Goal: Information Seeking & Learning: Learn about a topic

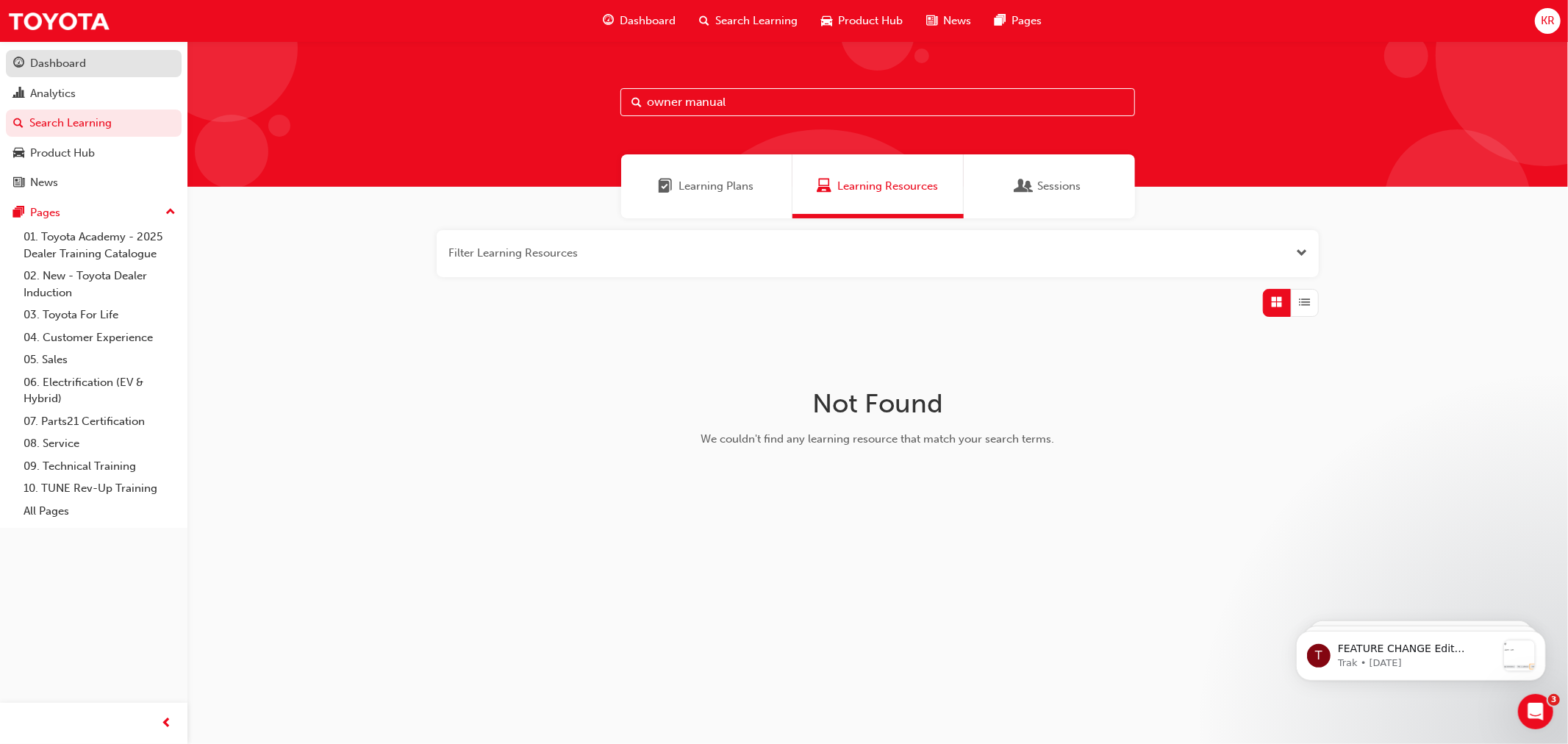
click at [39, 53] on link "Dashboard" at bounding box center [94, 63] width 175 height 27
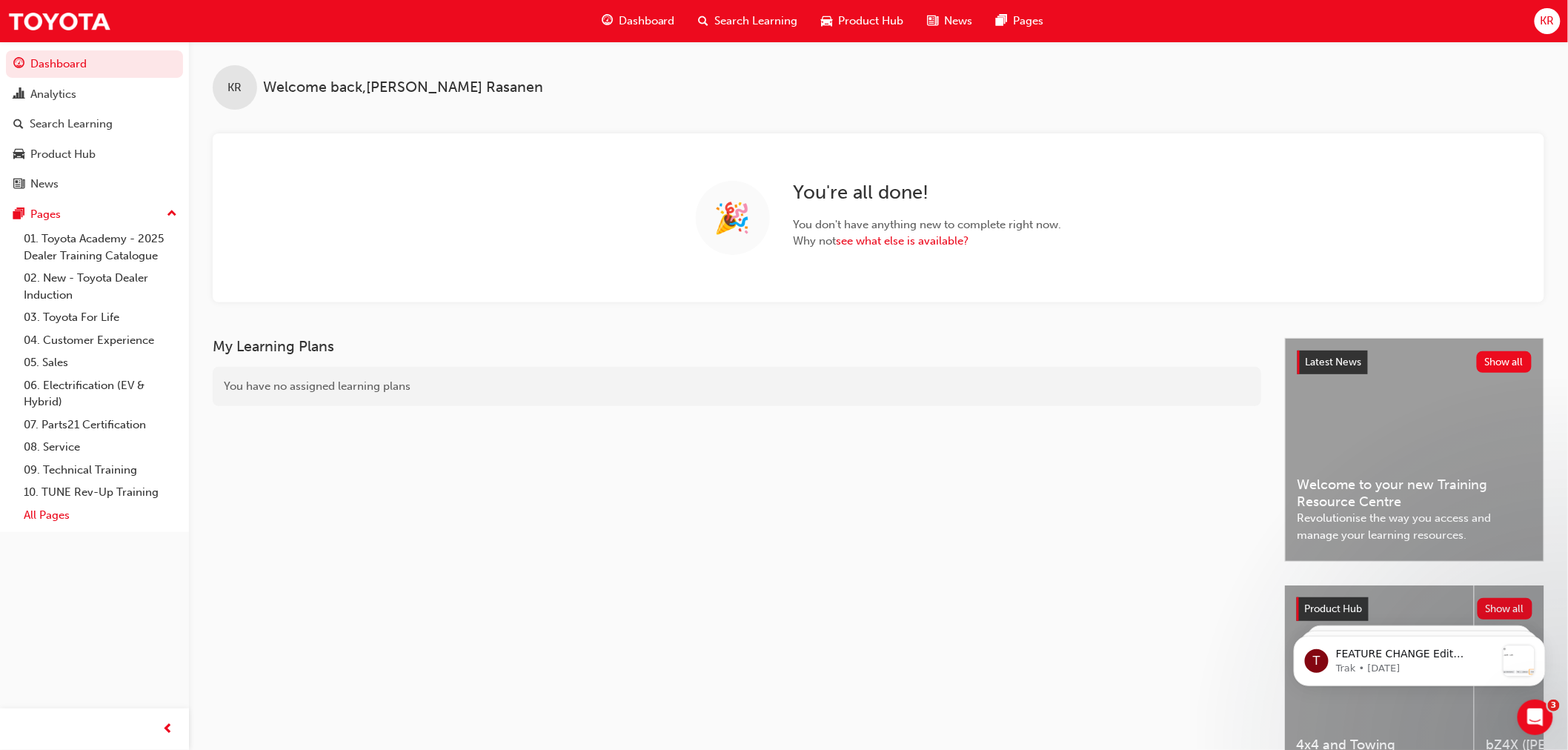
click at [54, 517] on link "All Pages" at bounding box center [100, 515] width 165 height 23
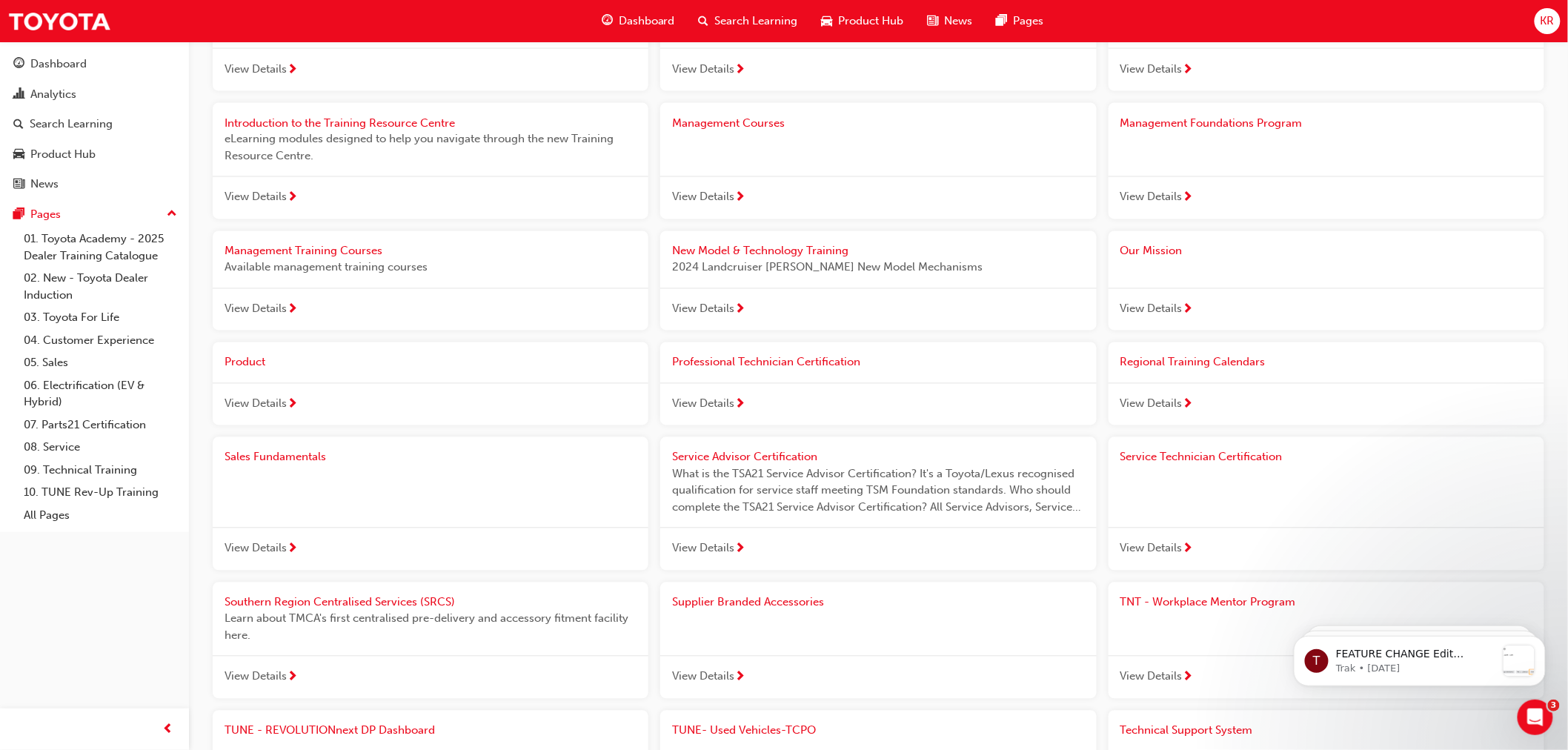
scroll to position [1070, 0]
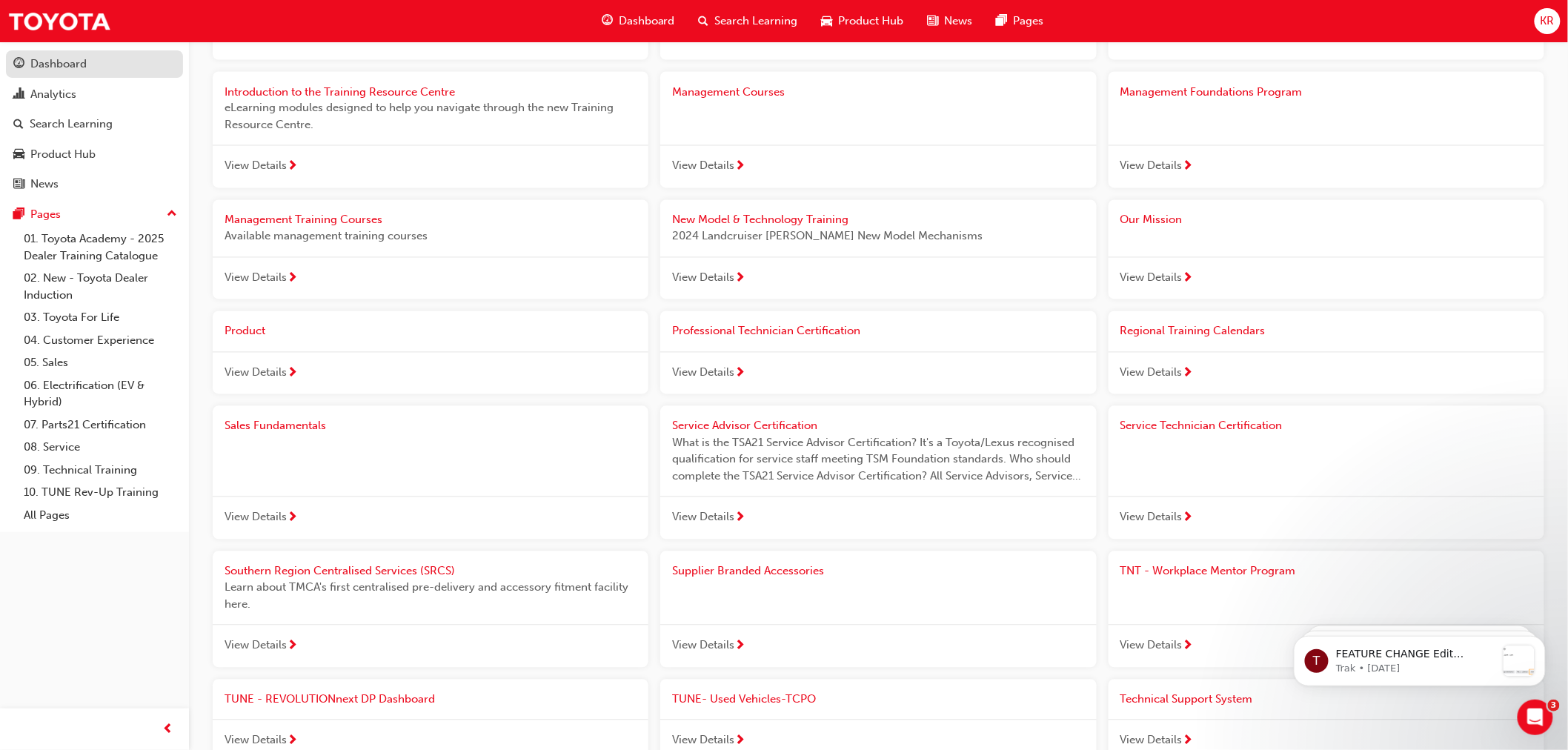
click at [70, 63] on div "Dashboard" at bounding box center [59, 64] width 56 height 17
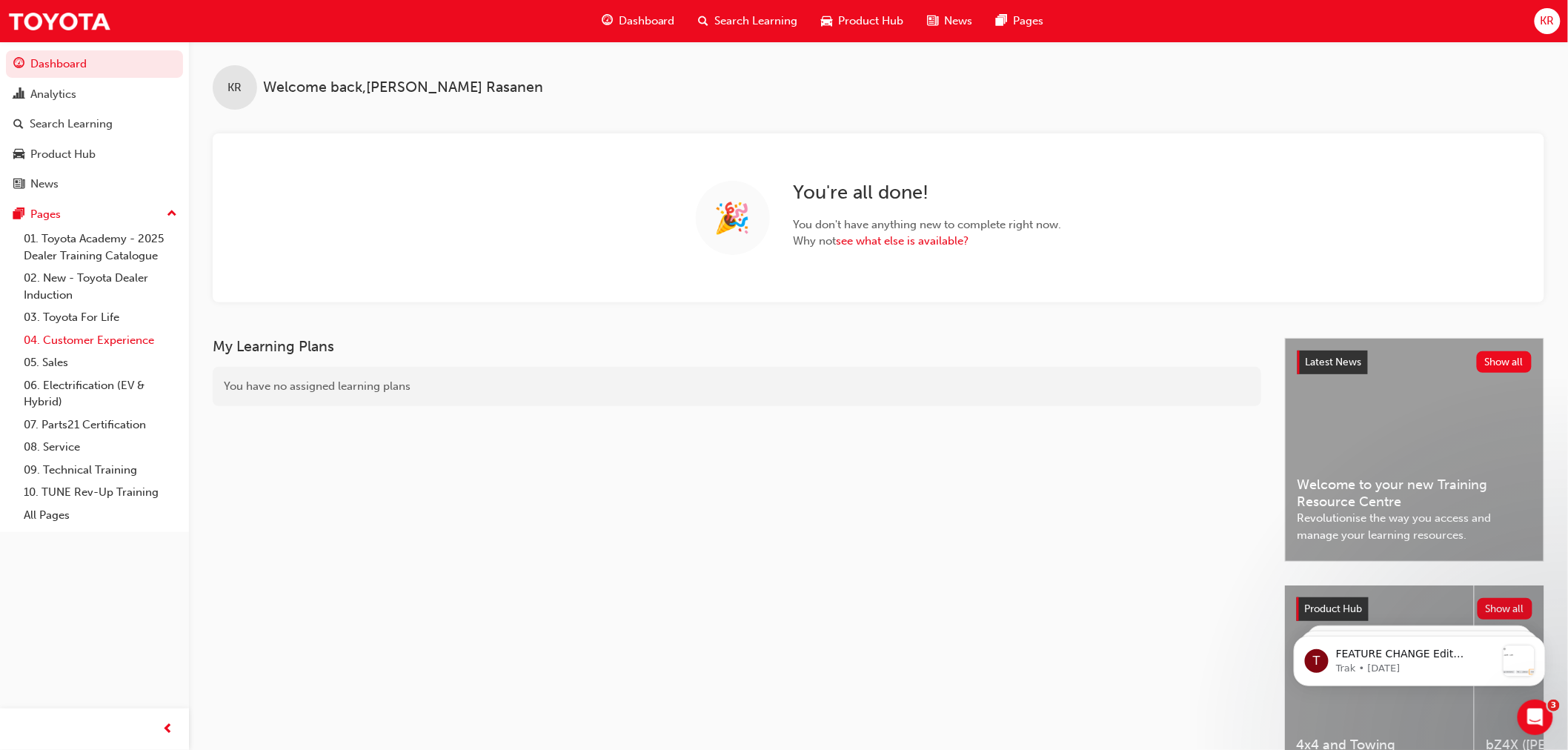
click at [63, 344] on link "04. Customer Experience" at bounding box center [100, 340] width 165 height 23
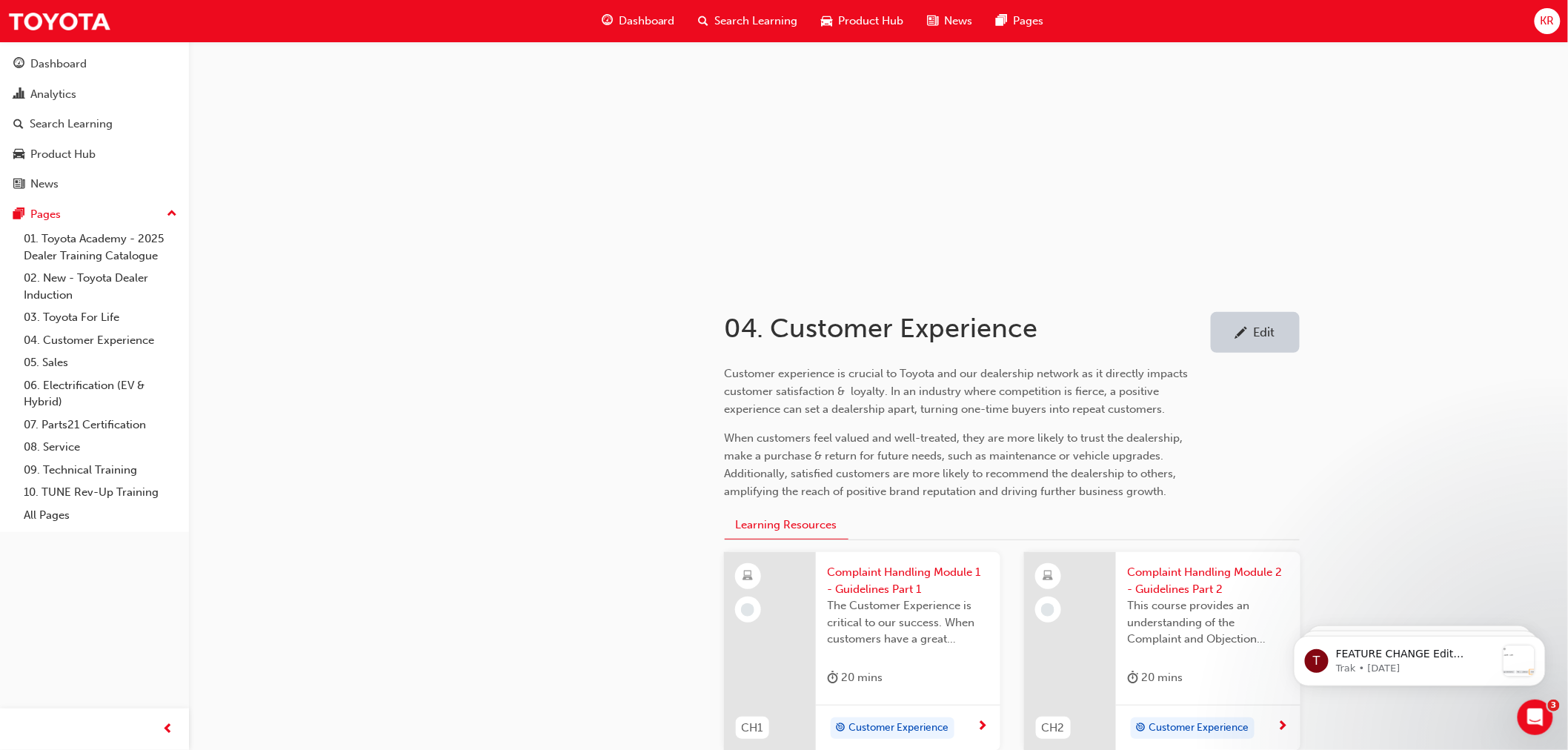
scroll to position [329, 0]
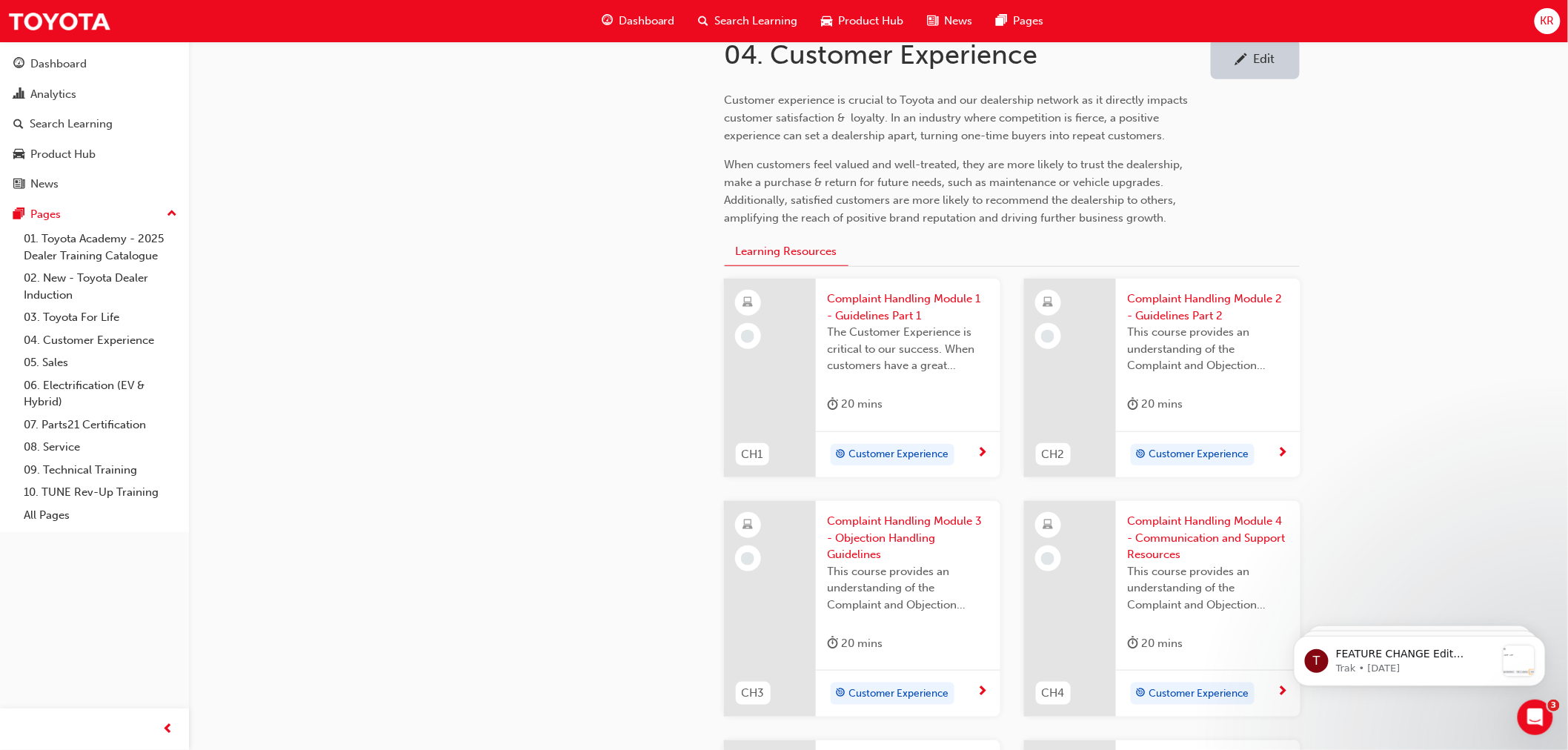
click at [892, 310] on span "Complaint Handling Module 1 - Guidelines Part 1" at bounding box center [908, 307] width 161 height 34
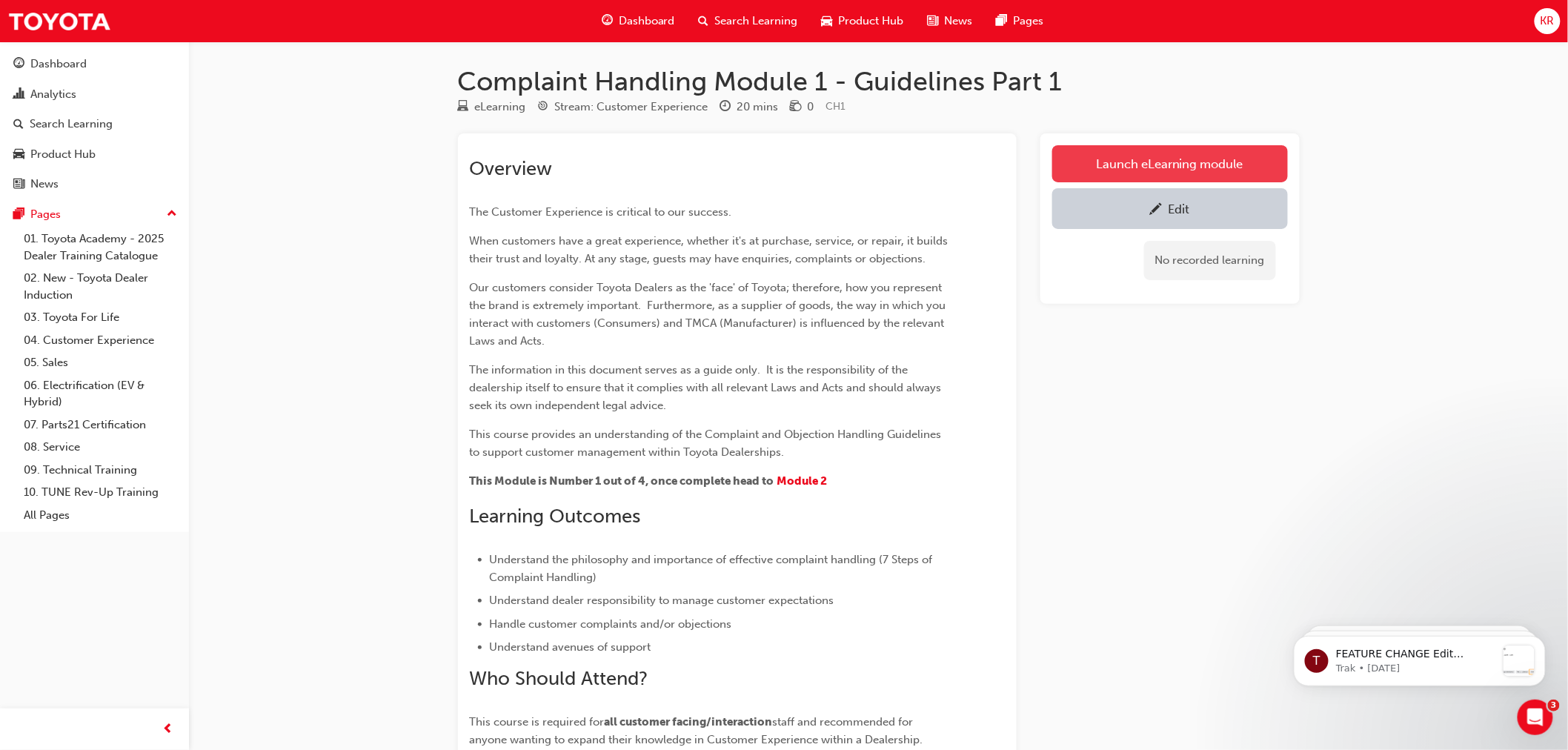
click at [1114, 160] on link "Launch eLearning module" at bounding box center [1170, 163] width 236 height 37
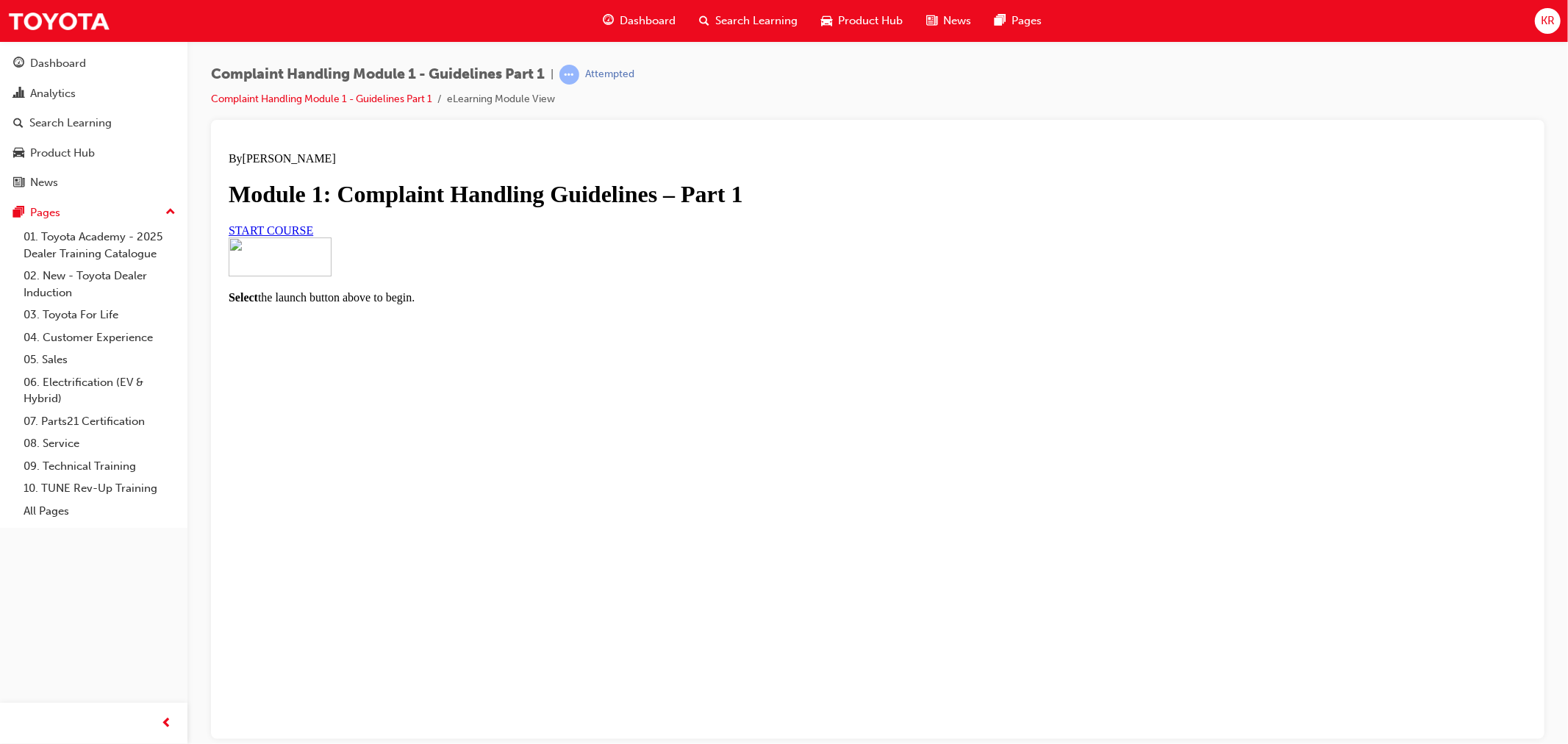
click at [313, 236] on span "START COURSE" at bounding box center [270, 230] width 85 height 12
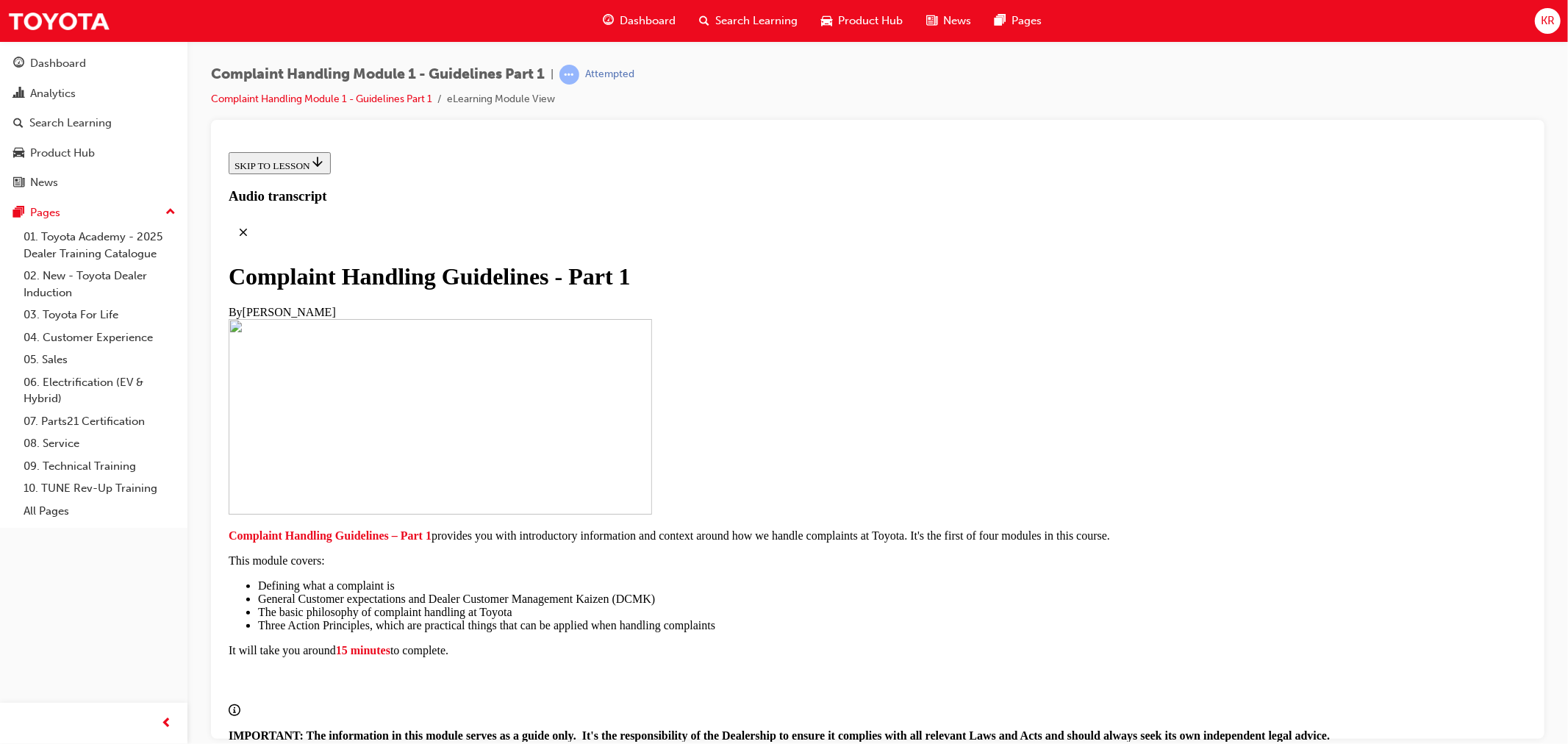
scroll to position [247, 0]
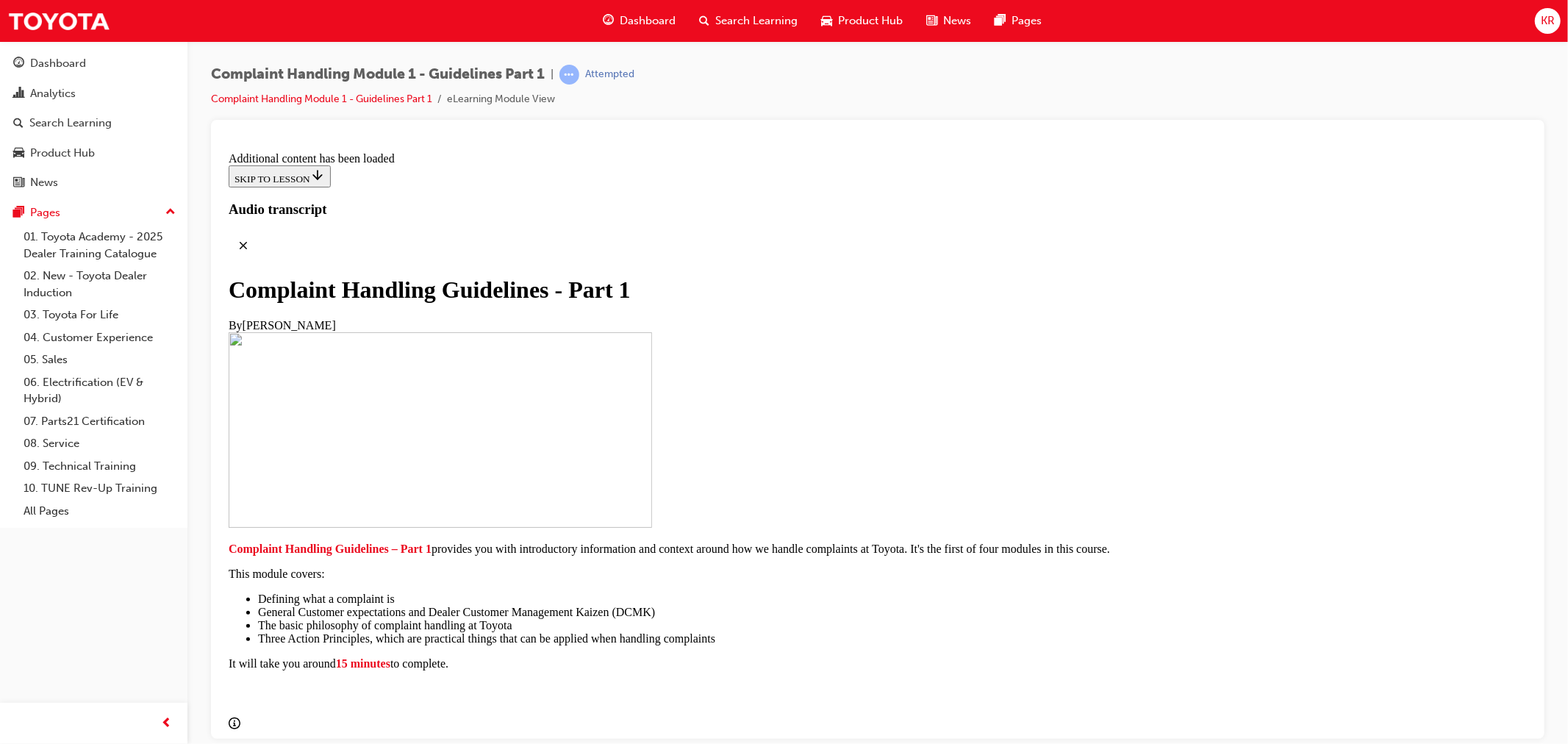
scroll to position [974, 0]
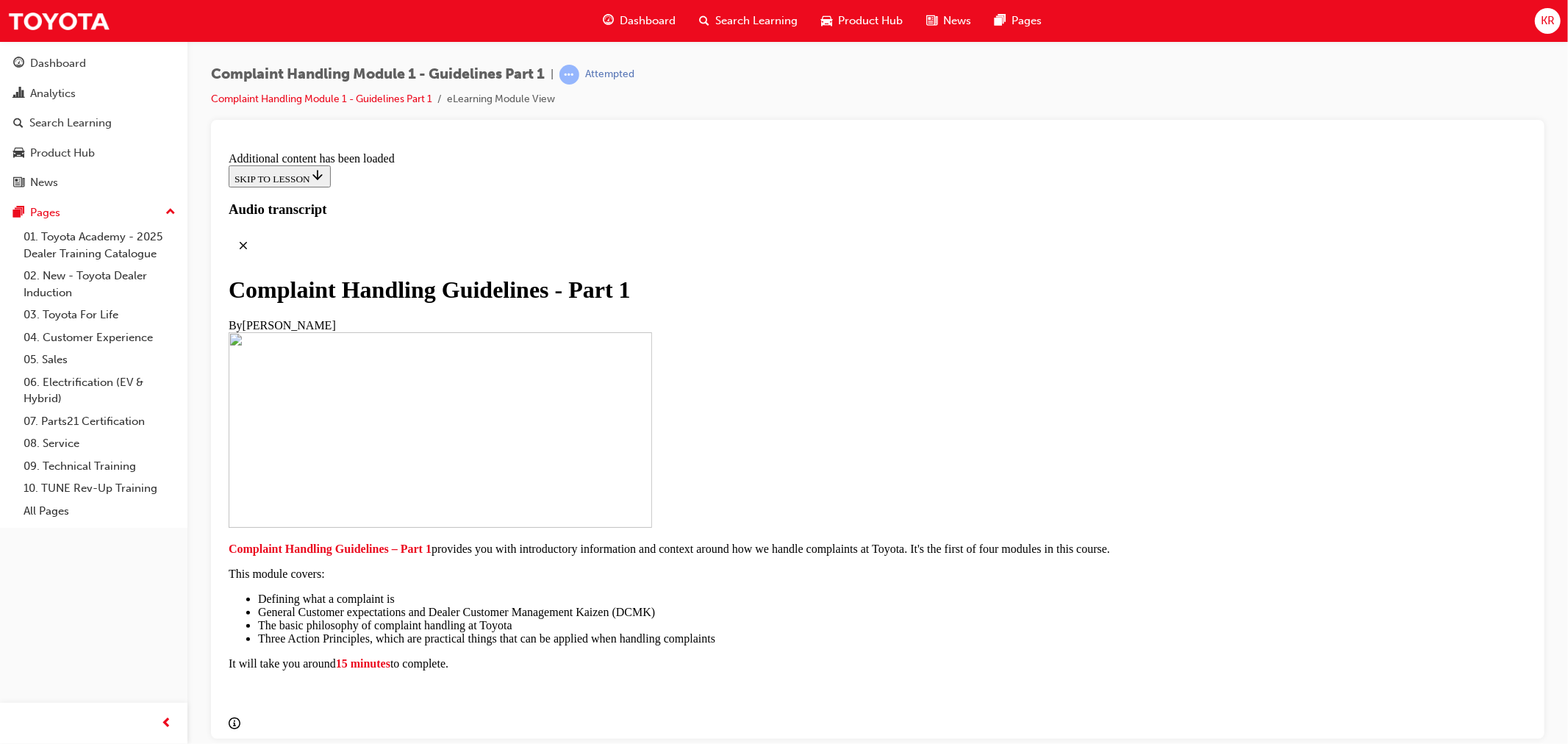
scroll to position [3303, 0]
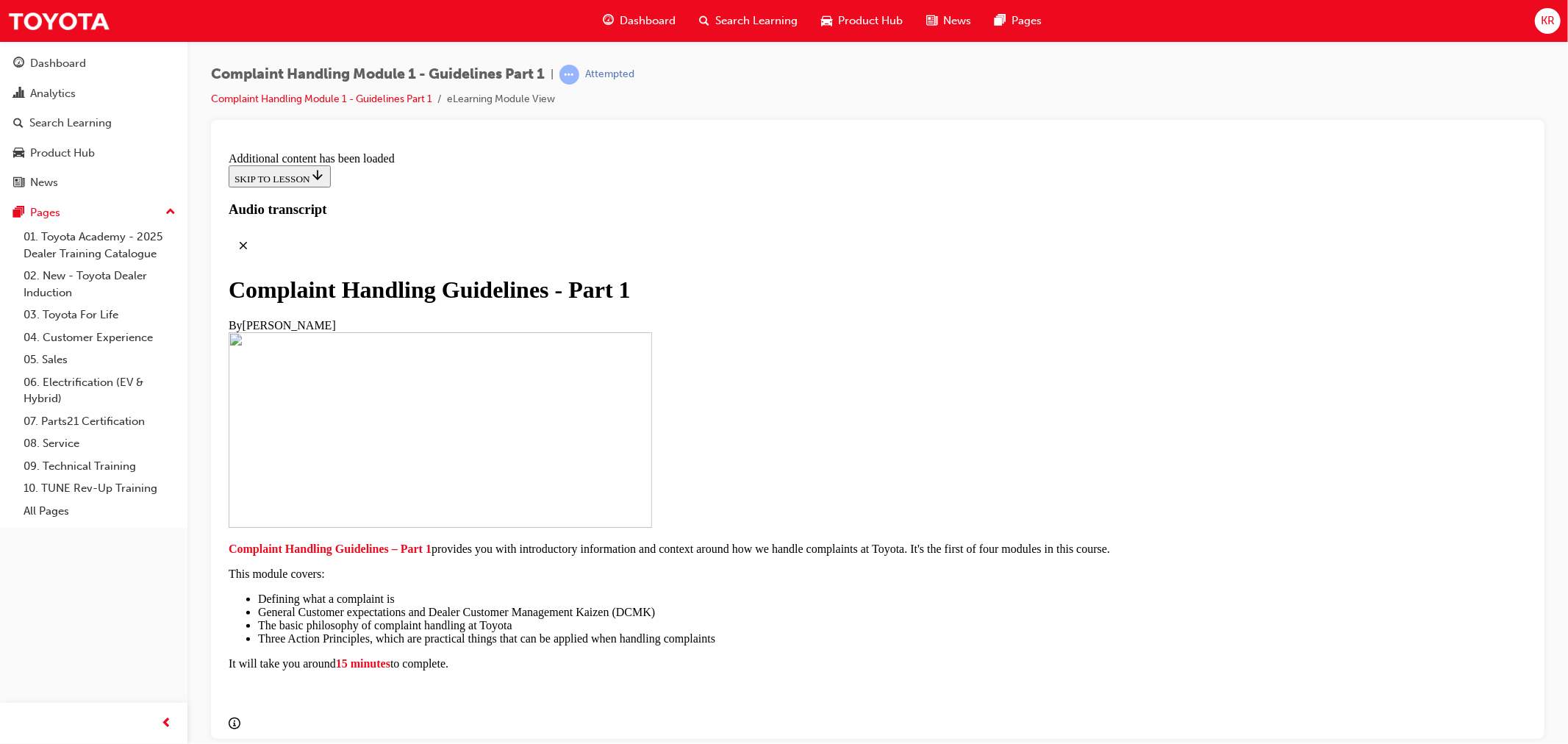
scroll to position [9121, 0]
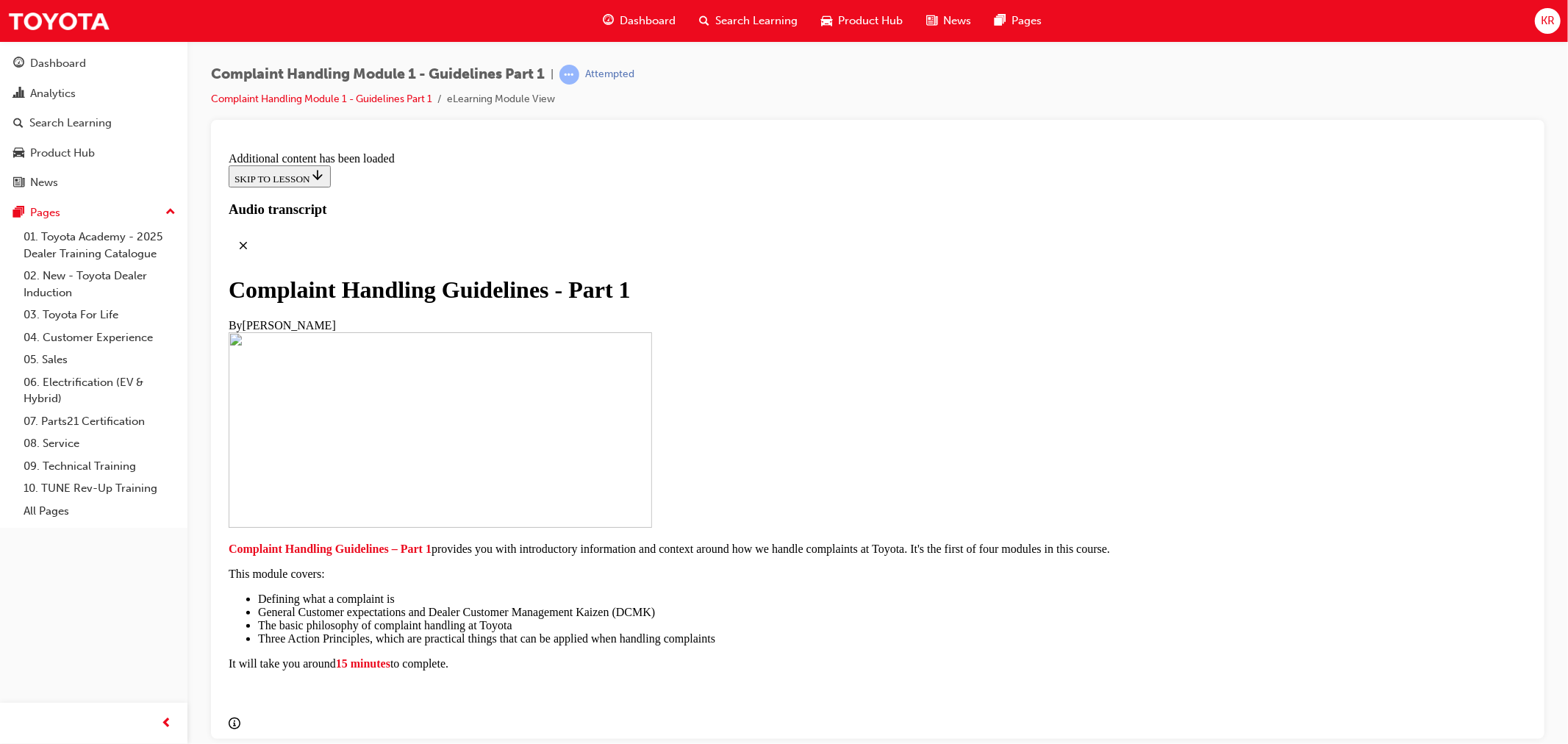
radio input "true"
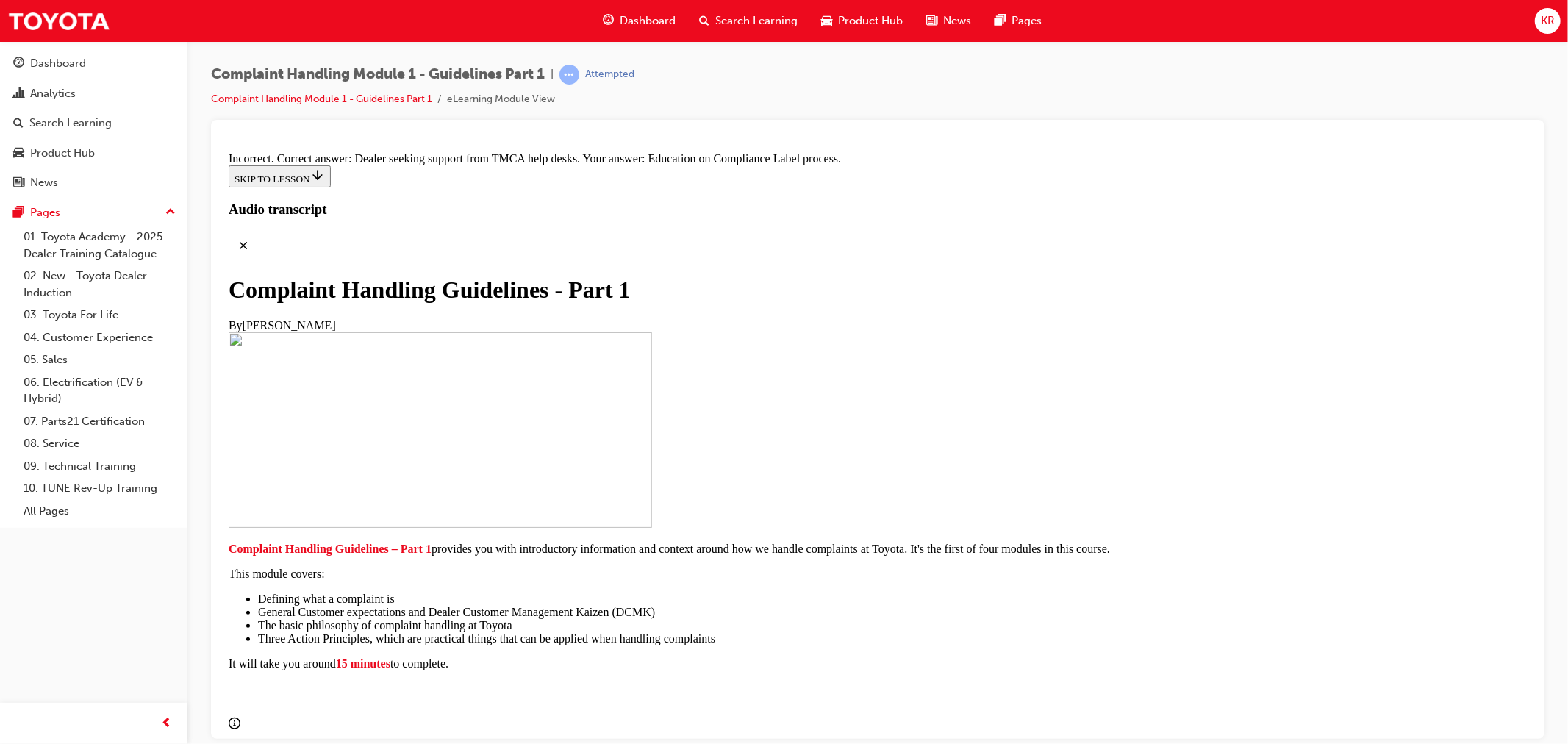
radio input "true"
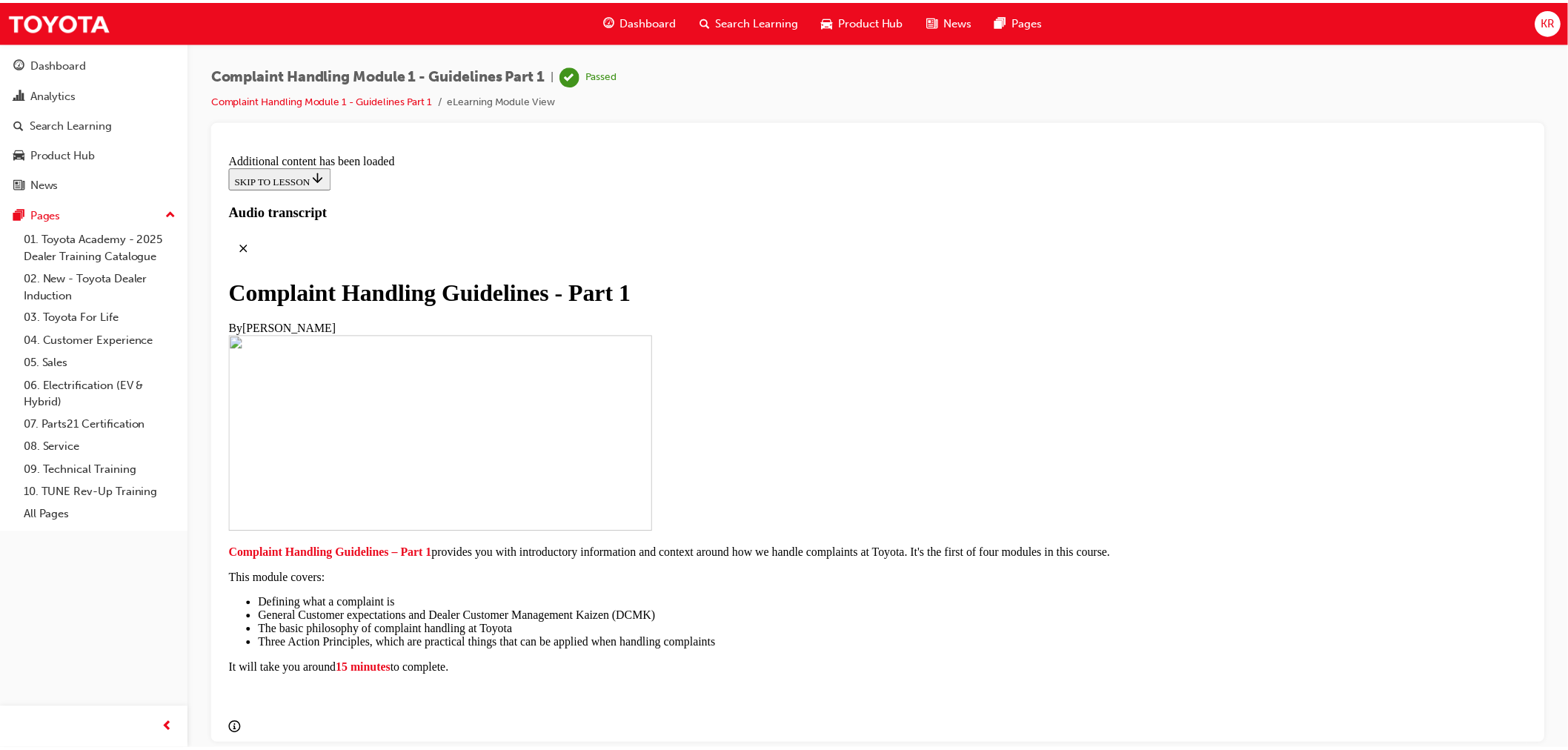
scroll to position [0, 0]
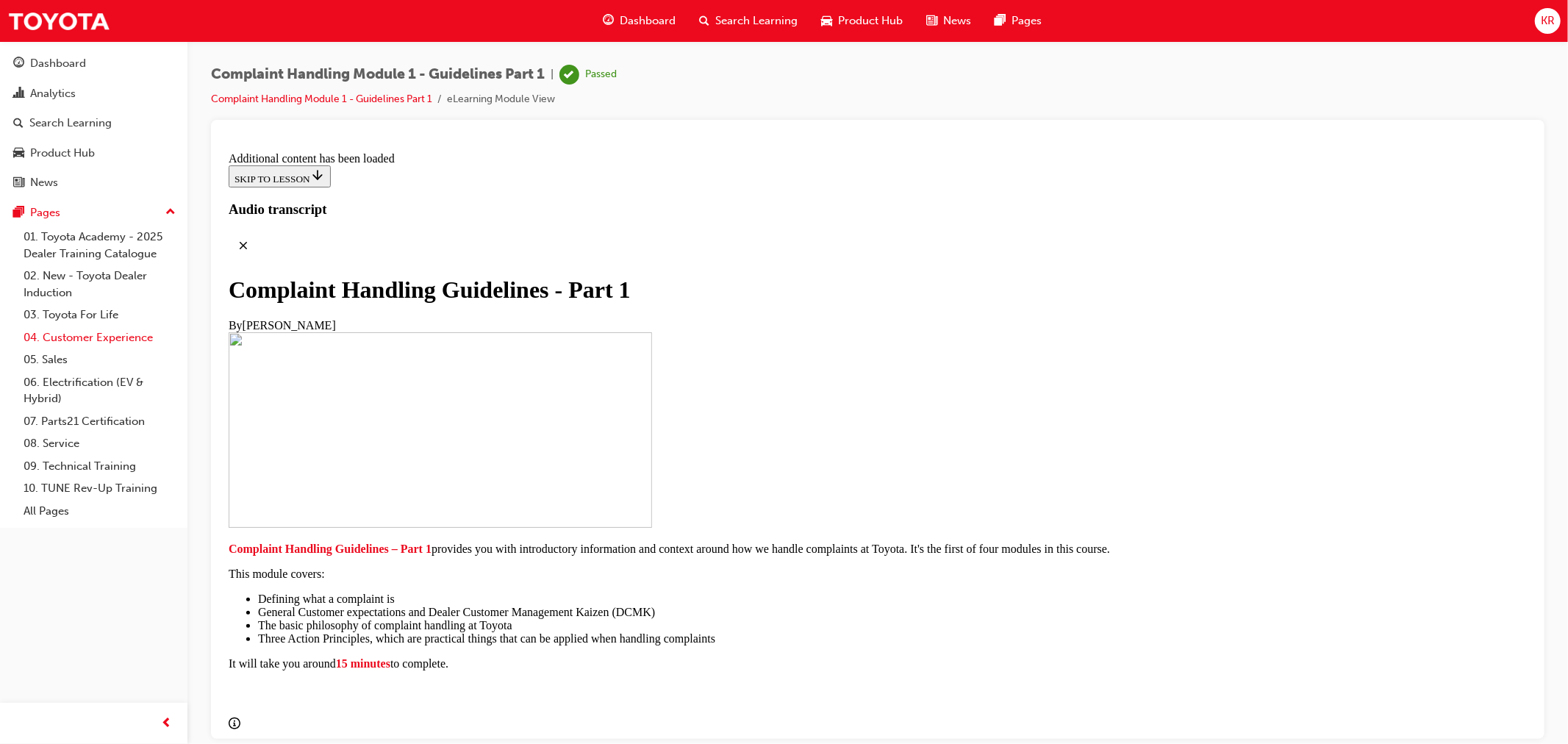
click at [50, 341] on link "04. Customer Experience" at bounding box center [99, 337] width 164 height 22
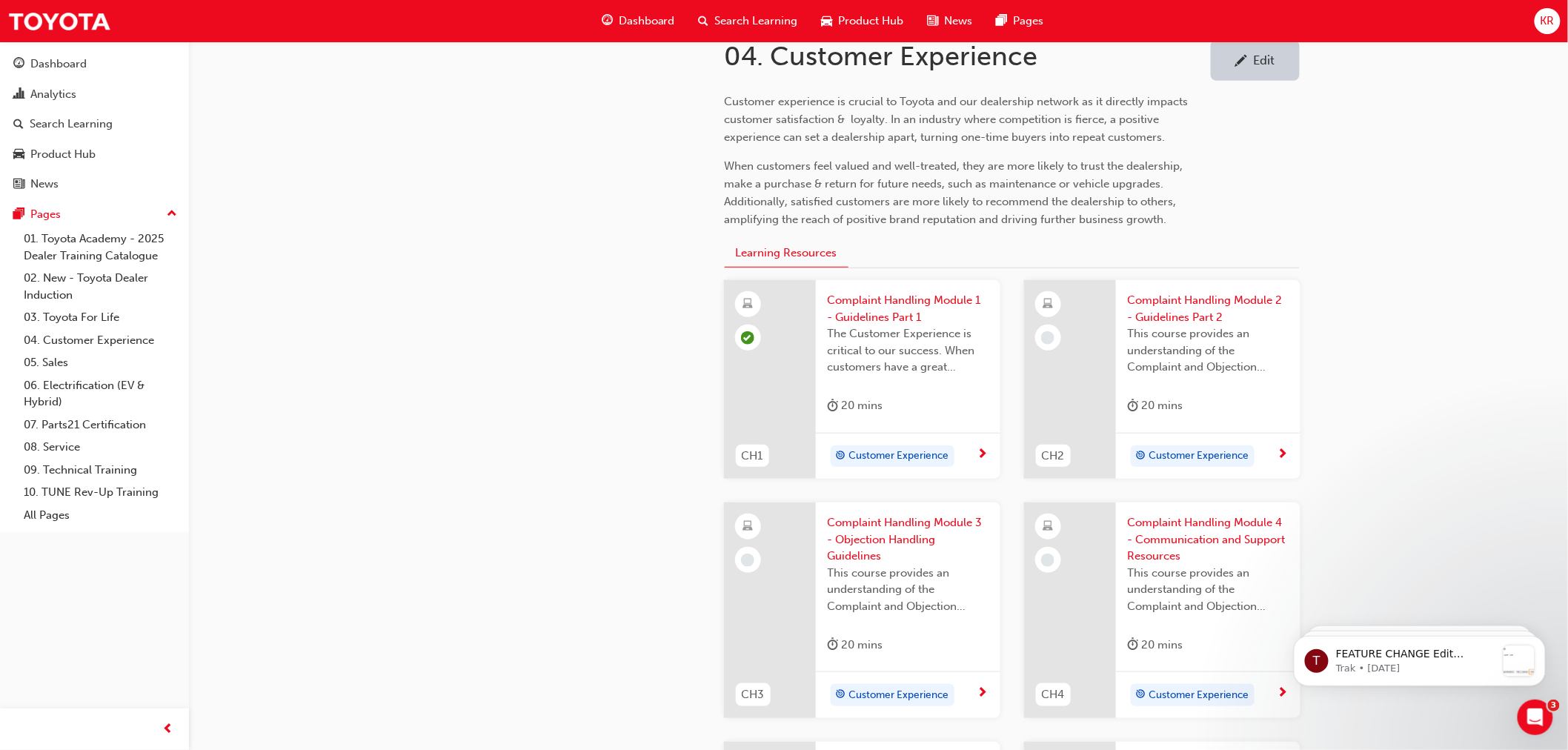
scroll to position [329, 0]
click at [1166, 455] on span "Customer Experience" at bounding box center [1199, 454] width 100 height 17
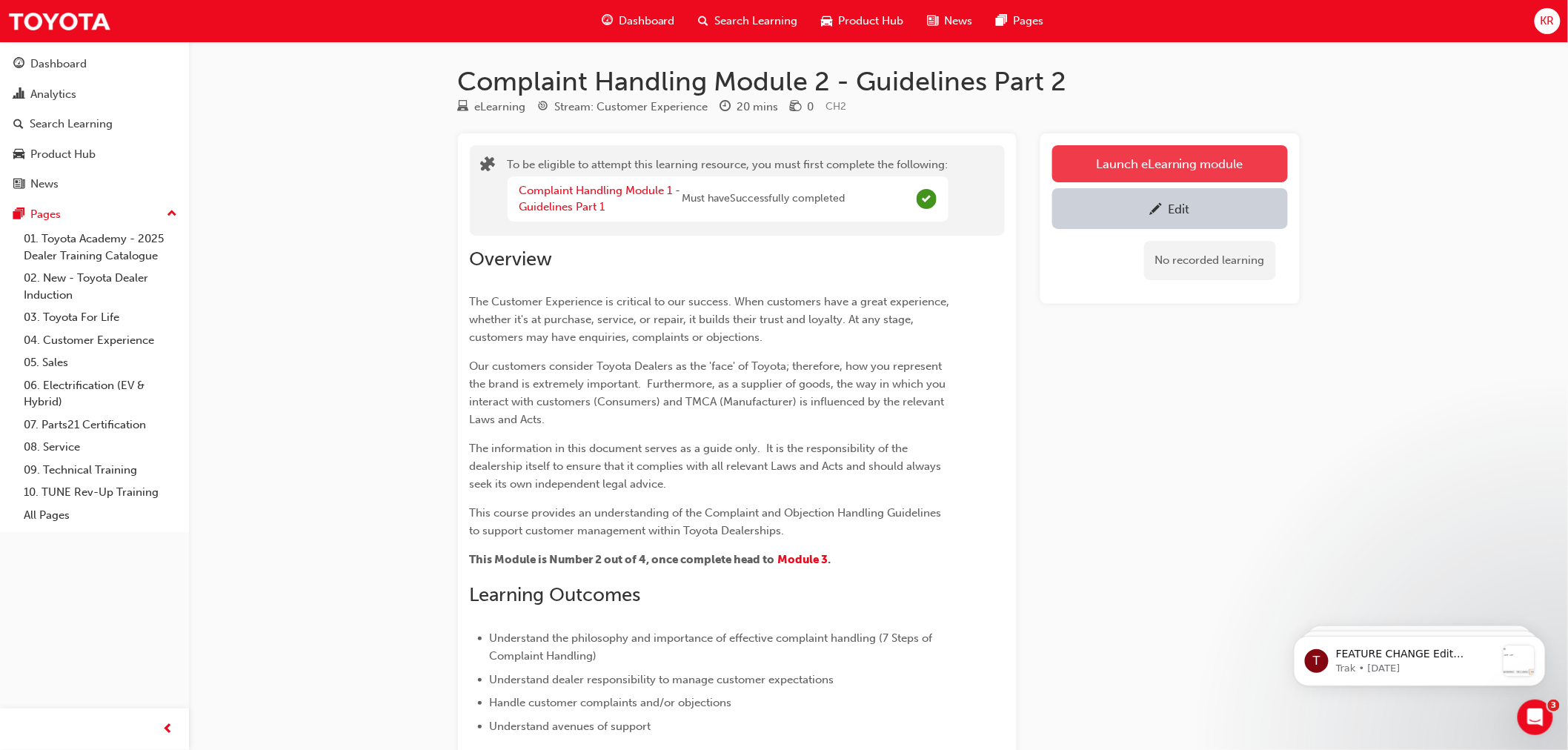
click at [1081, 169] on button "Launch eLearning module" at bounding box center [1170, 163] width 236 height 37
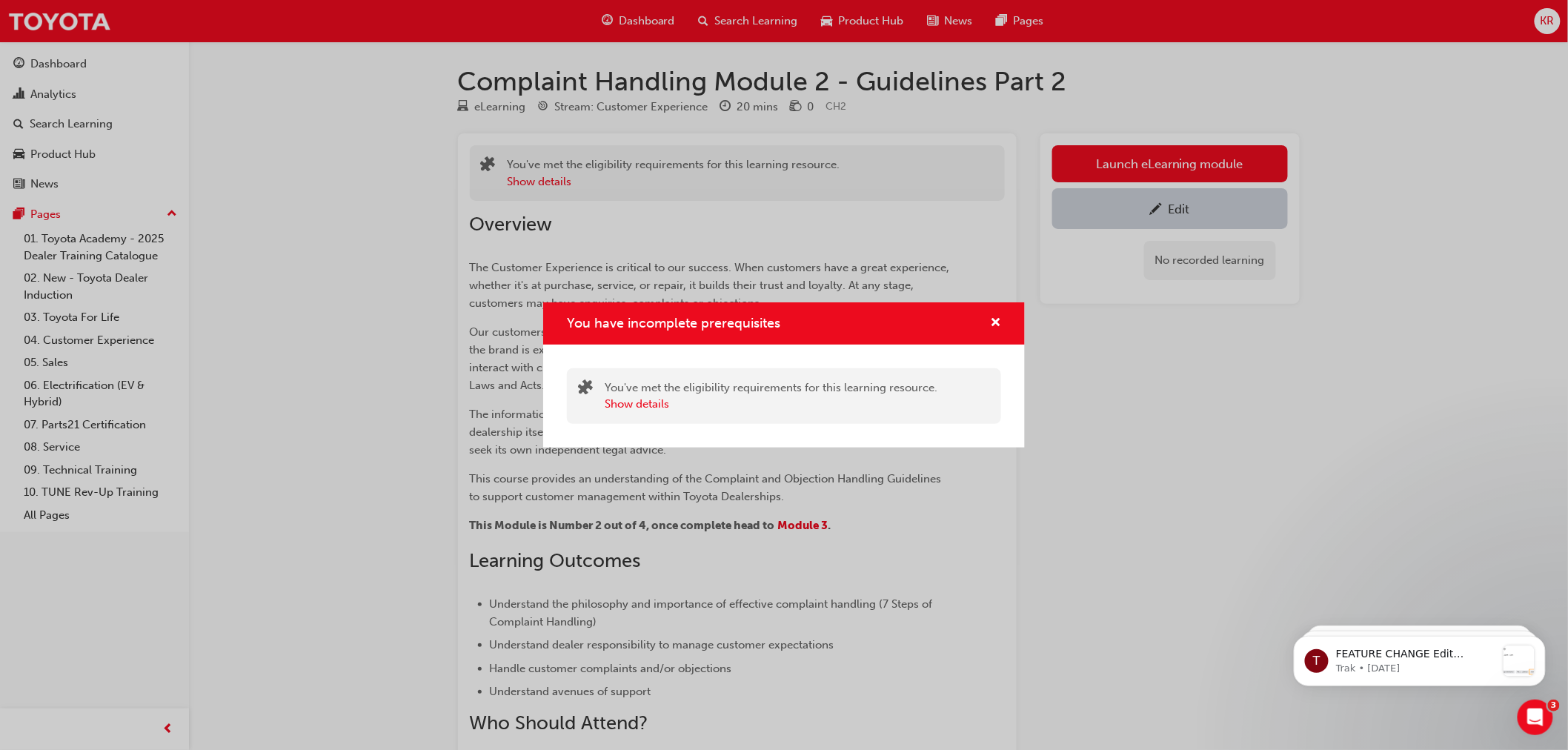
click at [987, 321] on div "You have incomplete prerequisites" at bounding box center [989, 324] width 23 height 19
click at [995, 319] on span "cross-icon" at bounding box center [996, 323] width 11 height 13
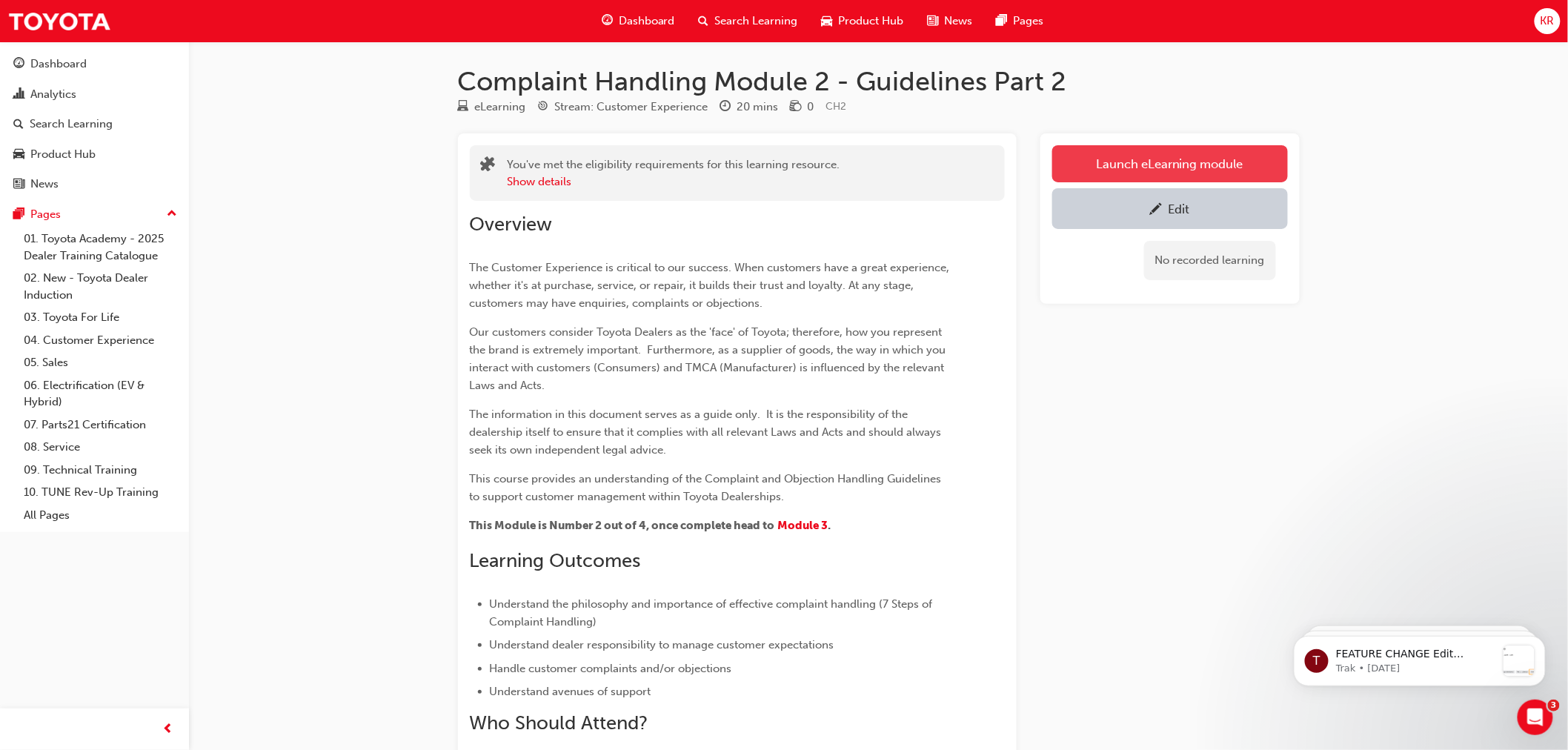
click at [1122, 158] on button "Launch eLearning module" at bounding box center [1170, 163] width 236 height 37
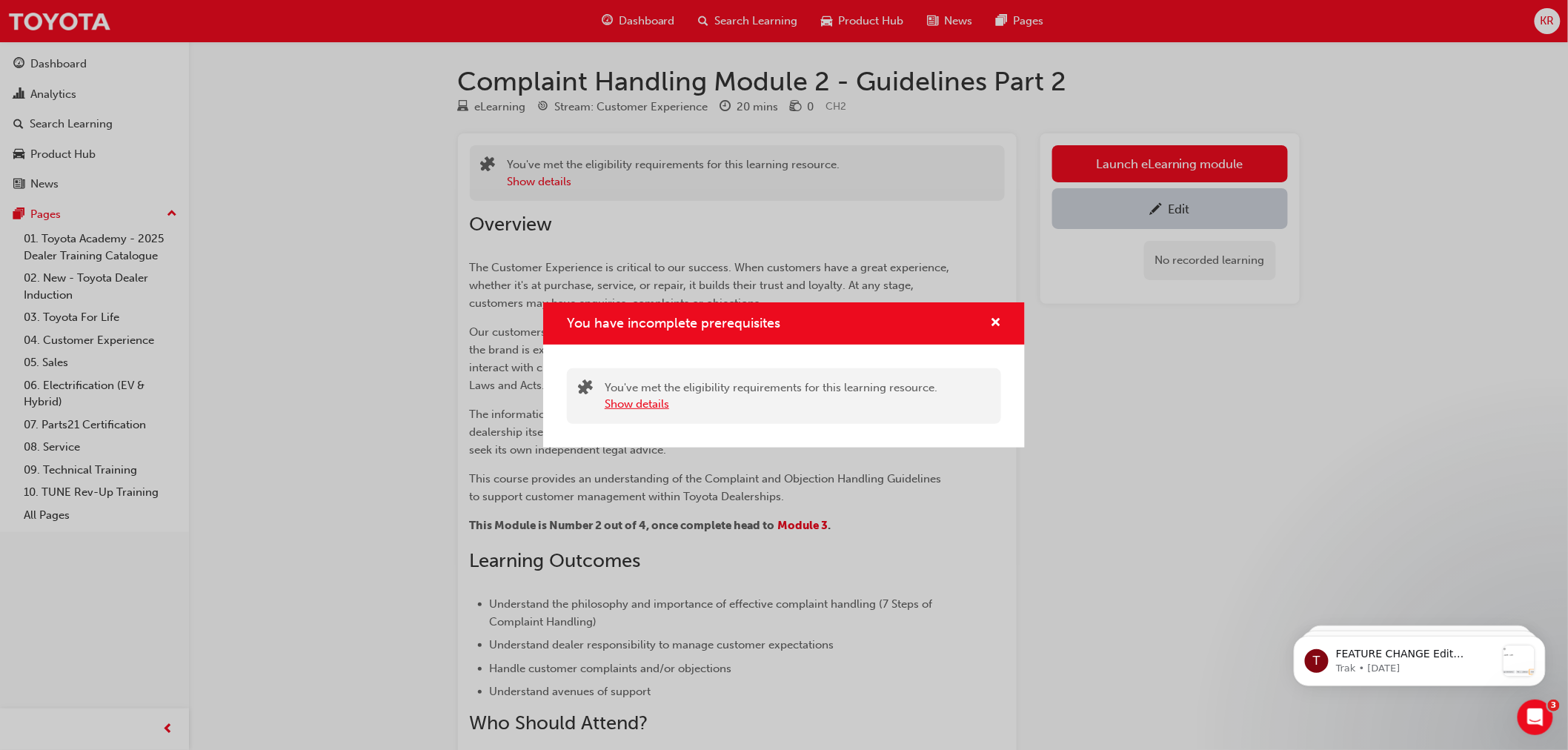
click at [611, 401] on button "Show details" at bounding box center [637, 404] width 64 height 17
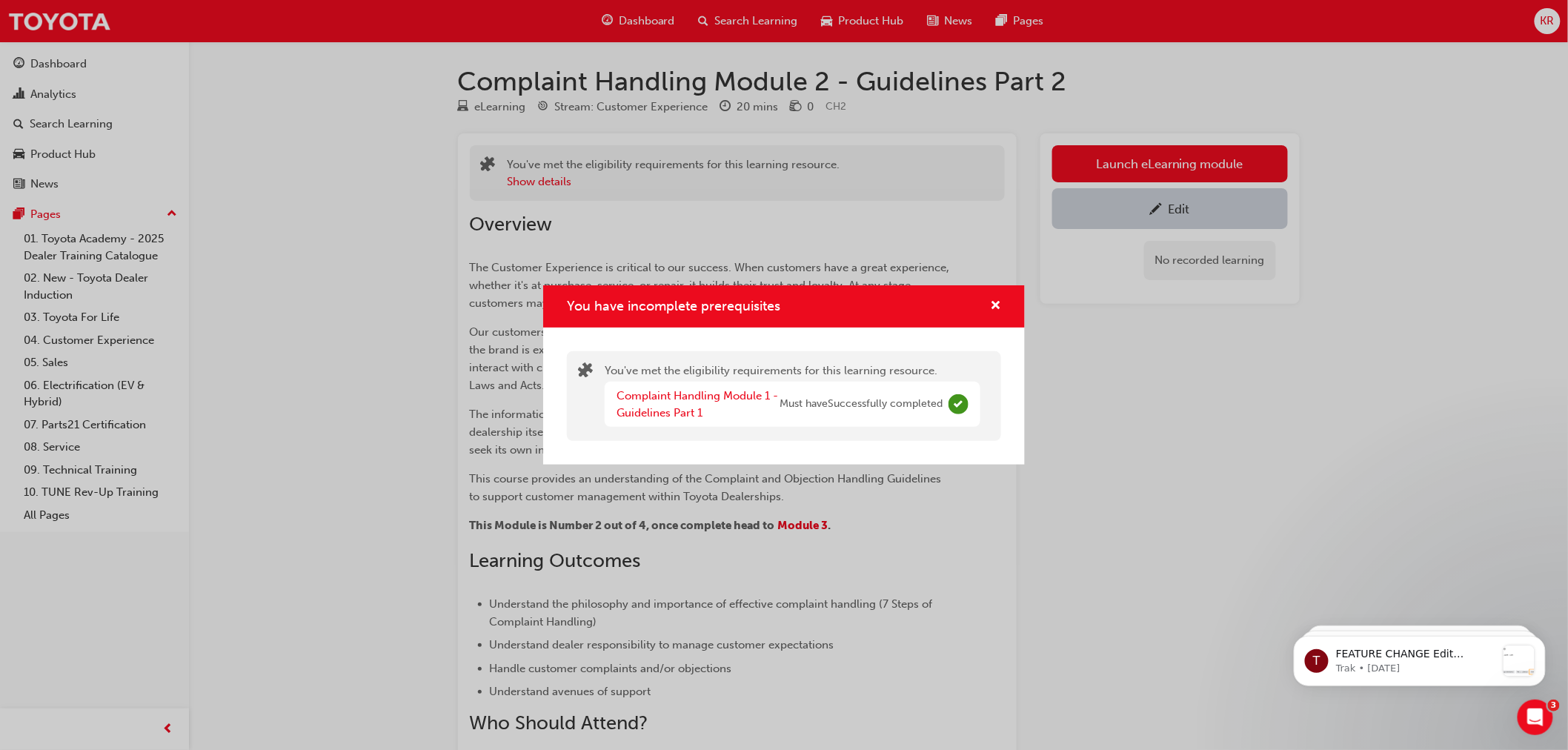
click at [987, 303] on div "You have incomplete prerequisites" at bounding box center [989, 307] width 23 height 19
click at [991, 307] on span "cross-icon" at bounding box center [996, 307] width 11 height 13
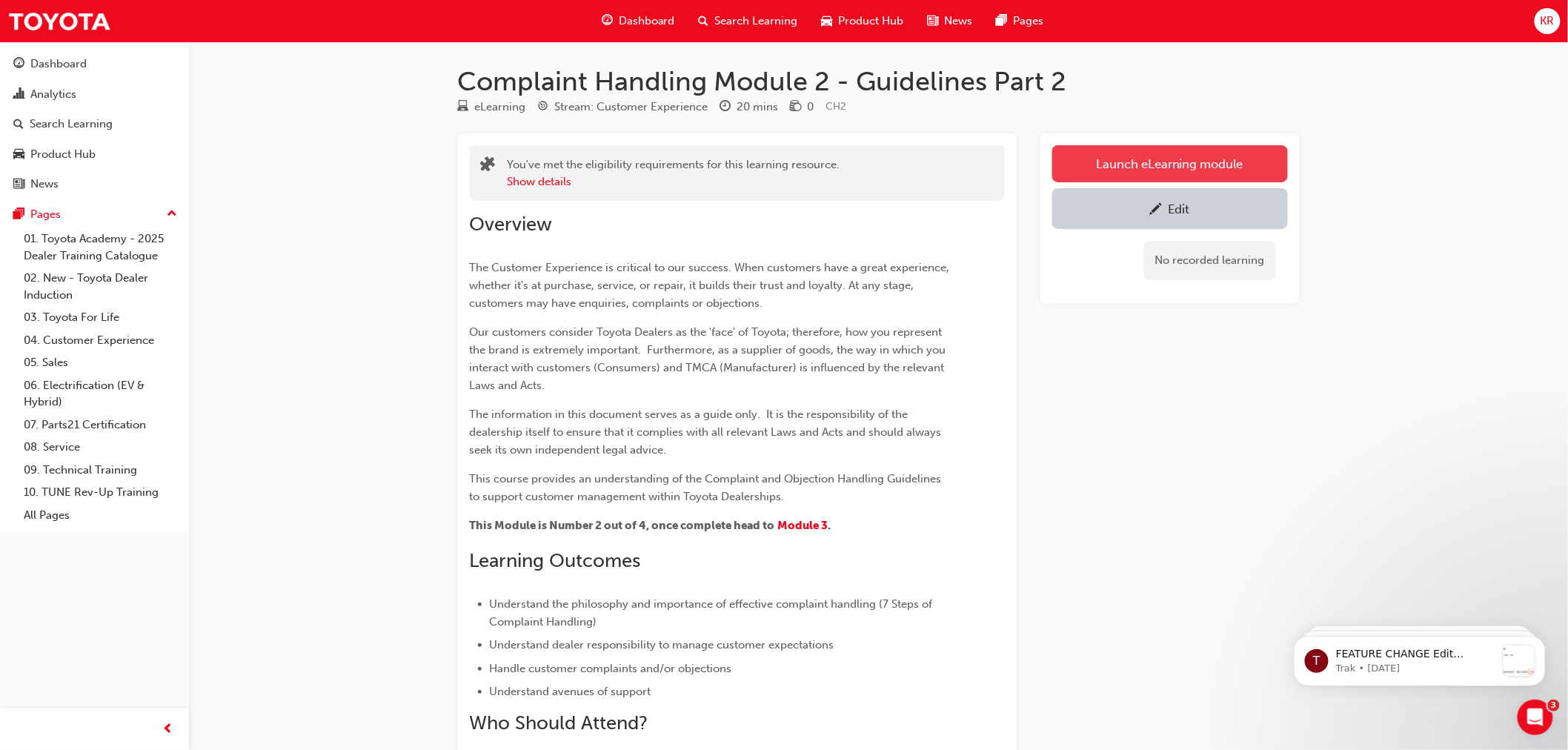
click at [1106, 164] on button "Launch eLearning module" at bounding box center [1170, 163] width 236 height 37
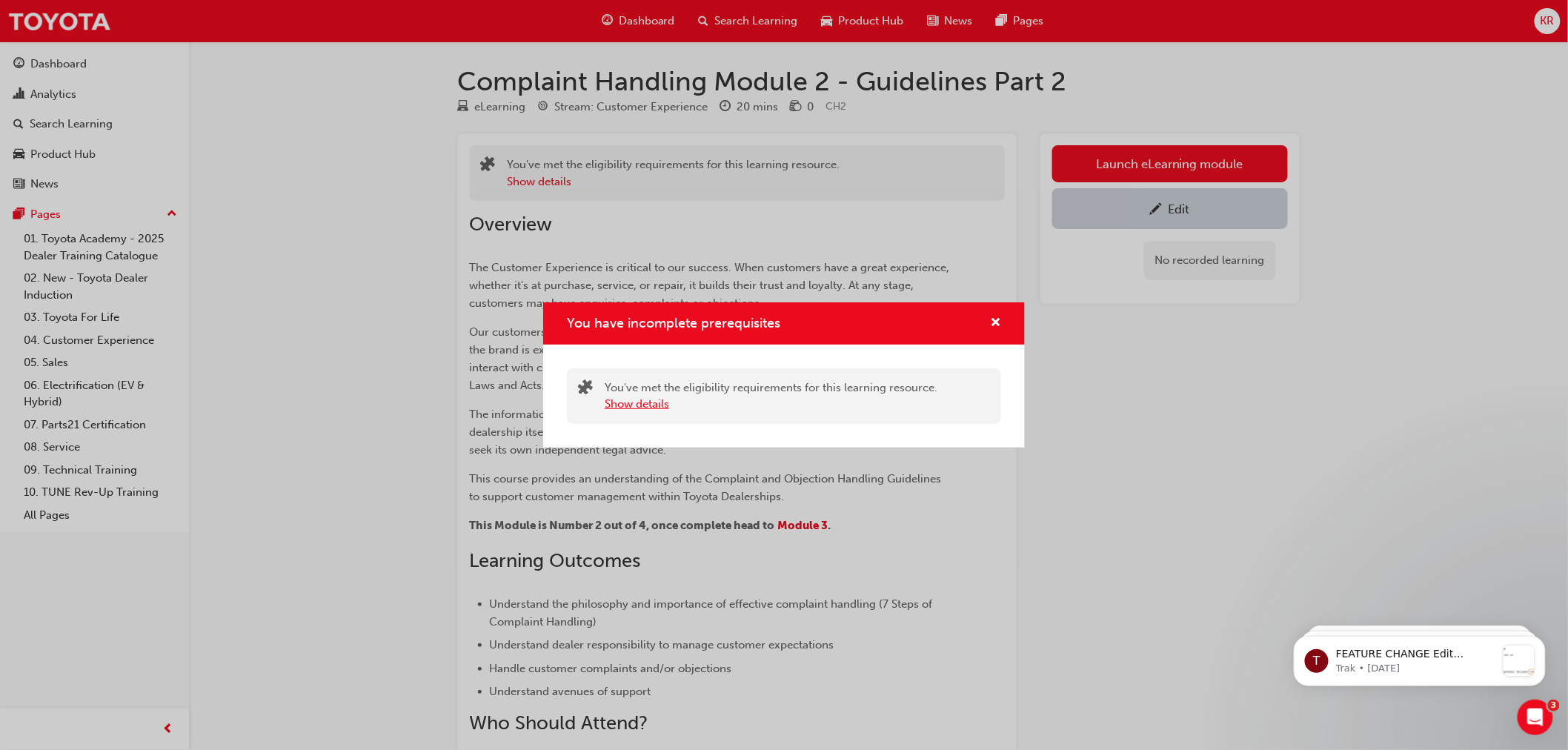
click at [630, 398] on button "Show details" at bounding box center [637, 404] width 64 height 17
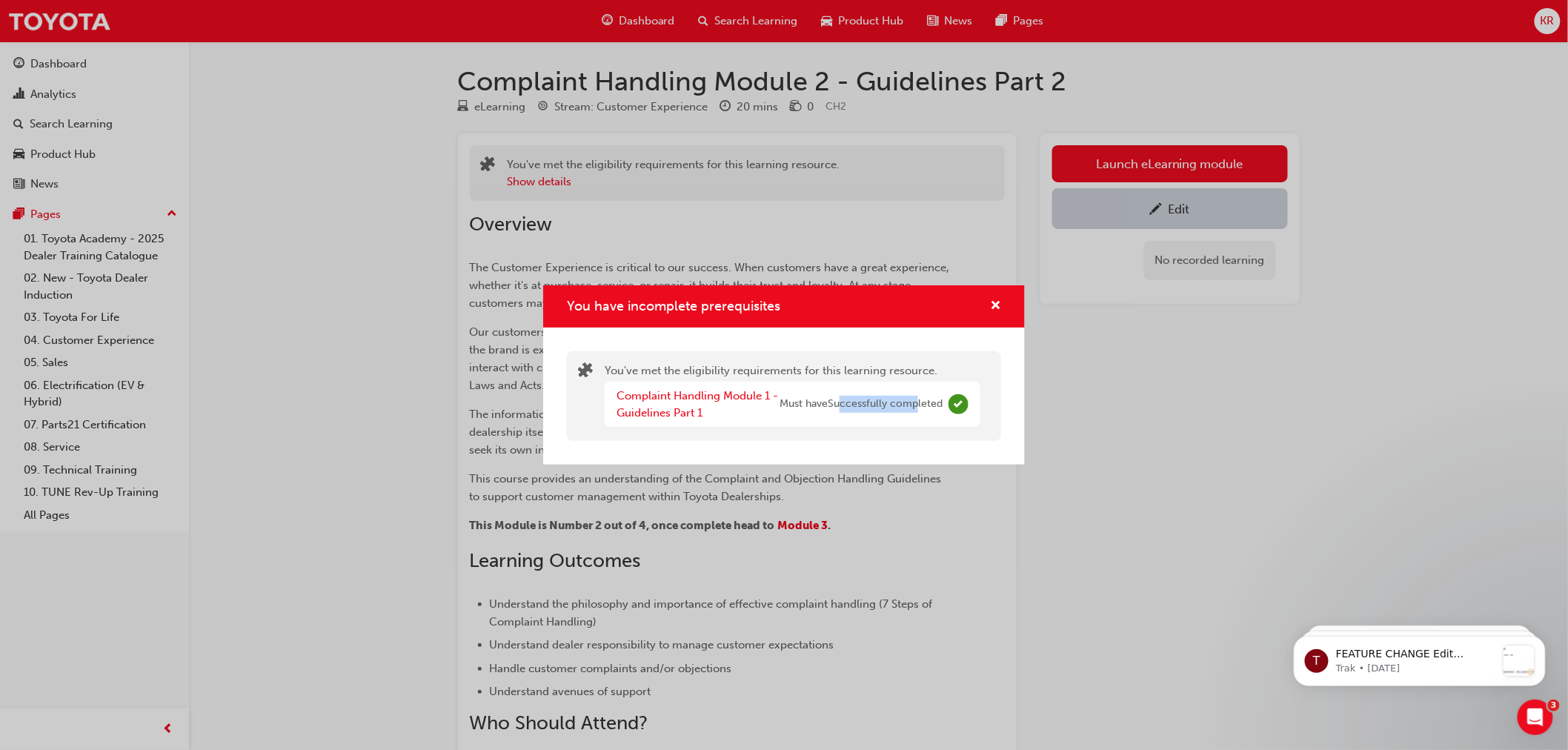
drag, startPoint x: 843, startPoint y: 395, endPoint x: 940, endPoint y: 399, distance: 97.1
click at [930, 399] on div "Complaint Handling Module 1 - Guidelines Part 1 Must have Successfully completed" at bounding box center [779, 404] width 326 height 34
click at [999, 305] on span "cross-icon" at bounding box center [996, 307] width 11 height 13
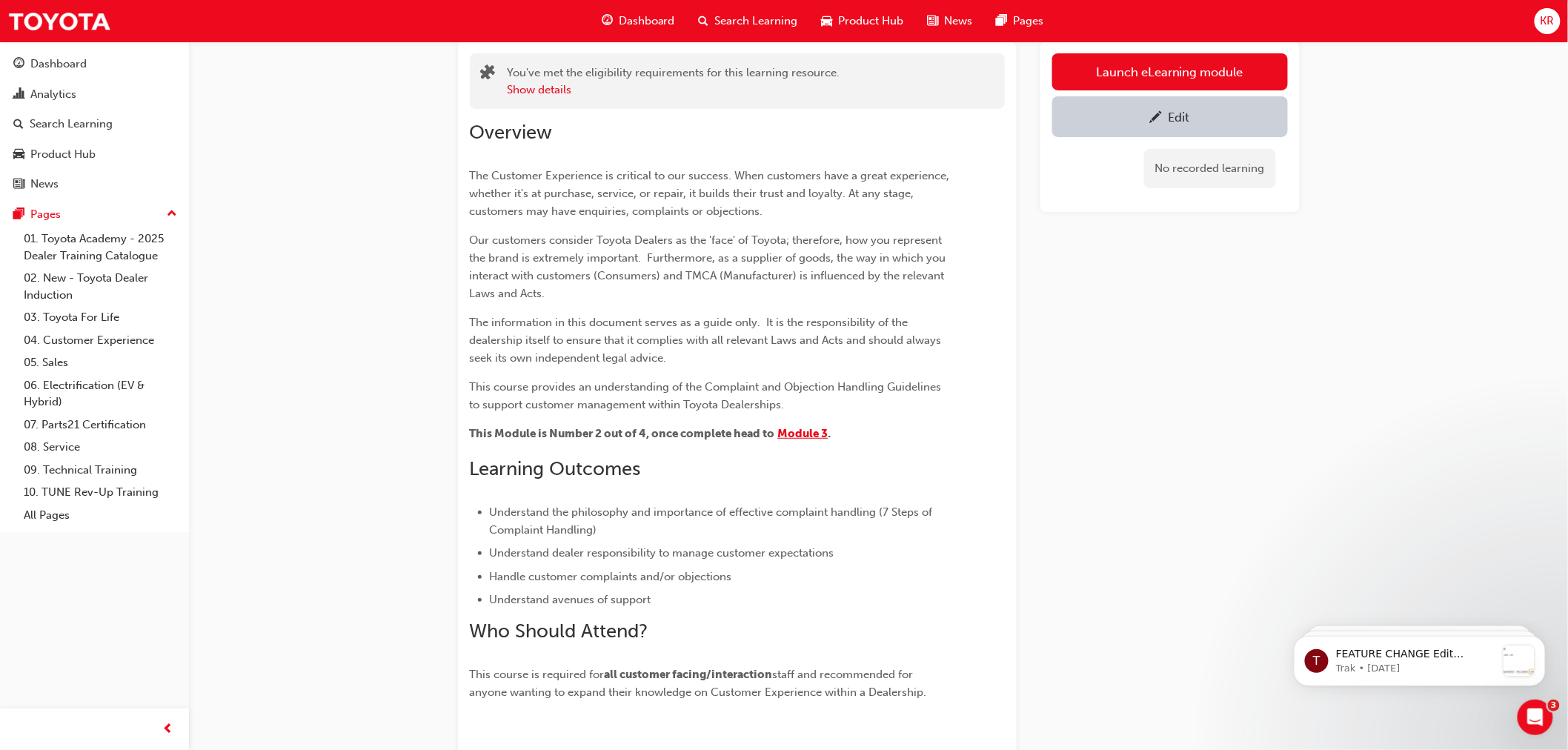
scroll to position [187, 0]
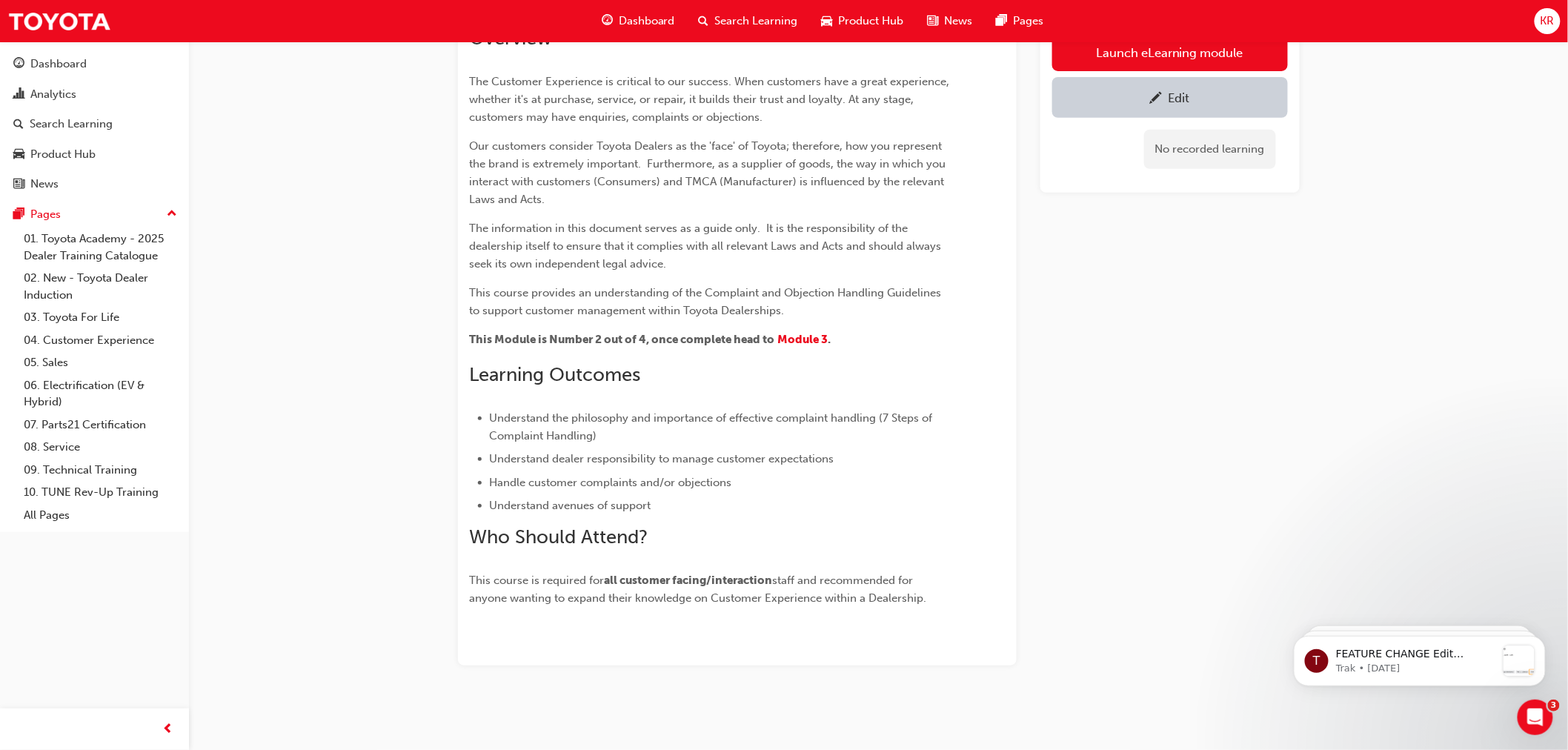
click at [692, 425] on li "Understand the philosophy and importance of effective complaint handling (7 Ste…" at bounding box center [721, 426] width 462 height 35
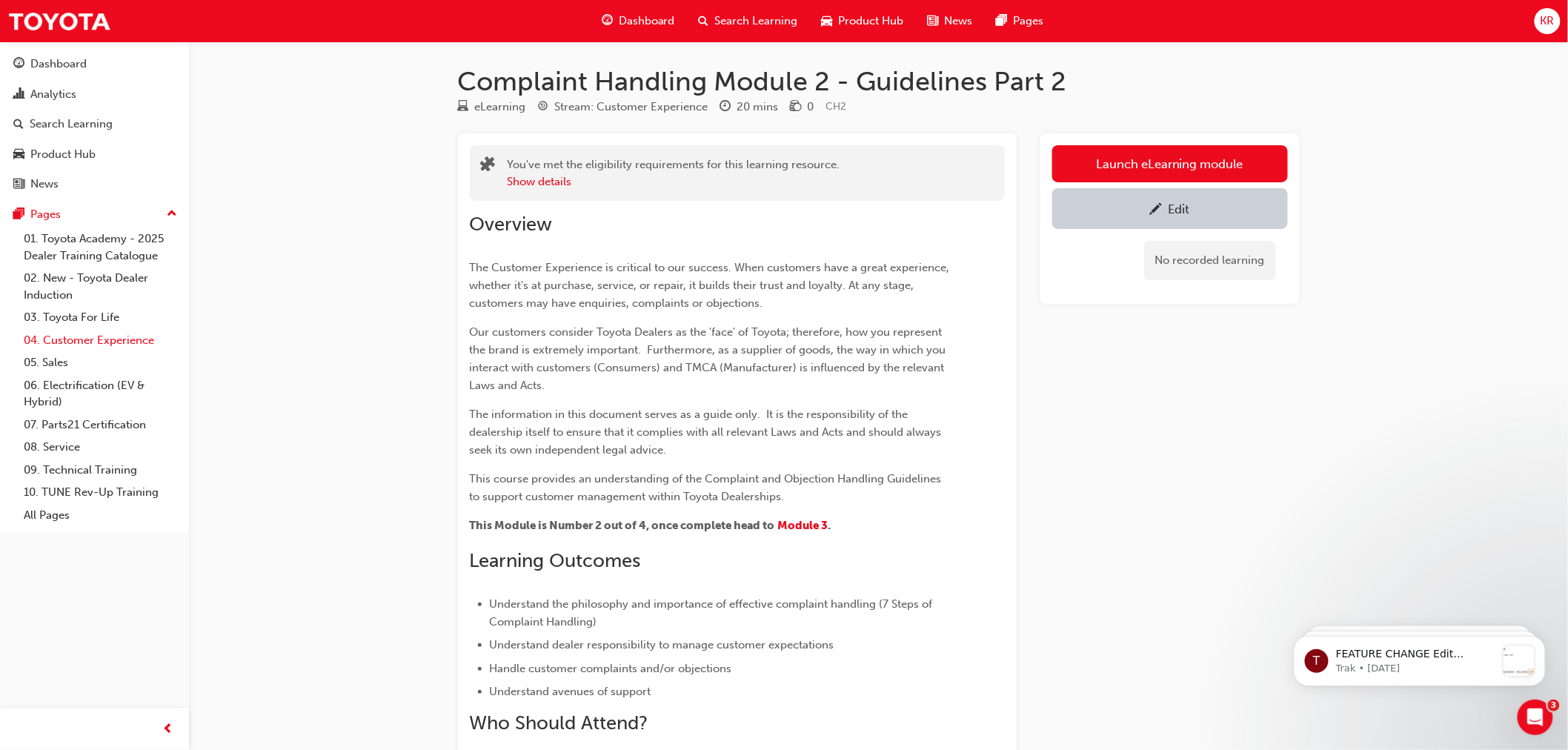
click at [71, 346] on link "04. Customer Experience" at bounding box center [100, 340] width 165 height 23
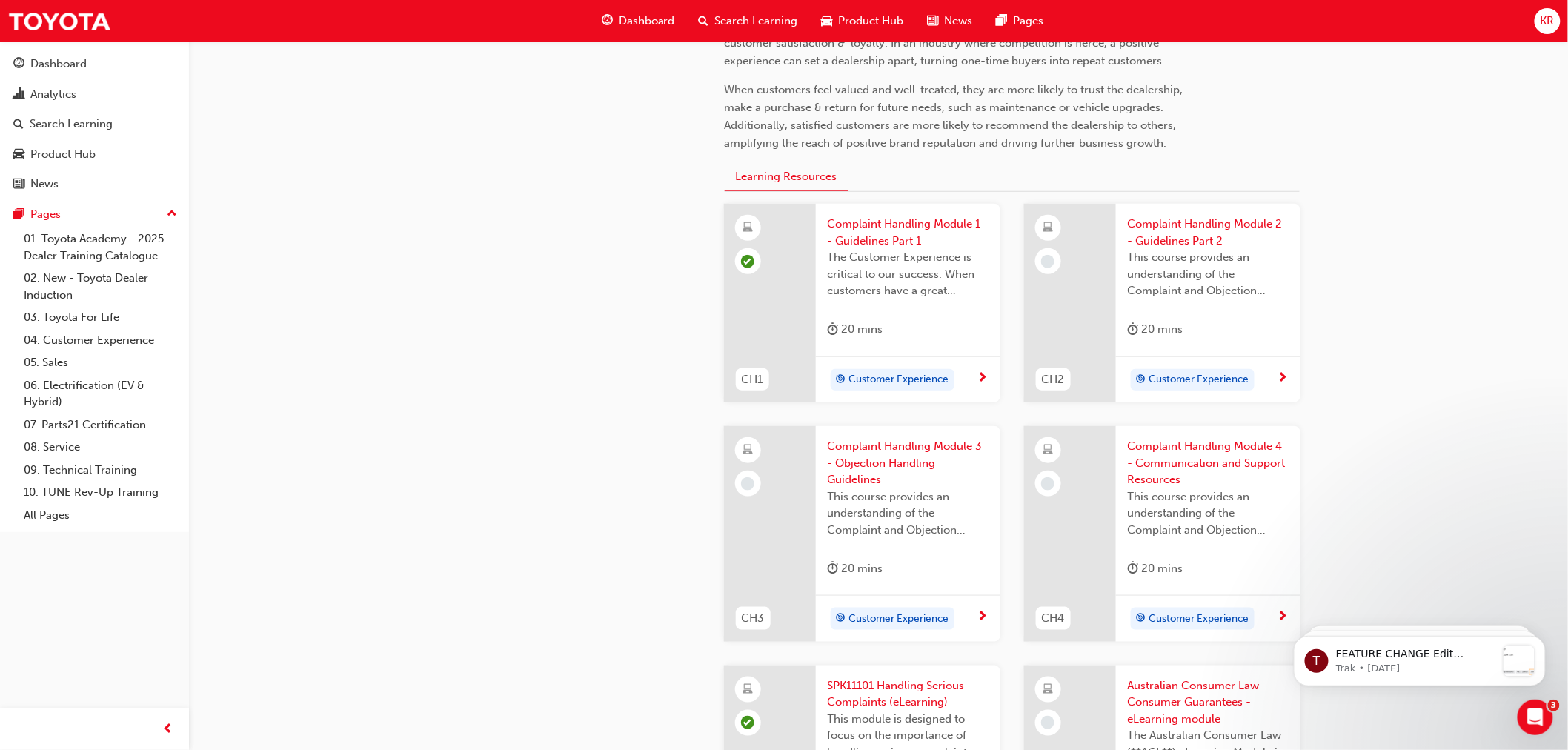
scroll to position [411, 0]
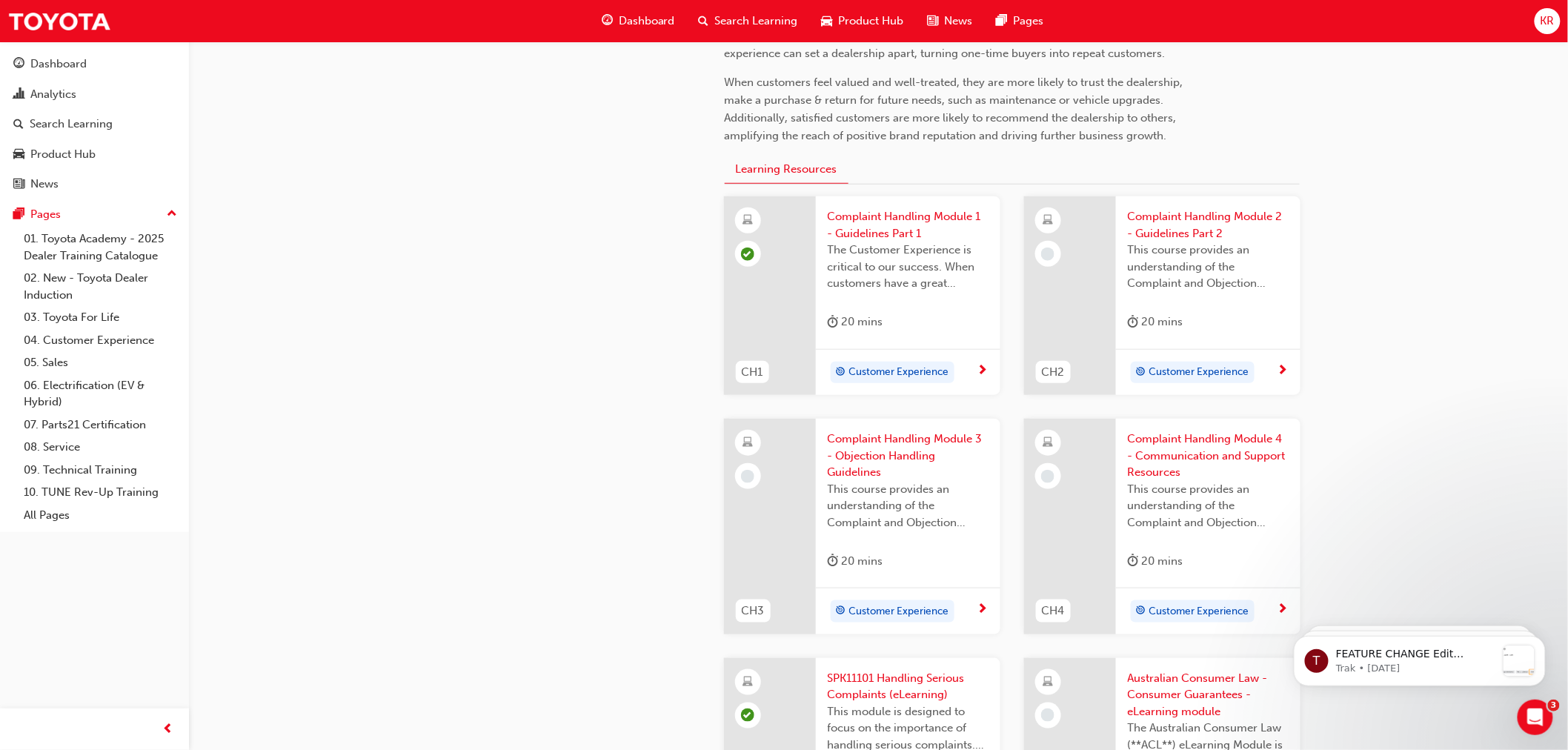
click at [1162, 230] on span "Complaint Handling Module 2 - Guidelines Part 2" at bounding box center [1209, 224] width 161 height 34
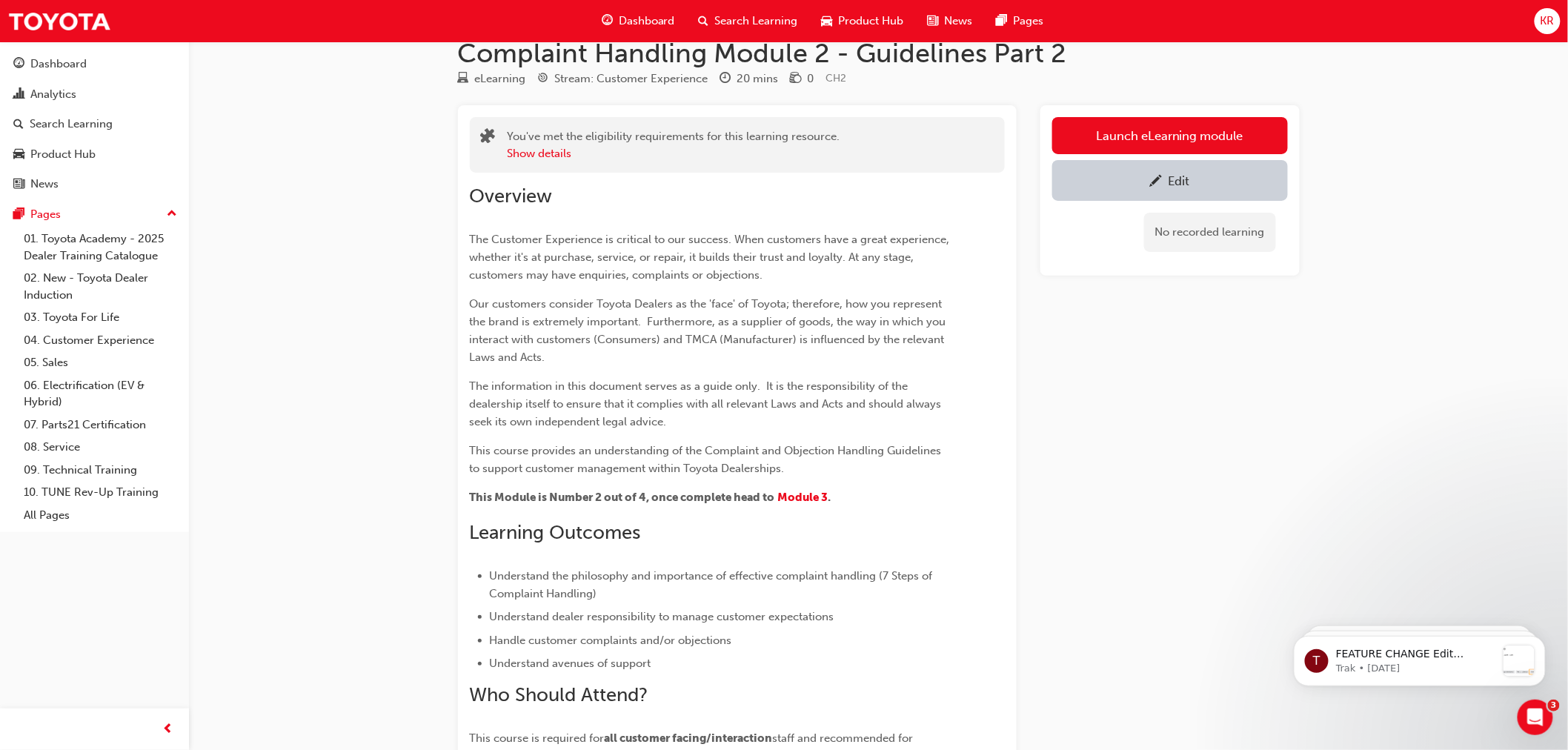
scroll to position [22, 0]
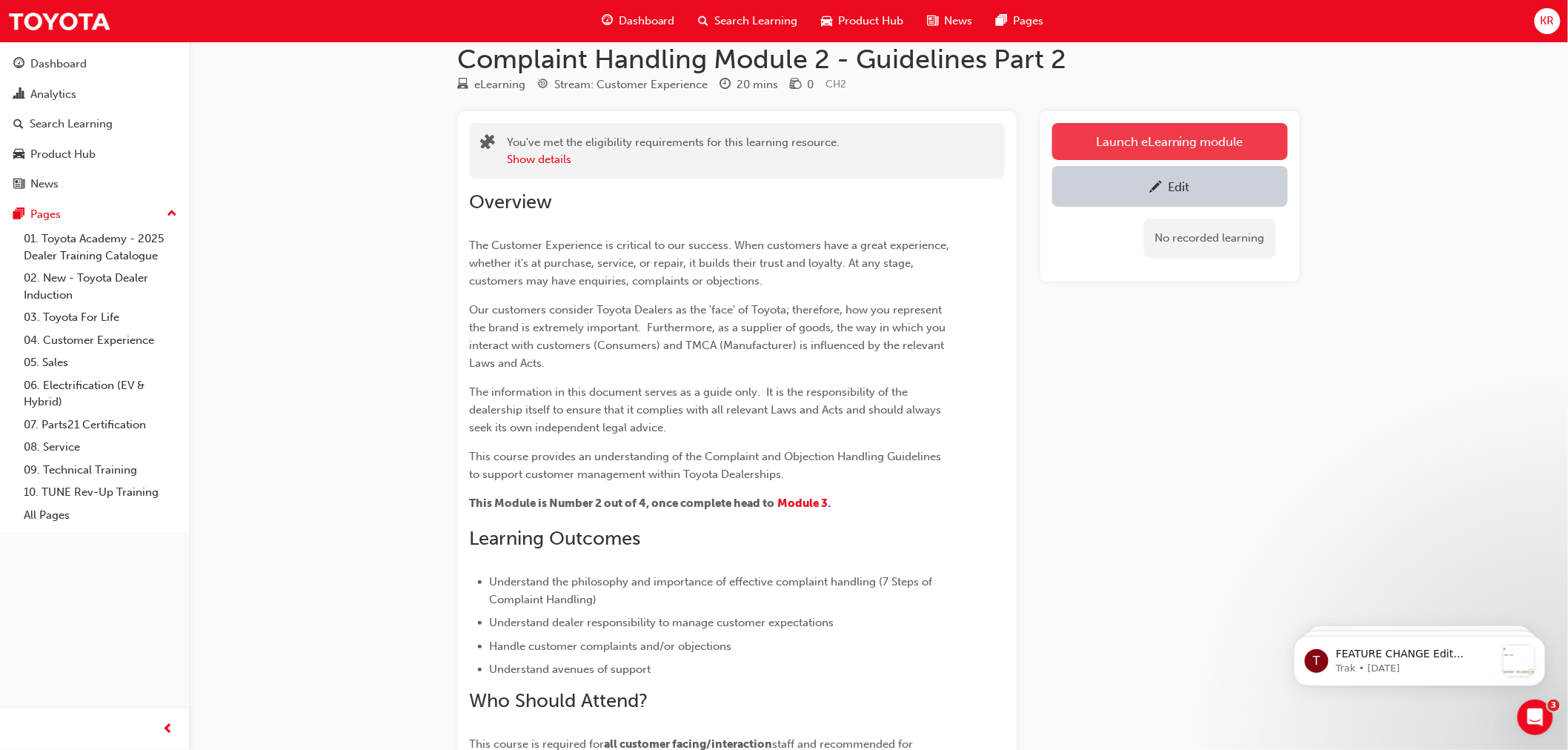
click at [1120, 143] on link "Launch eLearning module" at bounding box center [1170, 141] width 236 height 37
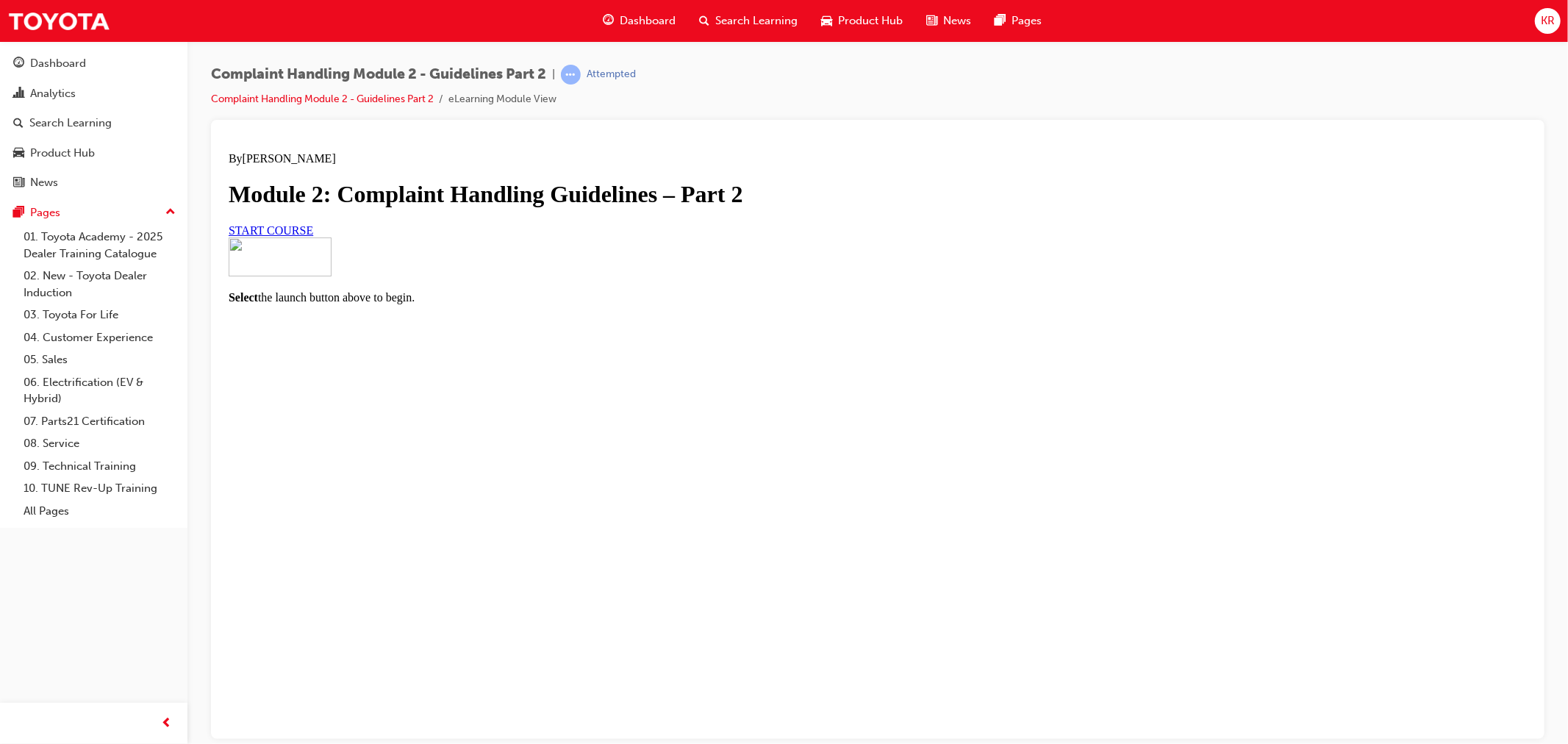
scroll to position [21, 0]
click at [313, 236] on span "START COURSE" at bounding box center [270, 230] width 85 height 12
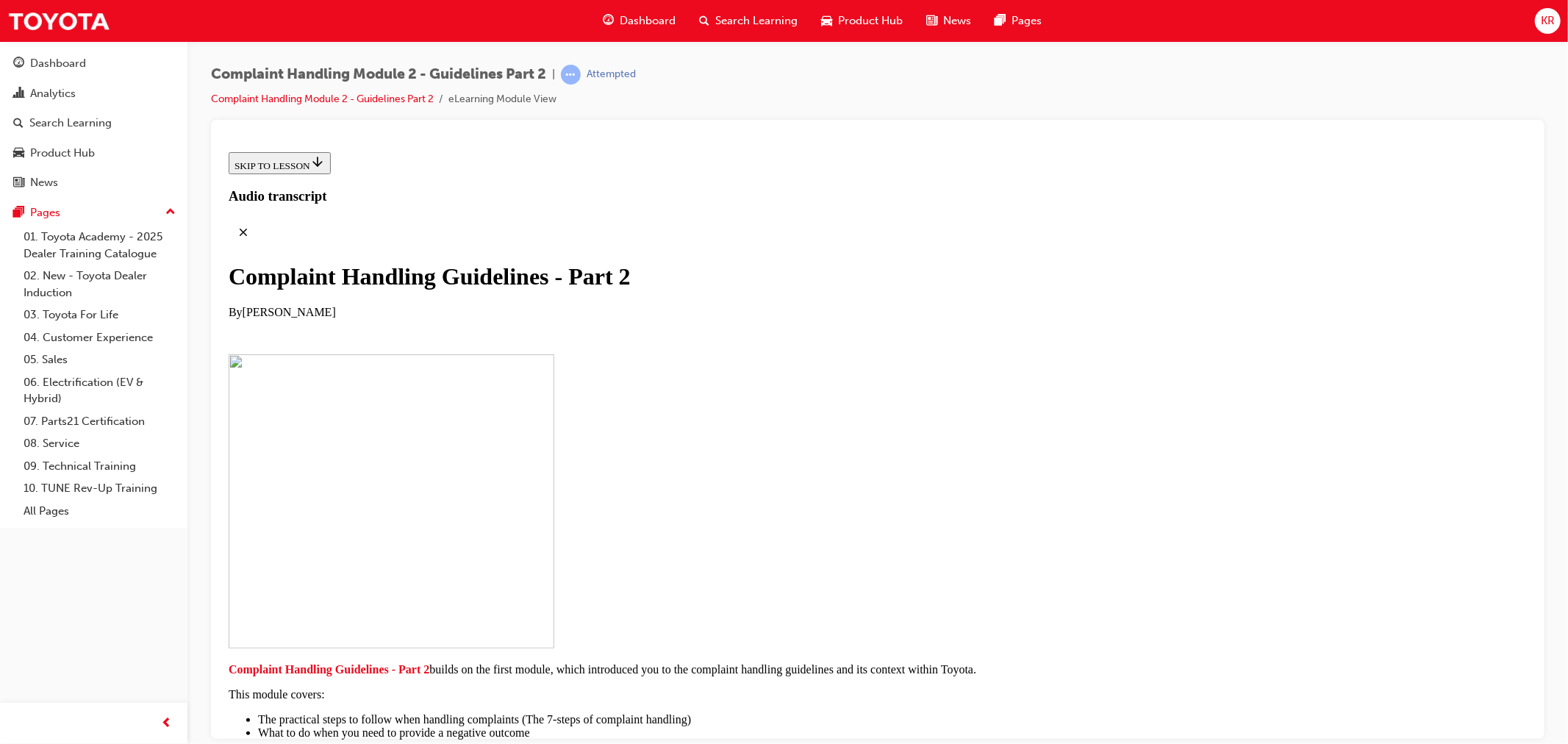
scroll to position [233, 0]
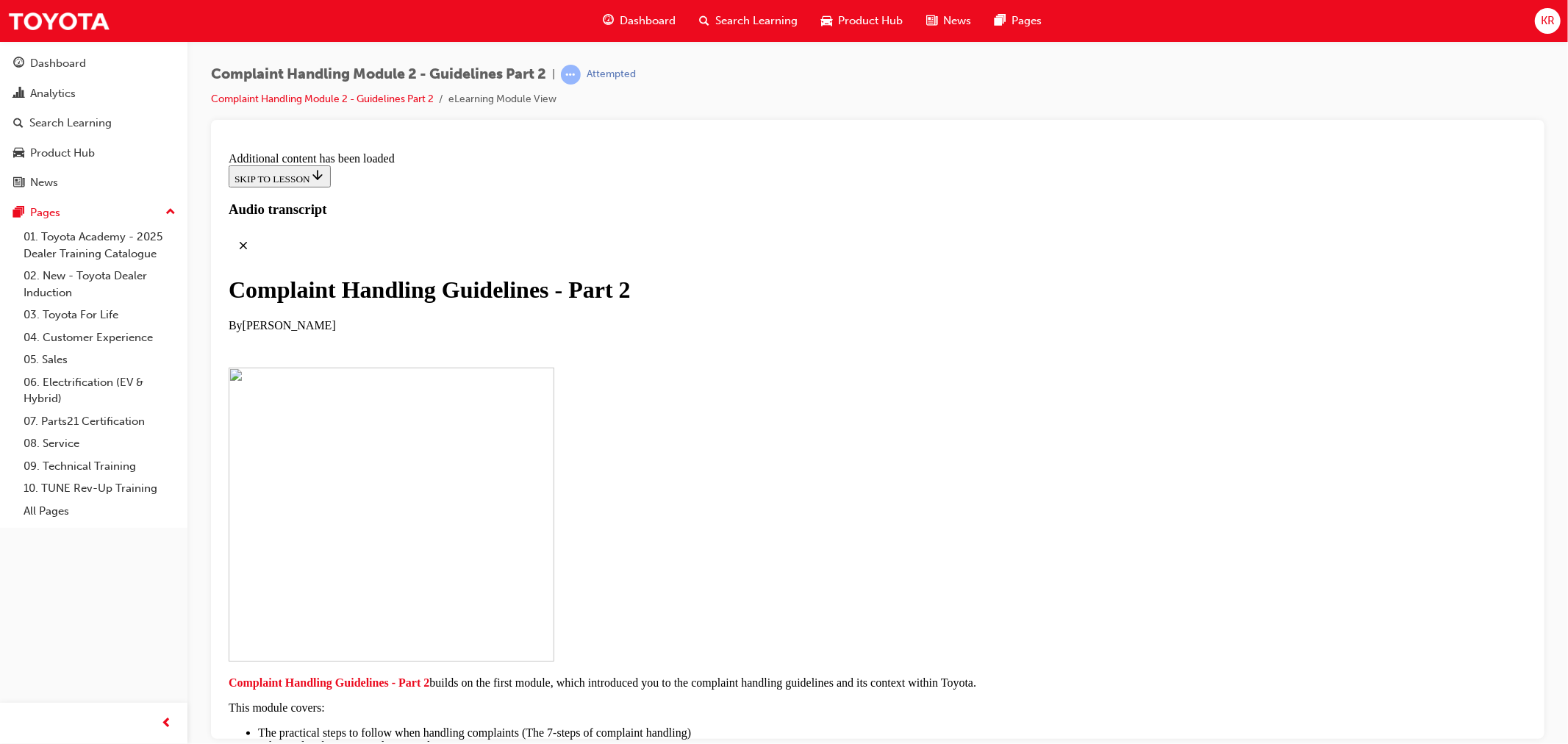
scroll to position [1074, 0]
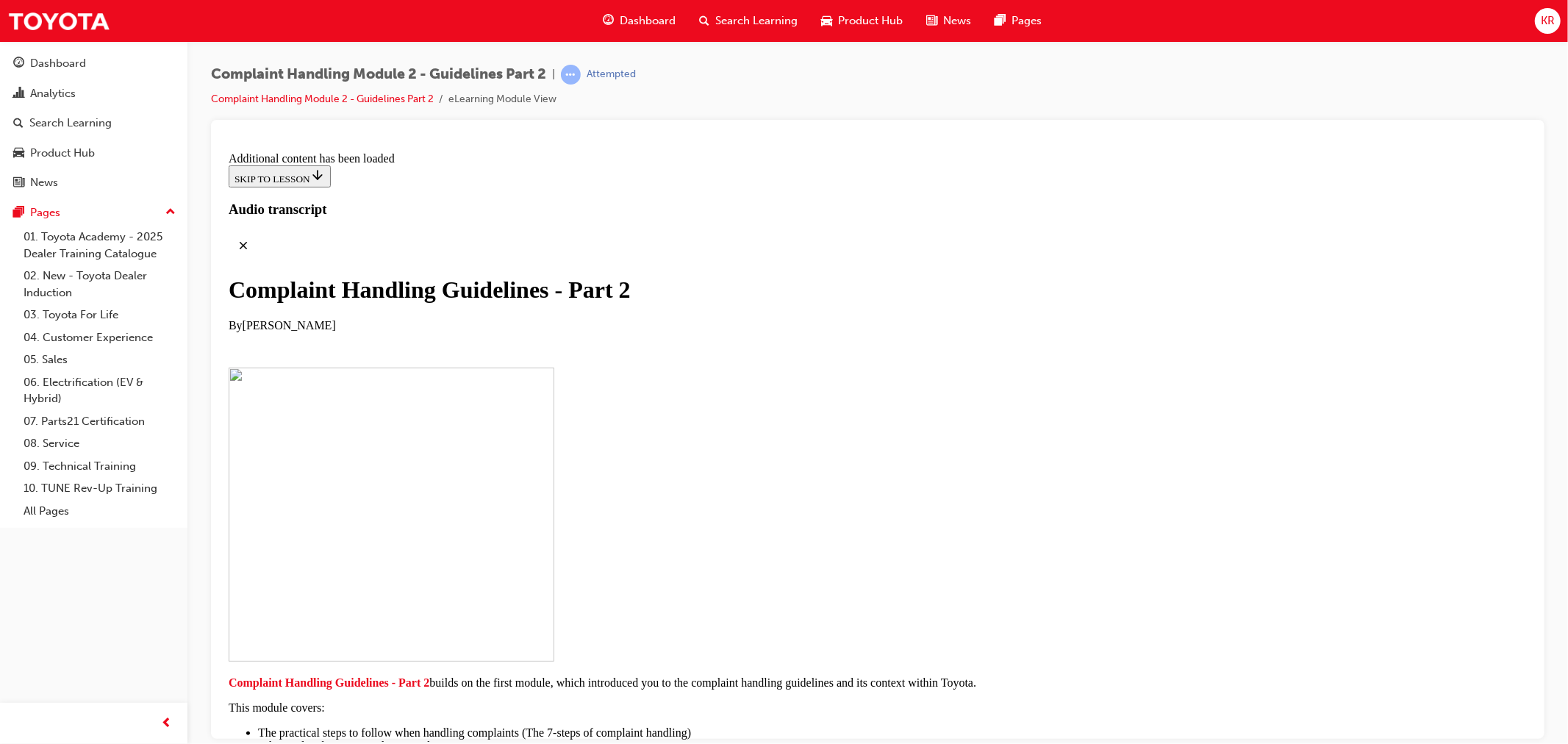
scroll to position [2999, 0]
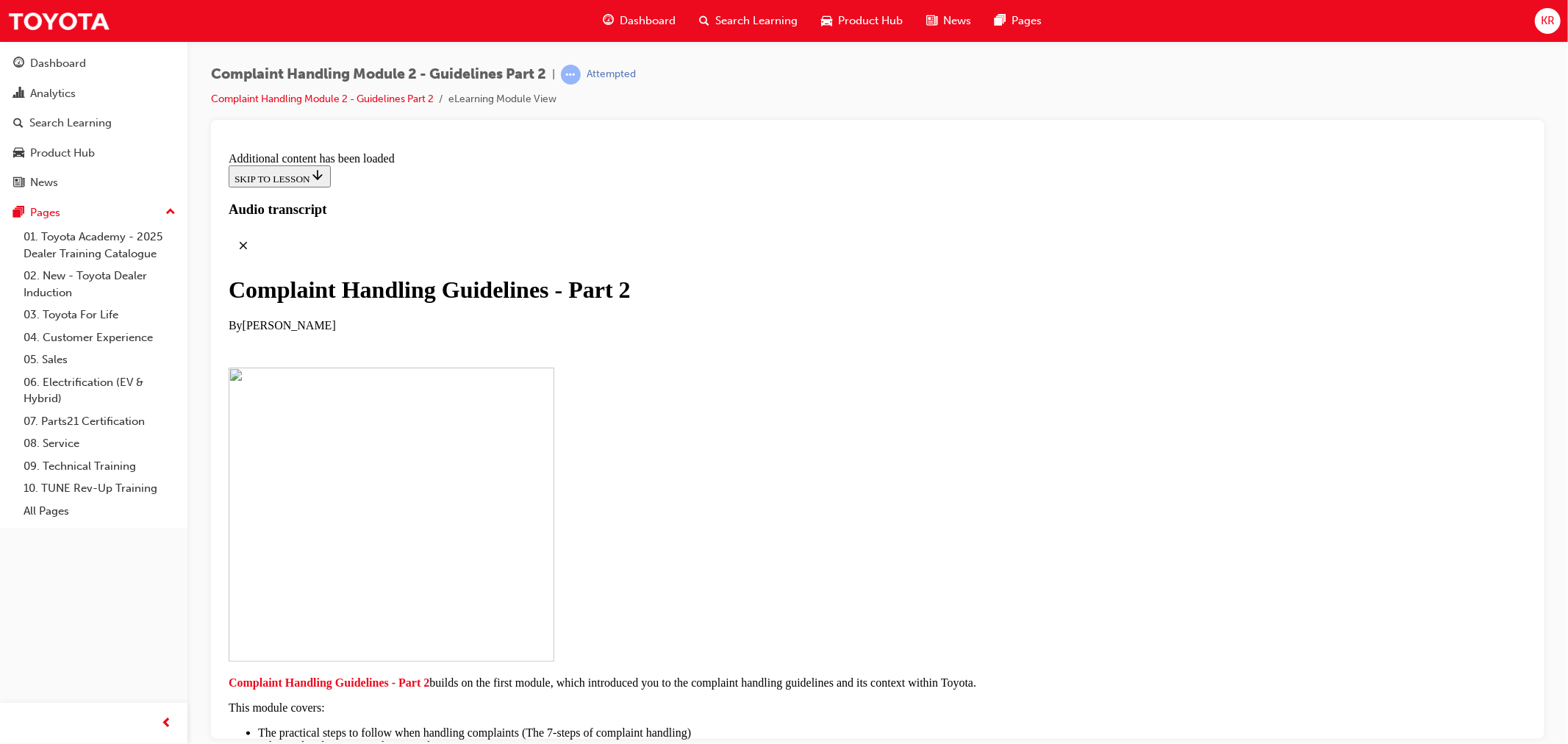
scroll to position [6112, 0]
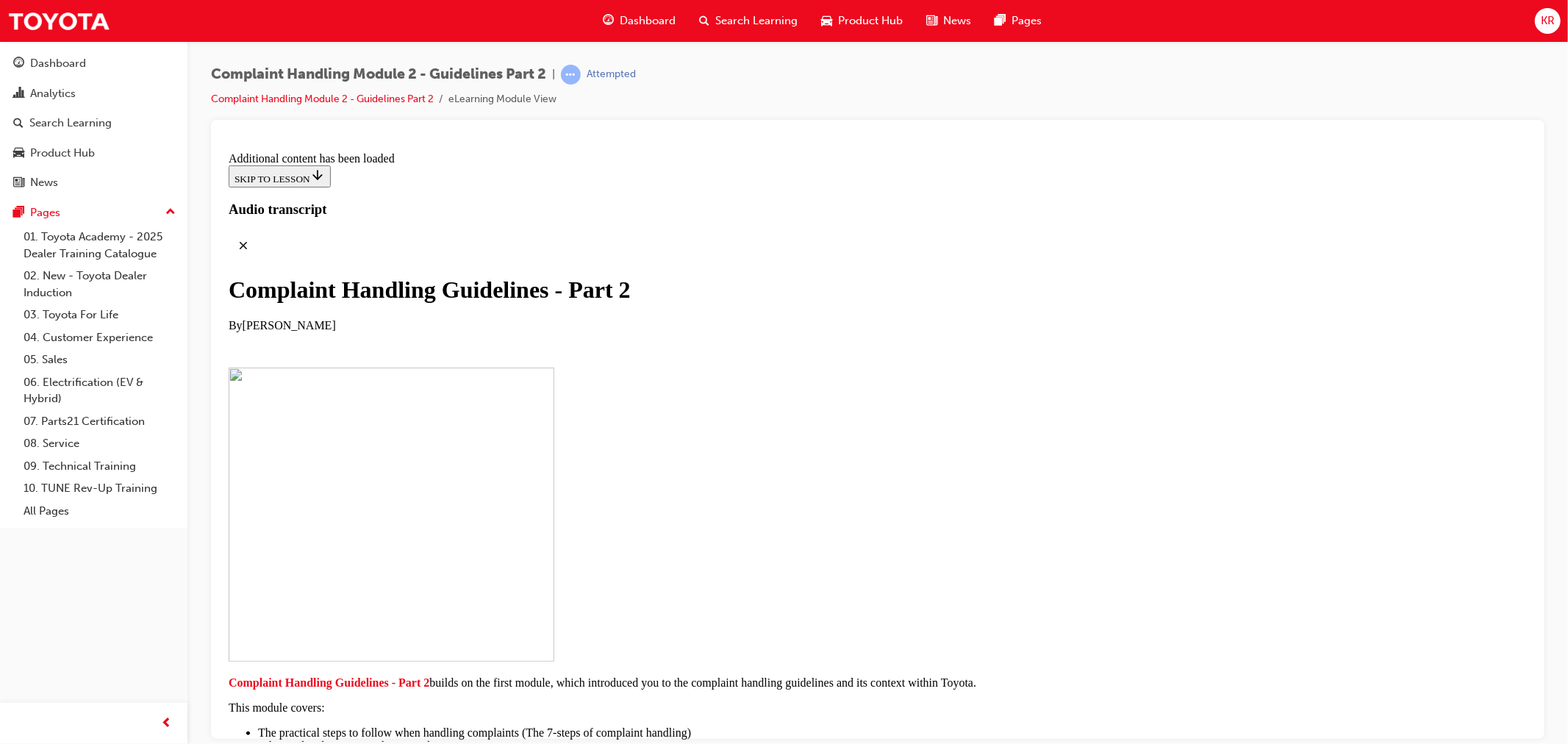
scroll to position [6862, 0]
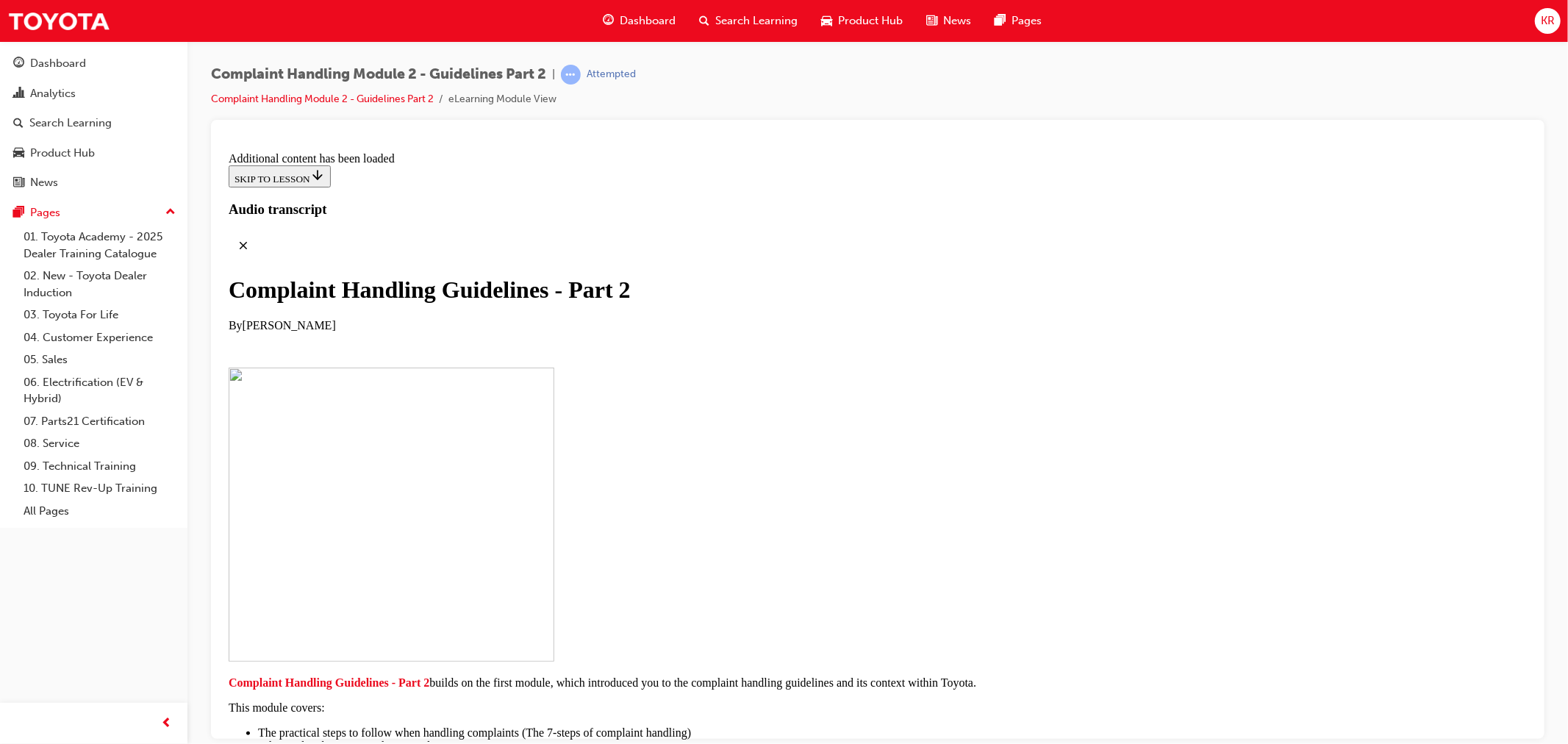
scroll to position [7243, 0]
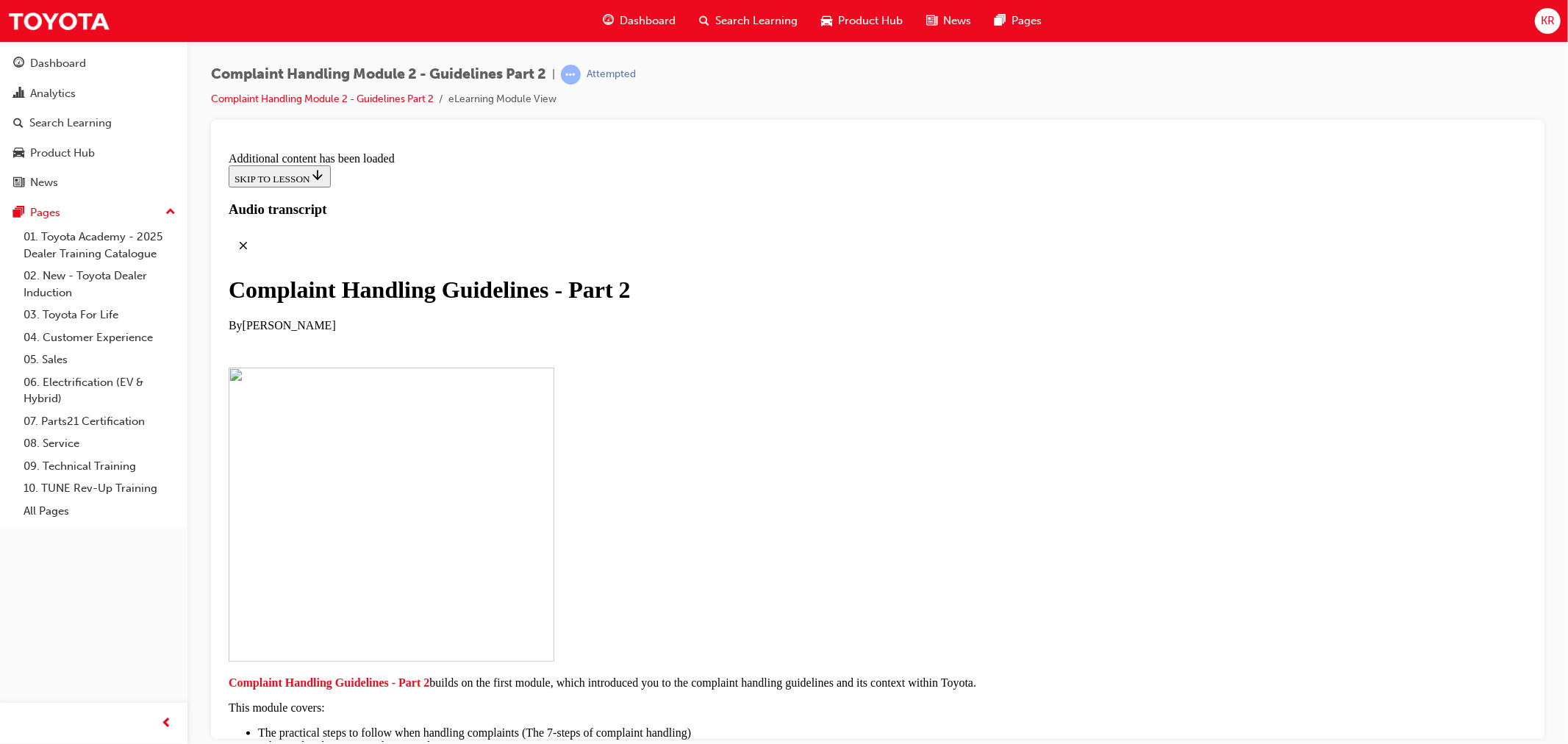
checkbox input "true"
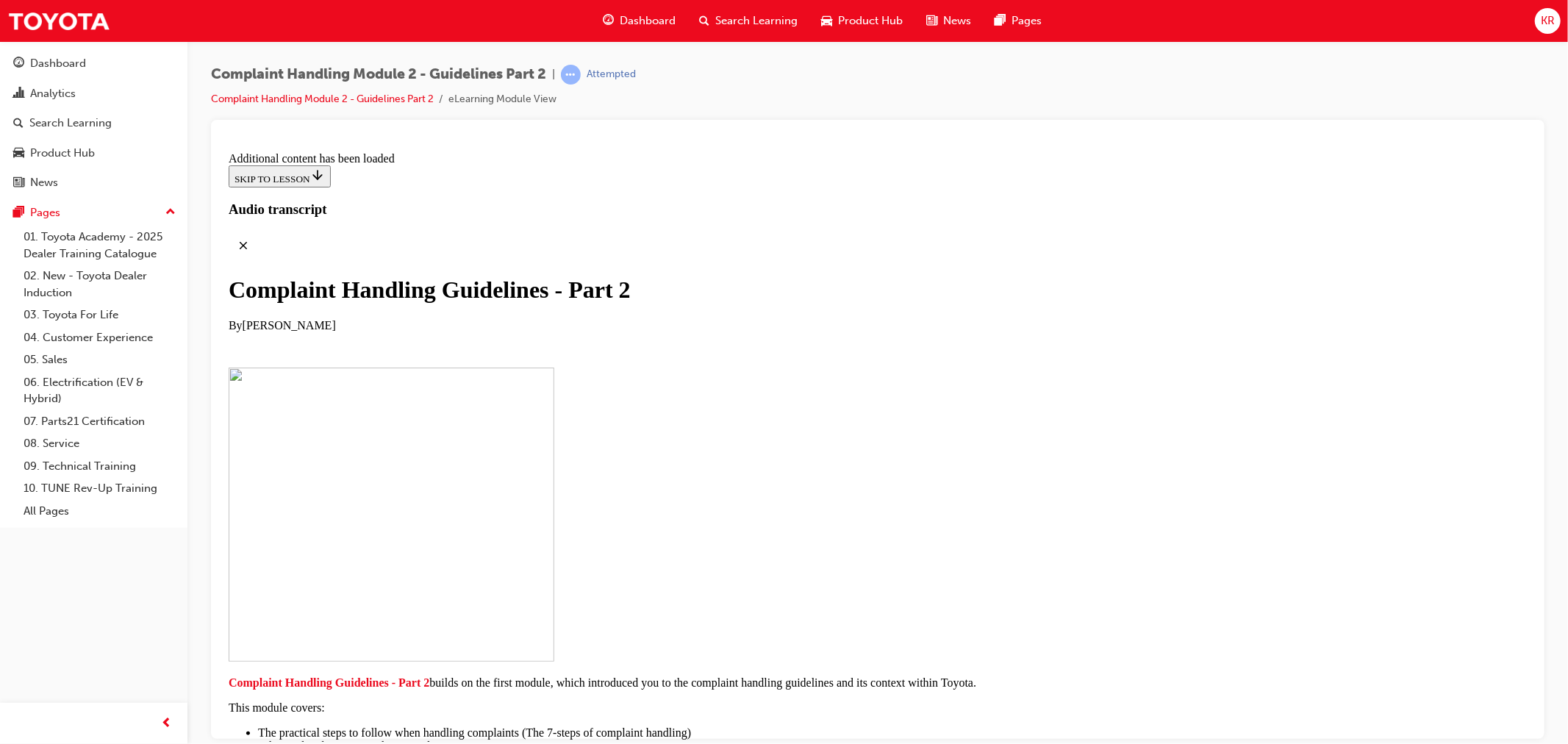
checkbox input "true"
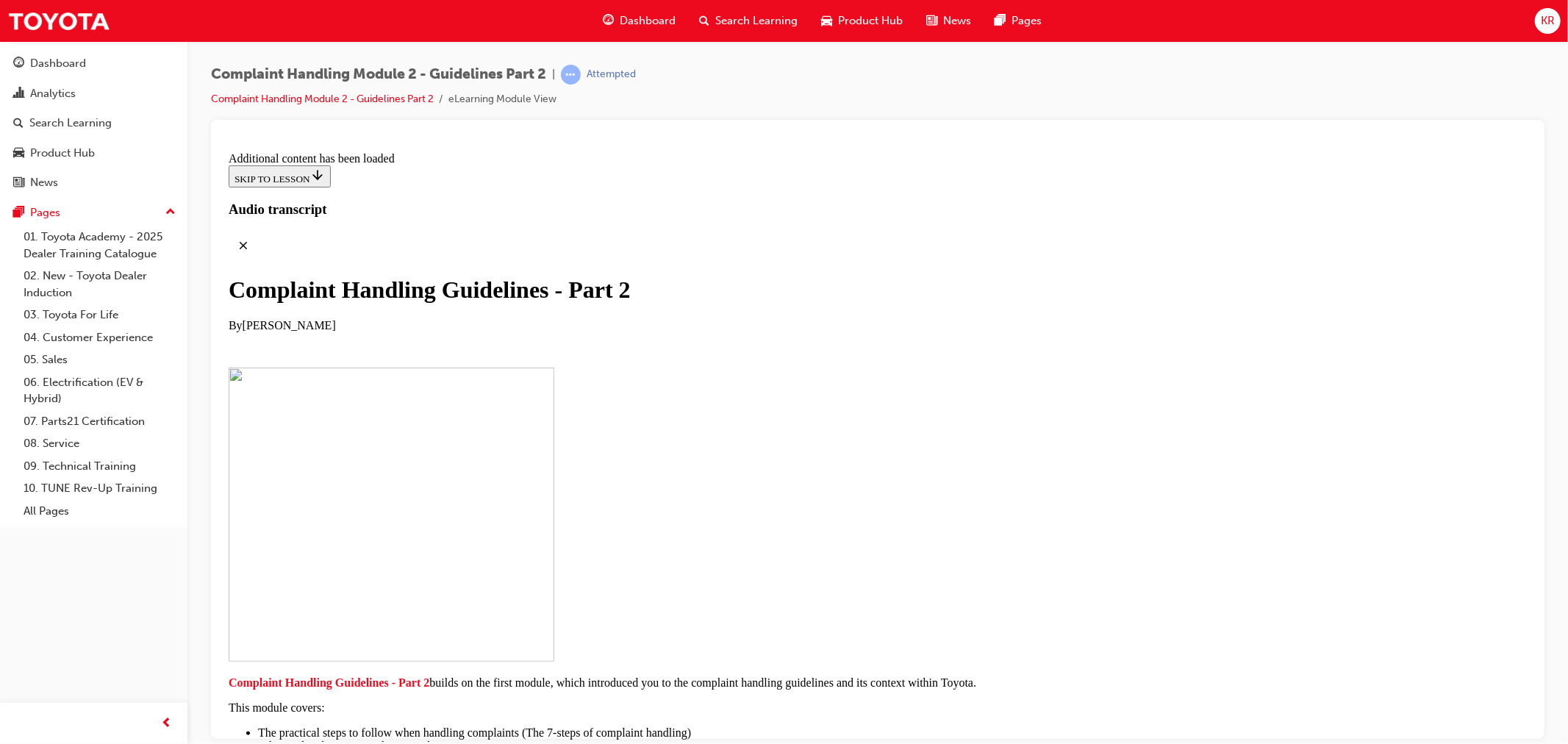
checkbox input "true"
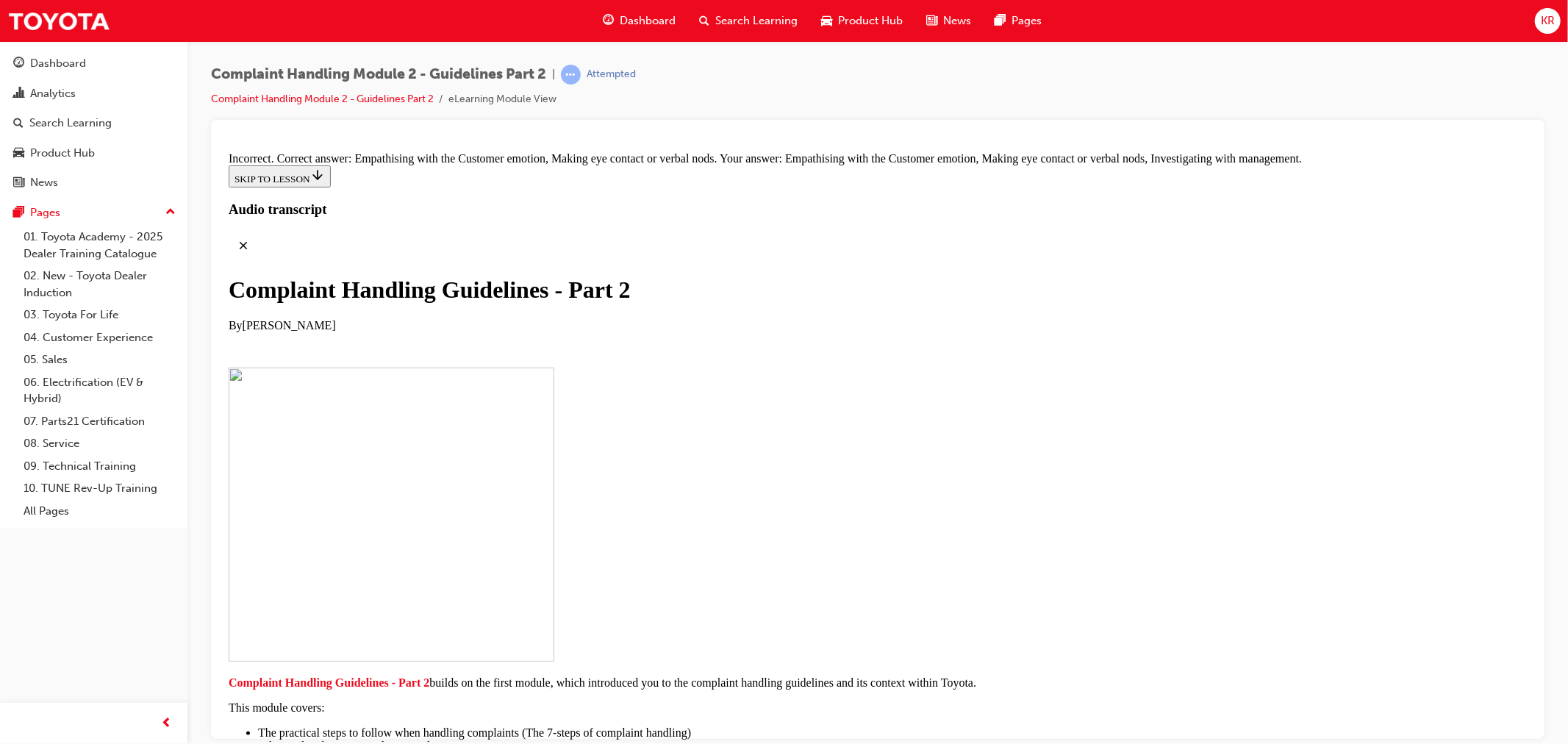
scroll to position [9702, 0]
checkbox input "false"
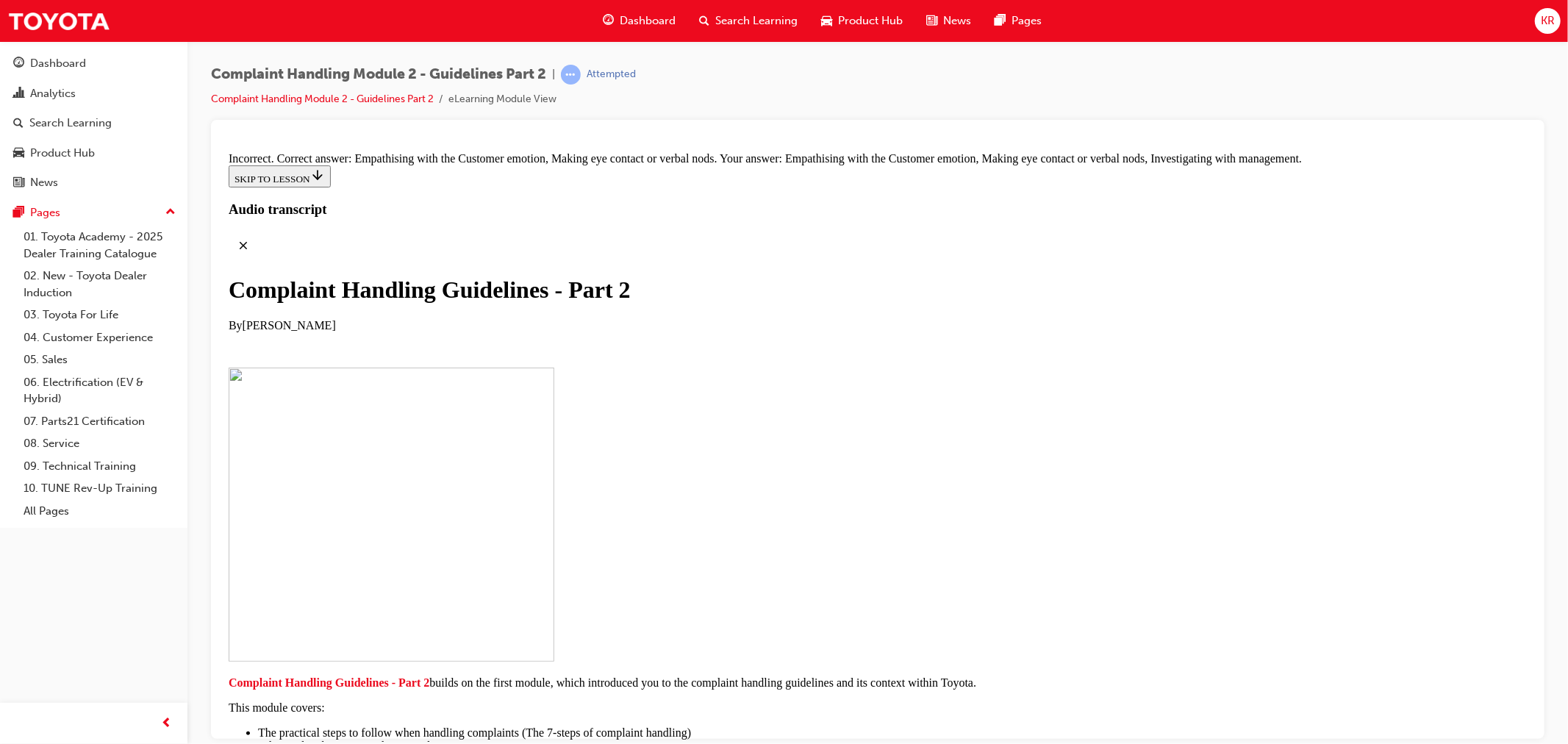
checkbox input "false"
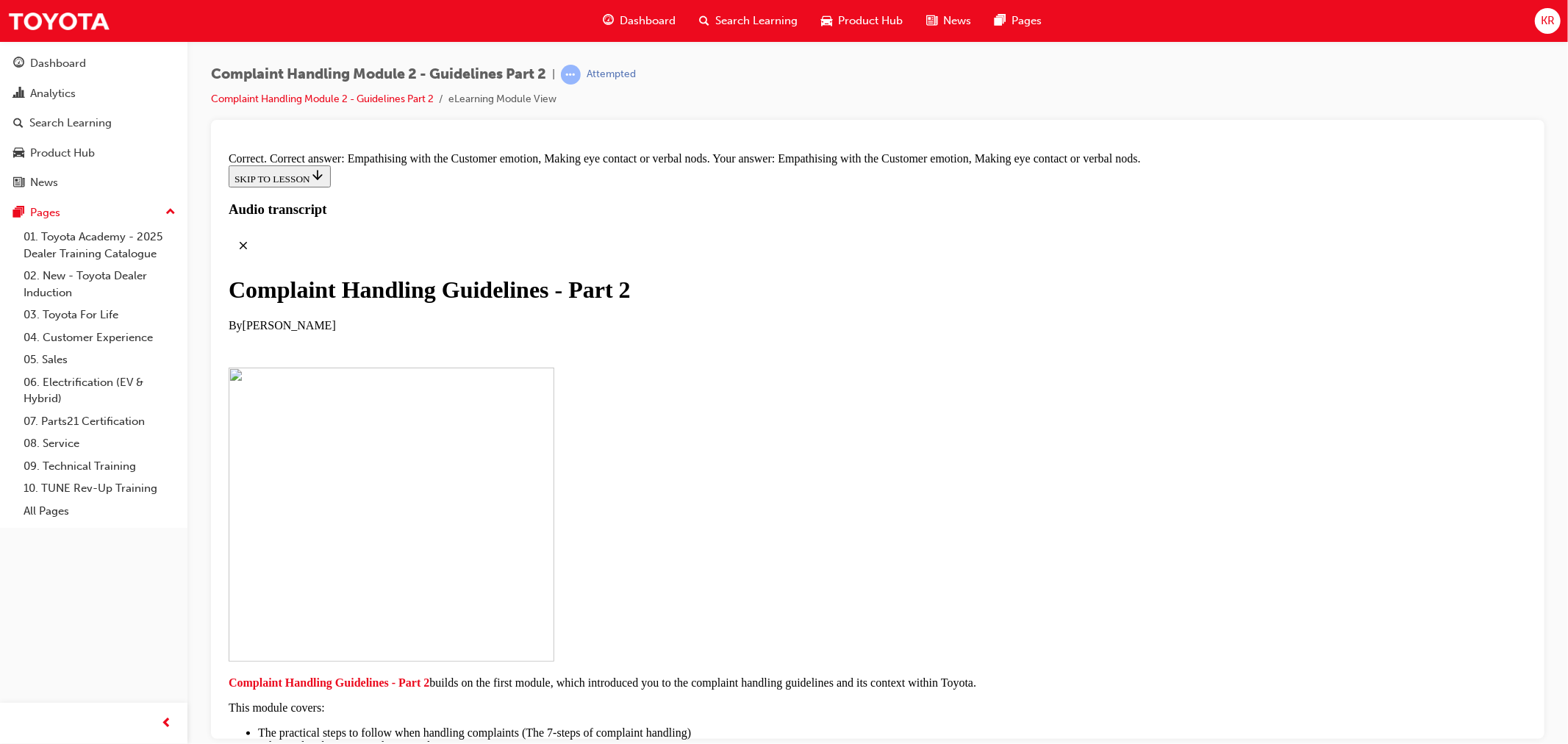
drag, startPoint x: 789, startPoint y: 604, endPoint x: 802, endPoint y: 227, distance: 377.2
drag, startPoint x: 775, startPoint y: 618, endPoint x: 1039, endPoint y: 237, distance: 463.5
drag, startPoint x: 759, startPoint y: 469, endPoint x: 1003, endPoint y: 308, distance: 292.3
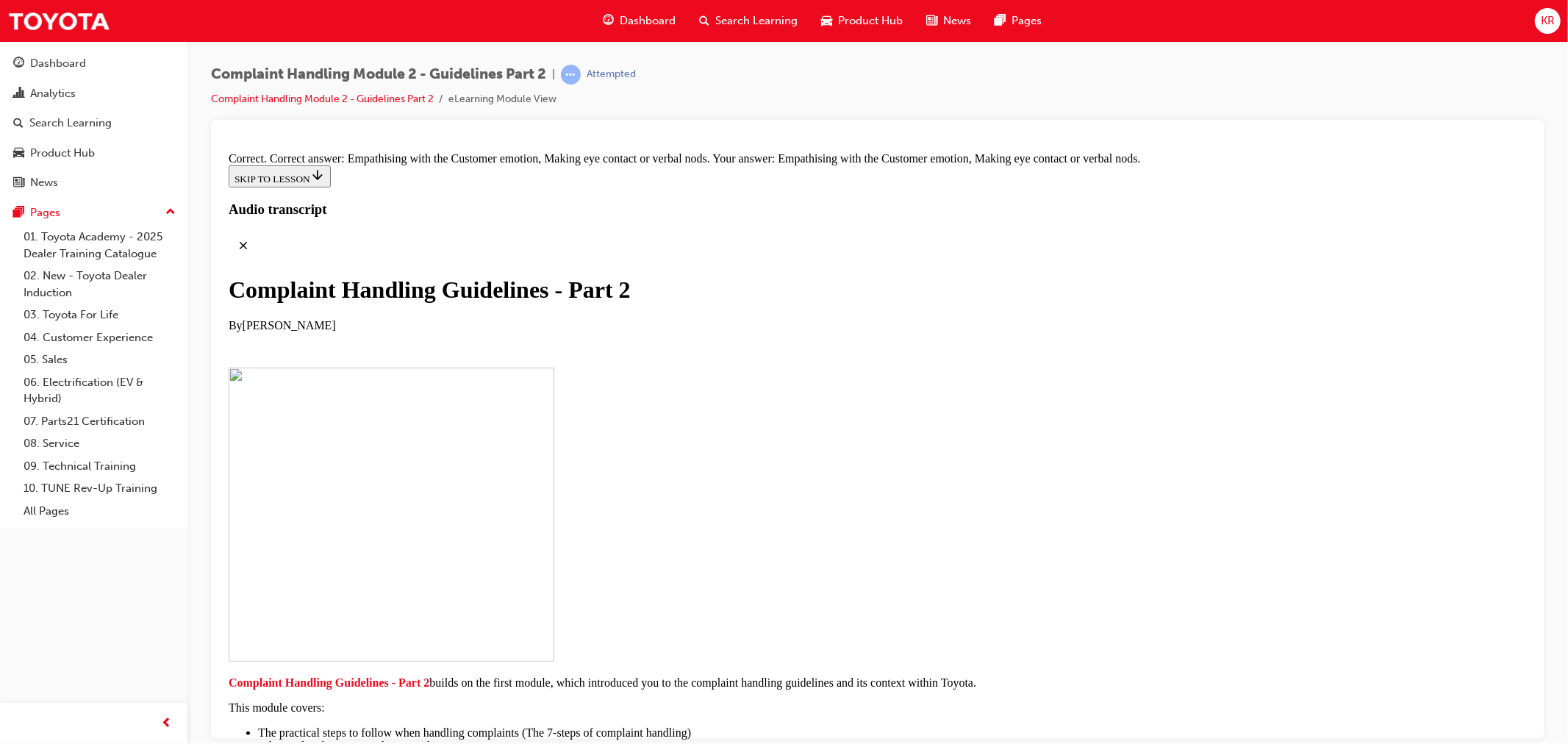
drag, startPoint x: 779, startPoint y: 668, endPoint x: 1033, endPoint y: 383, distance: 381.8
drag, startPoint x: 829, startPoint y: 536, endPoint x: 1061, endPoint y: 453, distance: 246.4
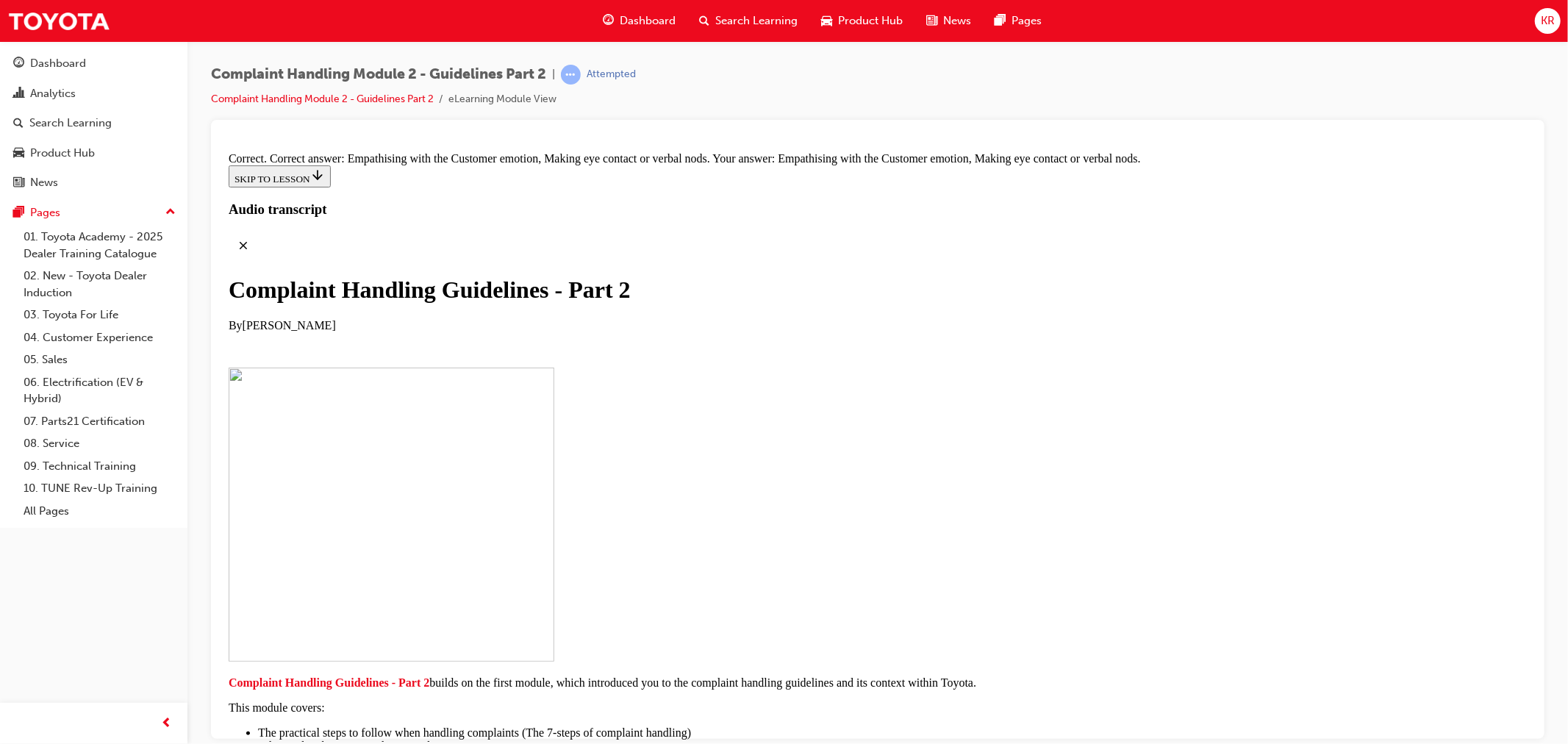
drag, startPoint x: 819, startPoint y: 681, endPoint x: 1067, endPoint y: 442, distance: 344.4
drag, startPoint x: 813, startPoint y: 691, endPoint x: 1081, endPoint y: 531, distance: 312.1
drag, startPoint x: 843, startPoint y: 614, endPoint x: 1035, endPoint y: 610, distance: 192.0
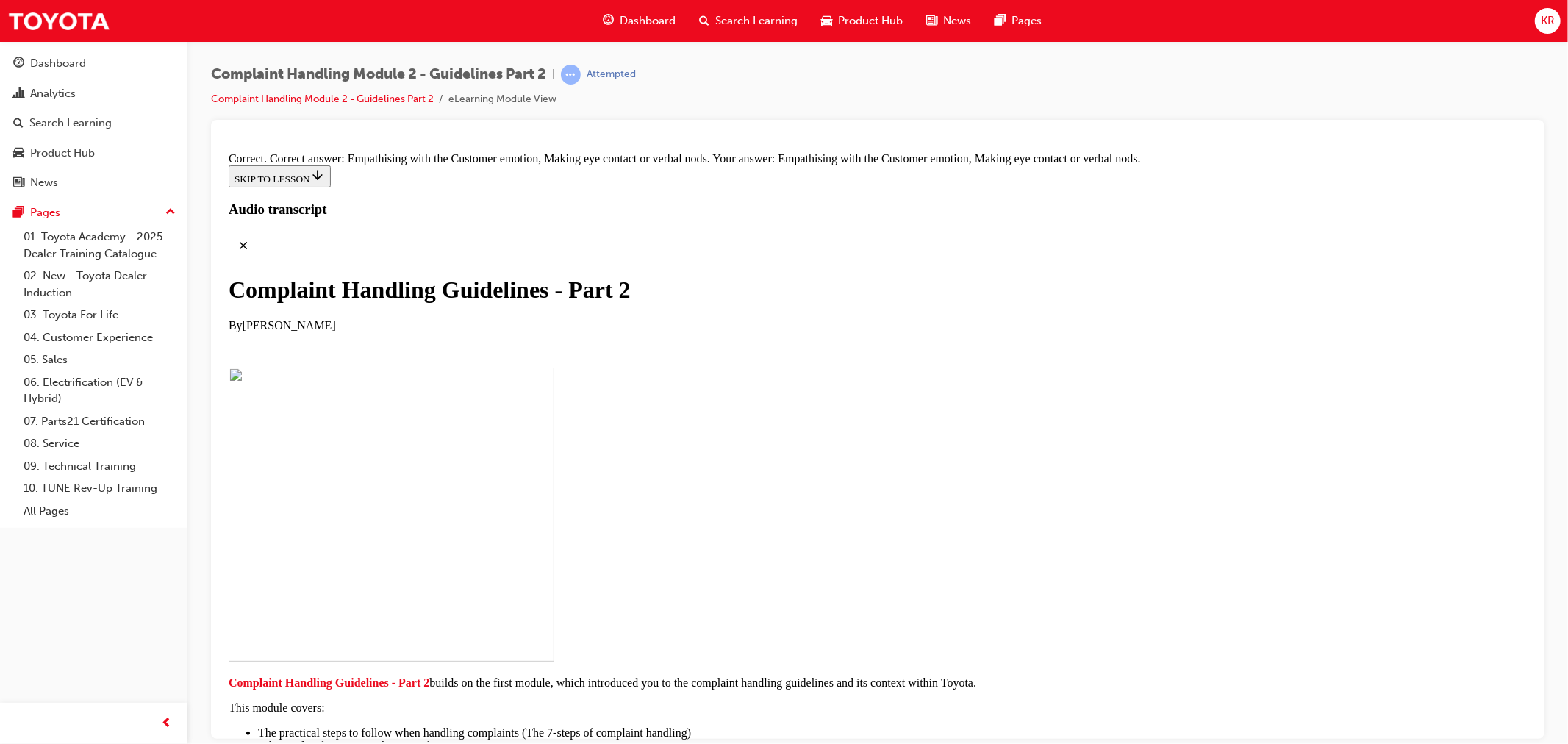
drag, startPoint x: 876, startPoint y: 606, endPoint x: 1077, endPoint y: 600, distance: 201.1
drag, startPoint x: 938, startPoint y: 656, endPoint x: 1039, endPoint y: 682, distance: 104.3
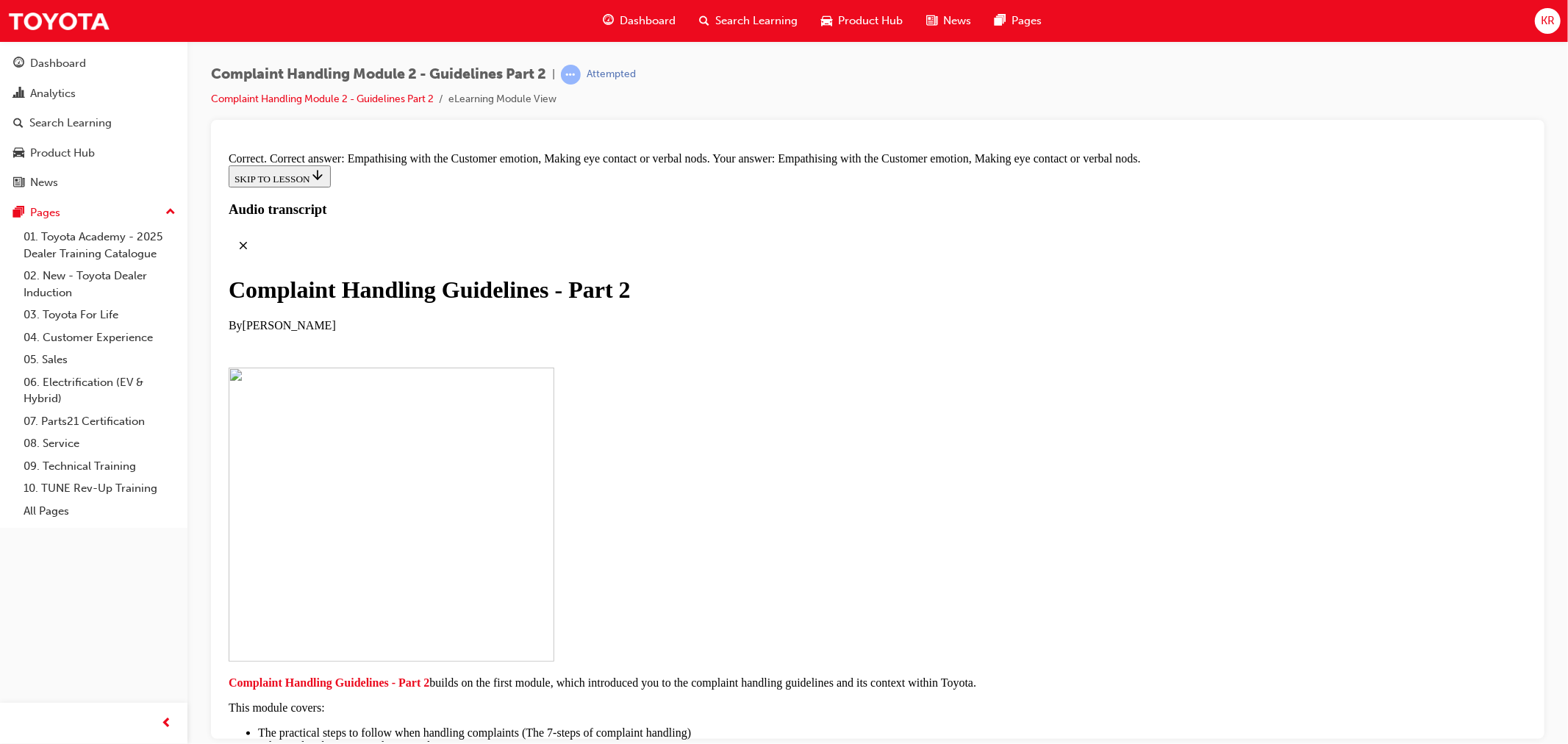
scroll to position [10519, 0]
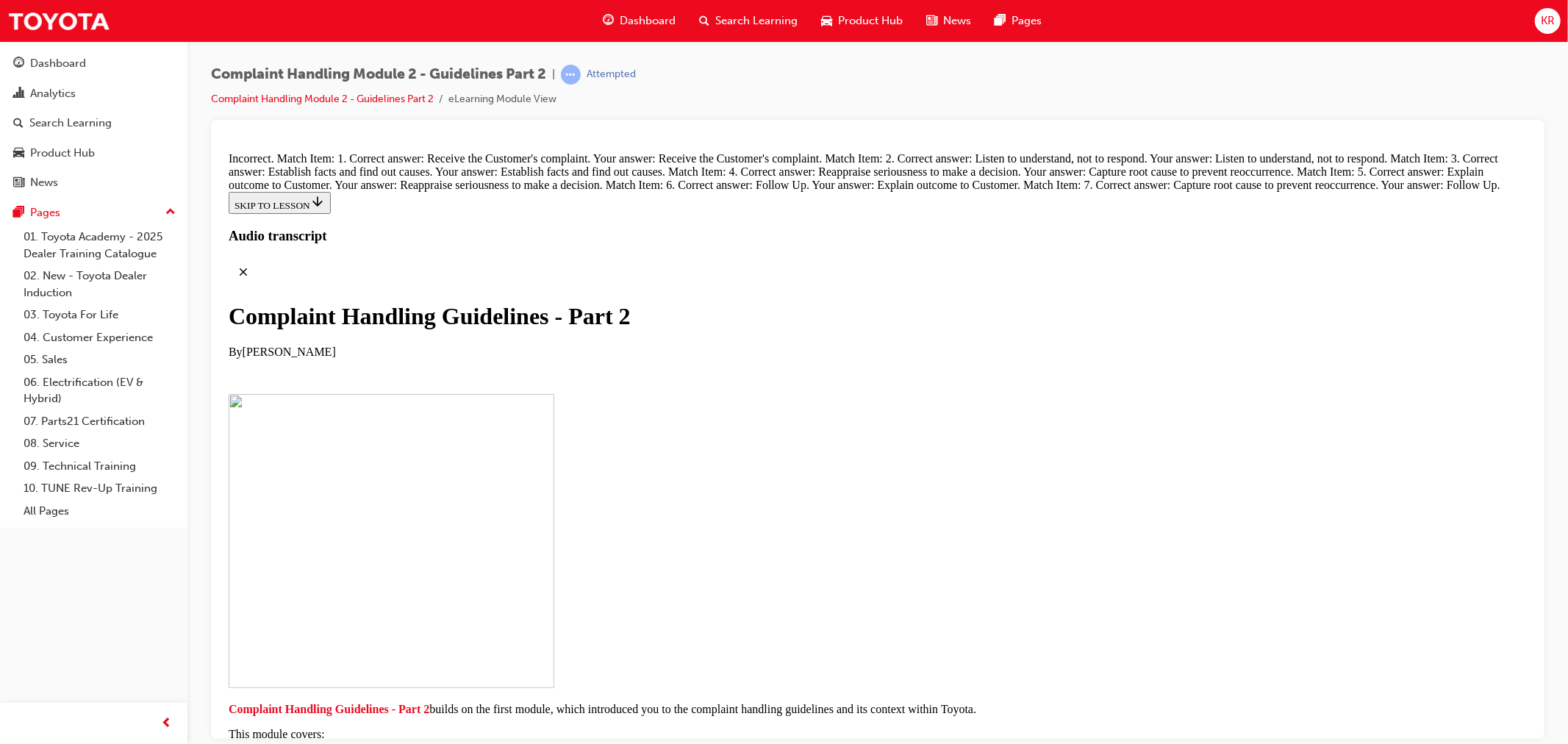
drag, startPoint x: 755, startPoint y: 272, endPoint x: 898, endPoint y: 272, distance: 143.0
drag, startPoint x: 862, startPoint y: 366, endPoint x: 956, endPoint y: 366, distance: 94.0
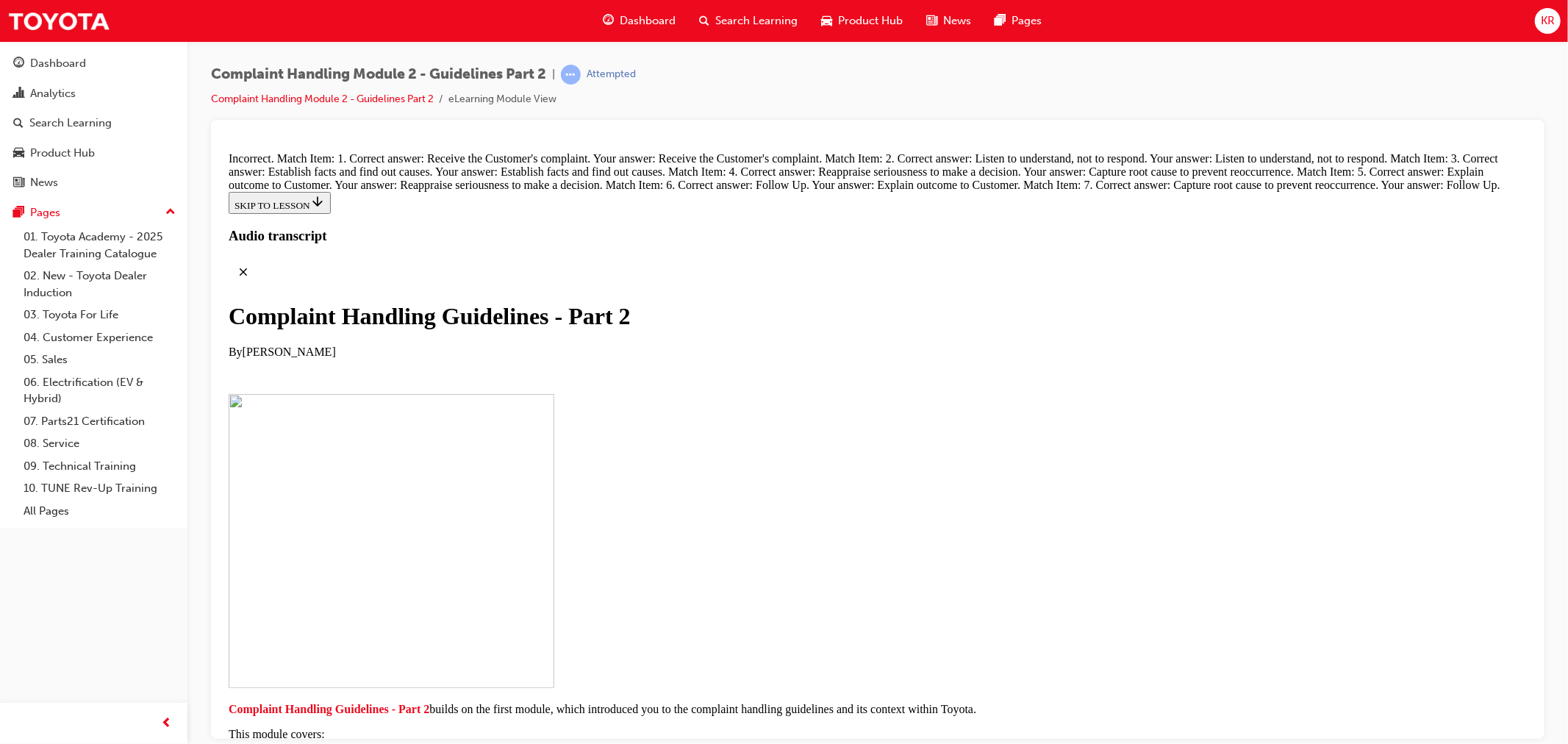
drag, startPoint x: 787, startPoint y: 438, endPoint x: 909, endPoint y: 464, distance: 124.7
drag, startPoint x: 804, startPoint y: 586, endPoint x: 983, endPoint y: 515, distance: 192.6
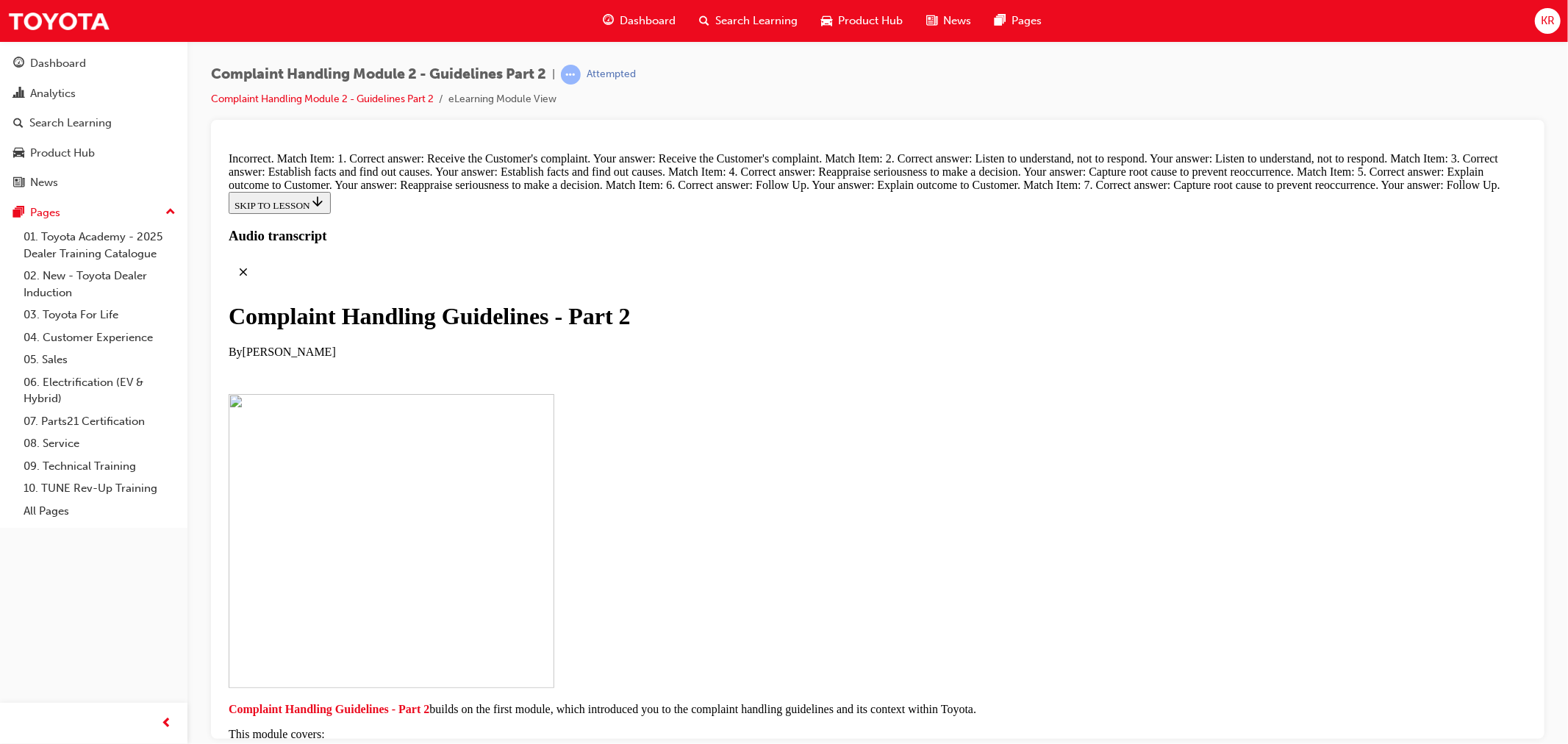
scroll to position [10384, 0]
drag, startPoint x: 754, startPoint y: 418, endPoint x: 1012, endPoint y: 247, distance: 309.5
drag, startPoint x: 869, startPoint y: 518, endPoint x: 987, endPoint y: 513, distance: 118.1
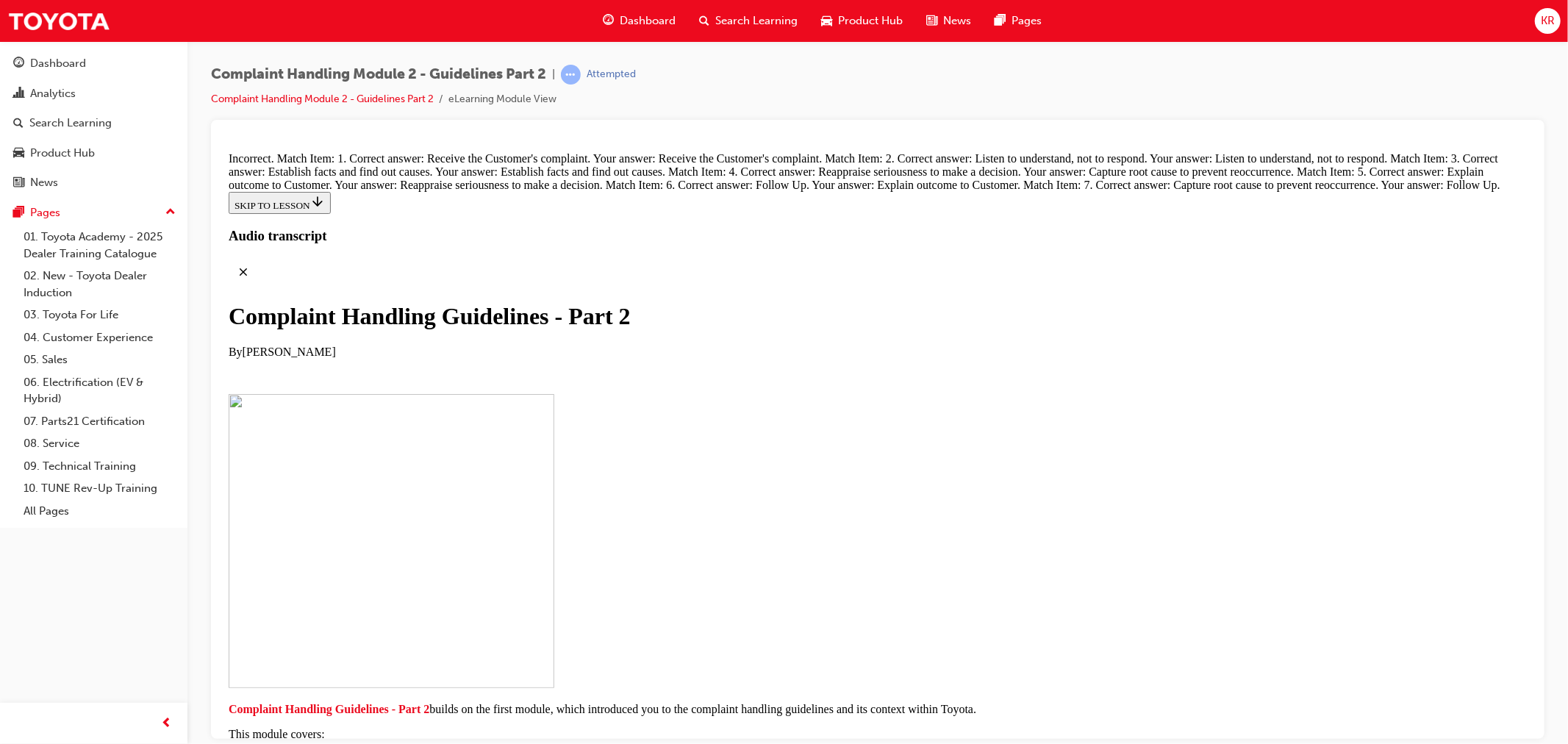
drag, startPoint x: 987, startPoint y: 614, endPoint x: 1029, endPoint y: 592, distance: 47.4
drag, startPoint x: 847, startPoint y: 620, endPoint x: 1018, endPoint y: 609, distance: 171.4
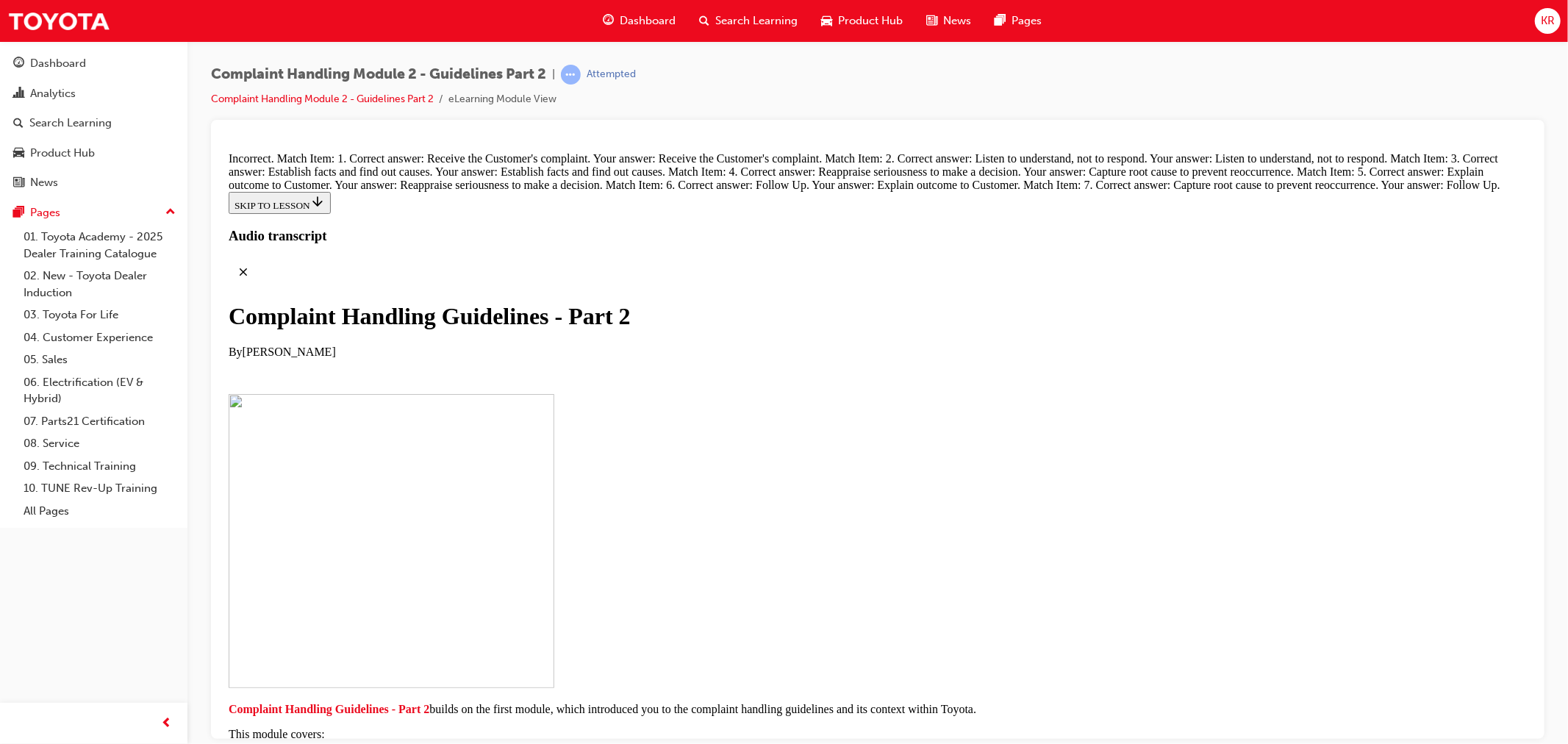
drag, startPoint x: 811, startPoint y: 656, endPoint x: 1007, endPoint y: 660, distance: 196.0
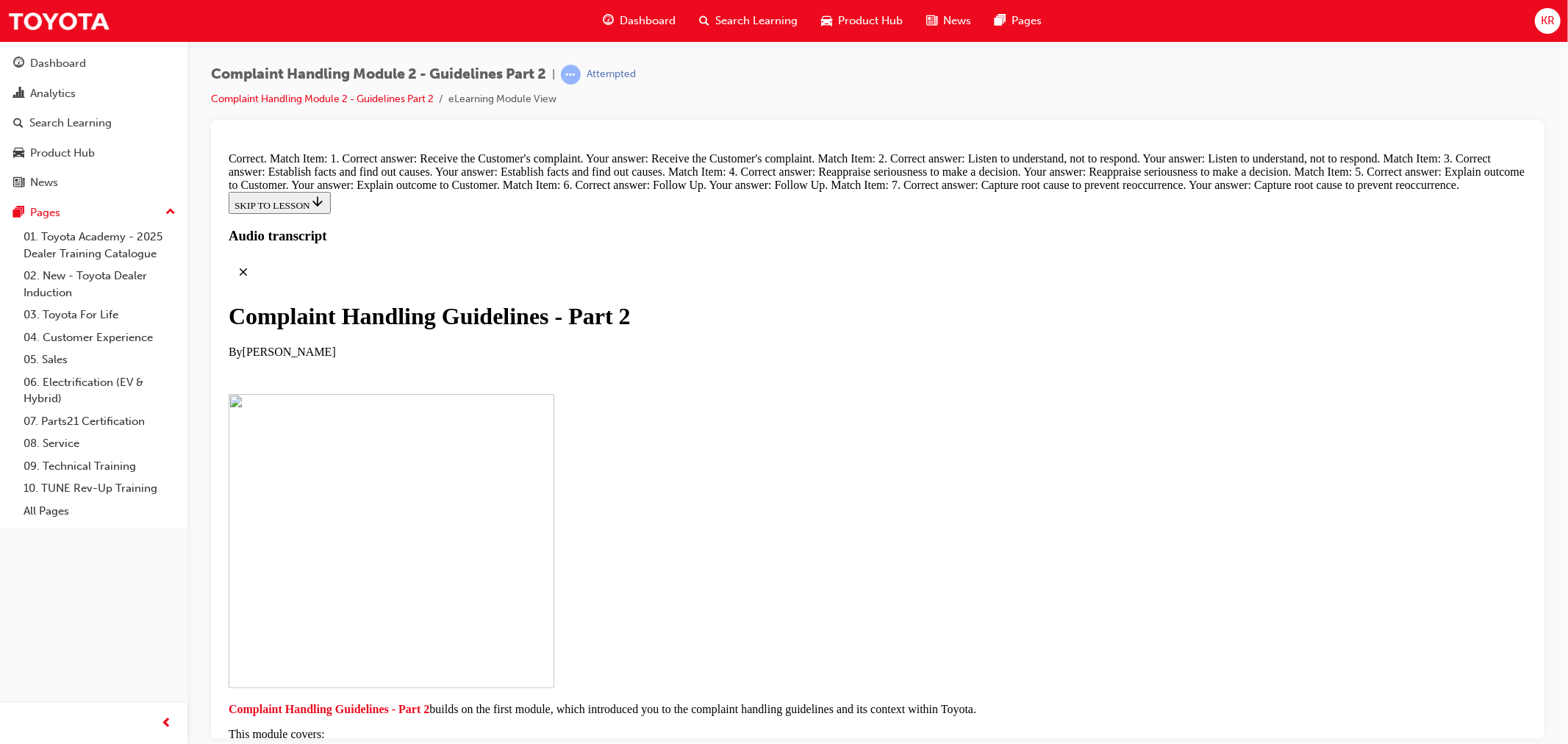
radio input "true"
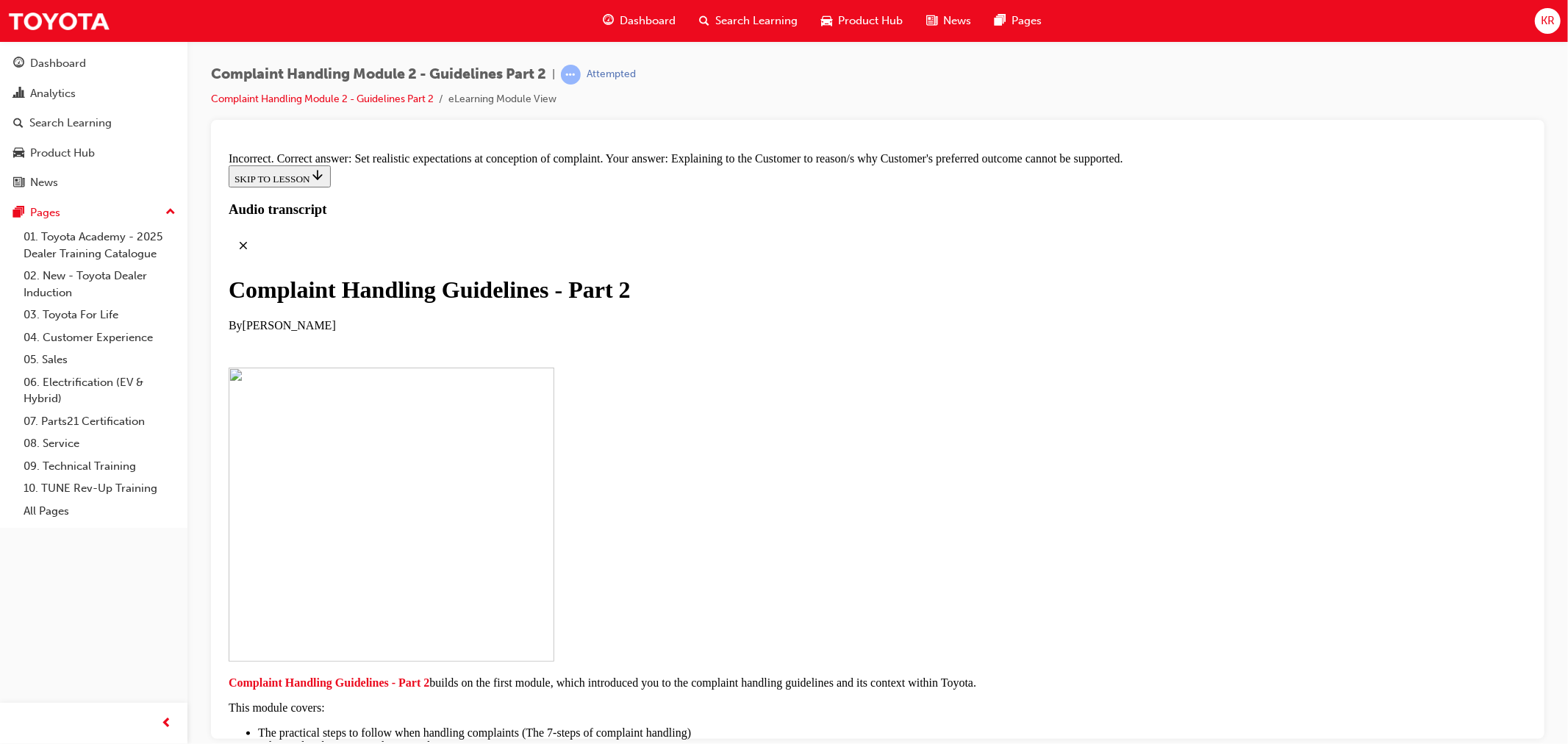
radio input "true"
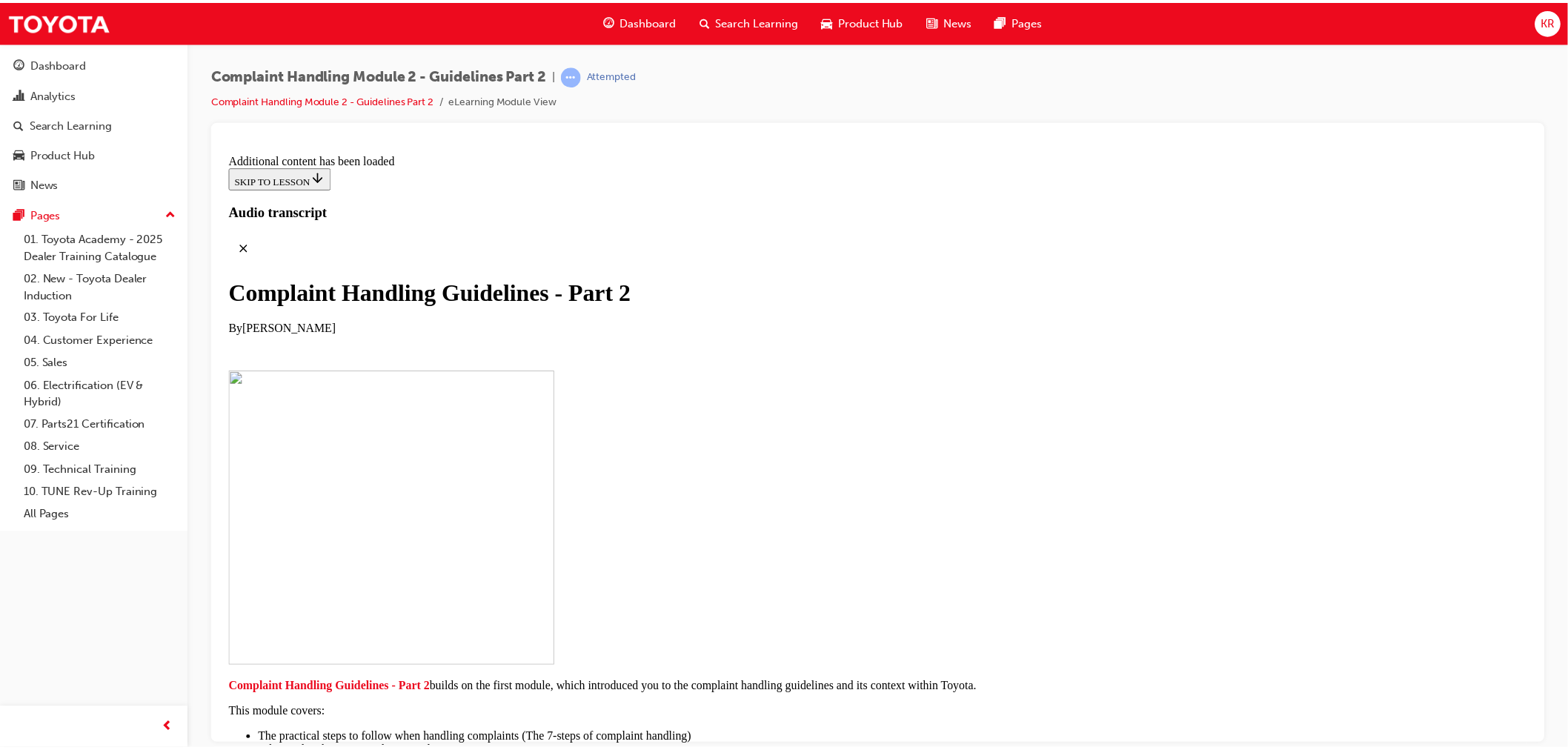
scroll to position [11767, 0]
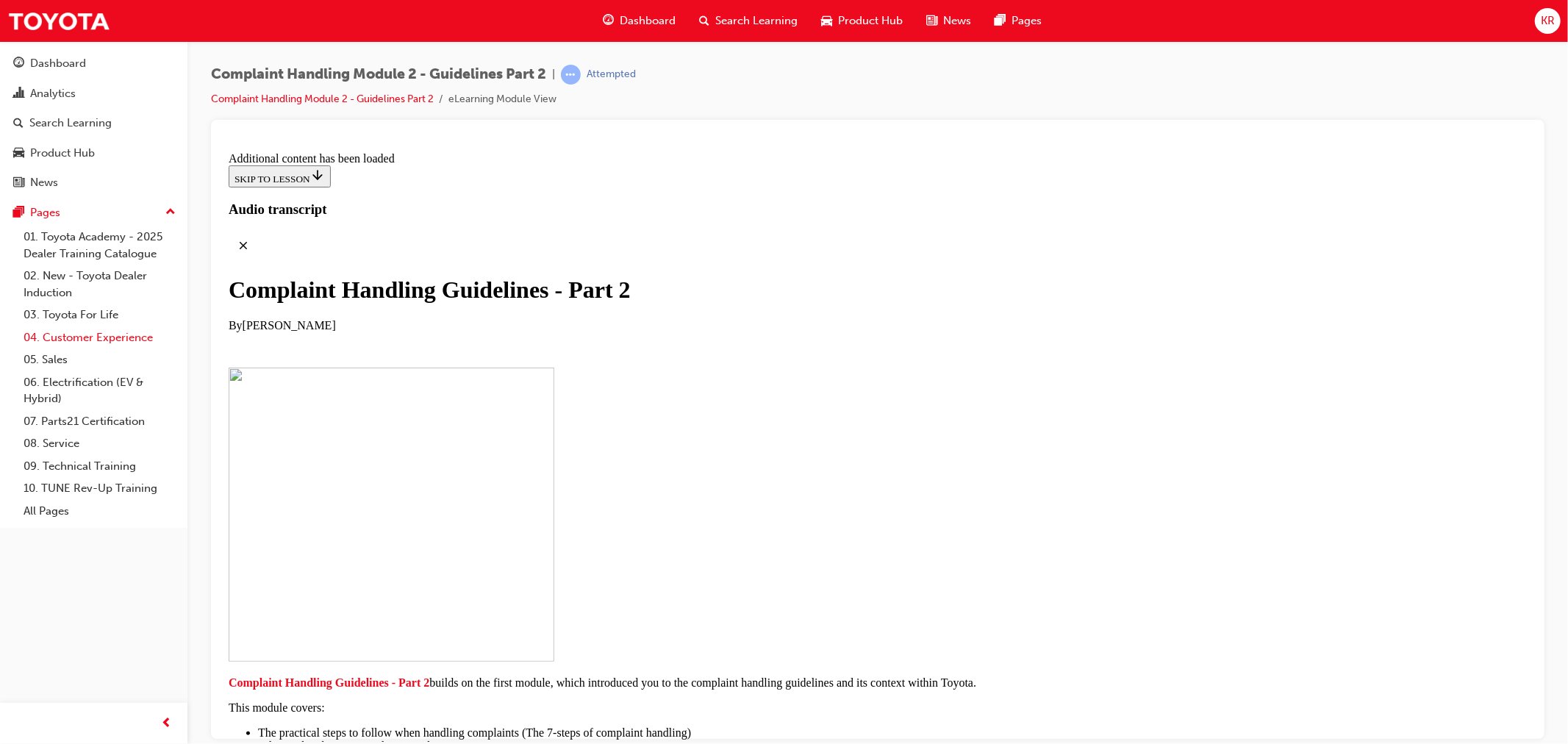
click at [90, 338] on link "04. Customer Experience" at bounding box center [99, 337] width 164 height 22
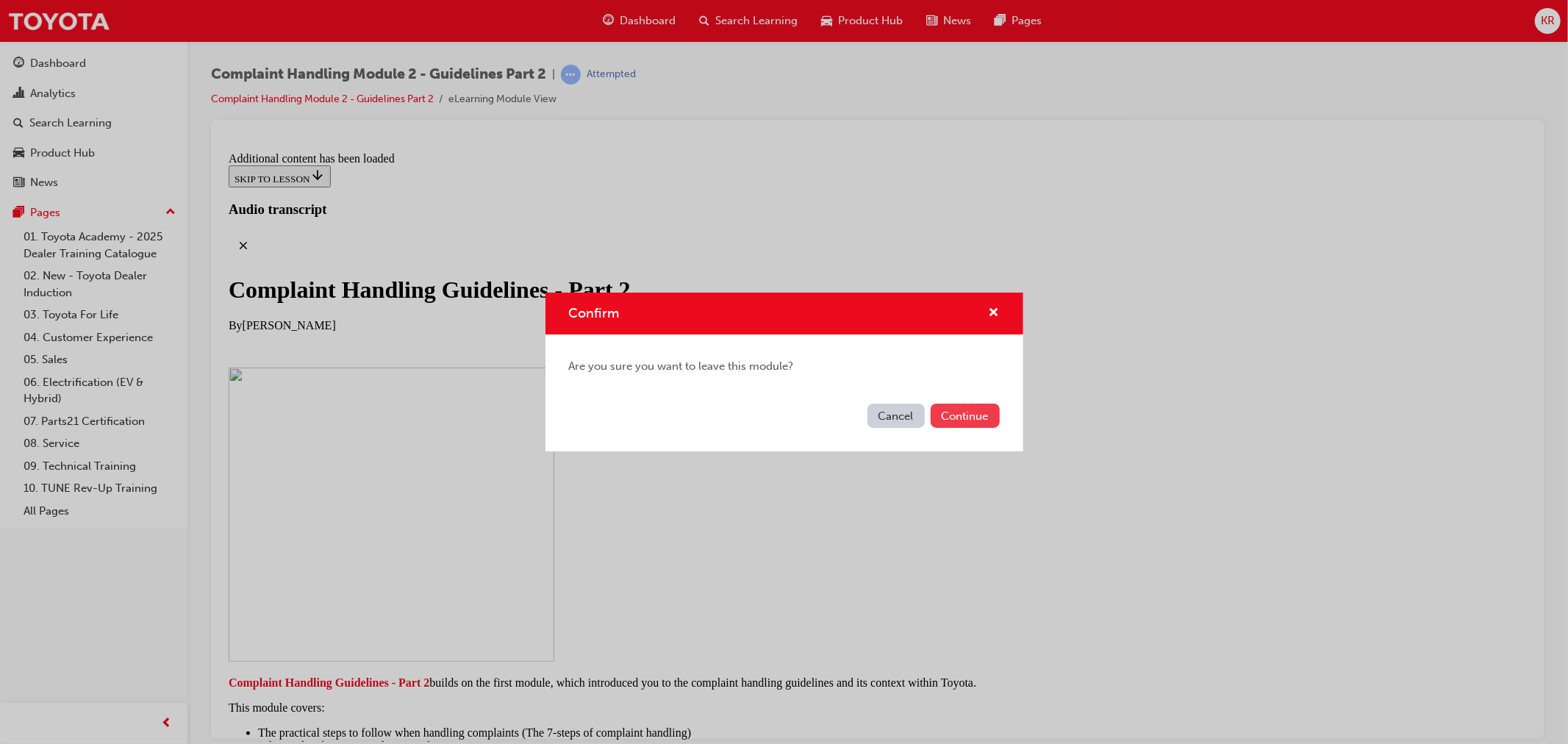
click at [960, 424] on button "Continue" at bounding box center [965, 415] width 69 height 24
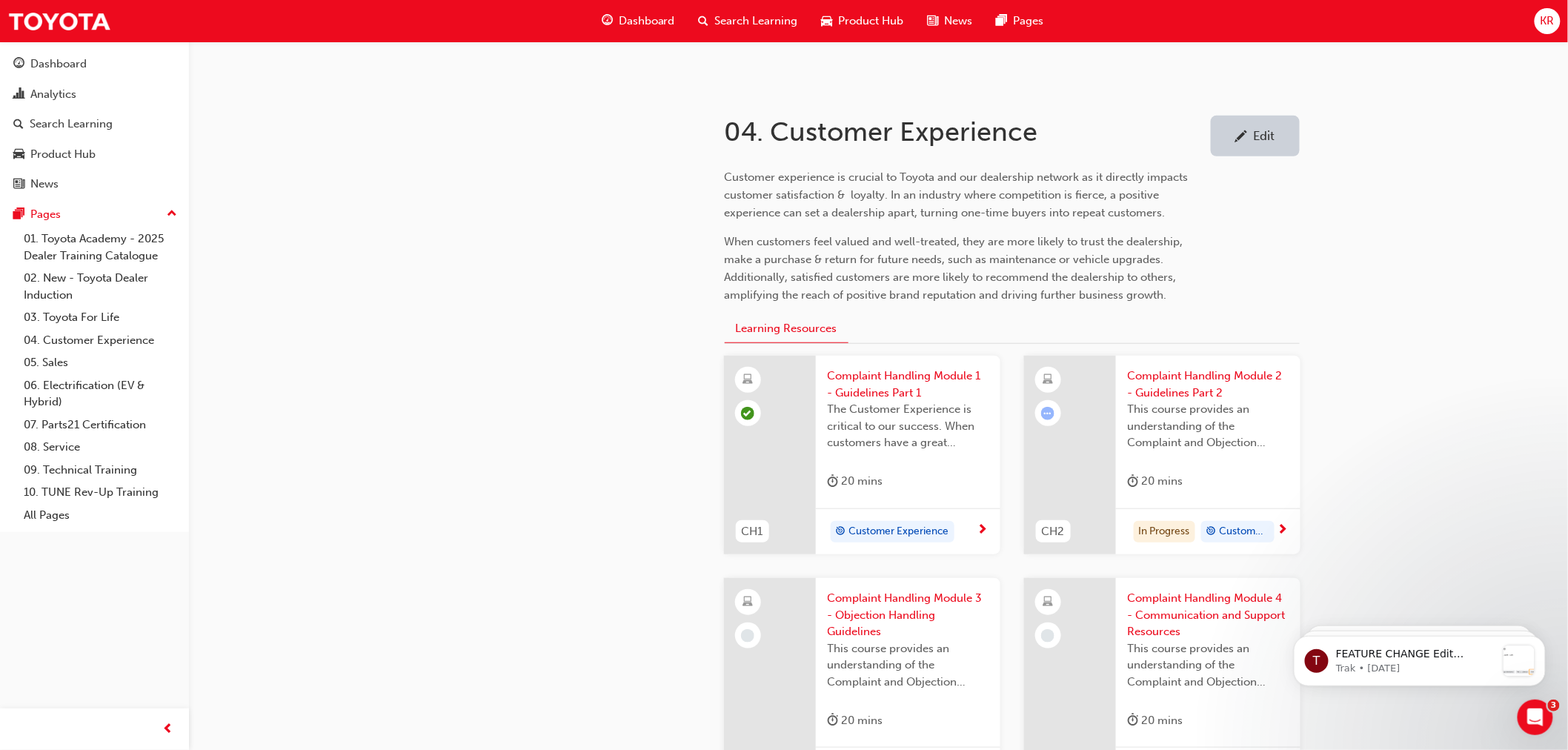
scroll to position [329, 0]
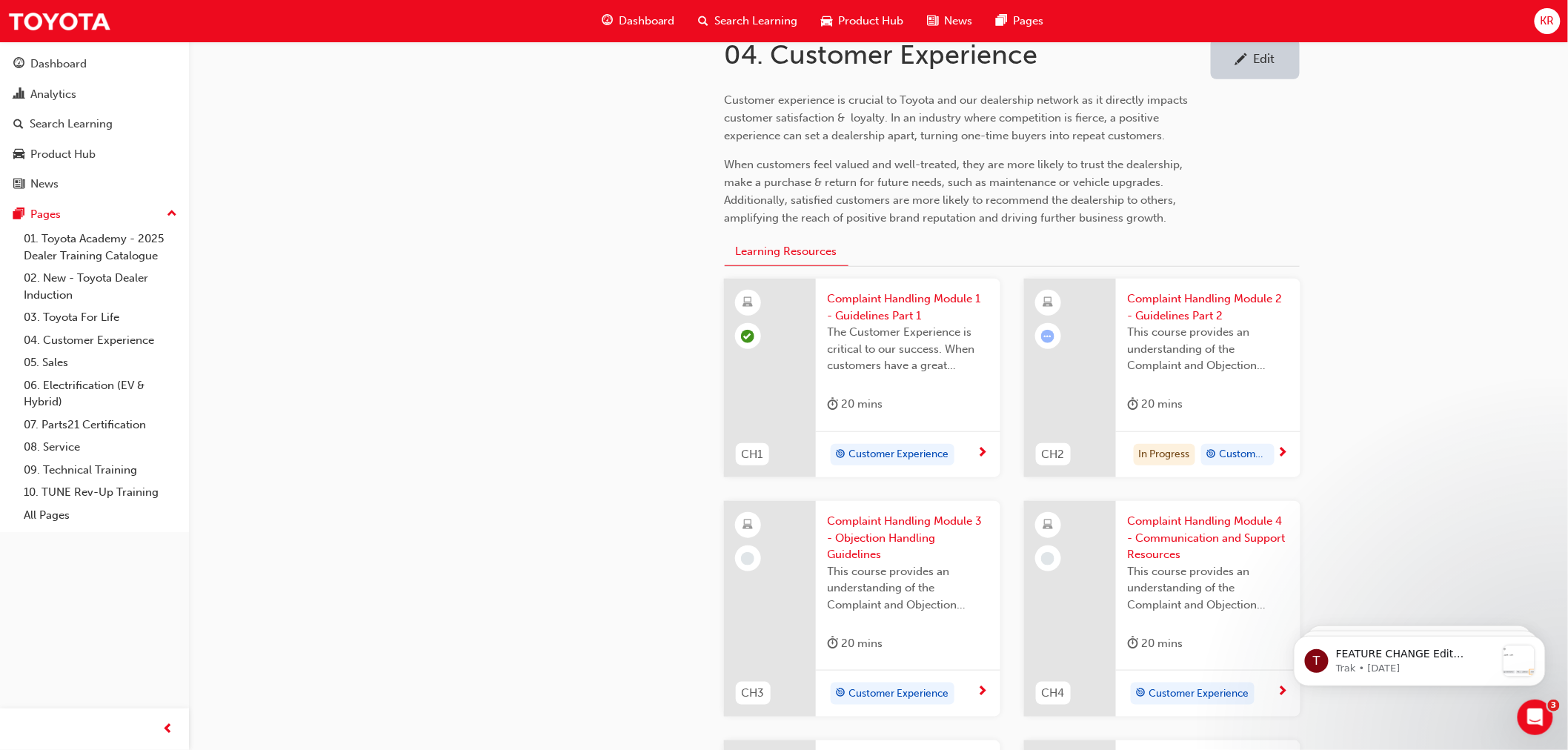
click at [1161, 353] on span "This course provides an understanding of the Complaint and Objection Handling G…" at bounding box center [1209, 349] width 161 height 50
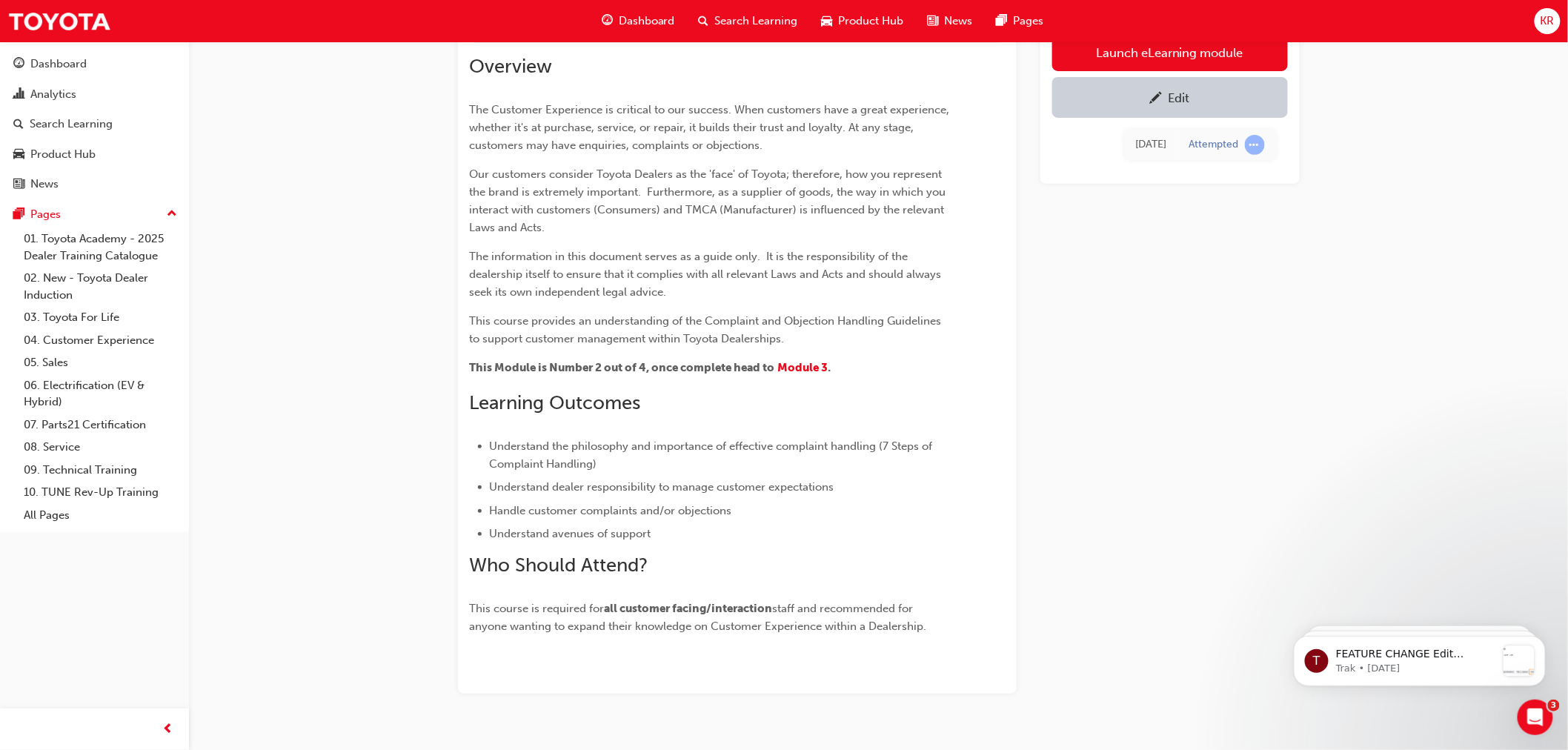
scroll to position [187, 0]
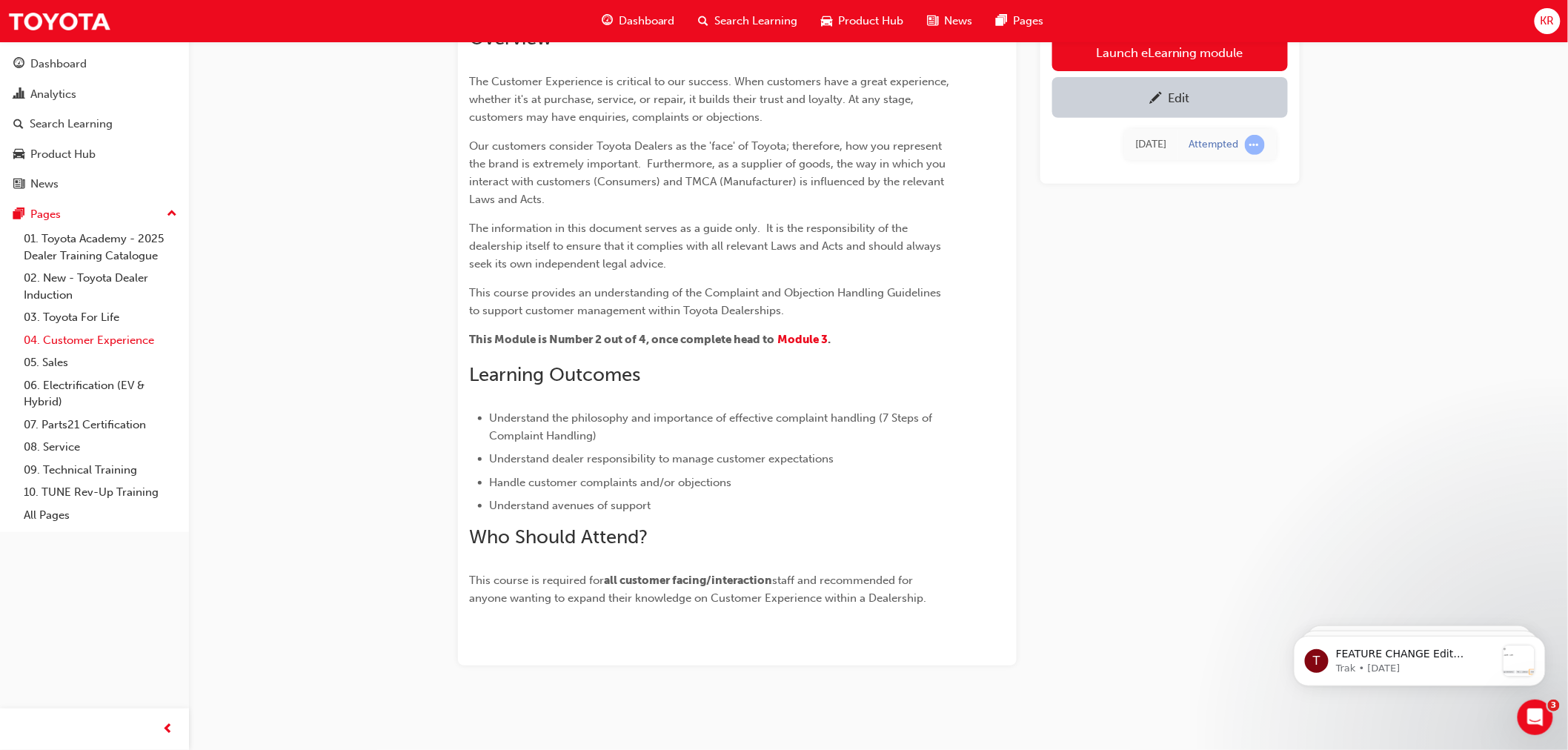
click at [97, 343] on link "04. Customer Experience" at bounding box center [100, 340] width 165 height 23
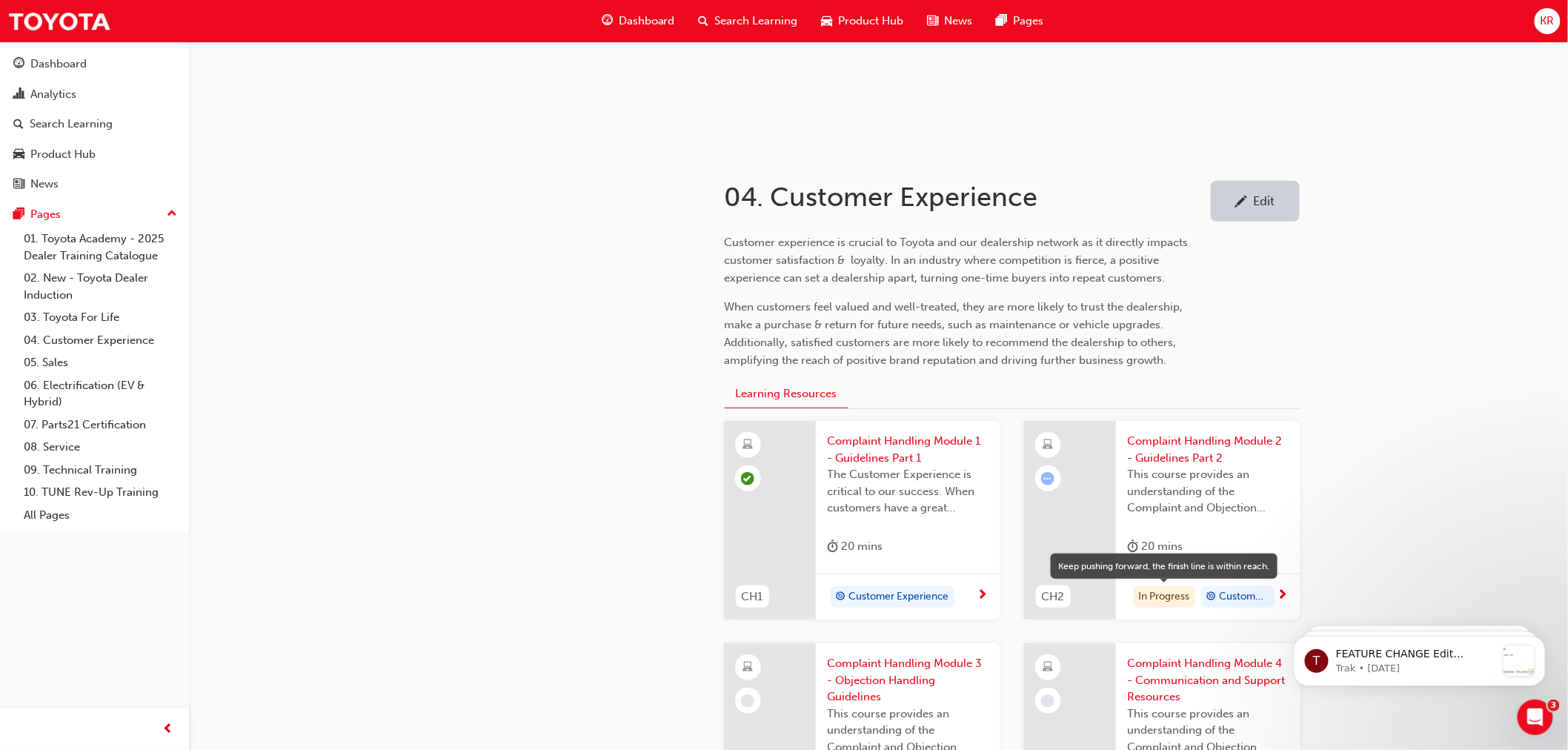
click at [1157, 601] on div "In Progress" at bounding box center [1164, 597] width 62 height 22
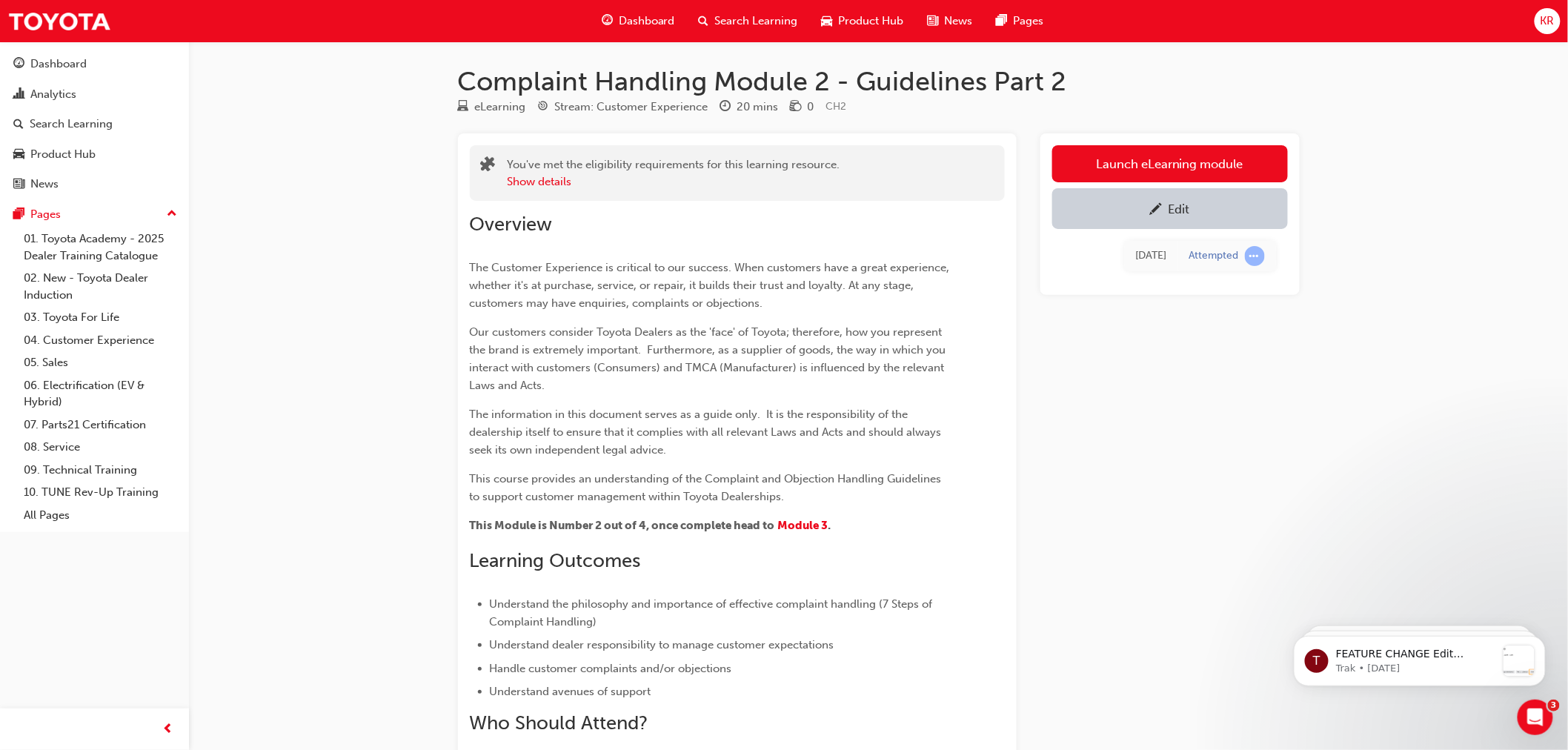
click at [1181, 161] on link "Launch eLearning module" at bounding box center [1170, 163] width 236 height 37
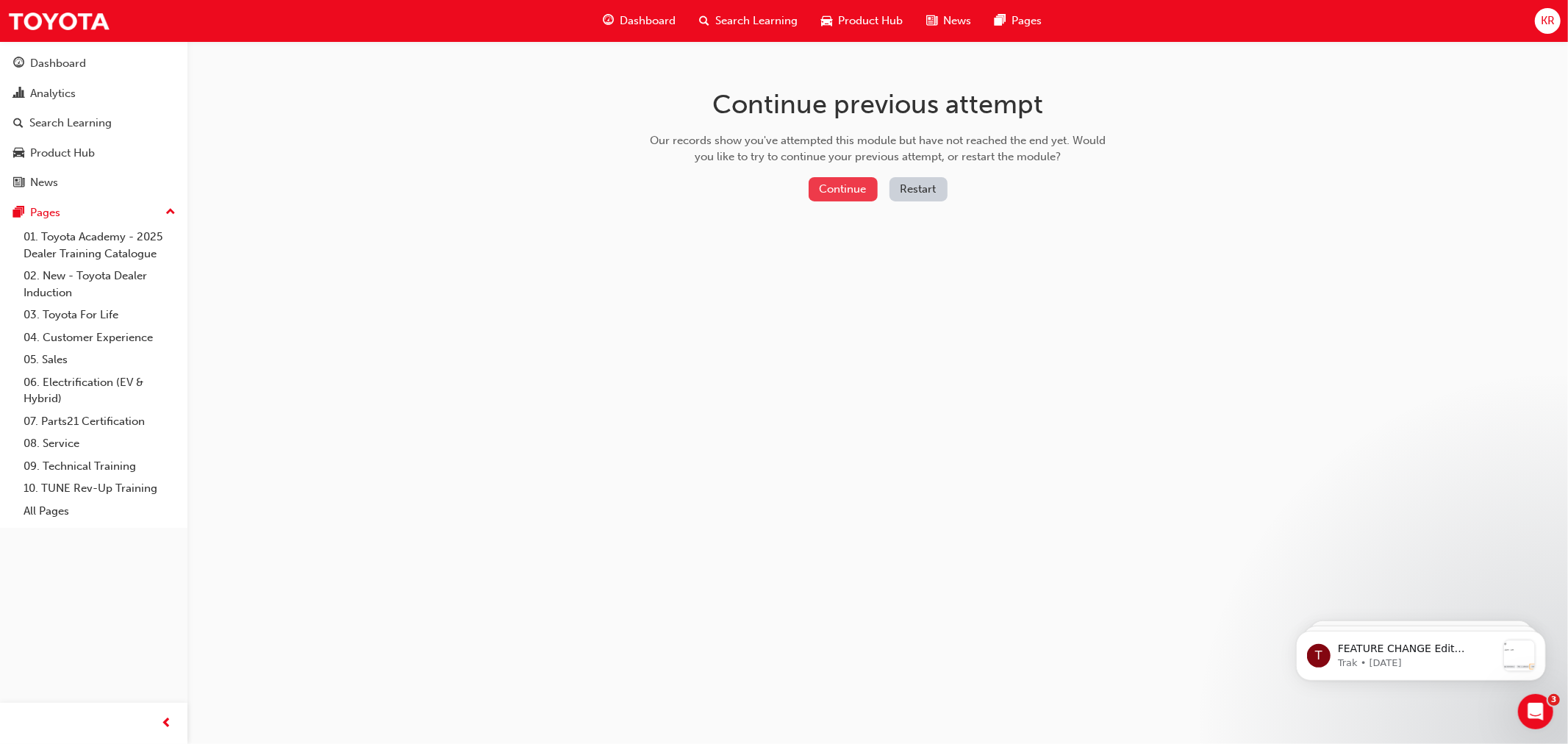
click at [837, 189] on button "Continue" at bounding box center [843, 189] width 69 height 24
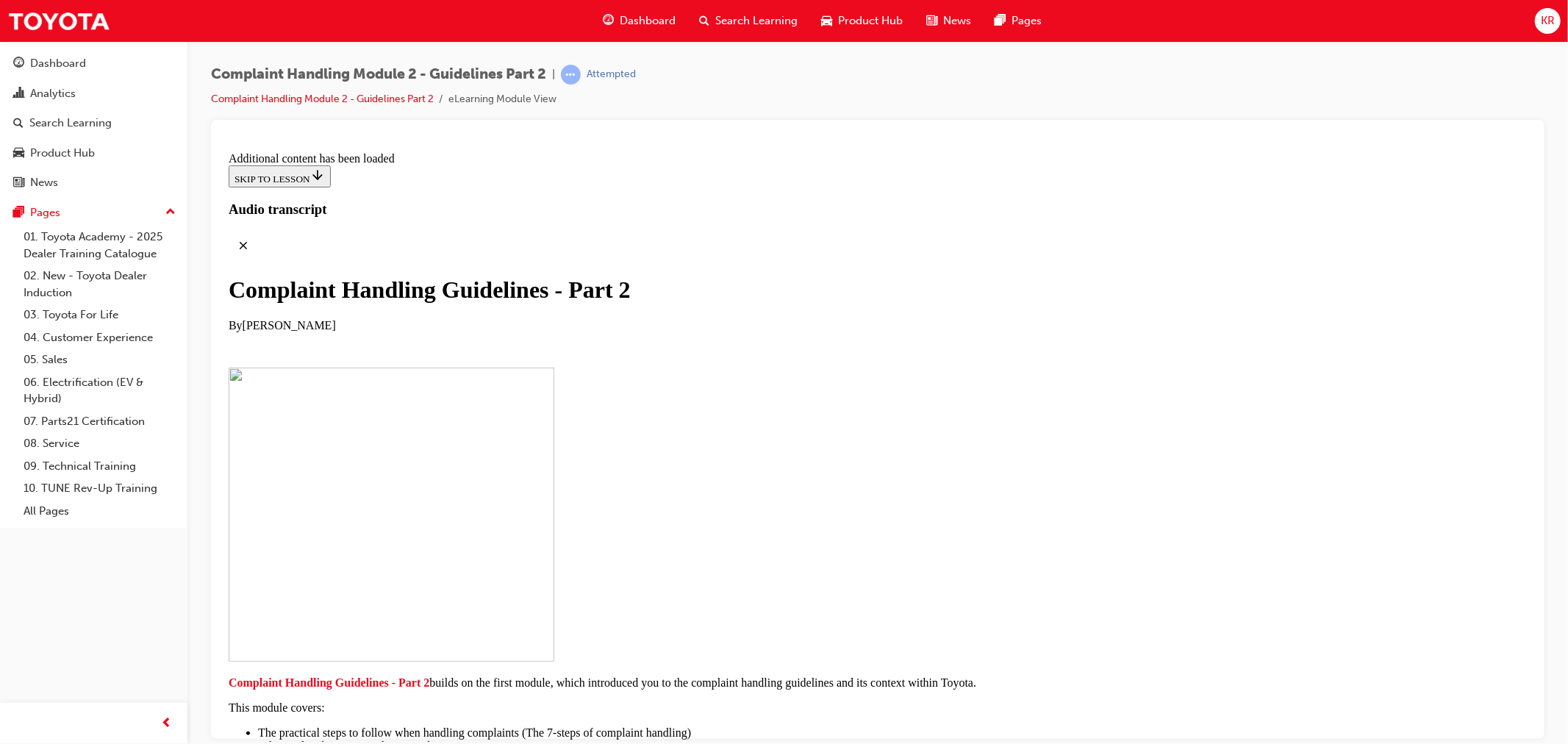
scroll to position [7022, 0]
drag, startPoint x: 1120, startPoint y: 328, endPoint x: 1121, endPoint y: 372, distance: 44.0
drag, startPoint x: 1118, startPoint y: 450, endPoint x: 1142, endPoint y: 590, distance: 142.0
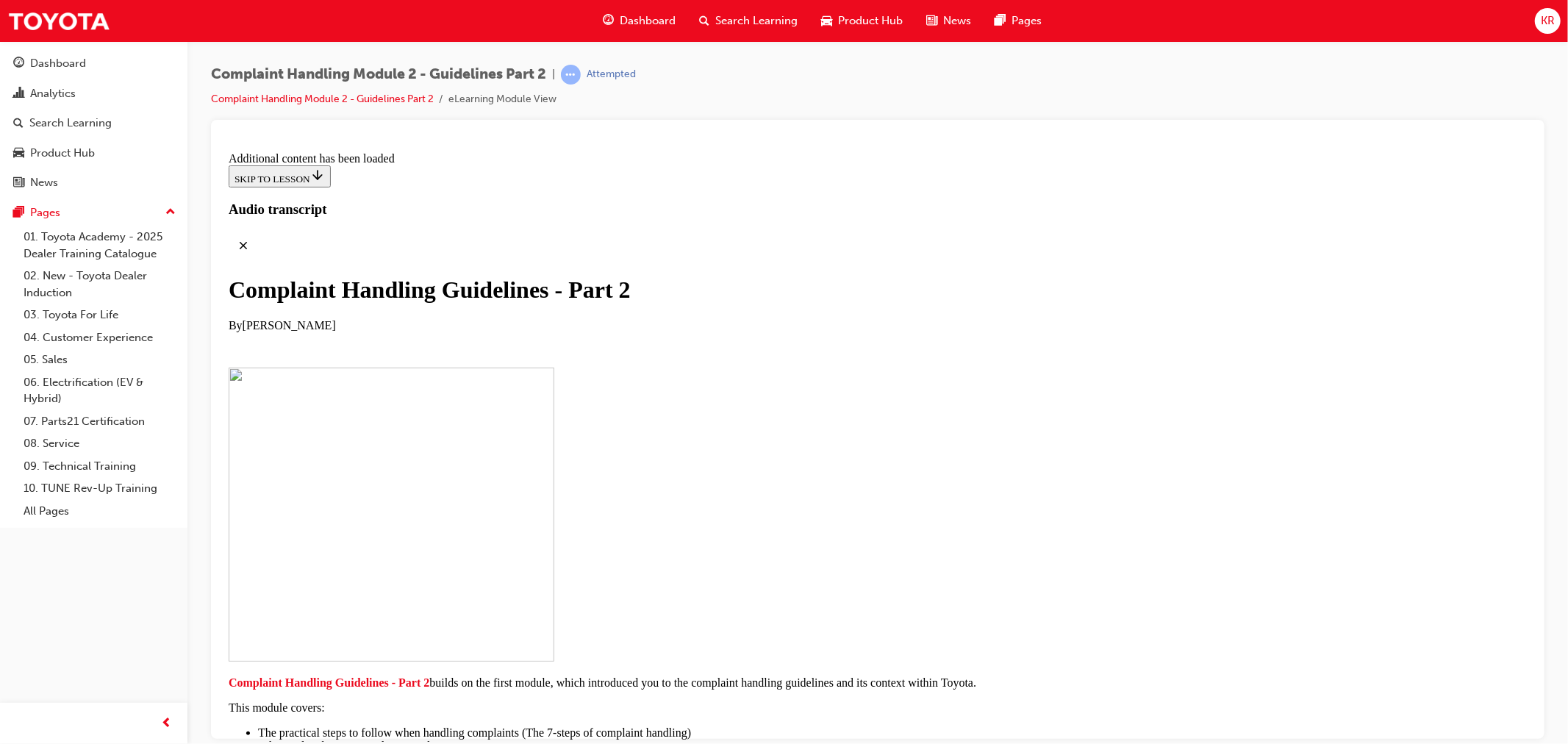
drag, startPoint x: 650, startPoint y: 406, endPoint x: 660, endPoint y: 367, distance: 40.3
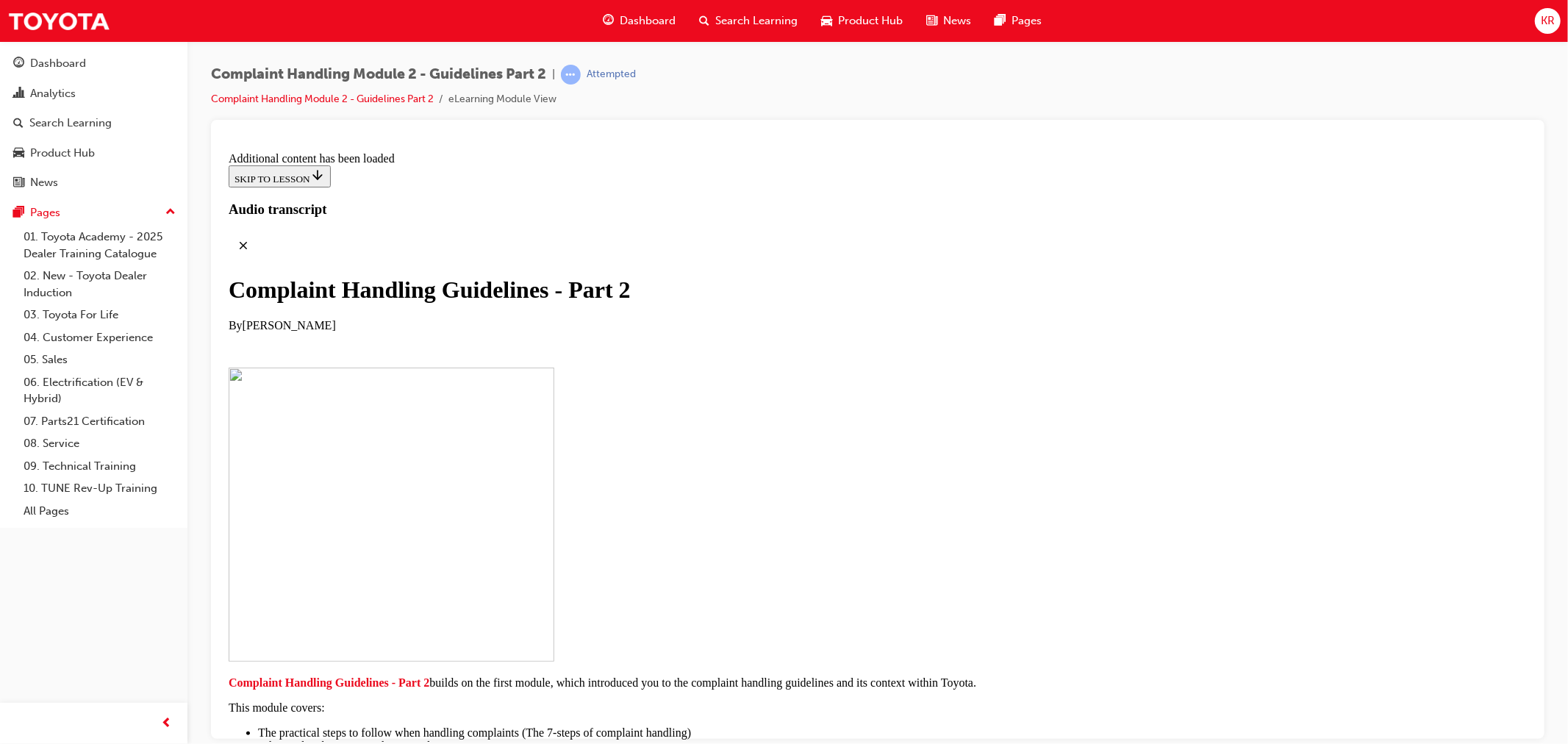
checkbox input "true"
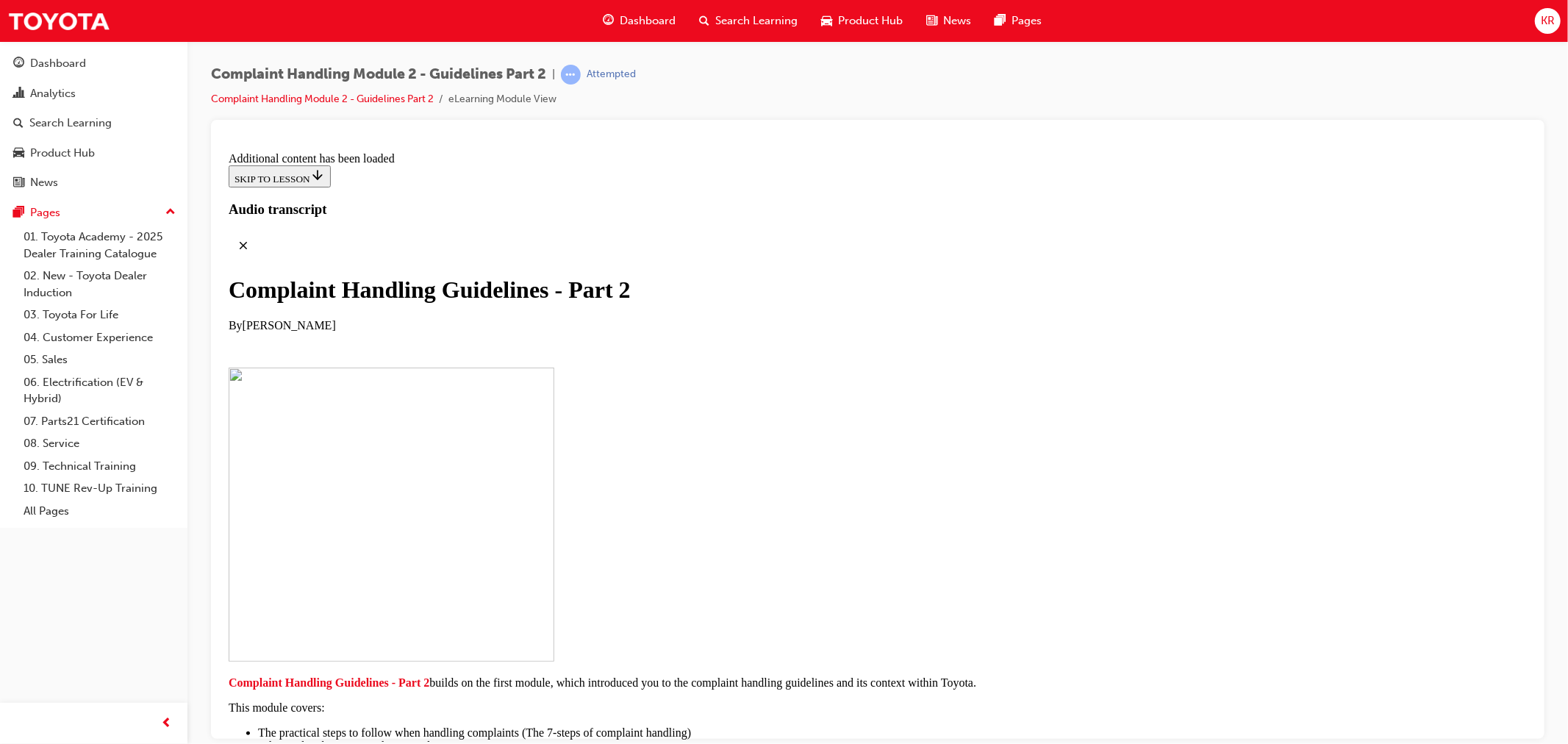
checkbox input "true"
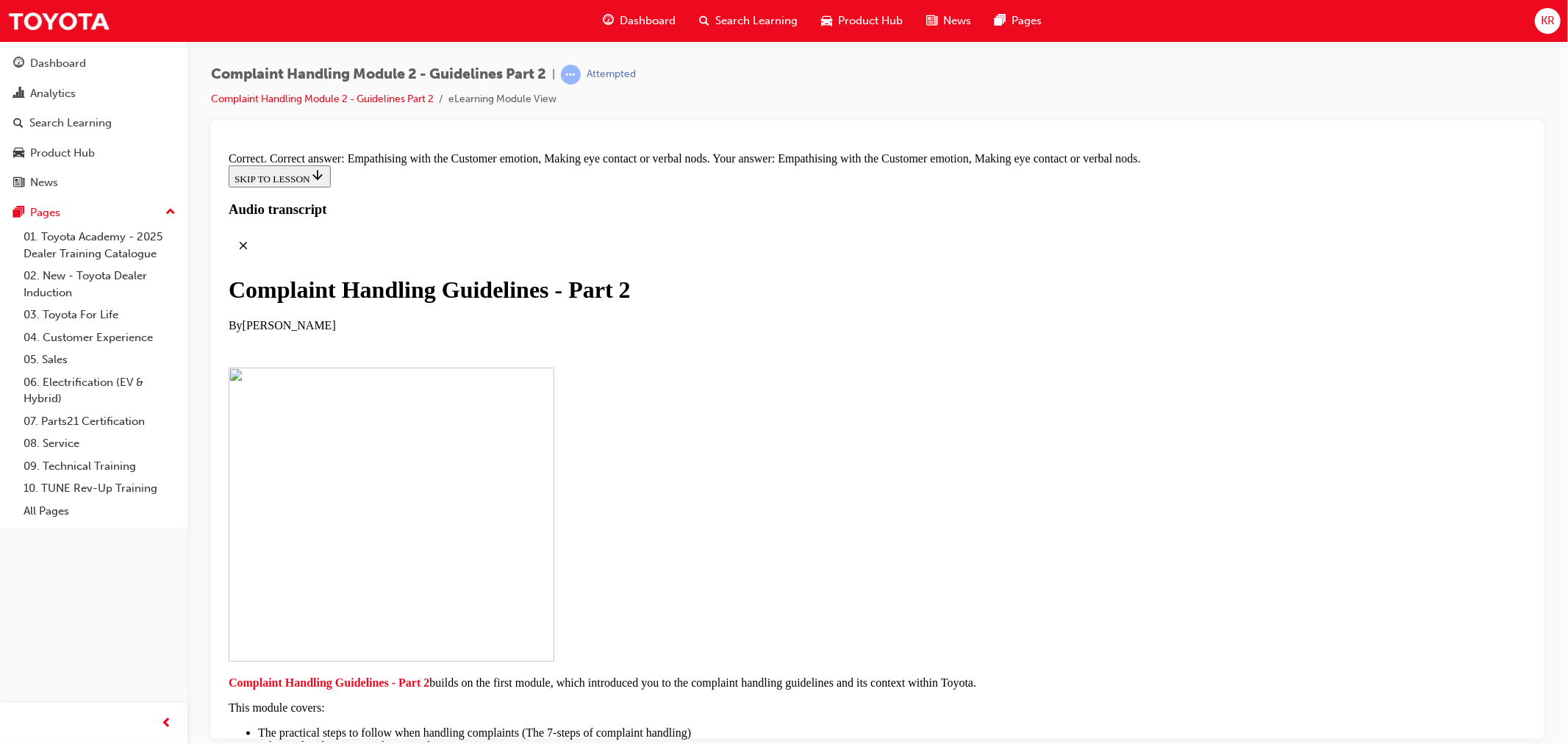
scroll to position [10271, 0]
drag, startPoint x: 802, startPoint y: 417, endPoint x: 1023, endPoint y: 292, distance: 253.9
drag, startPoint x: 789, startPoint y: 439, endPoint x: 1023, endPoint y: 339, distance: 254.5
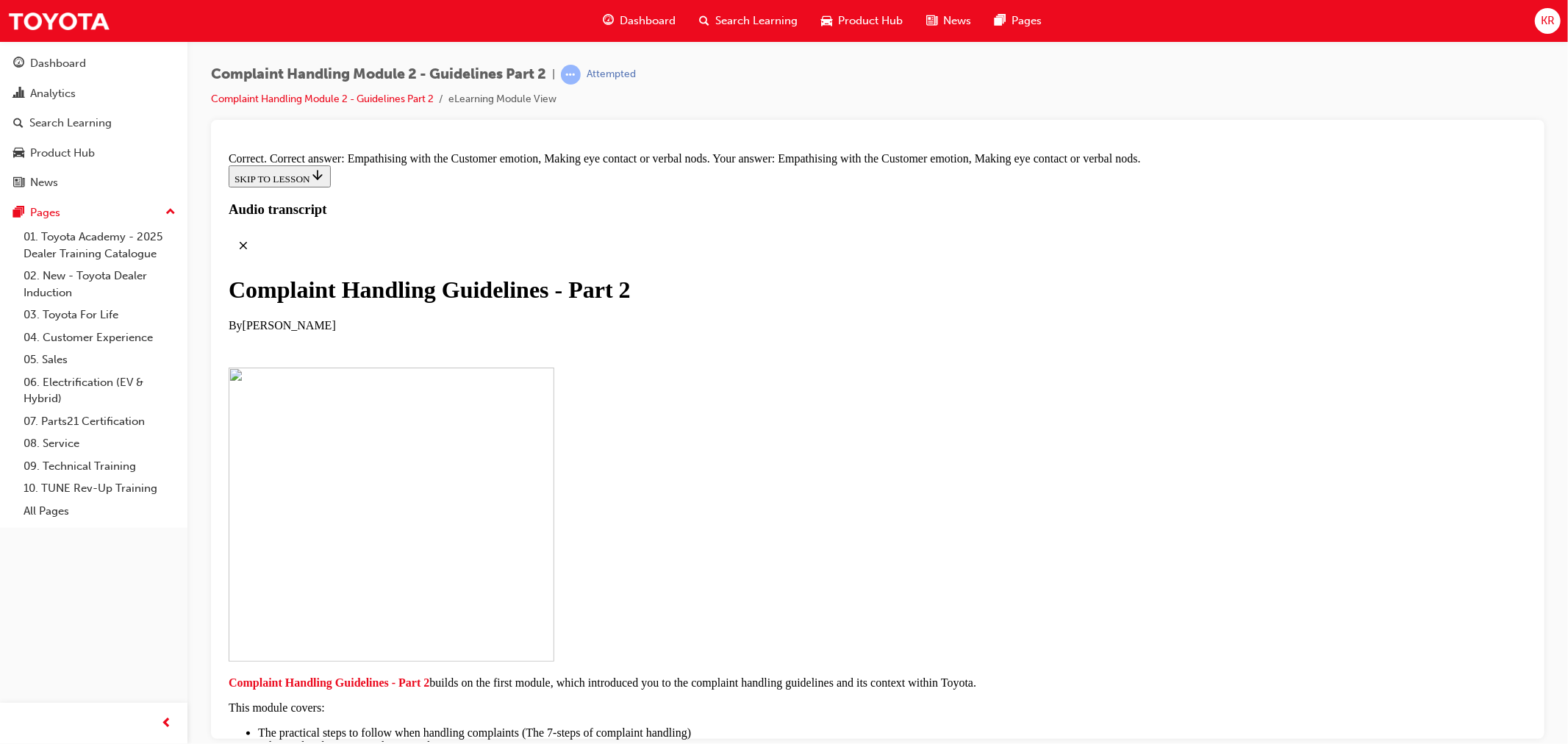
scroll to position [10434, 0]
drag, startPoint x: 796, startPoint y: 412, endPoint x: 974, endPoint y: 584, distance: 247.5
drag, startPoint x: 792, startPoint y: 579, endPoint x: 1029, endPoint y: 311, distance: 357.8
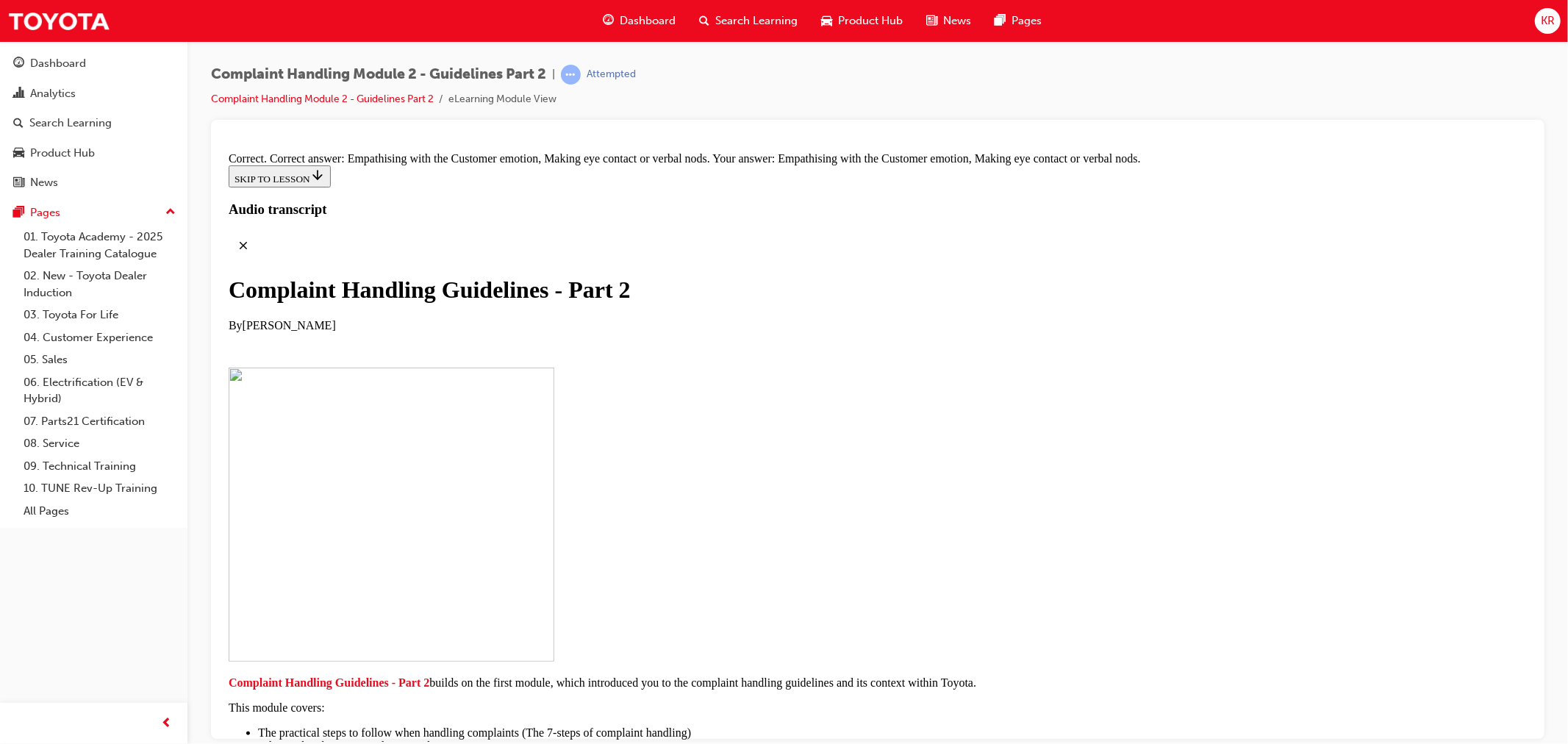
drag, startPoint x: 849, startPoint y: 564, endPoint x: 997, endPoint y: 365, distance: 248.0
drag, startPoint x: 788, startPoint y: 441, endPoint x: 955, endPoint y: 607, distance: 235.5
drag, startPoint x: 821, startPoint y: 521, endPoint x: 1025, endPoint y: 435, distance: 221.4
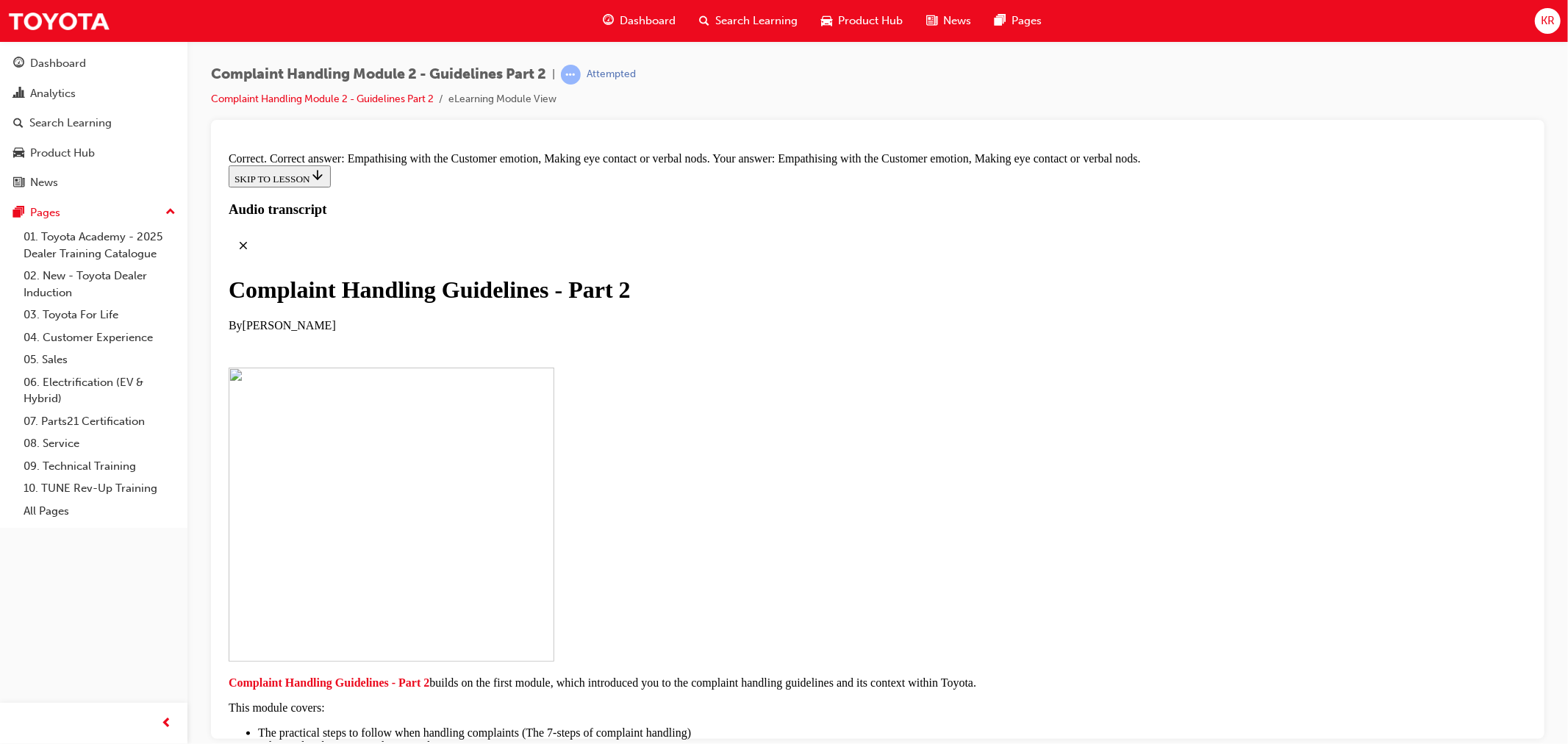
drag, startPoint x: 900, startPoint y: 533, endPoint x: 1008, endPoint y: 507, distance: 111.1
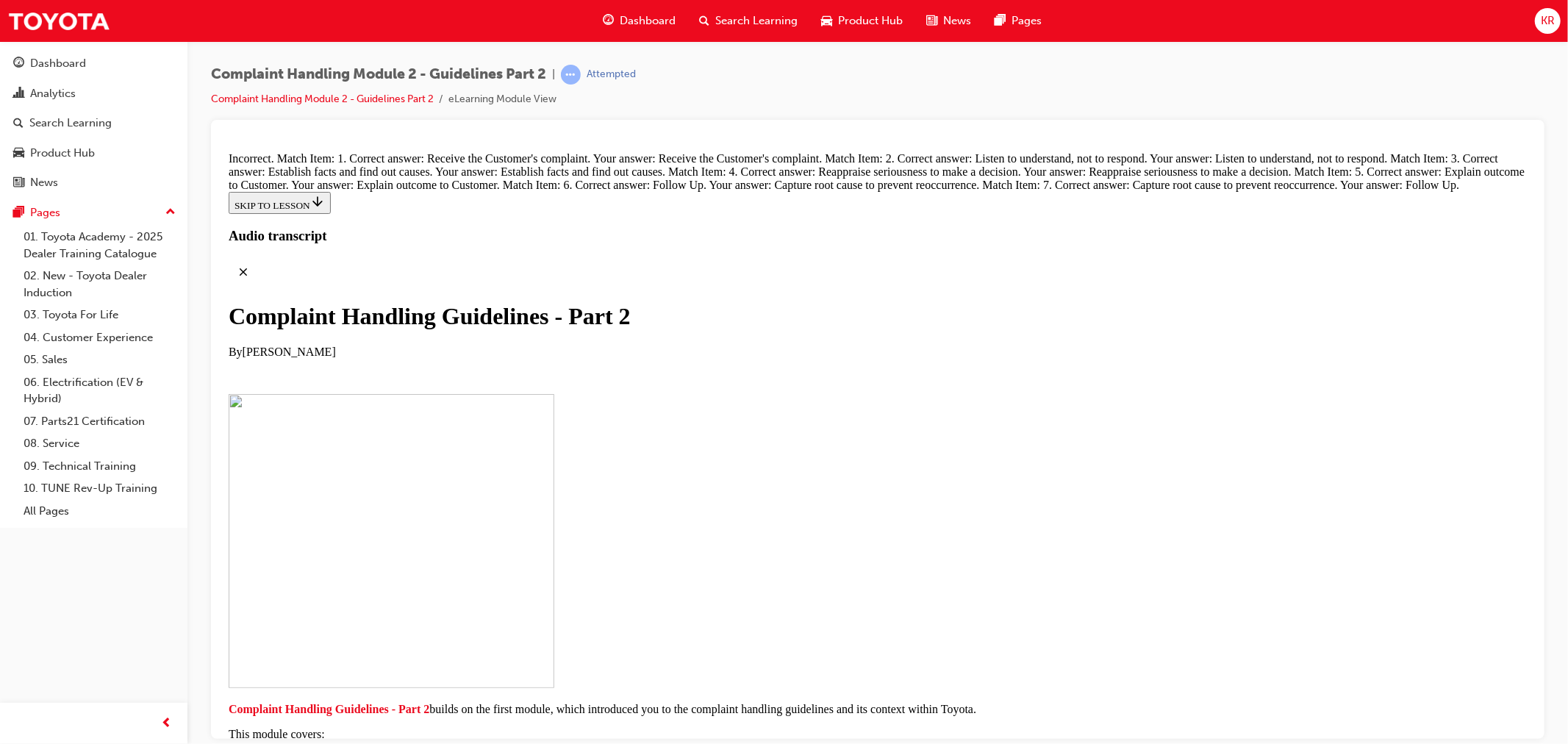
scroll to position [10975, 0]
radio input "true"
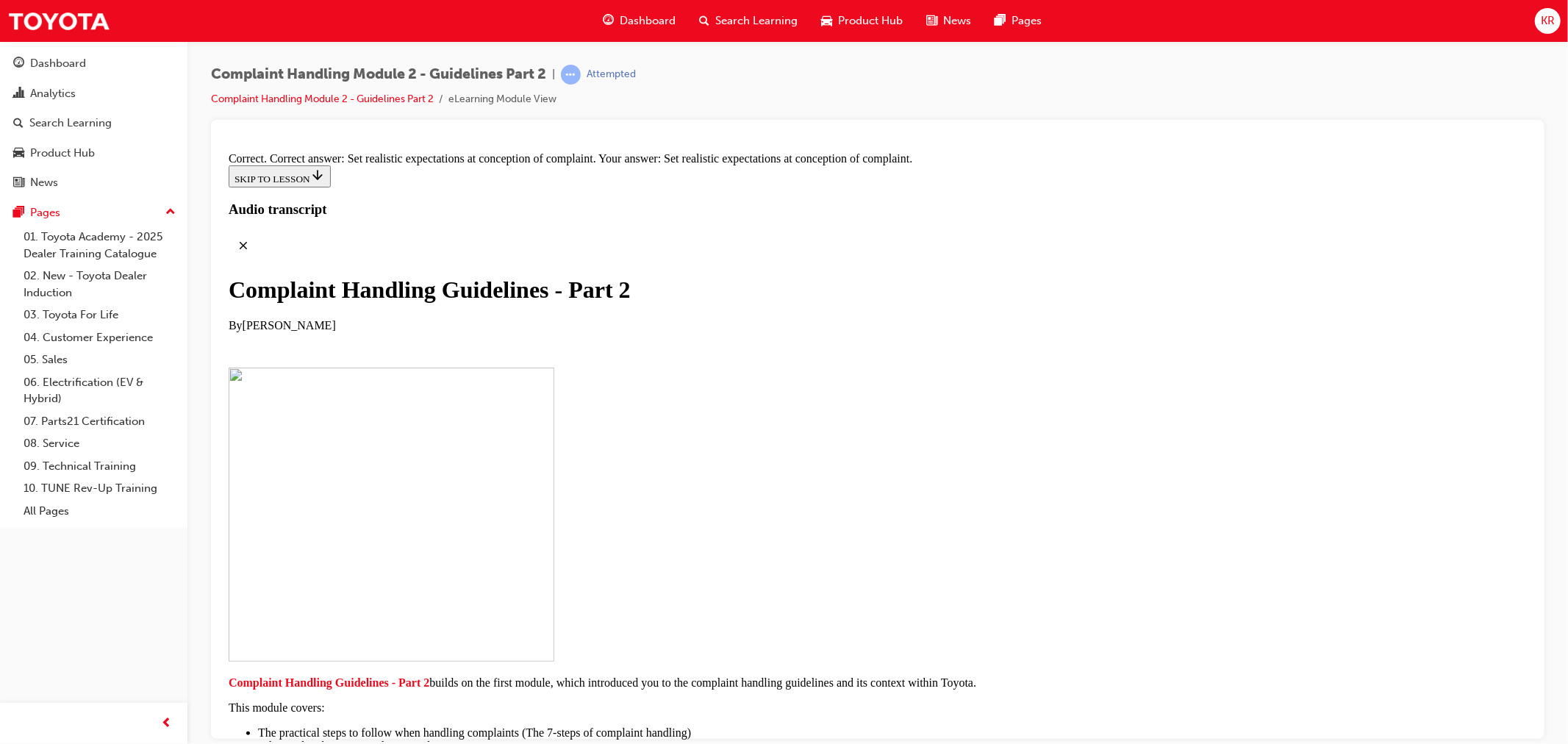
scroll to position [11917, 0]
drag, startPoint x: 854, startPoint y: 544, endPoint x: 988, endPoint y: 471, distance: 152.6
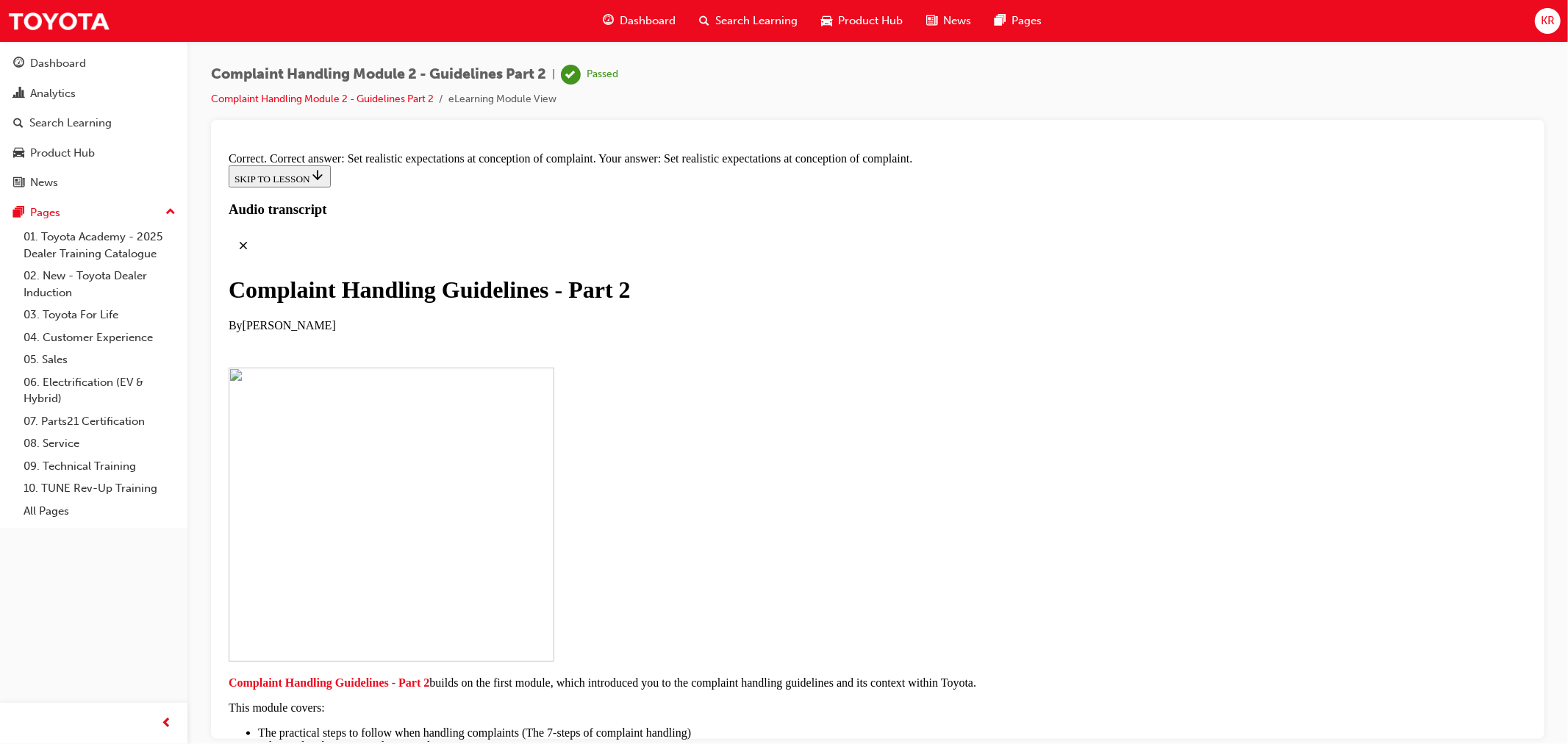
drag, startPoint x: 849, startPoint y: 412, endPoint x: 963, endPoint y: 405, distance: 114.2
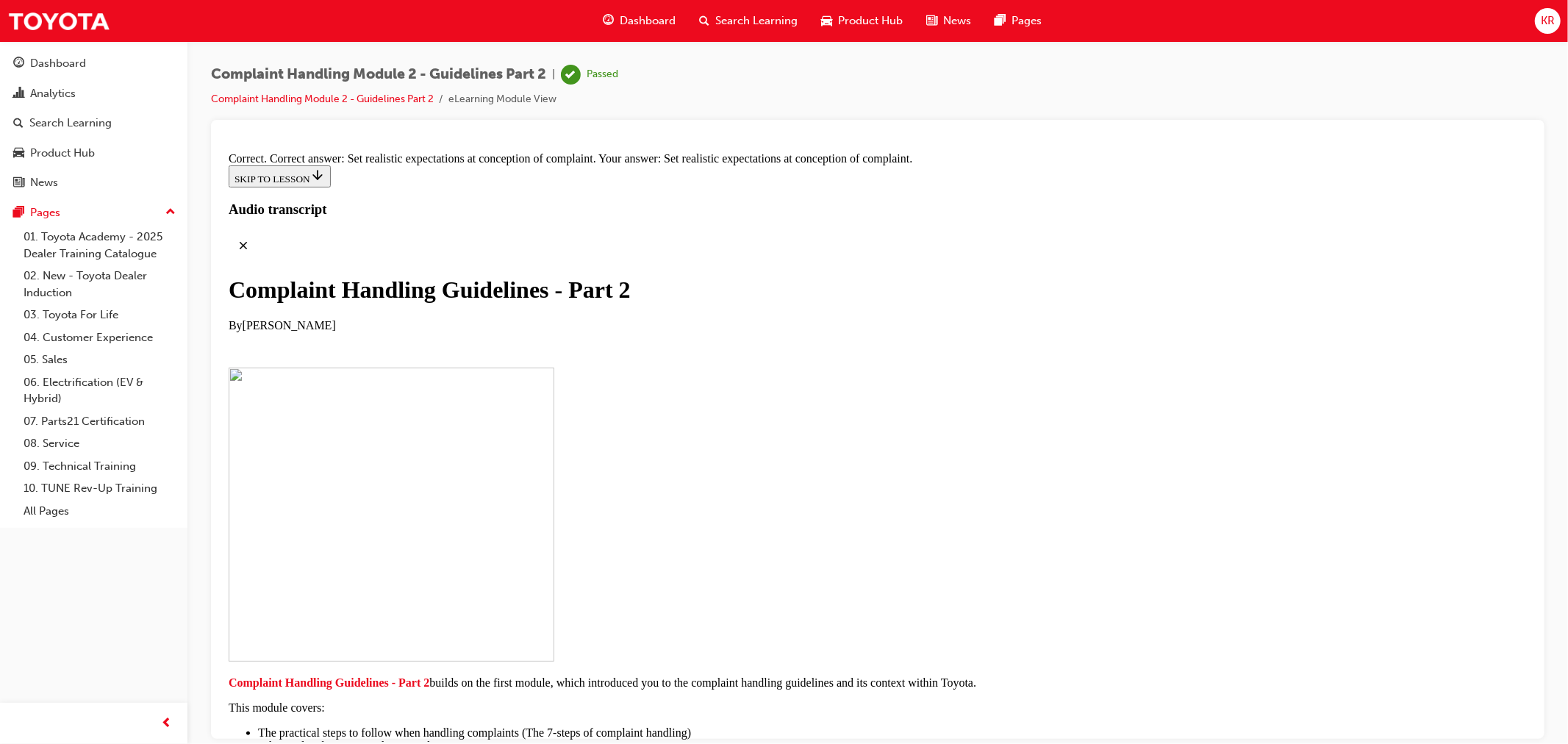
drag, startPoint x: 796, startPoint y: 469, endPoint x: 945, endPoint y: 390, distance: 168.6
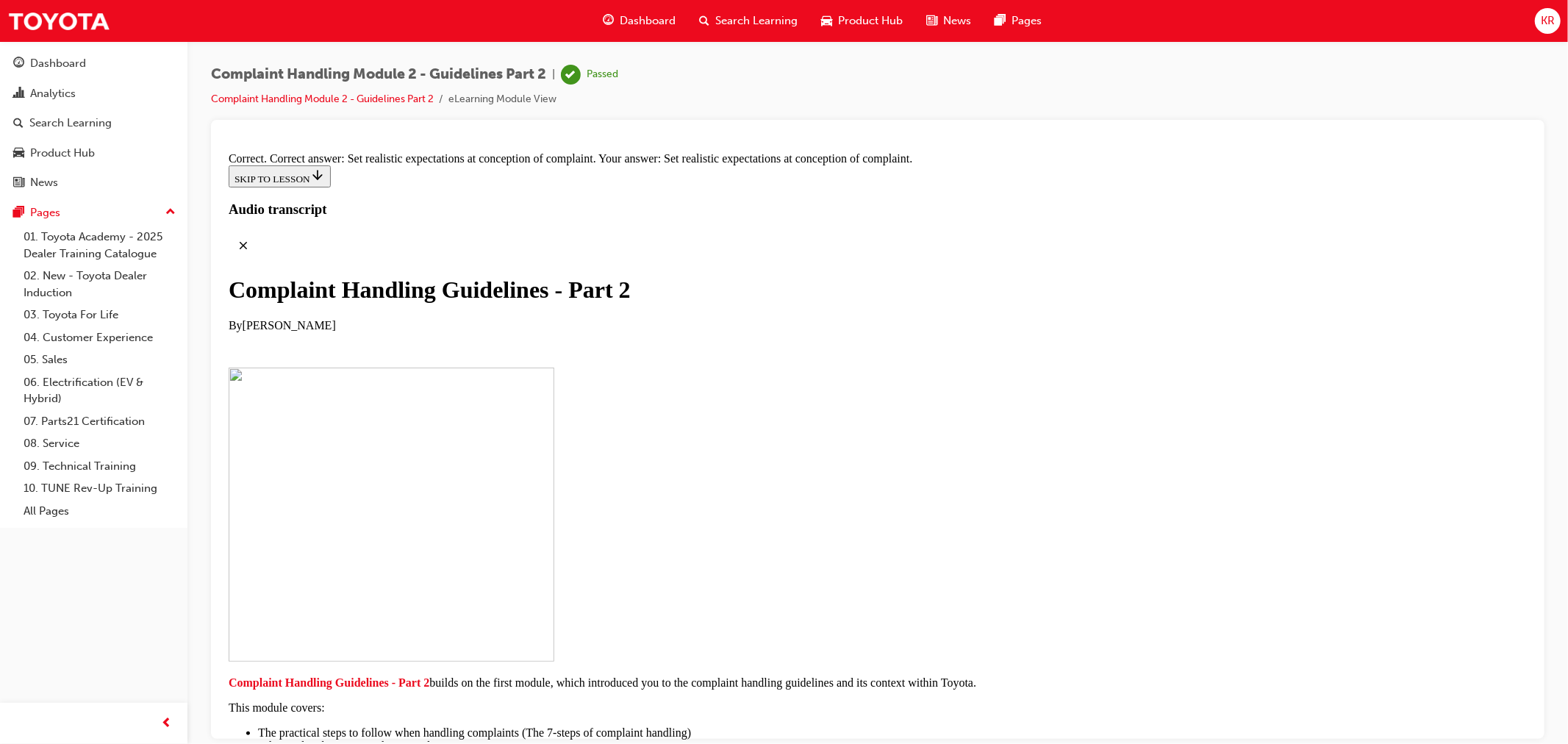
drag, startPoint x: 893, startPoint y: 496, endPoint x: 902, endPoint y: 492, distance: 9.8
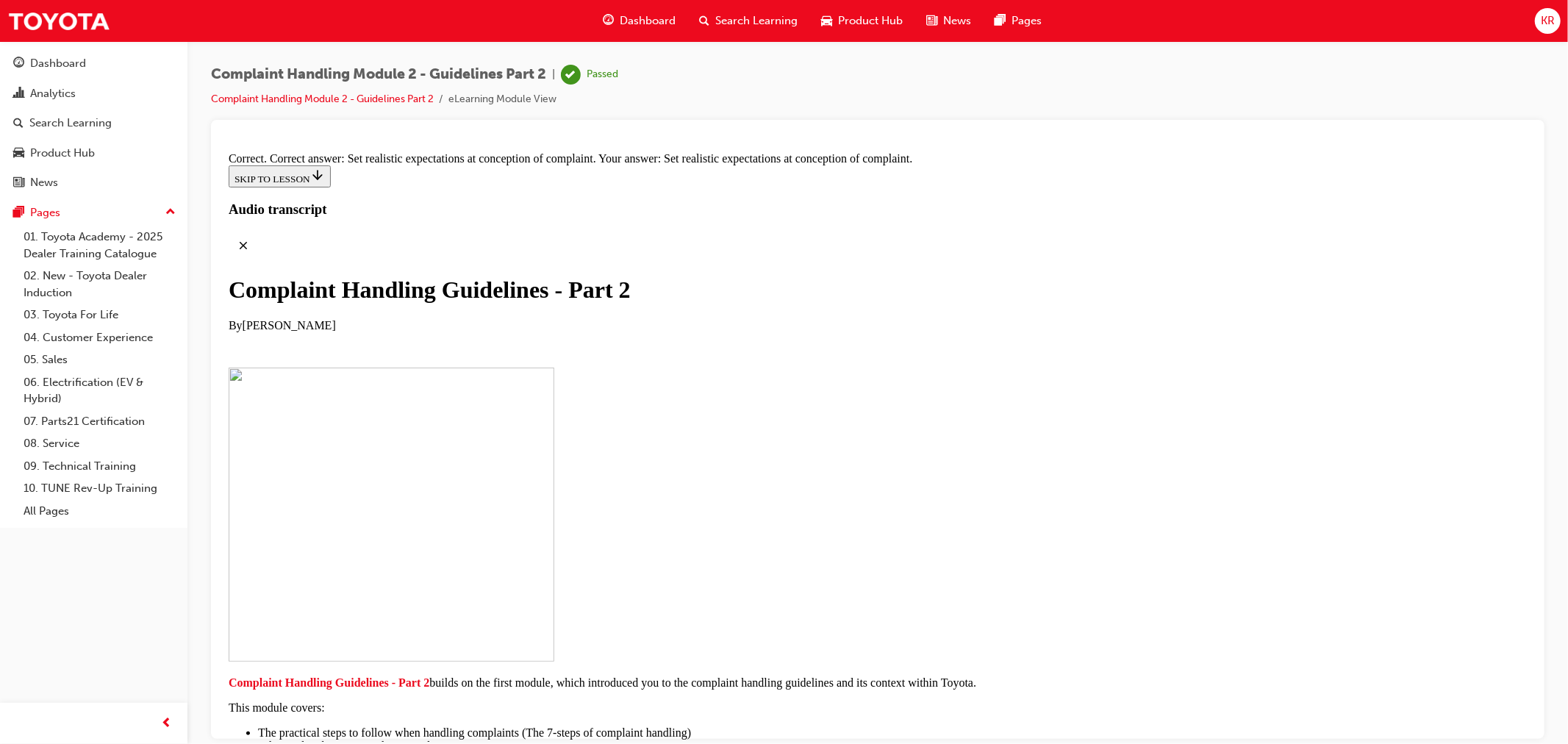
drag, startPoint x: 789, startPoint y: 516, endPoint x: 1022, endPoint y: 239, distance: 362.0
drag, startPoint x: 904, startPoint y: 321, endPoint x: 1004, endPoint y: 251, distance: 122.1
drag, startPoint x: 792, startPoint y: 273, endPoint x: 966, endPoint y: 342, distance: 187.2
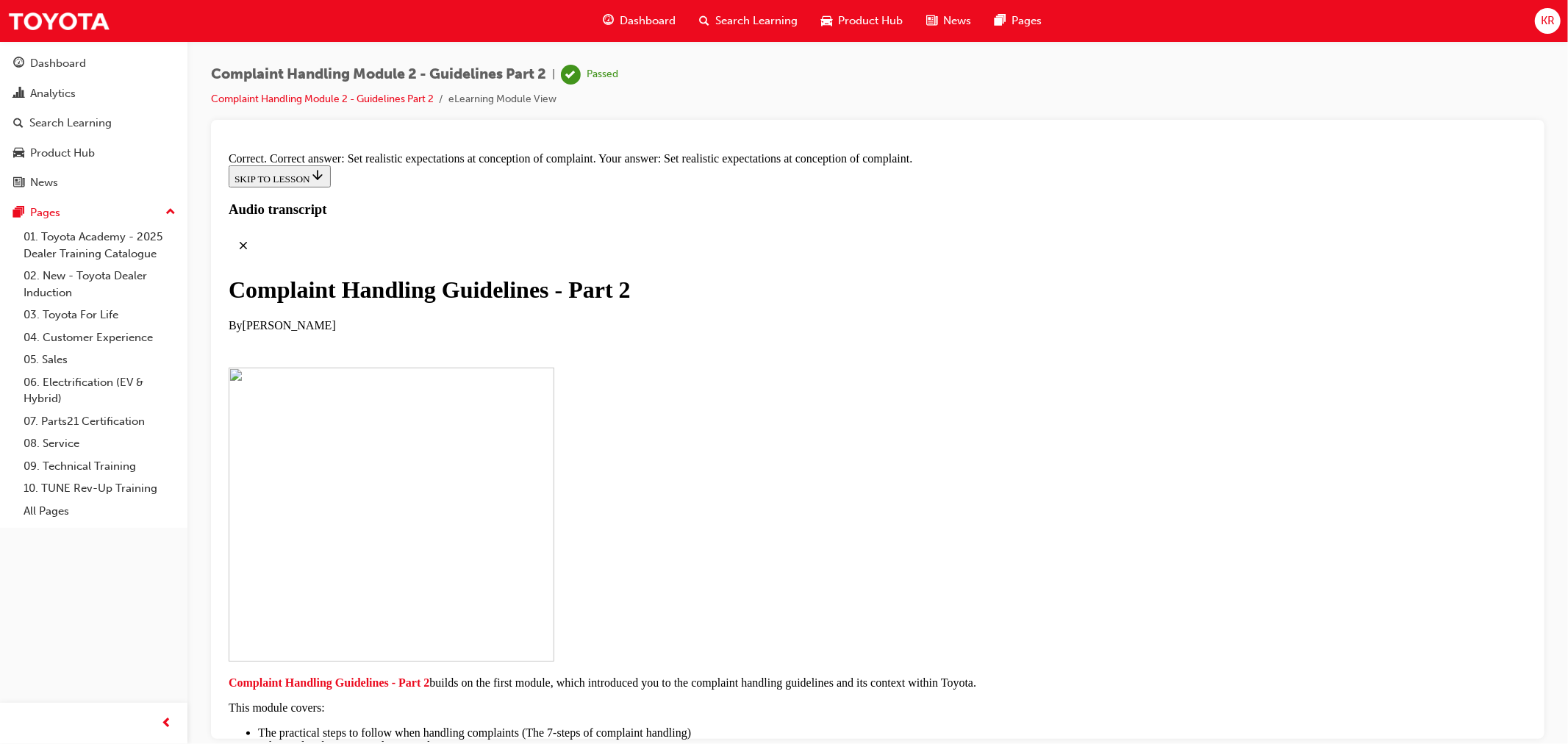
drag, startPoint x: 753, startPoint y: 261, endPoint x: 923, endPoint y: 251, distance: 170.3
drag, startPoint x: 780, startPoint y: 637, endPoint x: 1030, endPoint y: 313, distance: 409.2
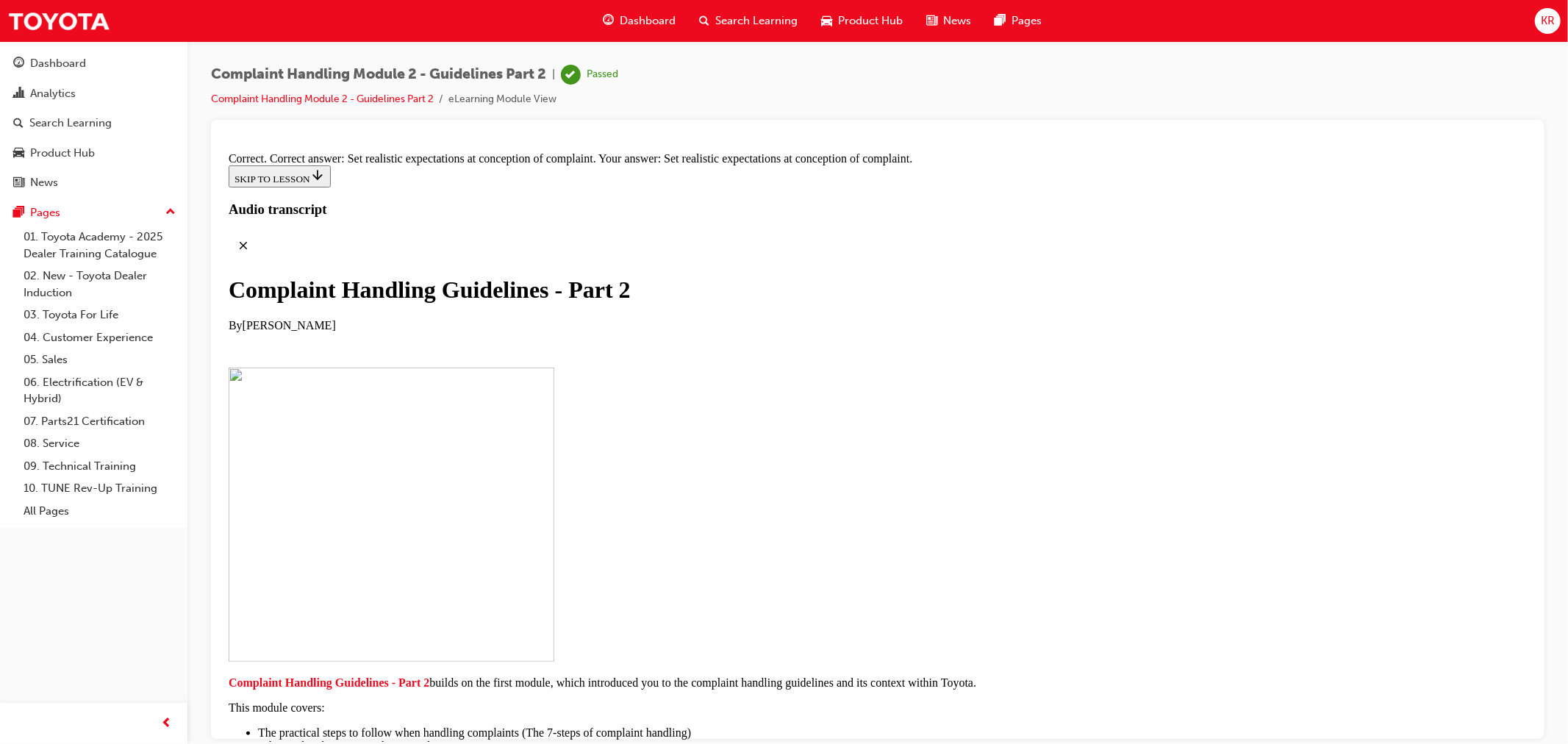
drag, startPoint x: 772, startPoint y: 637, endPoint x: 950, endPoint y: 629, distance: 178.2
drag, startPoint x: 745, startPoint y: 419, endPoint x: 921, endPoint y: 571, distance: 232.6
drag, startPoint x: 808, startPoint y: 411, endPoint x: 955, endPoint y: 415, distance: 147.1
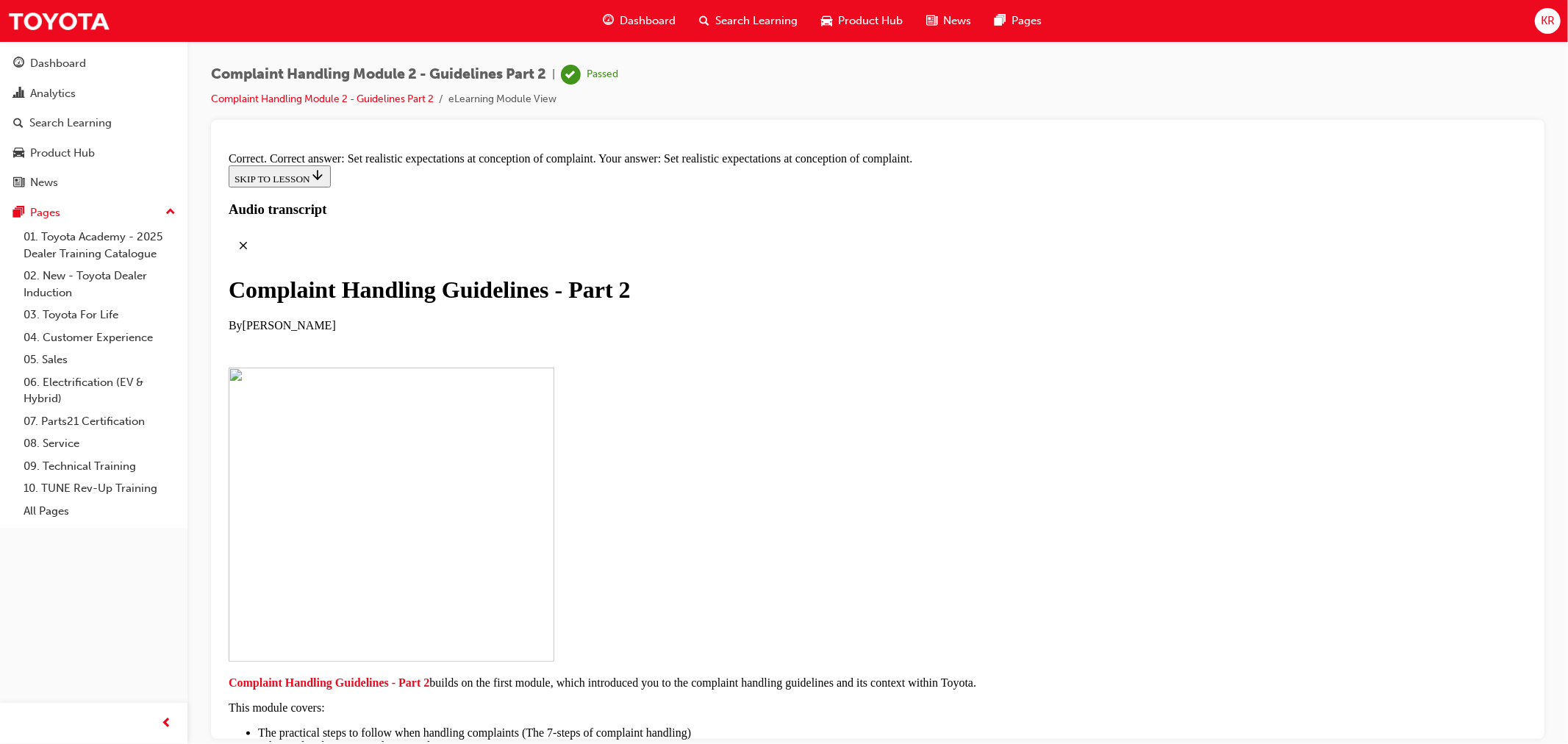
drag, startPoint x: 823, startPoint y: 490, endPoint x: 970, endPoint y: 497, distance: 147.2
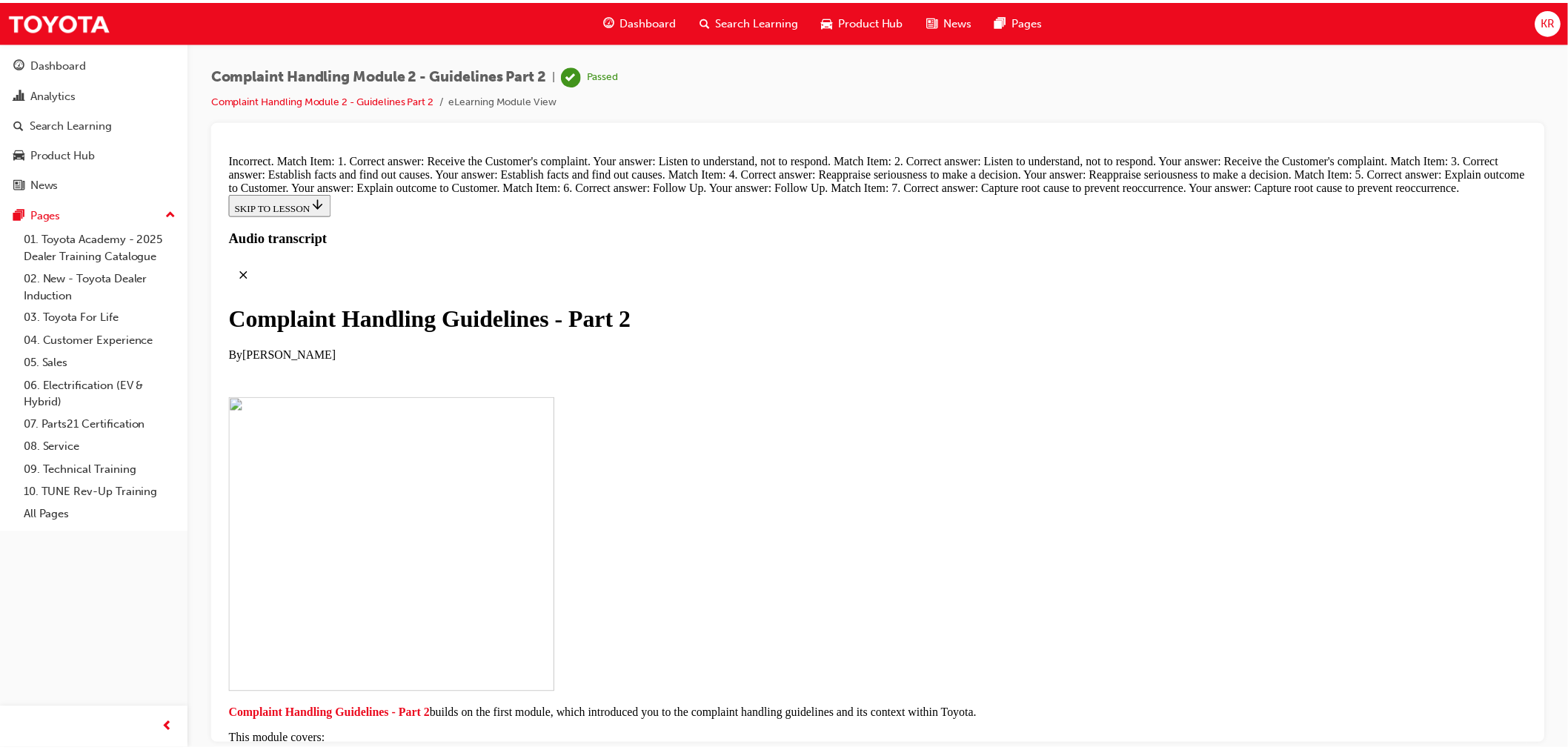
scroll to position [12013, 0]
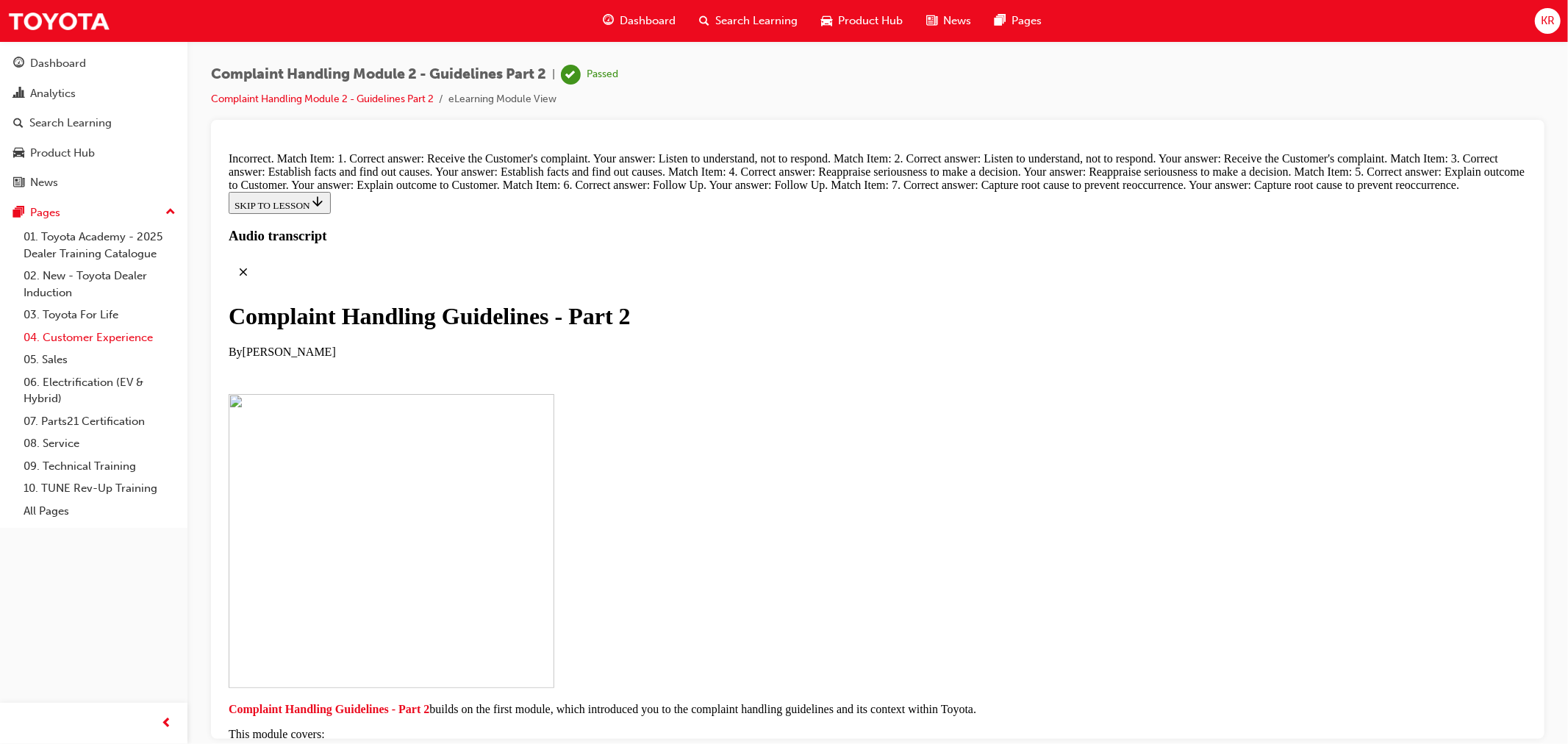
drag, startPoint x: 102, startPoint y: 341, endPoint x: 112, endPoint y: 341, distance: 10.0
click at [102, 341] on link "04. Customer Experience" at bounding box center [99, 337] width 164 height 22
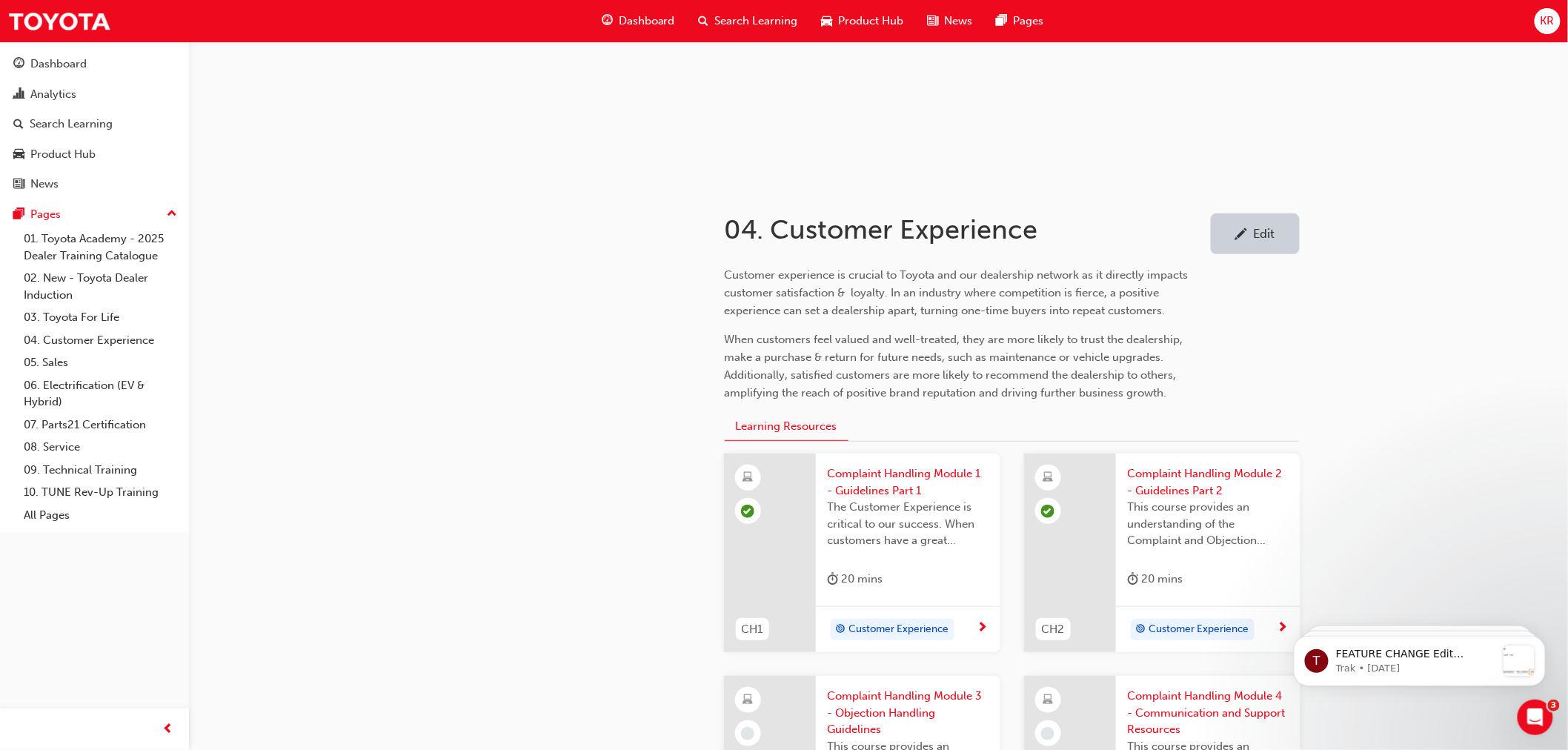
scroll to position [329, 0]
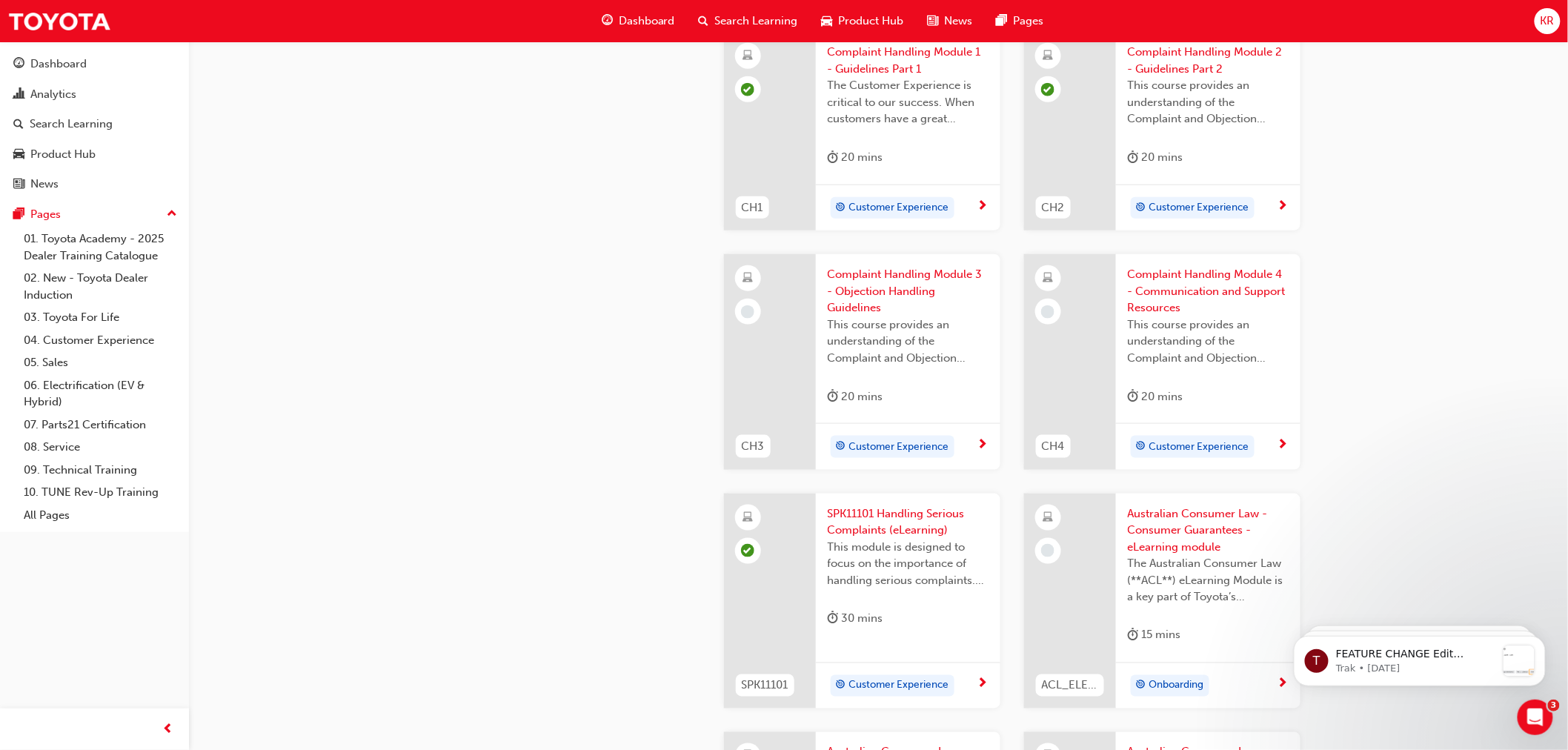
click at [848, 290] on span "Complaint Handling Module 3 - Objection Handling Guidelines" at bounding box center [908, 291] width 161 height 50
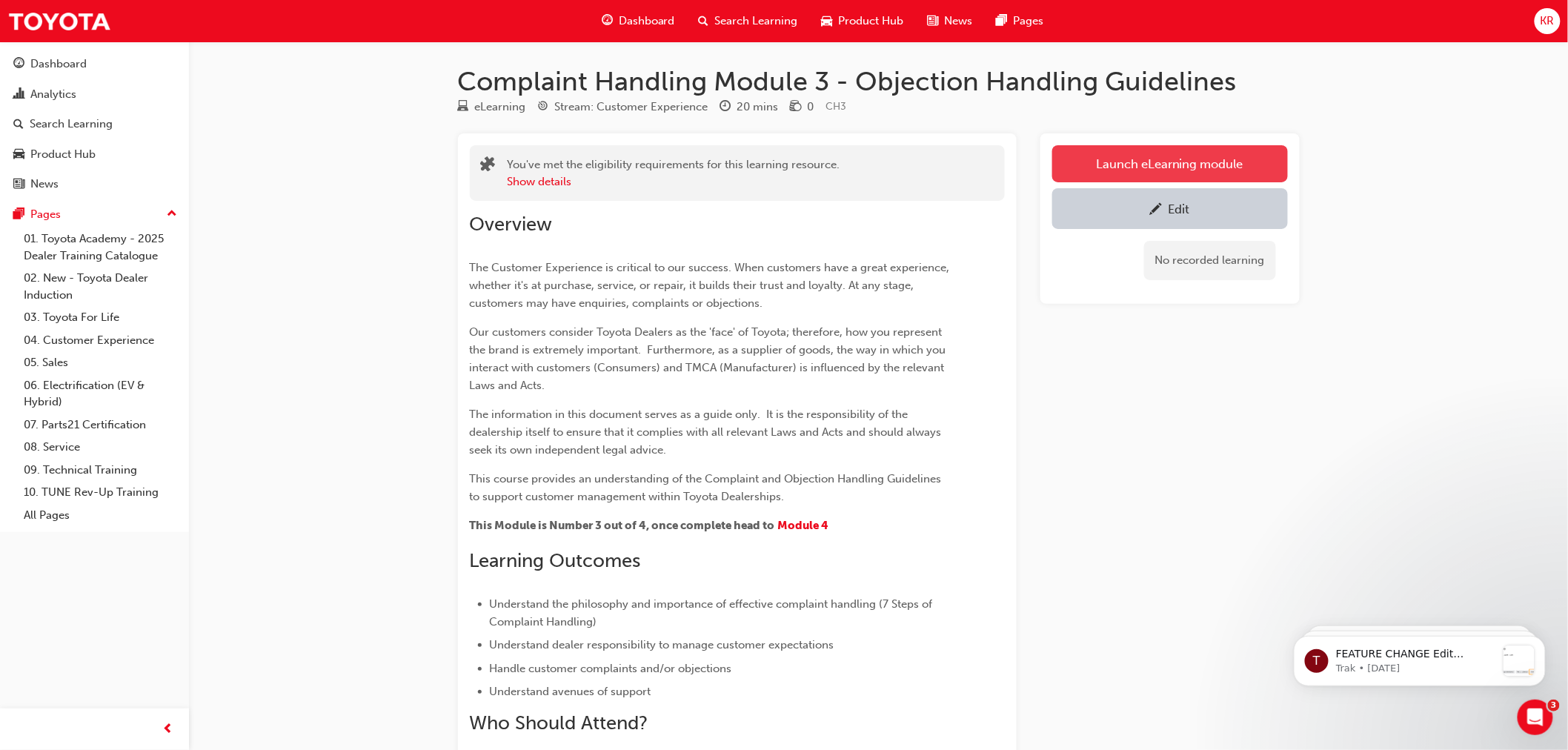
click at [1108, 163] on link "Launch eLearning module" at bounding box center [1170, 163] width 236 height 37
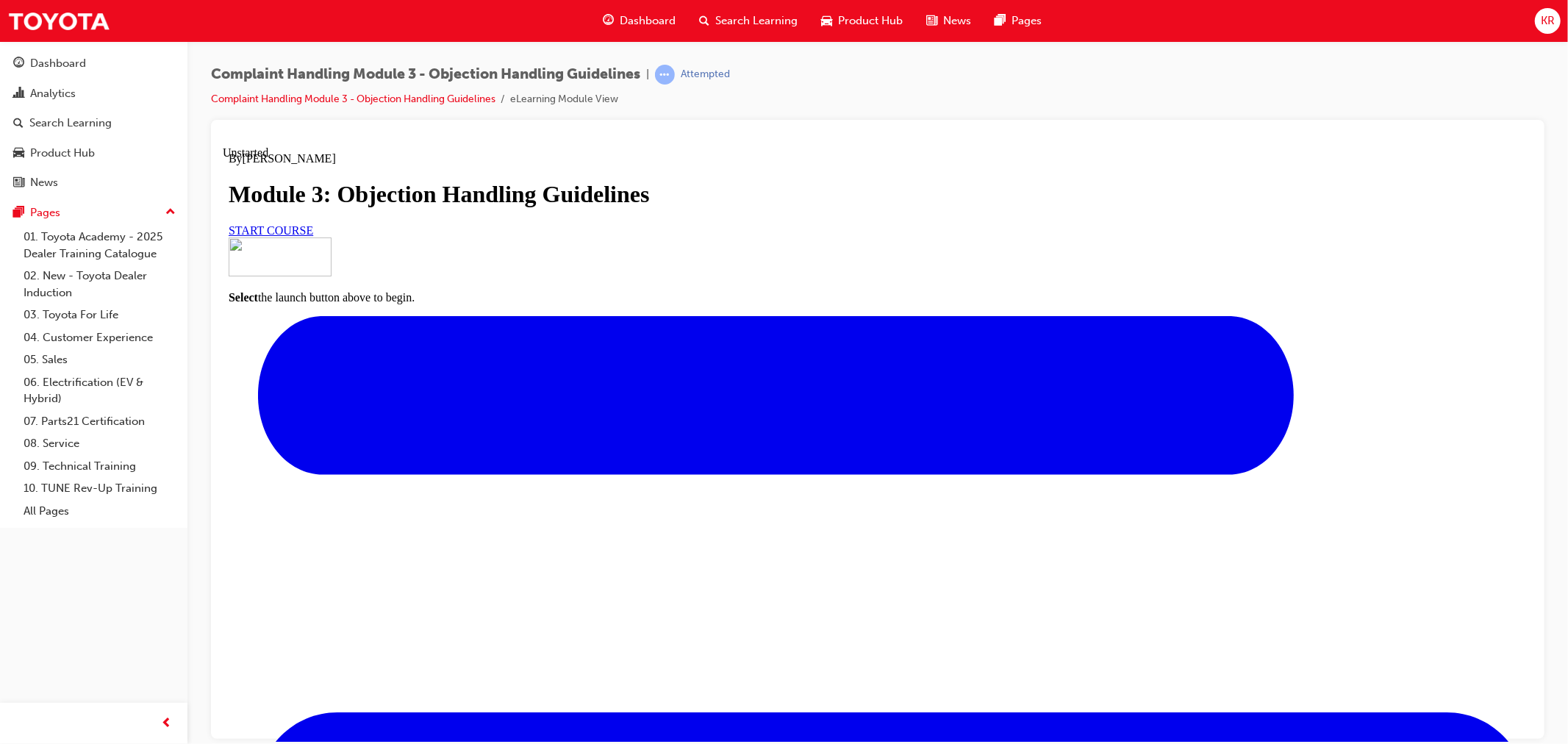
click at [313, 236] on span "START COURSE" at bounding box center [270, 230] width 85 height 12
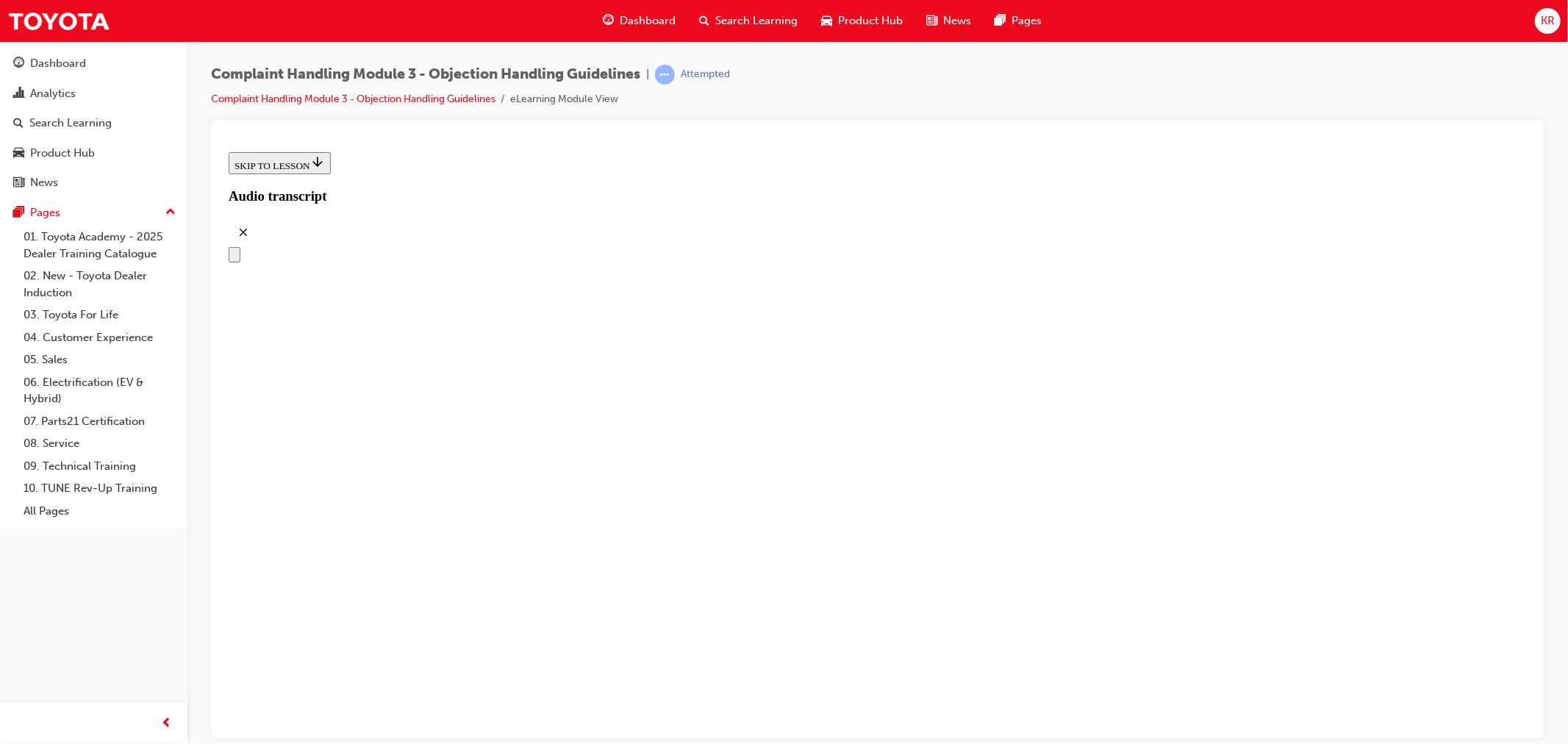
scroll to position [140, 0]
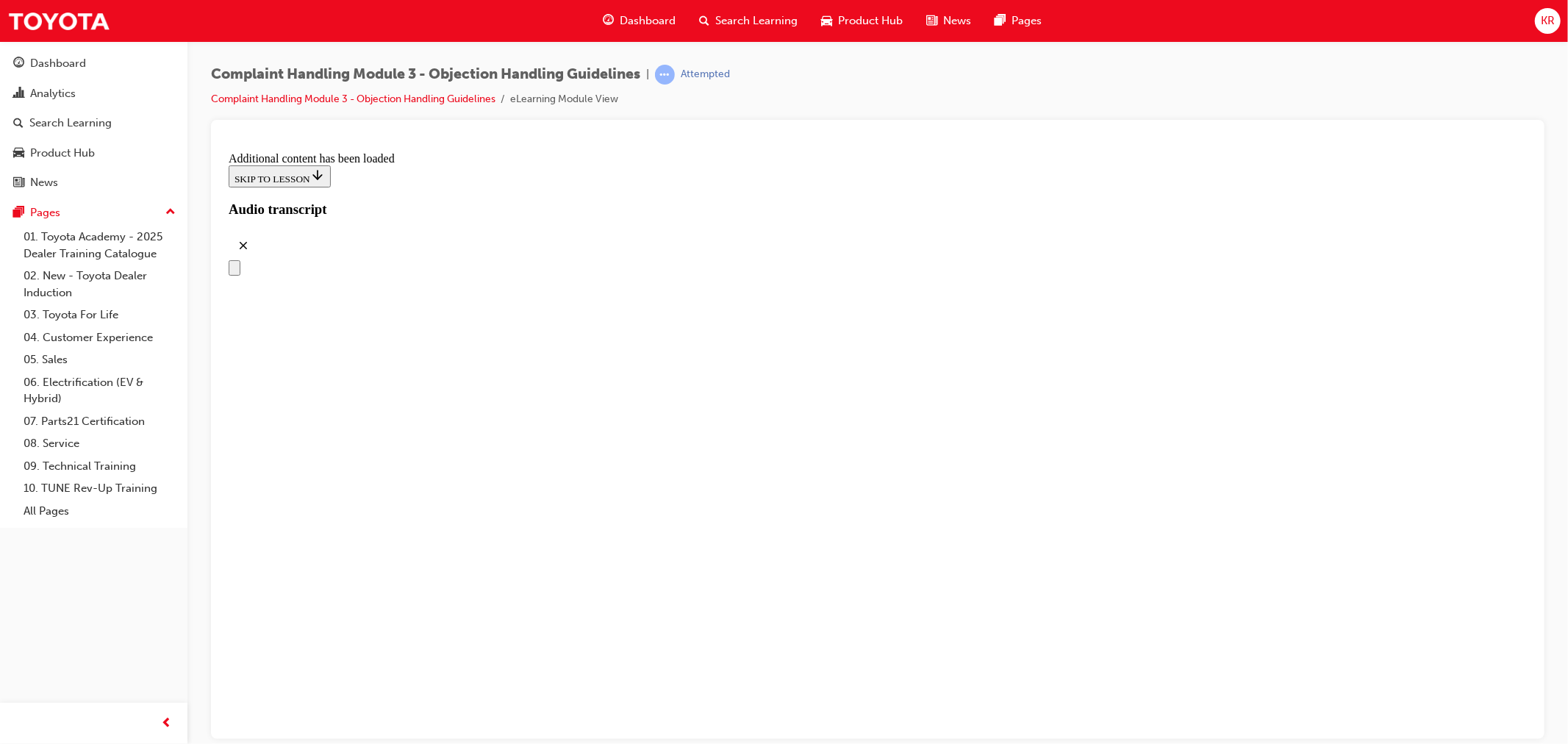
scroll to position [3600, 0]
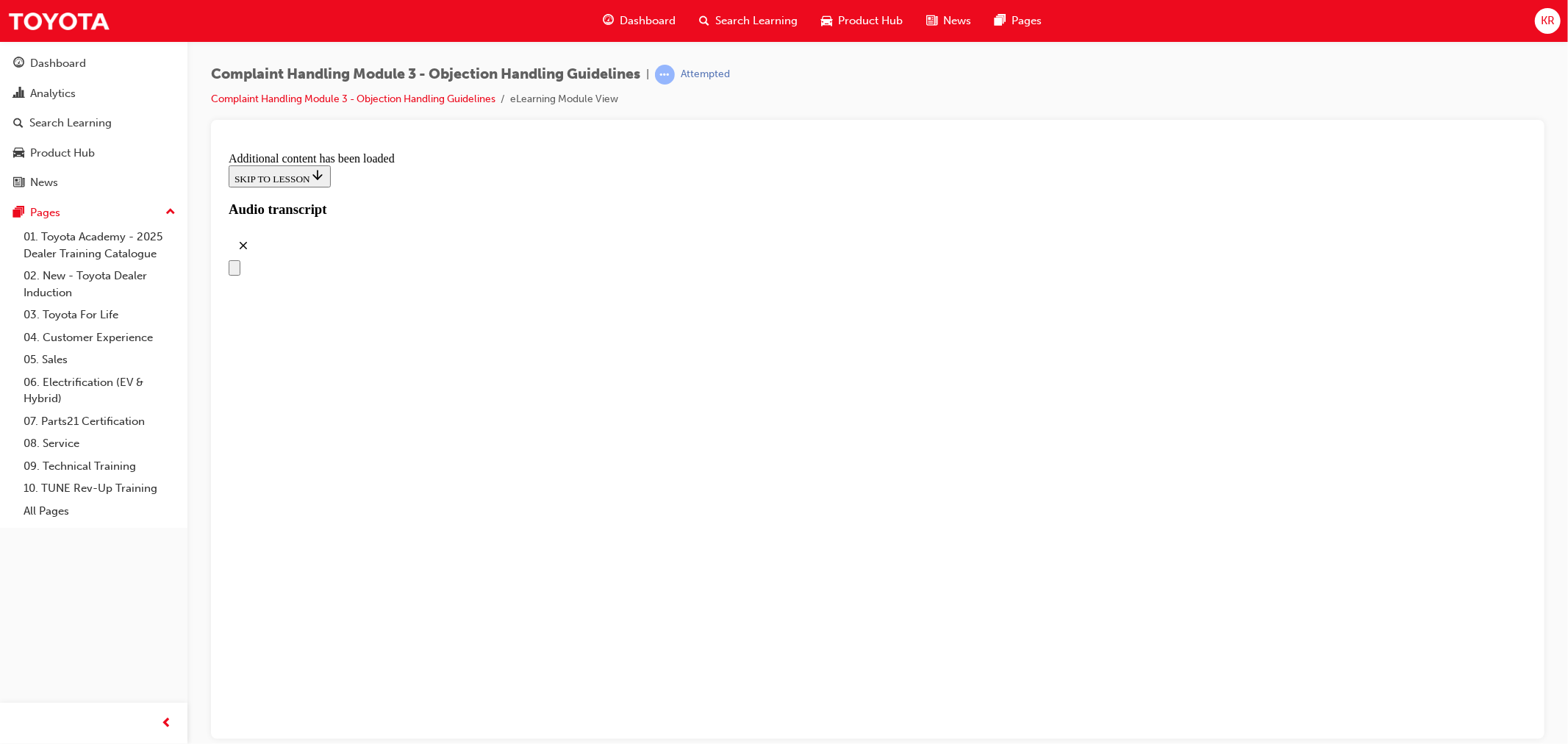
drag, startPoint x: 781, startPoint y: 421, endPoint x: 1024, endPoint y: 340, distance: 256.1
drag, startPoint x: 750, startPoint y: 493, endPoint x: 977, endPoint y: 408, distance: 242.4
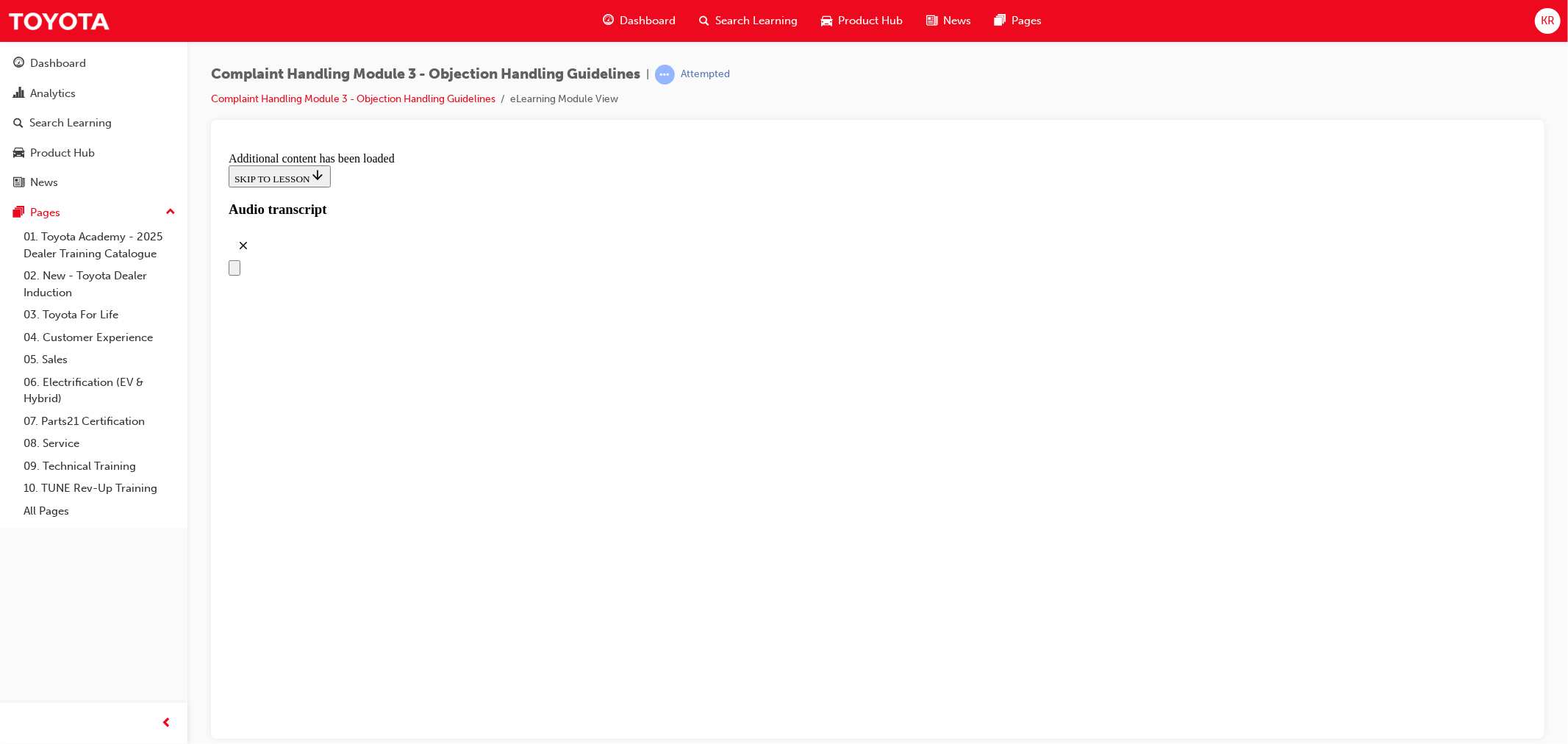
drag, startPoint x: 773, startPoint y: 494, endPoint x: 926, endPoint y: 496, distance: 153.0
drag, startPoint x: 838, startPoint y: 648, endPoint x: 1023, endPoint y: 564, distance: 203.2
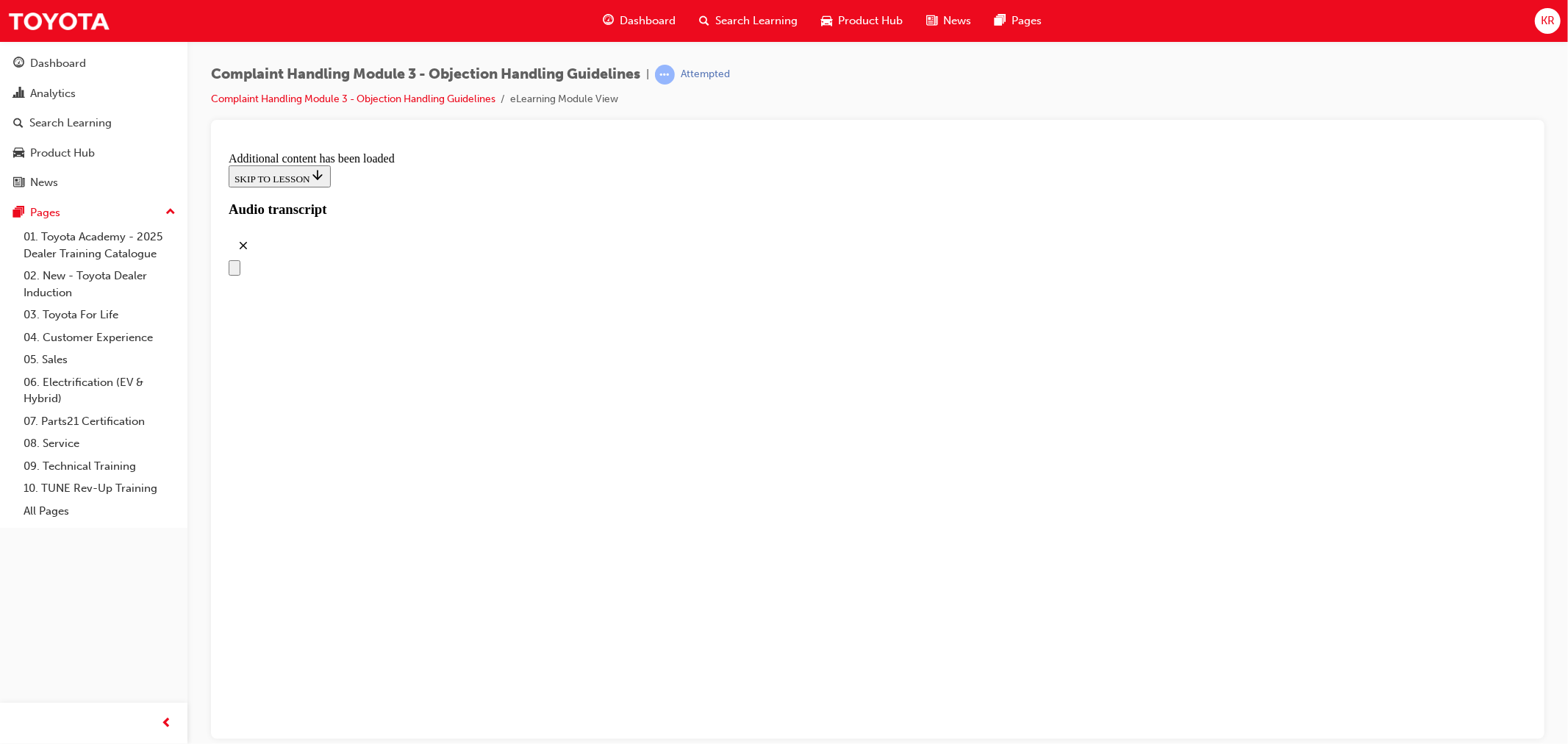
drag, startPoint x: 785, startPoint y: 632, endPoint x: 919, endPoint y: 625, distance: 134.2
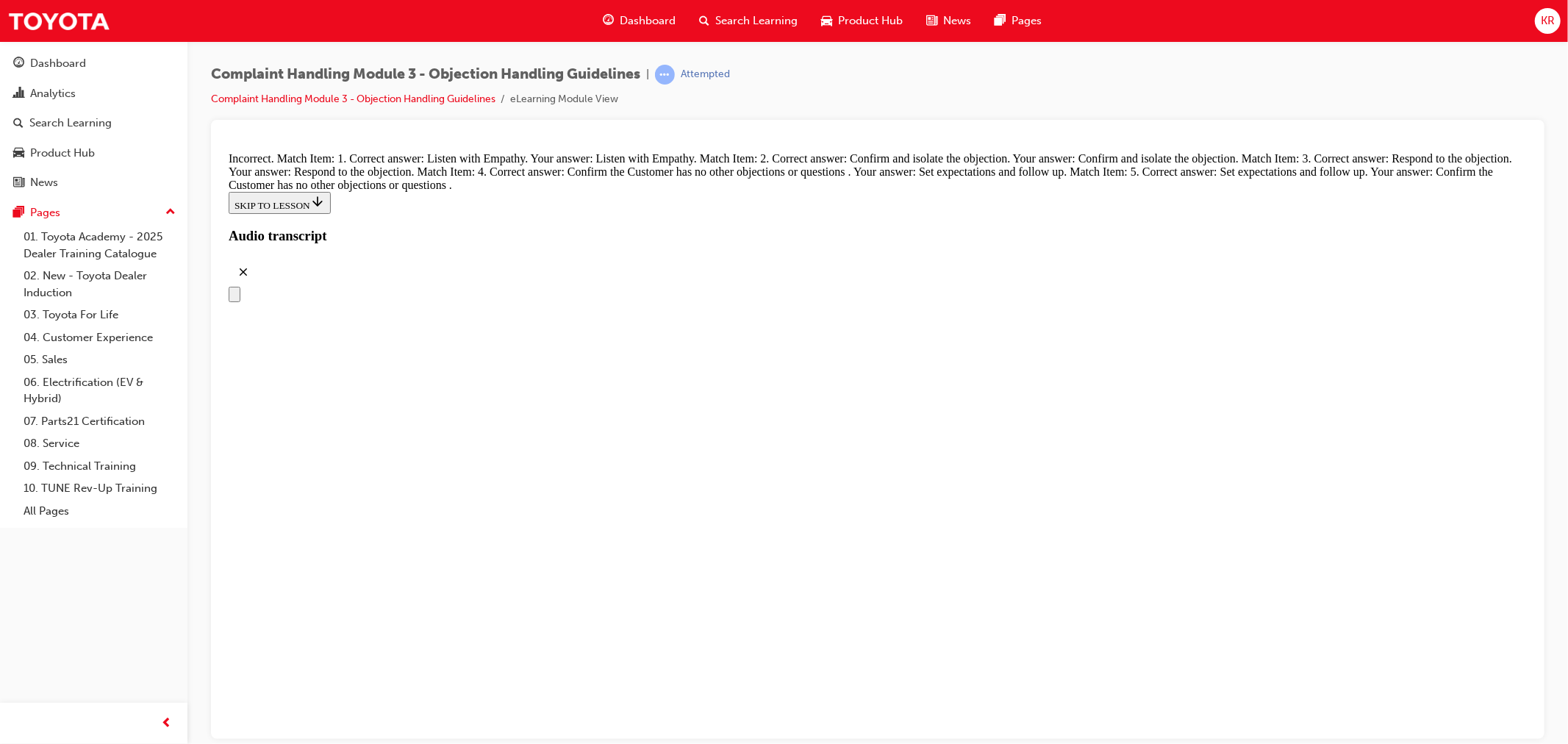
drag, startPoint x: 816, startPoint y: 597, endPoint x: 952, endPoint y: 350, distance: 282.0
drag, startPoint x: 711, startPoint y: 508, endPoint x: 872, endPoint y: 608, distance: 189.5
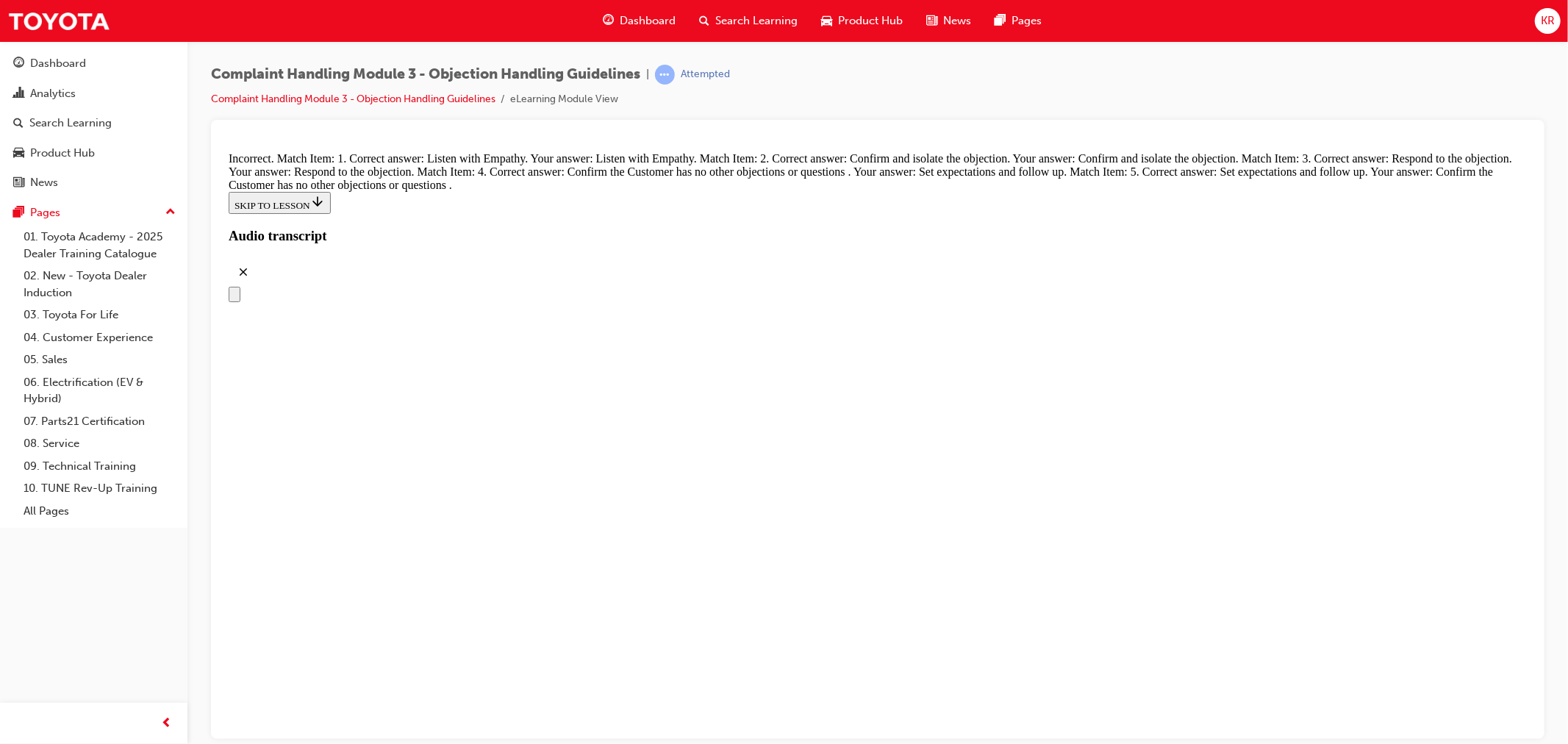
drag, startPoint x: 838, startPoint y: 660, endPoint x: 923, endPoint y: 583, distance: 114.7
drag, startPoint x: 754, startPoint y: 576, endPoint x: 901, endPoint y: 438, distance: 201.6
drag, startPoint x: 808, startPoint y: 648, endPoint x: 964, endPoint y: 497, distance: 217.1
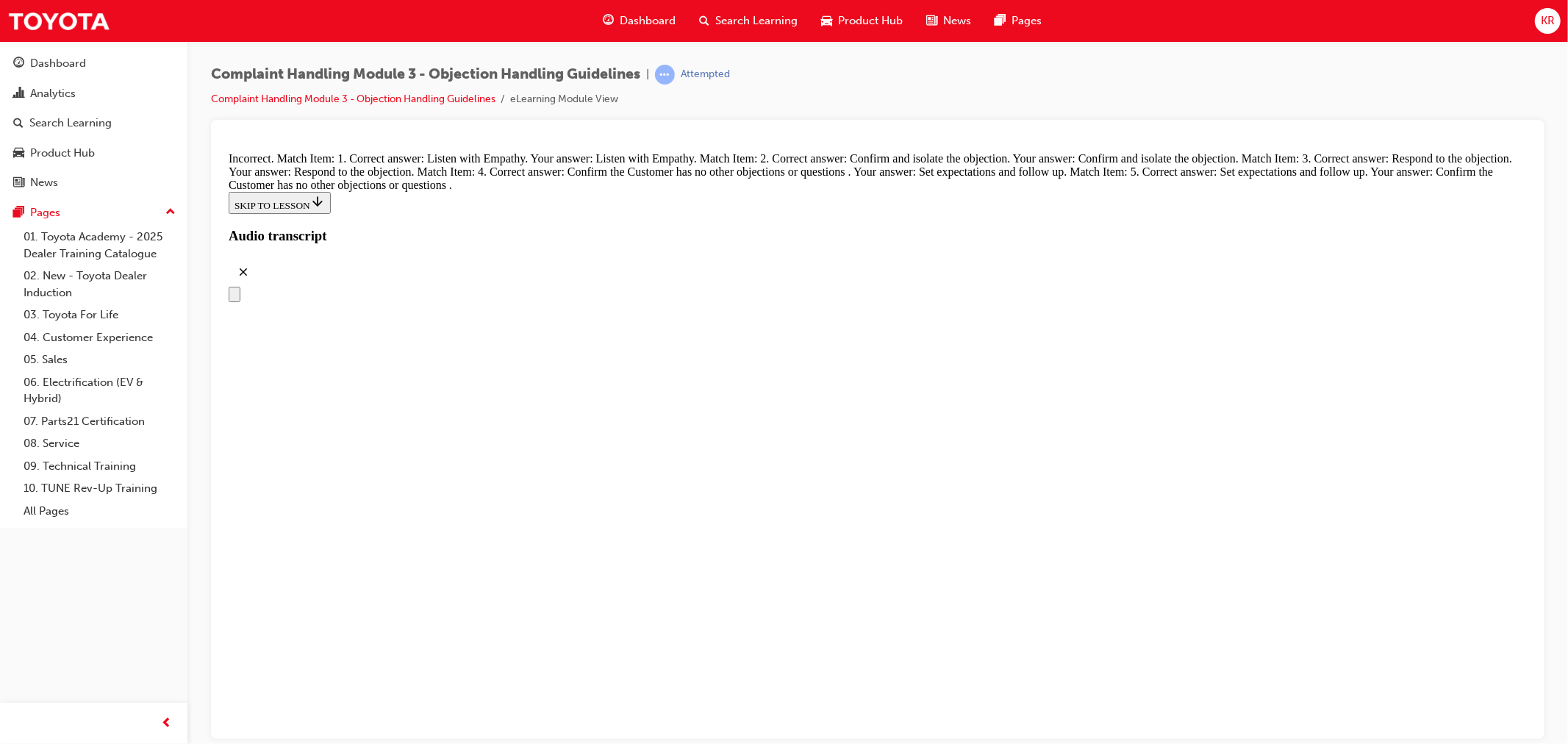
drag, startPoint x: 783, startPoint y: 590, endPoint x: 959, endPoint y: 586, distance: 176.0
drag, startPoint x: 768, startPoint y: 652, endPoint x: 938, endPoint y: 653, distance: 170.0
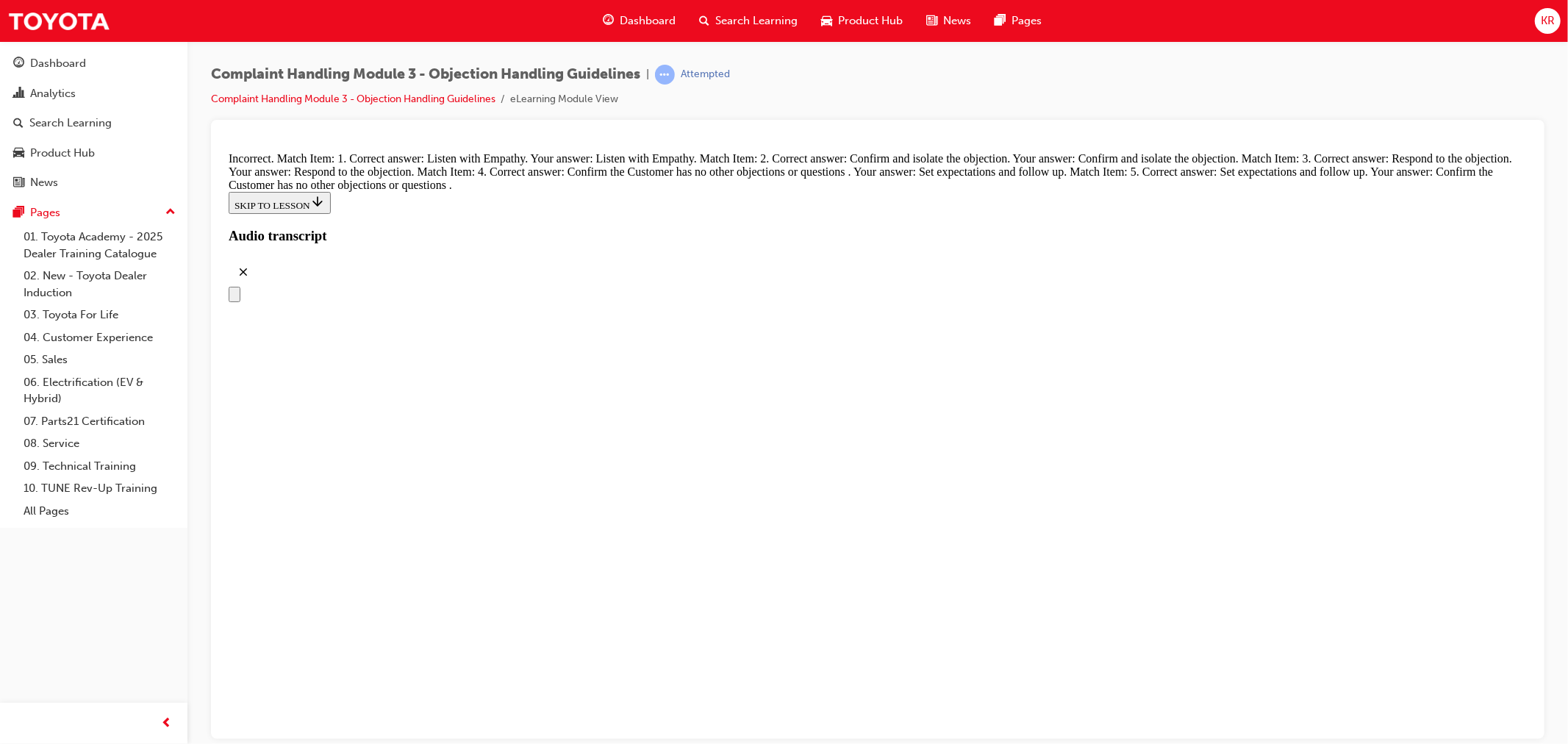
scroll to position [5817, 0]
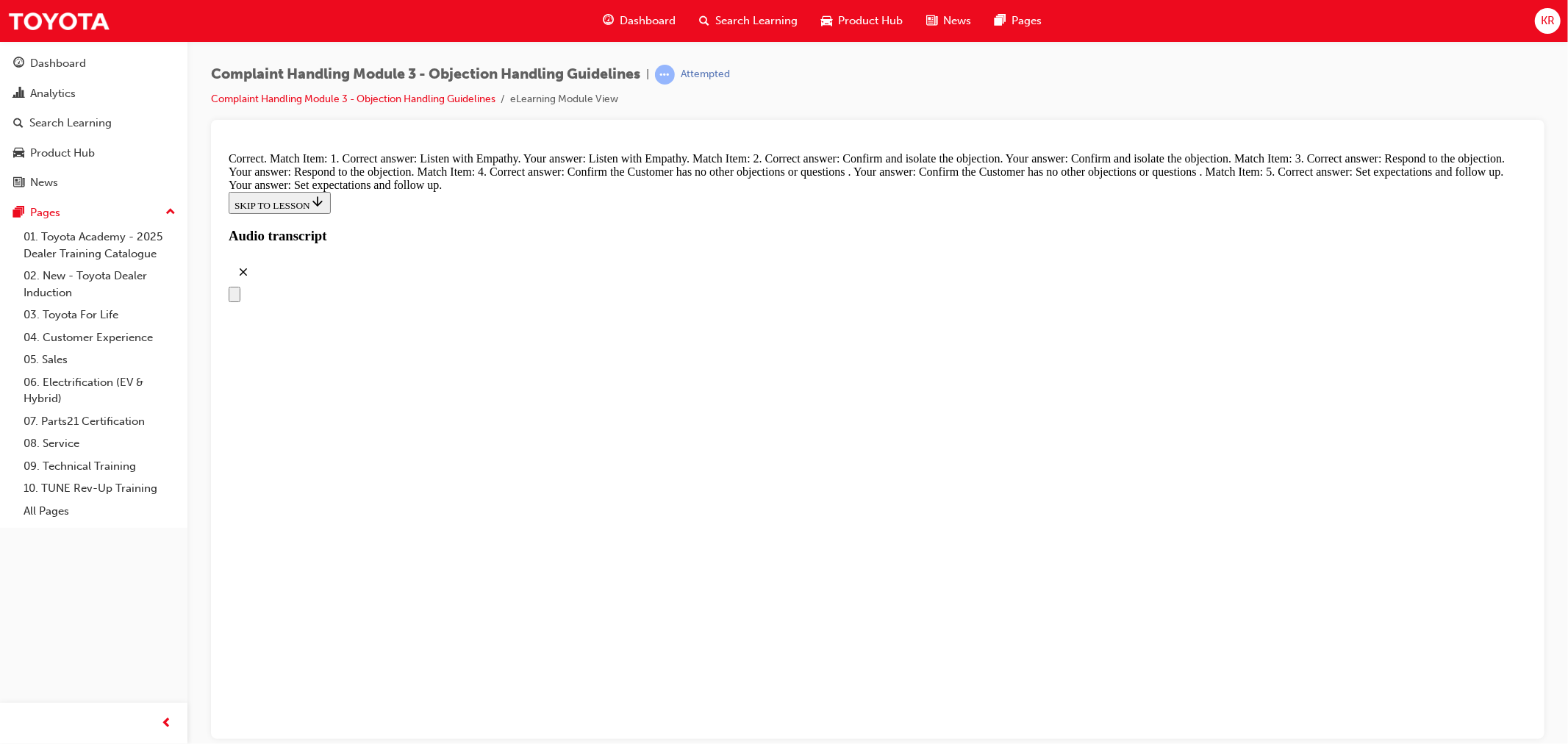
radio input "true"
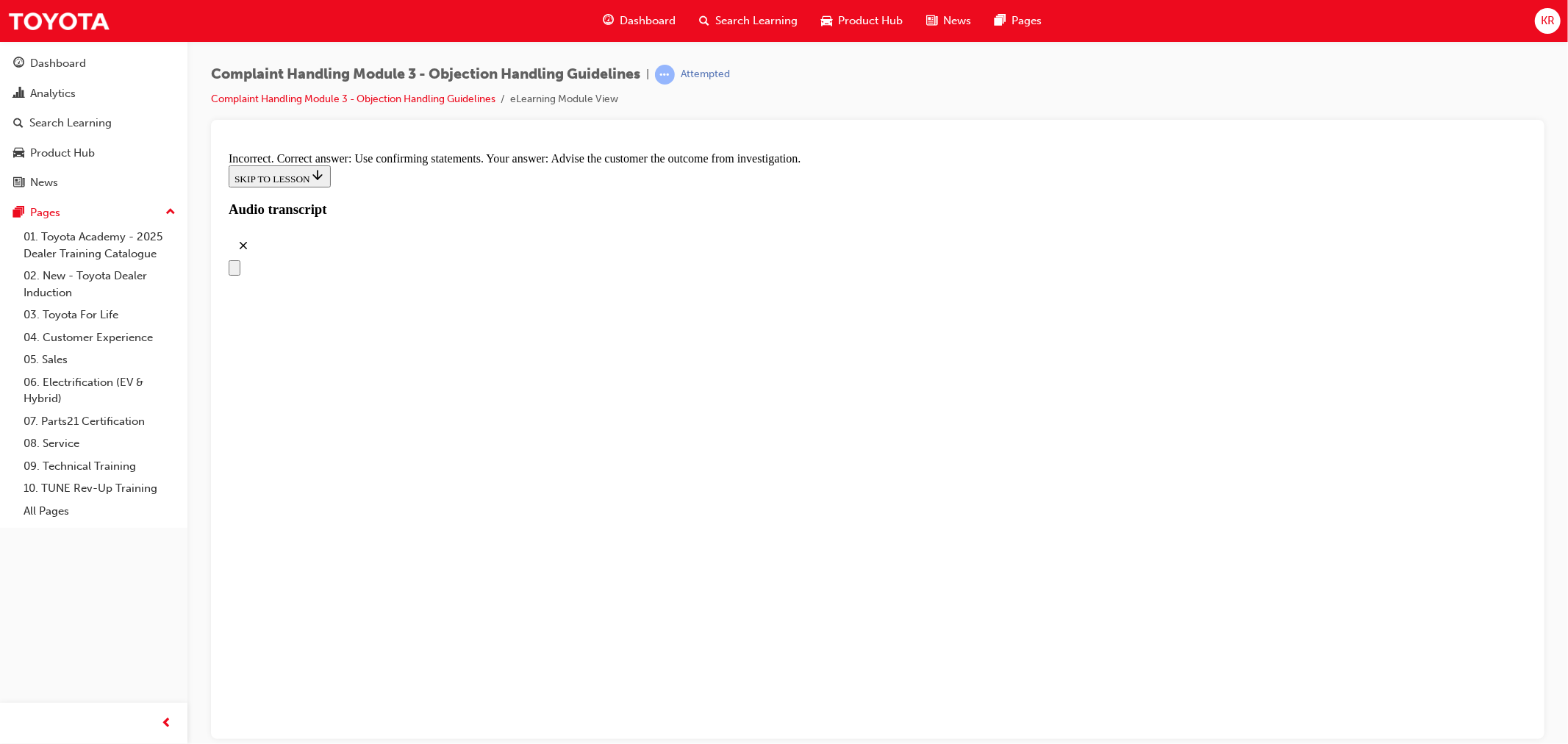
scroll to position [6416, 0]
radio input "true"
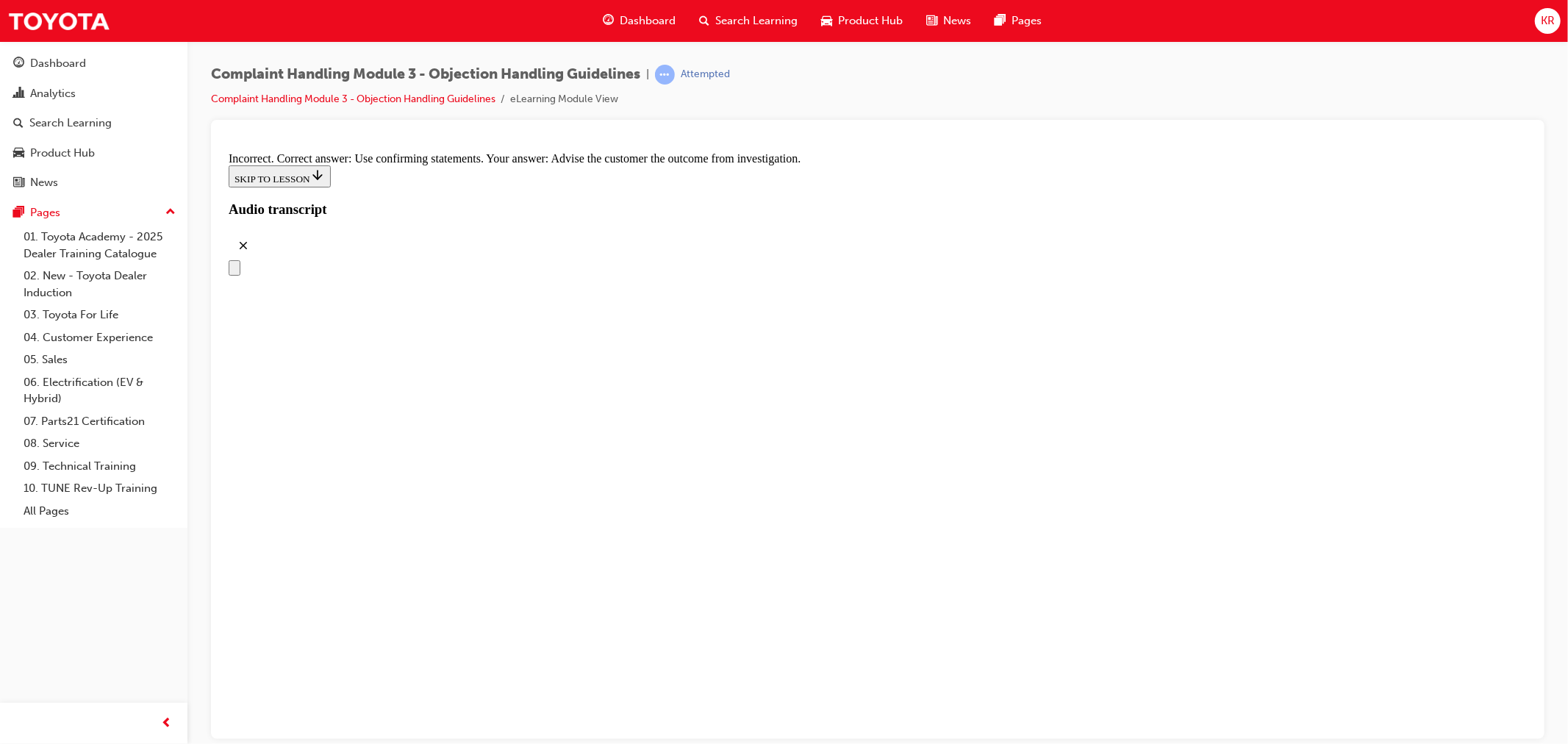
radio input "true"
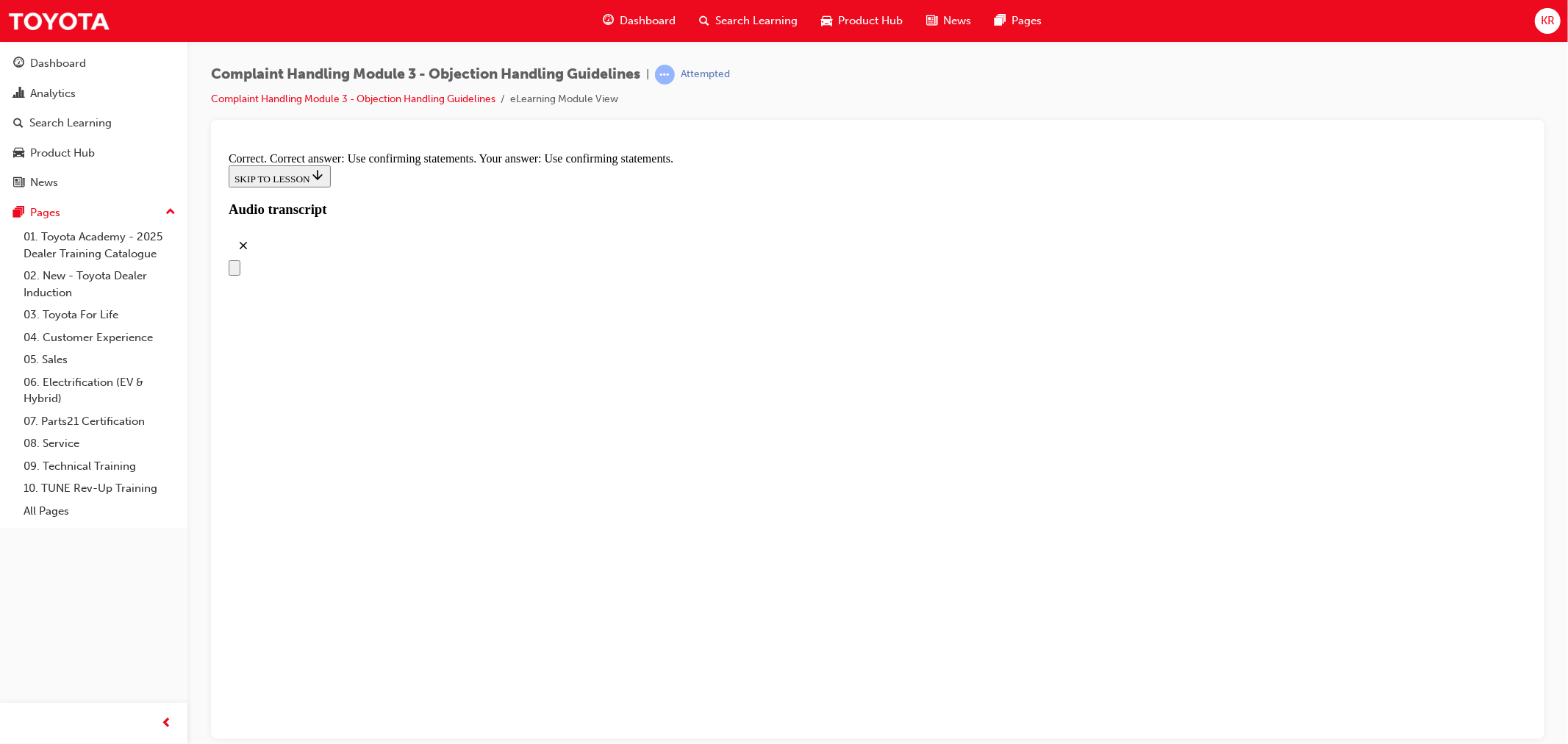
checkbox input "true"
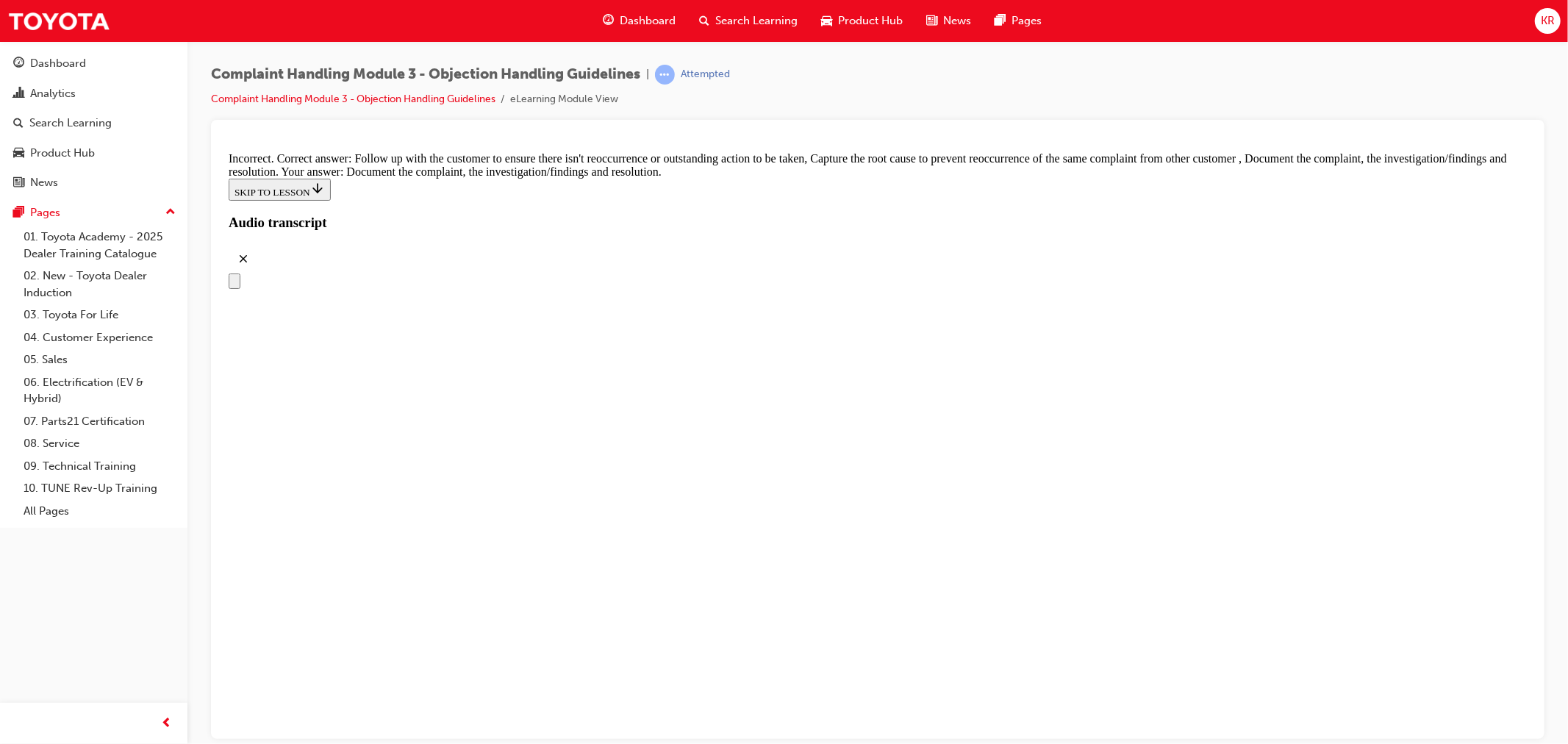
drag, startPoint x: 872, startPoint y: 684, endPoint x: 876, endPoint y: 671, distance: 13.6
checkbox input "true"
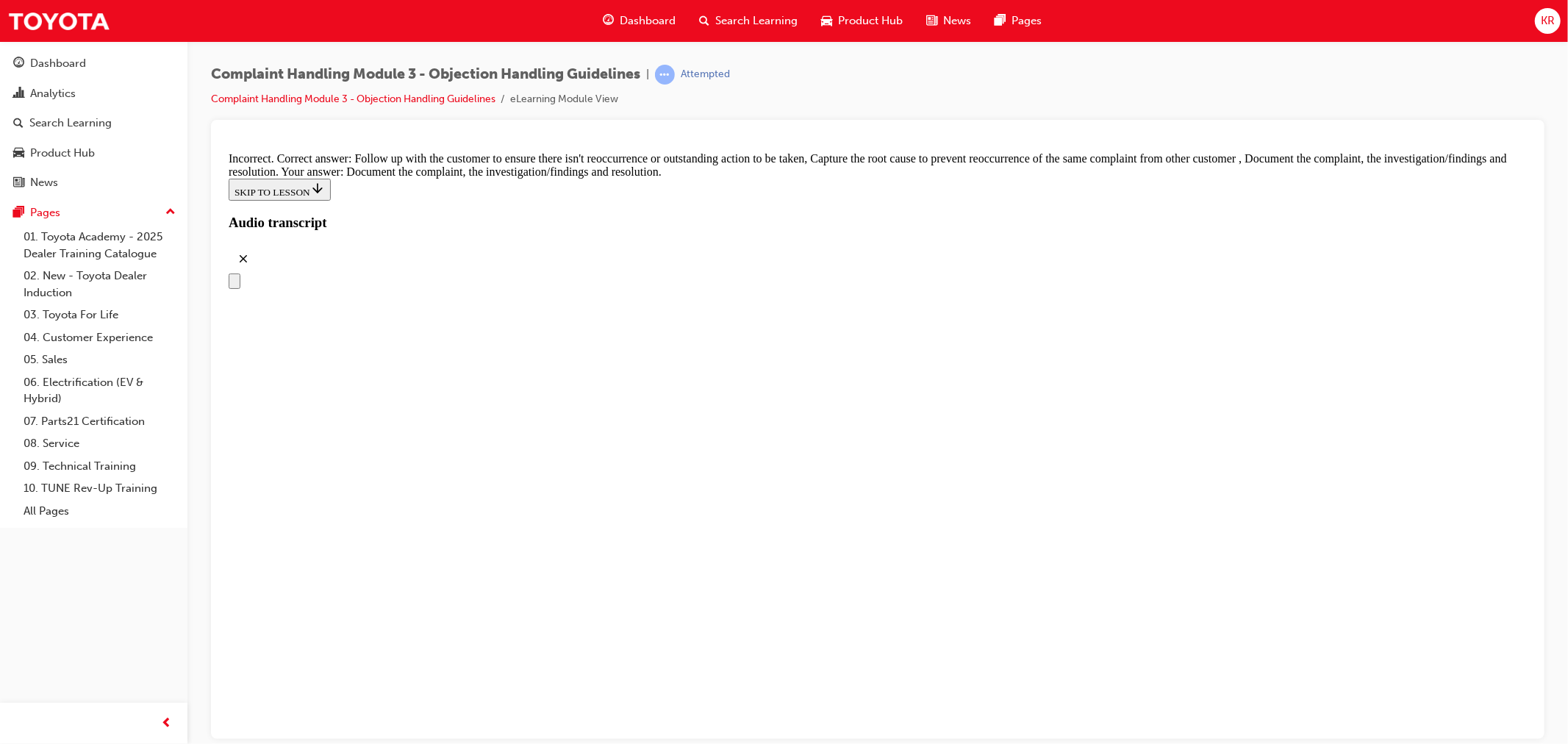
checkbox input "true"
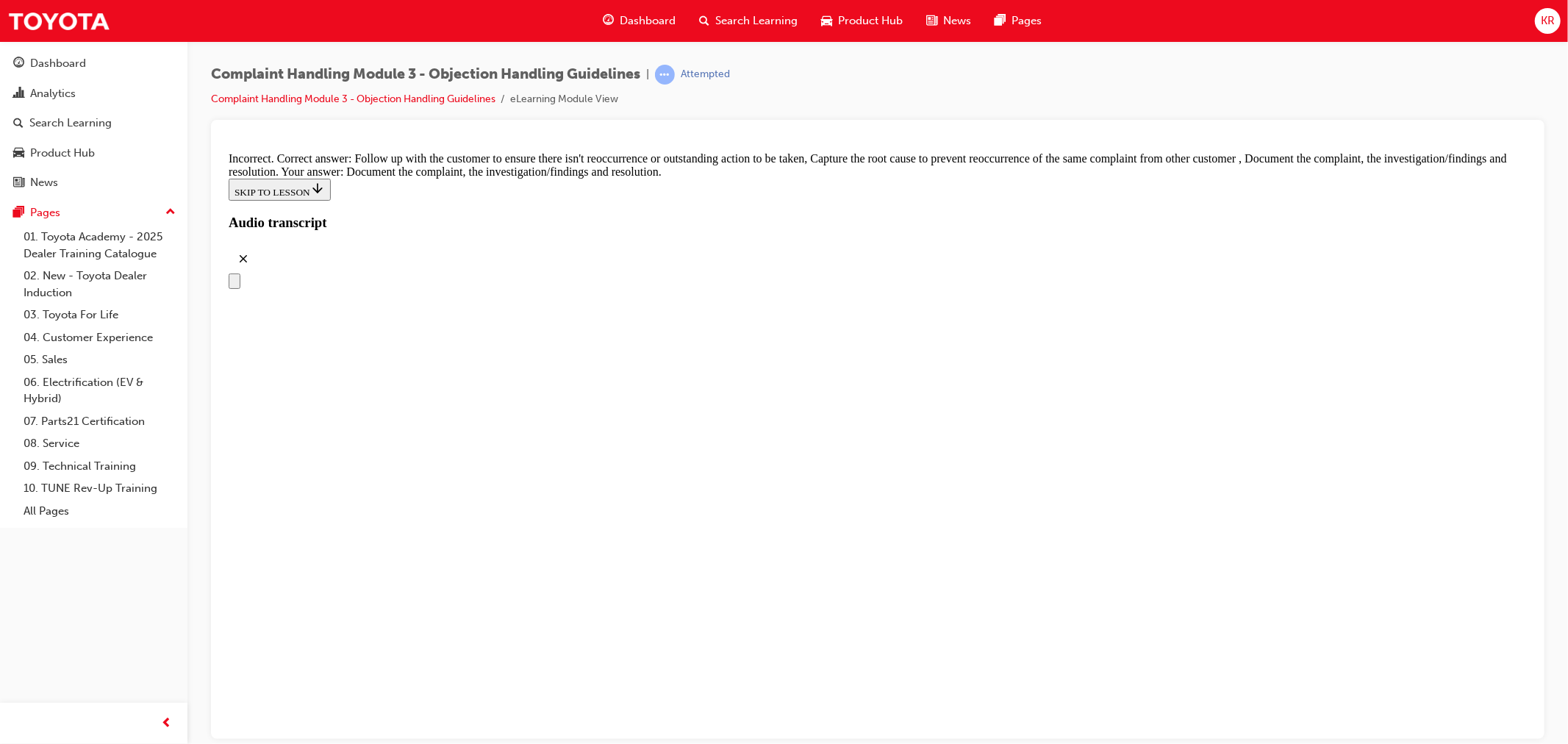
checkbox input "false"
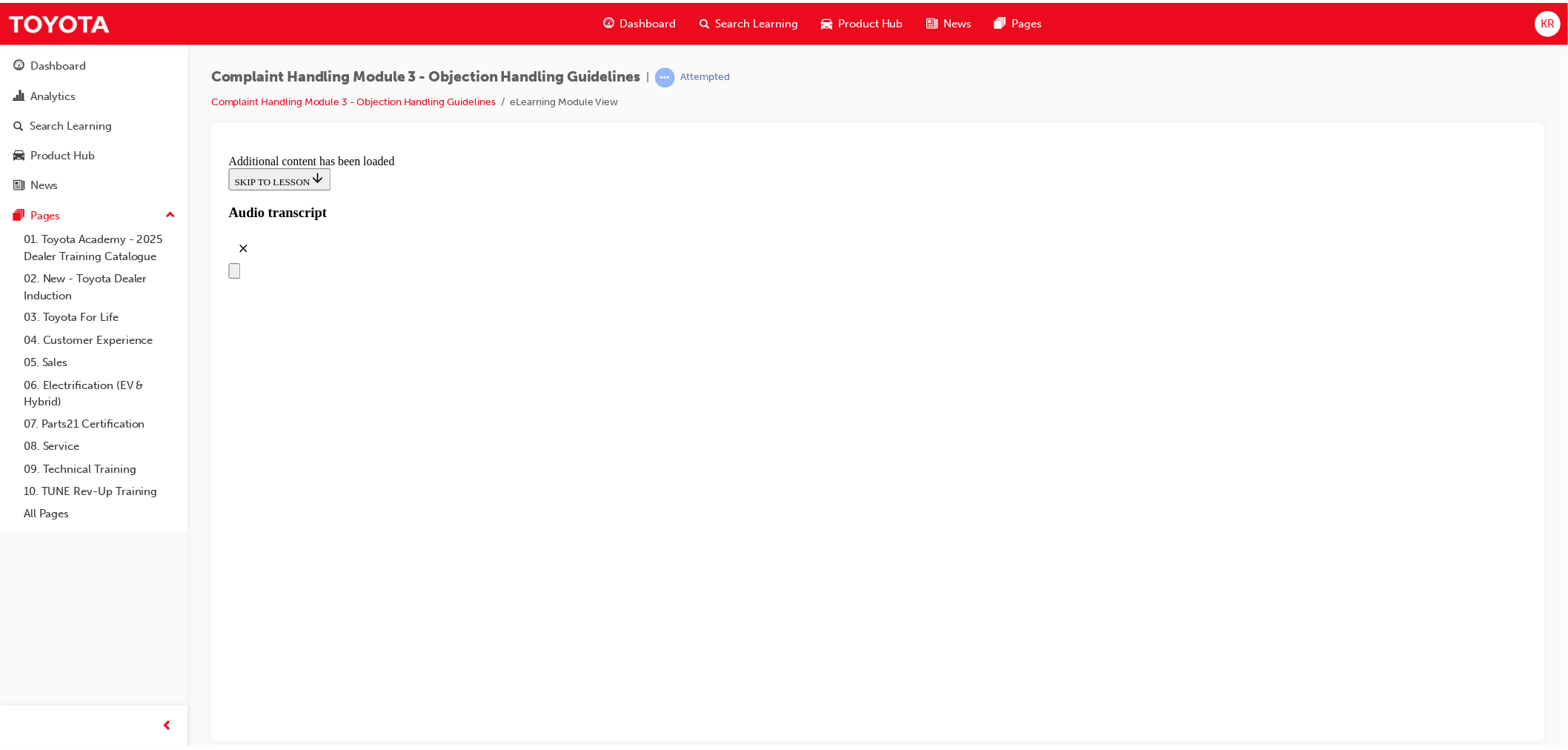
scroll to position [8310, 0]
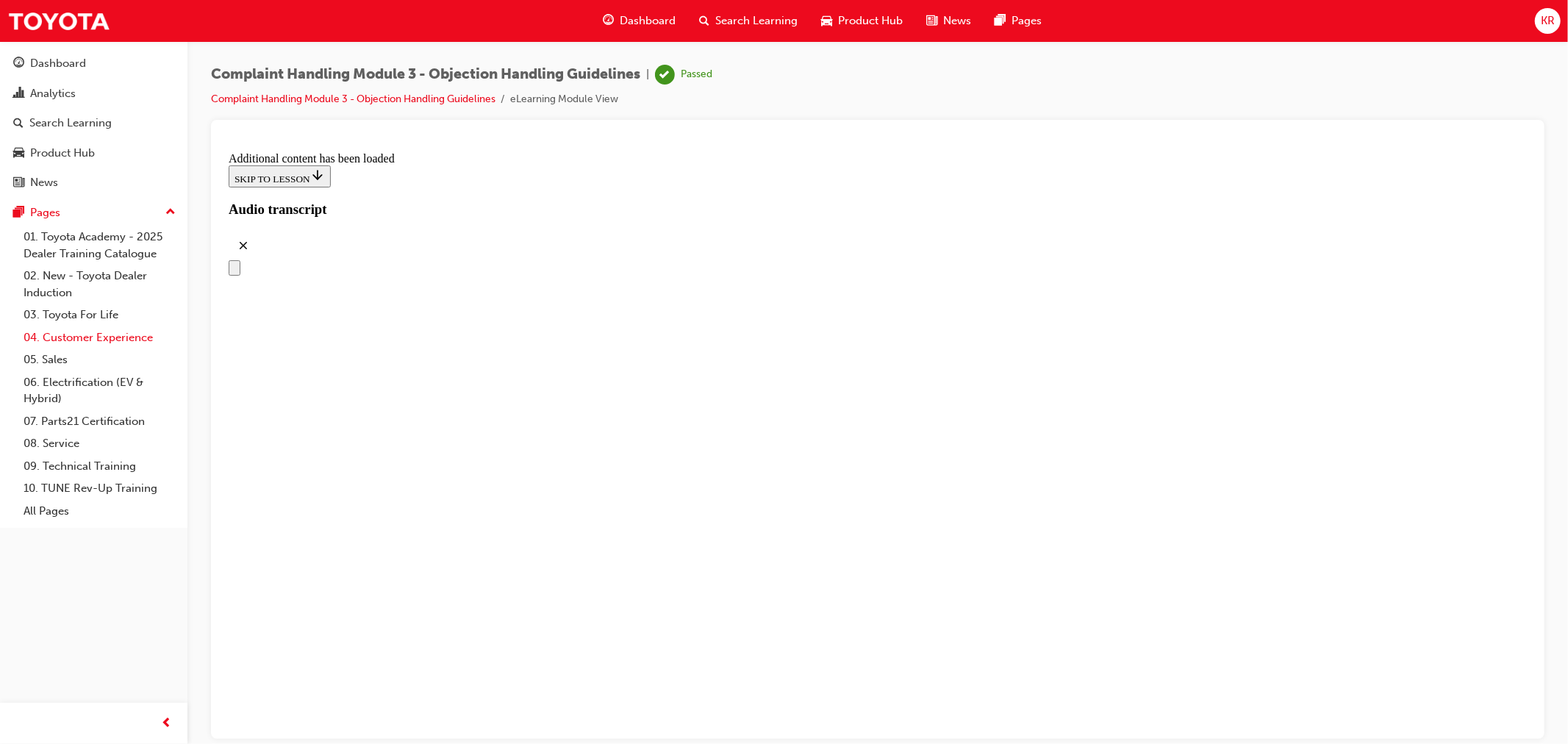
click at [62, 341] on link "04. Customer Experience" at bounding box center [99, 337] width 164 height 22
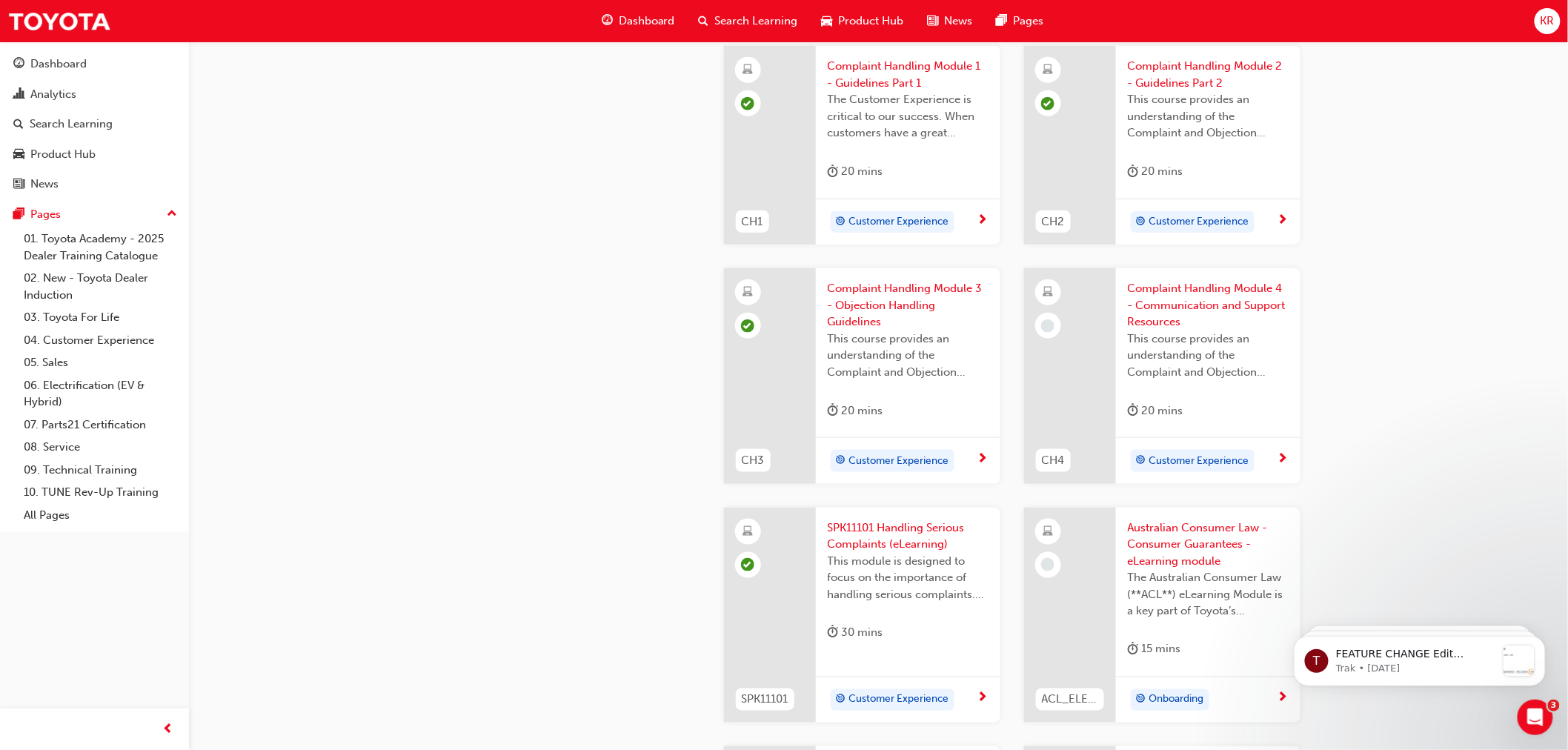
scroll to position [576, 0]
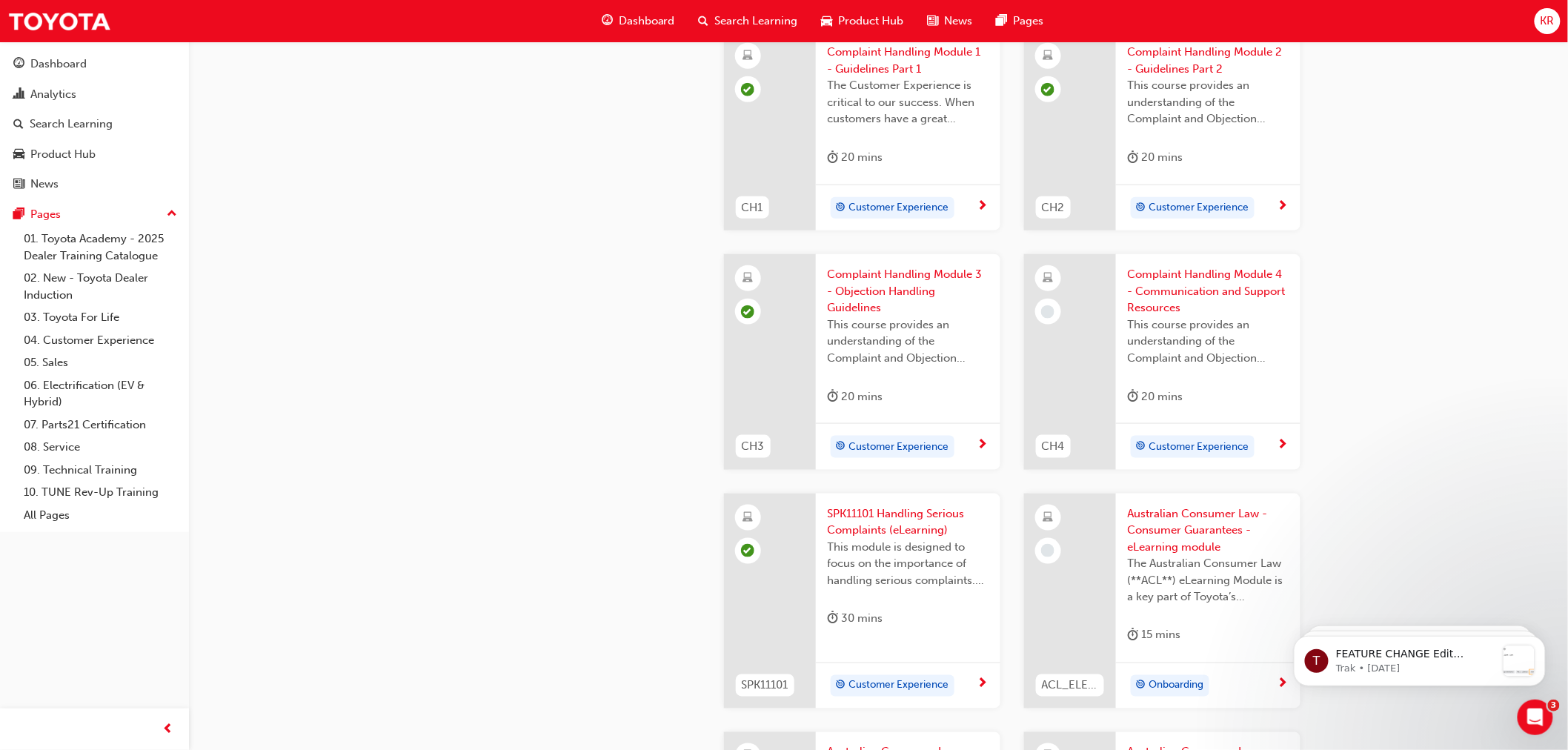
click at [1180, 287] on span "Complaint Handling Module 4 - Communication and Support Resources" at bounding box center [1209, 291] width 161 height 50
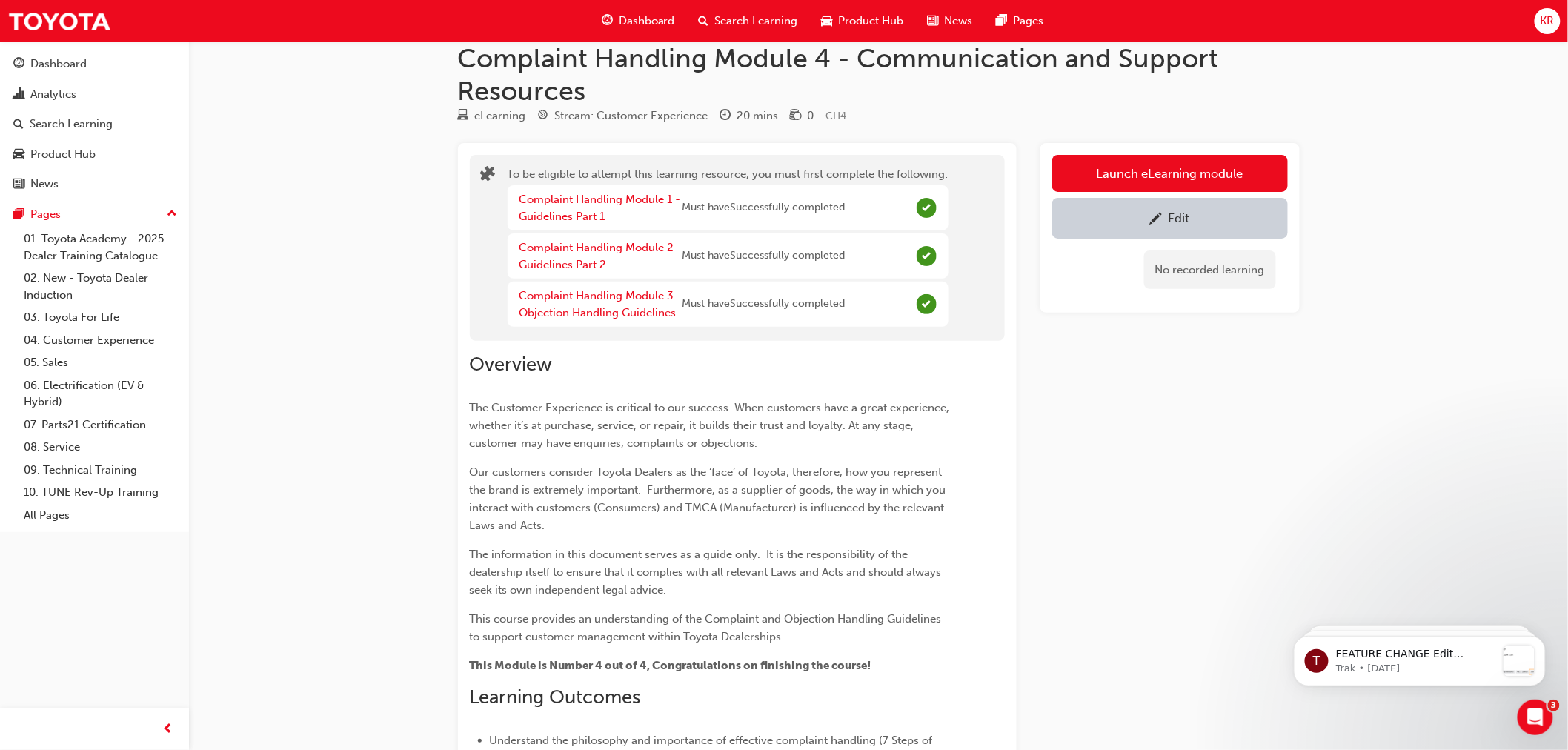
scroll to position [16, 0]
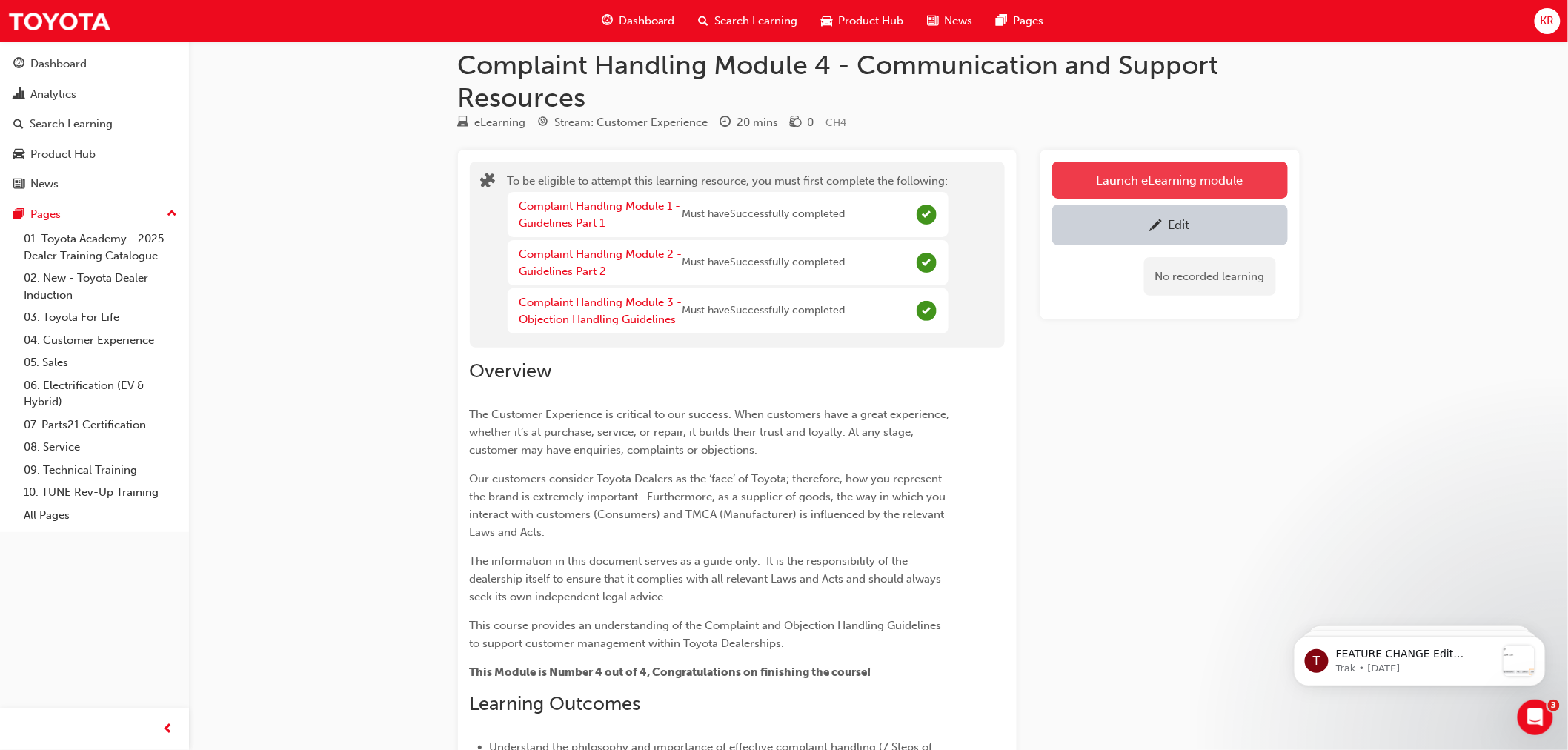
click at [1120, 174] on button "Launch eLearning module" at bounding box center [1170, 179] width 236 height 37
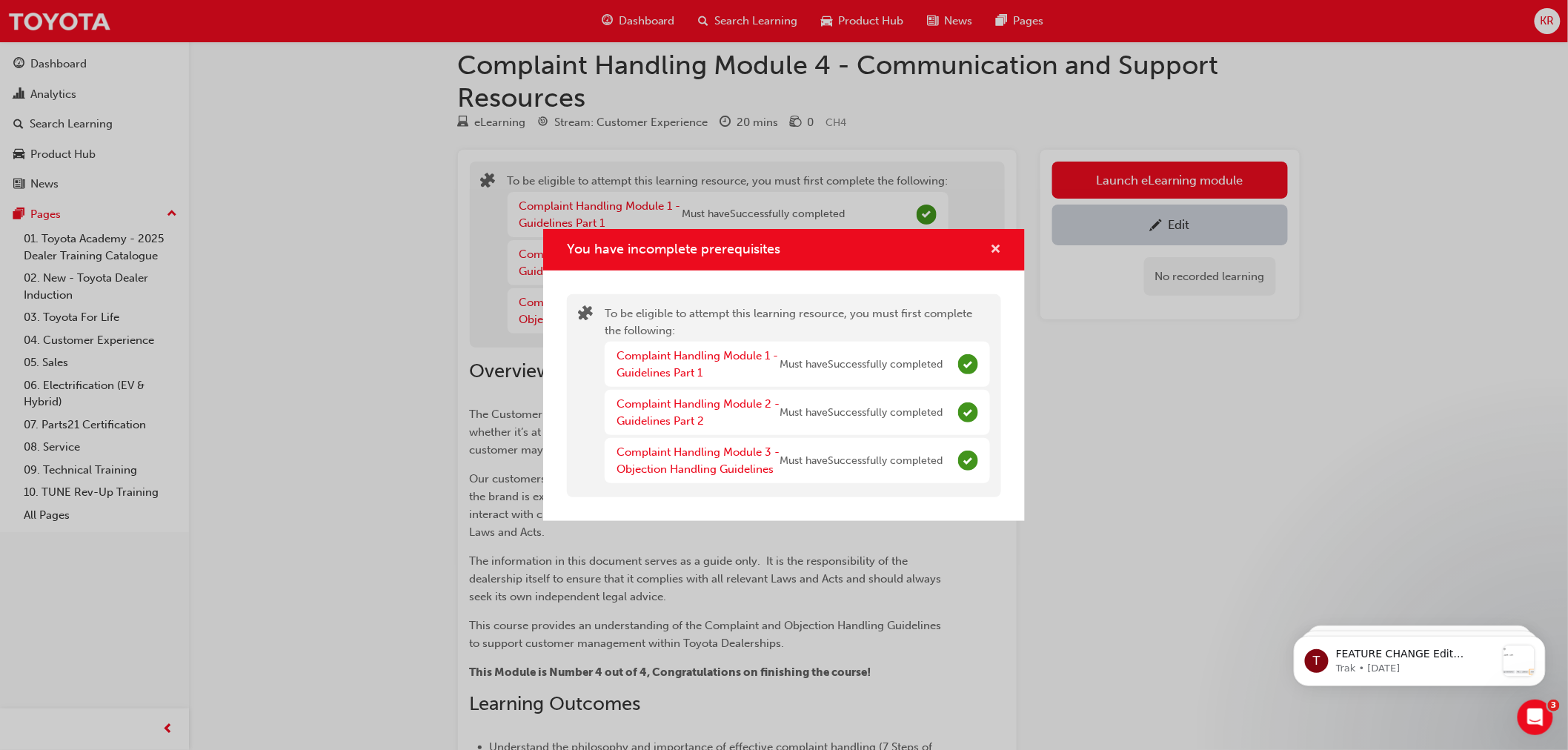
click at [991, 246] on button "You have incomplete prerequisites" at bounding box center [996, 250] width 11 height 19
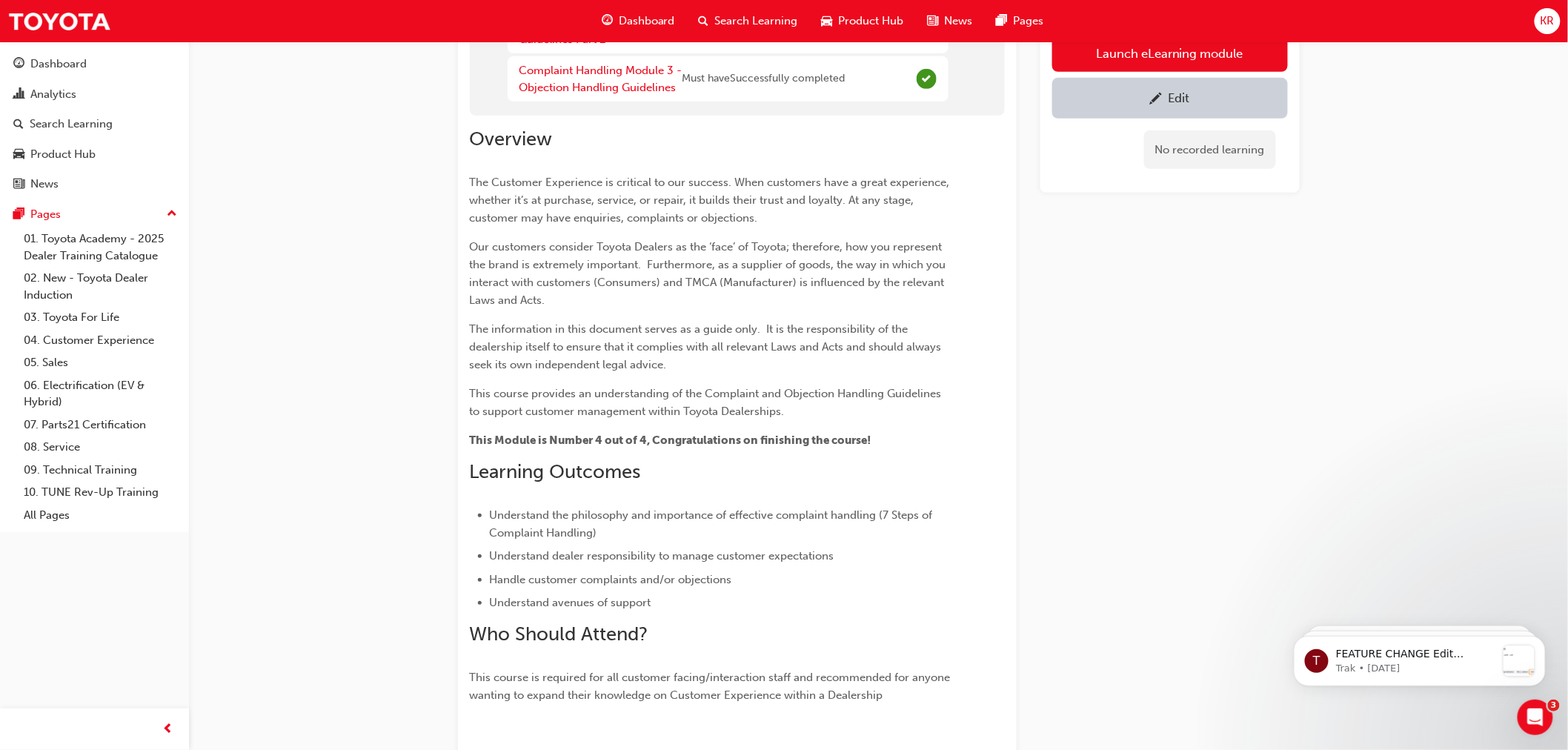
scroll to position [263, 0]
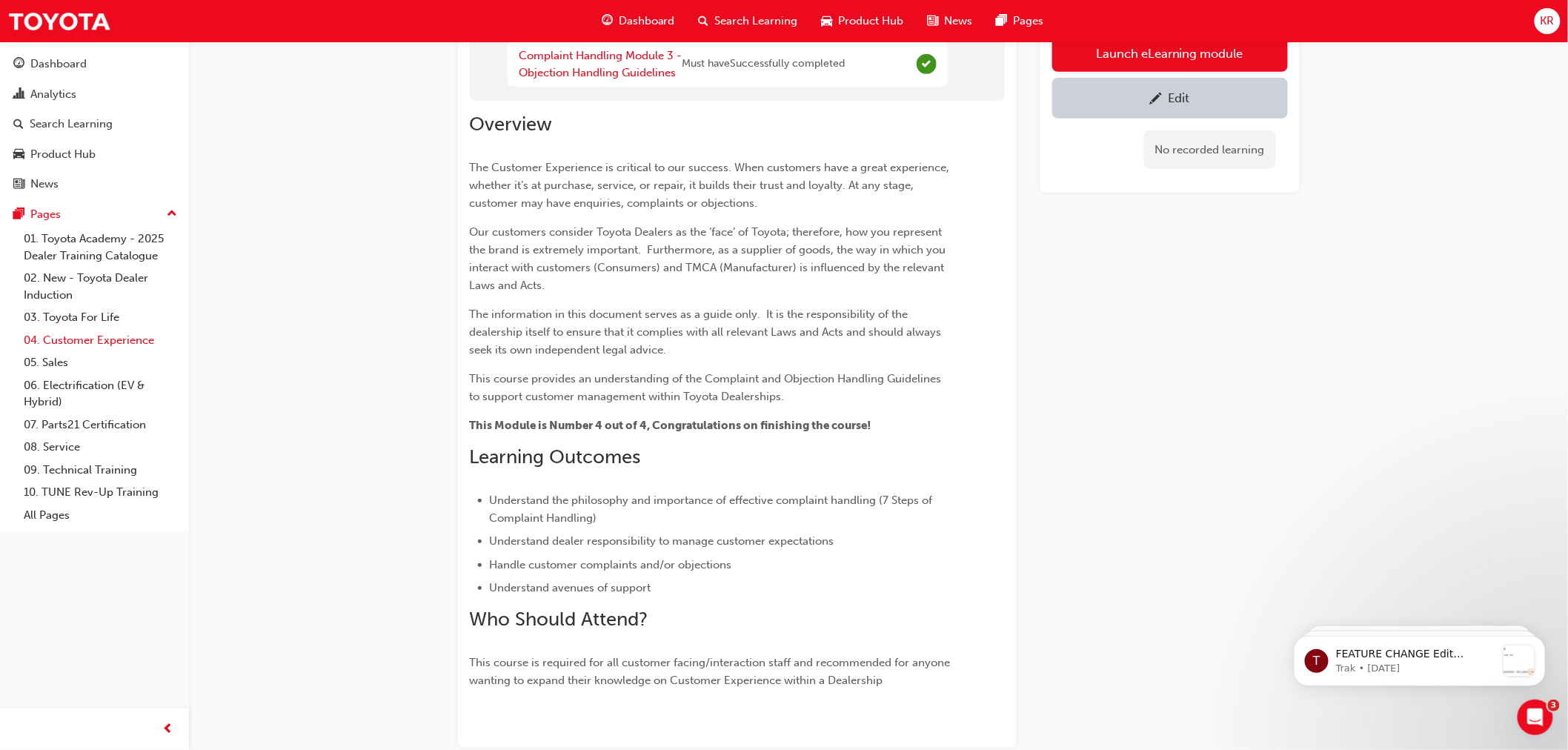
click at [102, 345] on link "04. Customer Experience" at bounding box center [100, 340] width 165 height 23
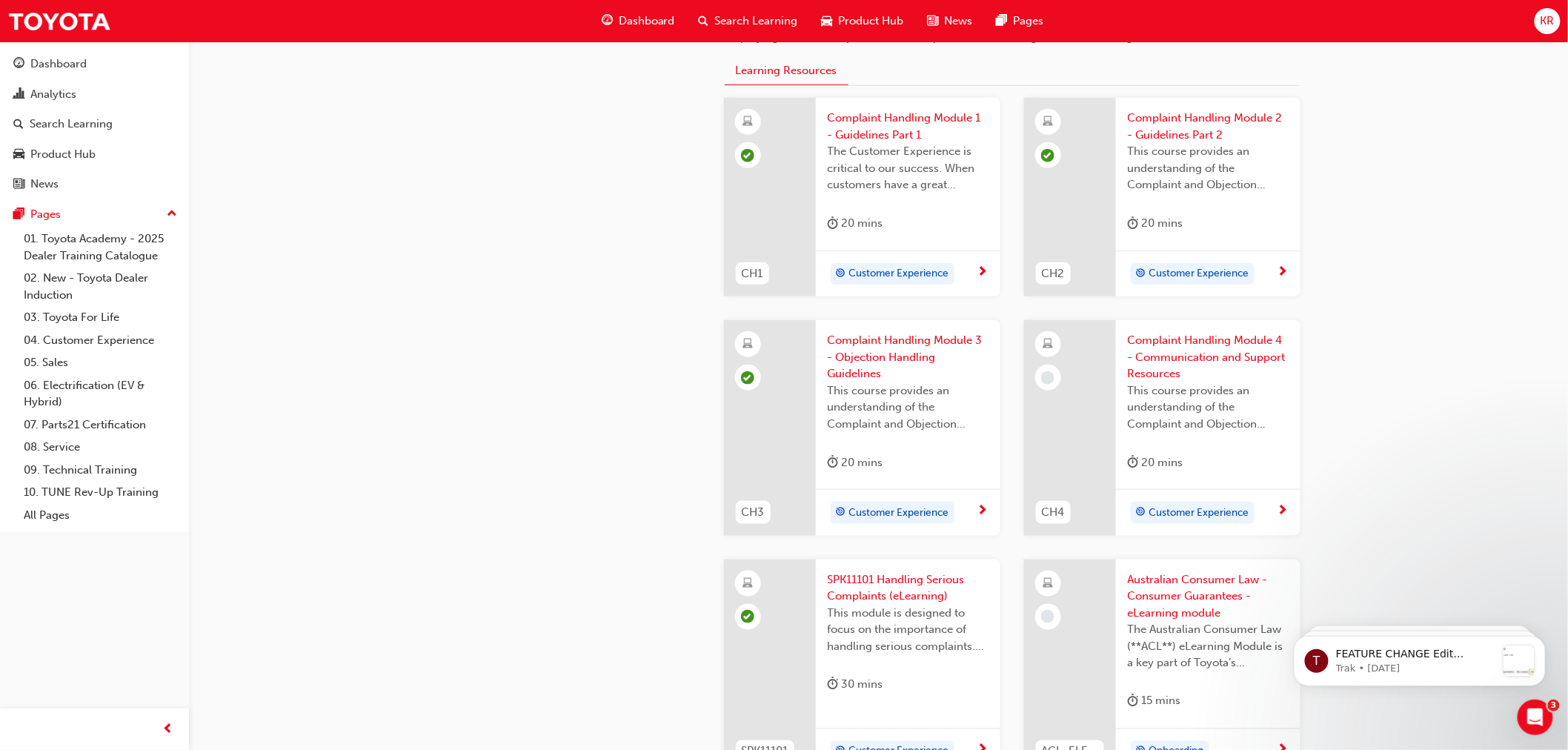
click at [1145, 342] on span "Complaint Handling Module 4 - Communication and Support Resources" at bounding box center [1209, 357] width 161 height 50
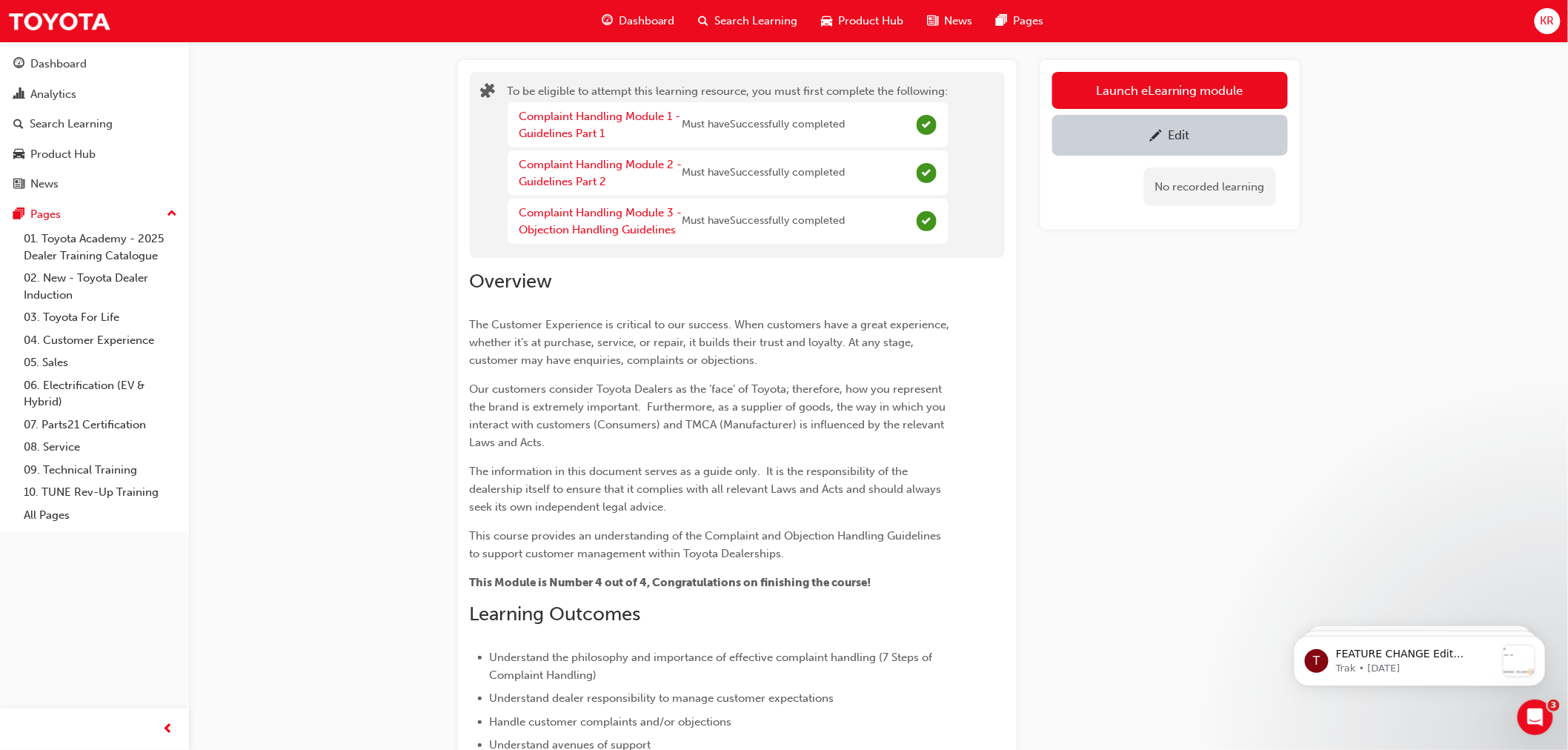
scroll to position [99, 0]
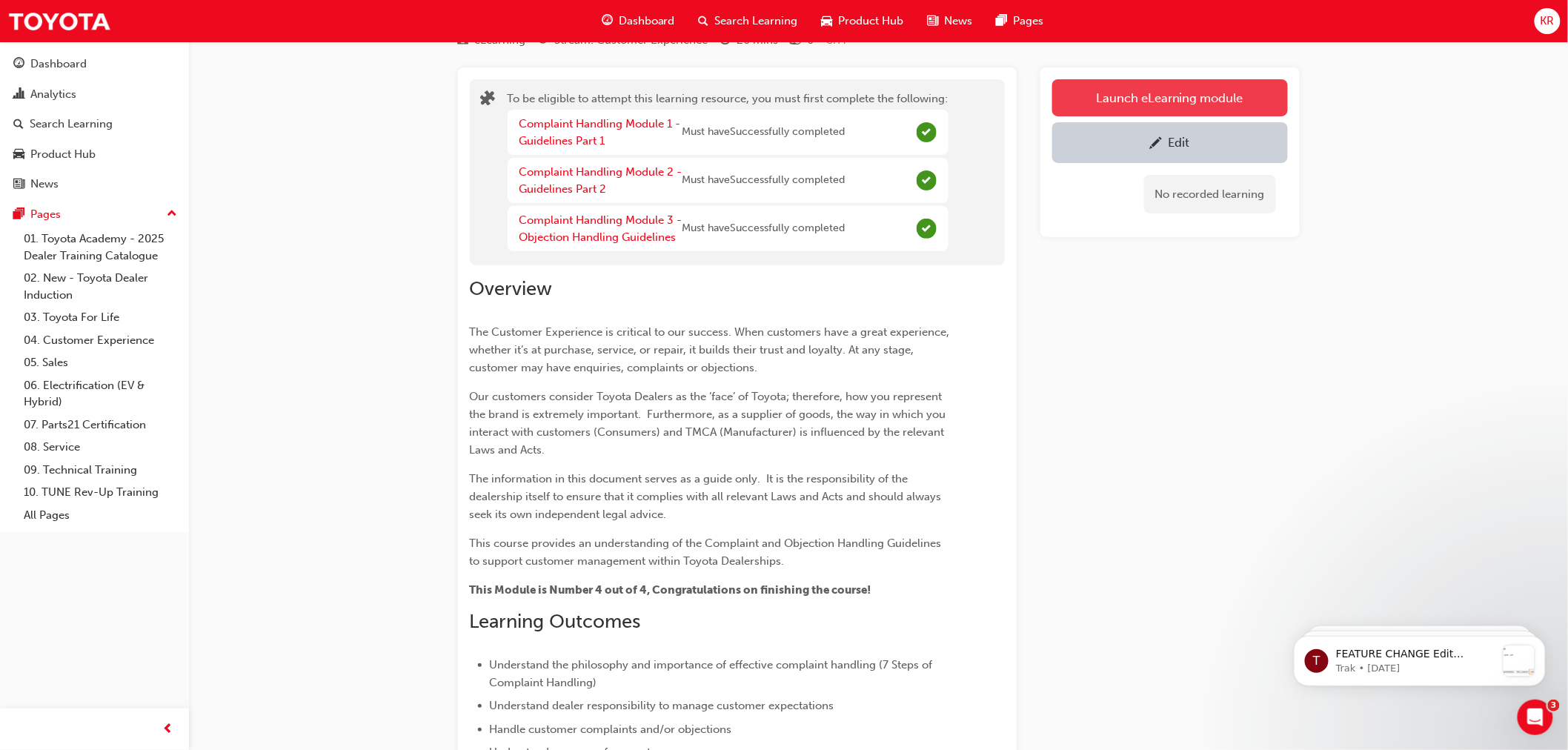
click at [1153, 92] on button "Launch eLearning module" at bounding box center [1170, 97] width 236 height 37
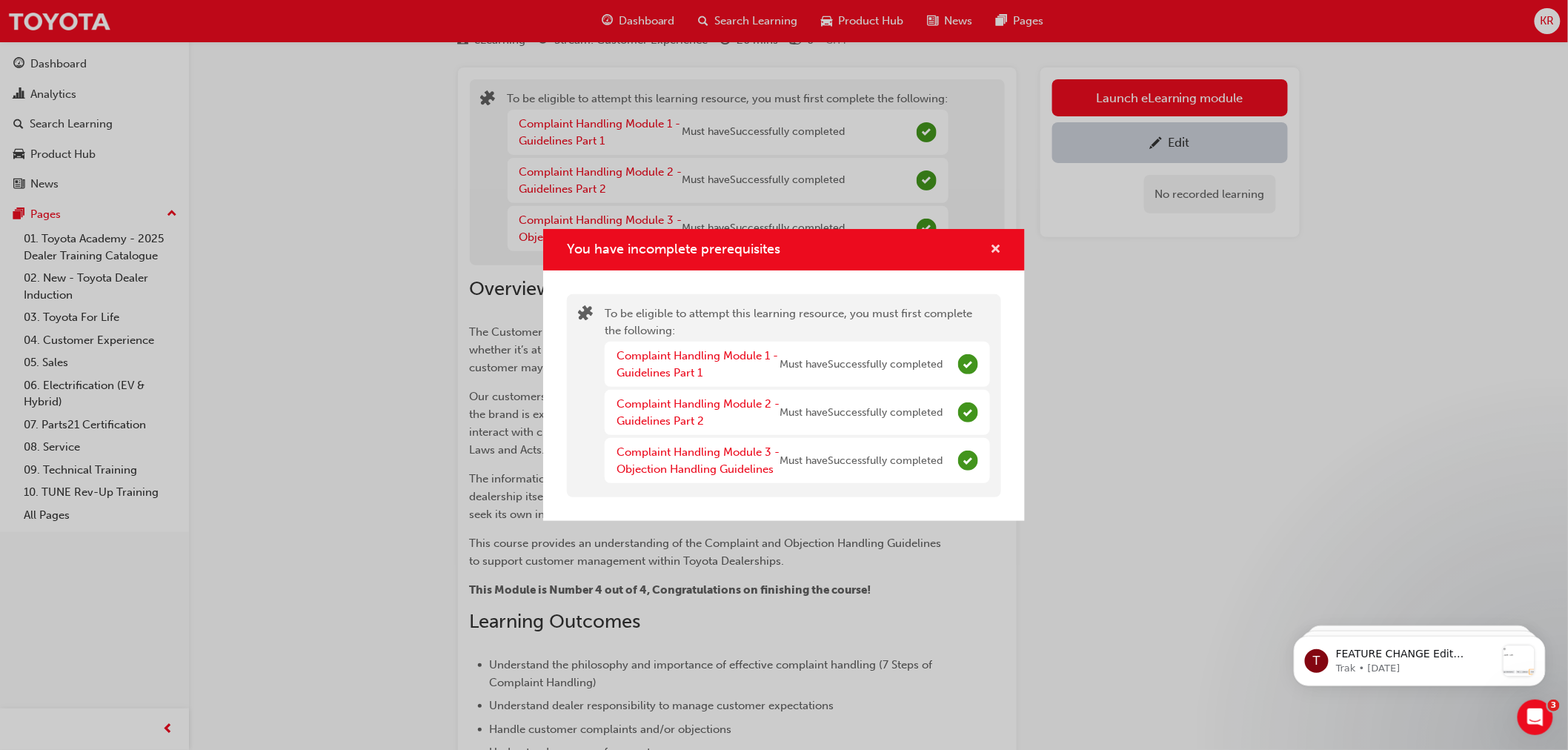
drag, startPoint x: 994, startPoint y: 246, endPoint x: 703, endPoint y: 282, distance: 293.2
click at [994, 246] on span "cross-icon" at bounding box center [996, 250] width 11 height 13
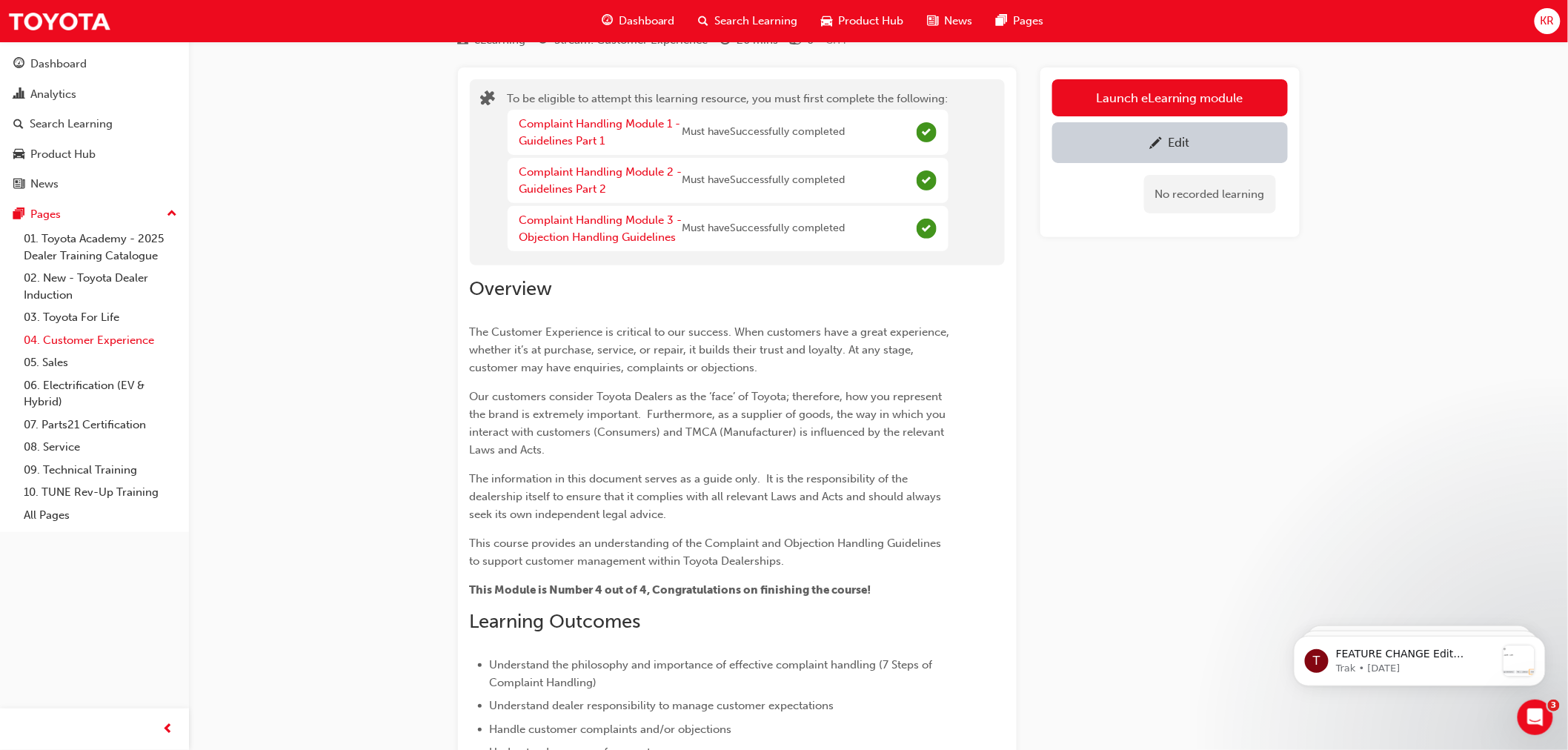
click at [56, 342] on link "04. Customer Experience" at bounding box center [100, 340] width 165 height 23
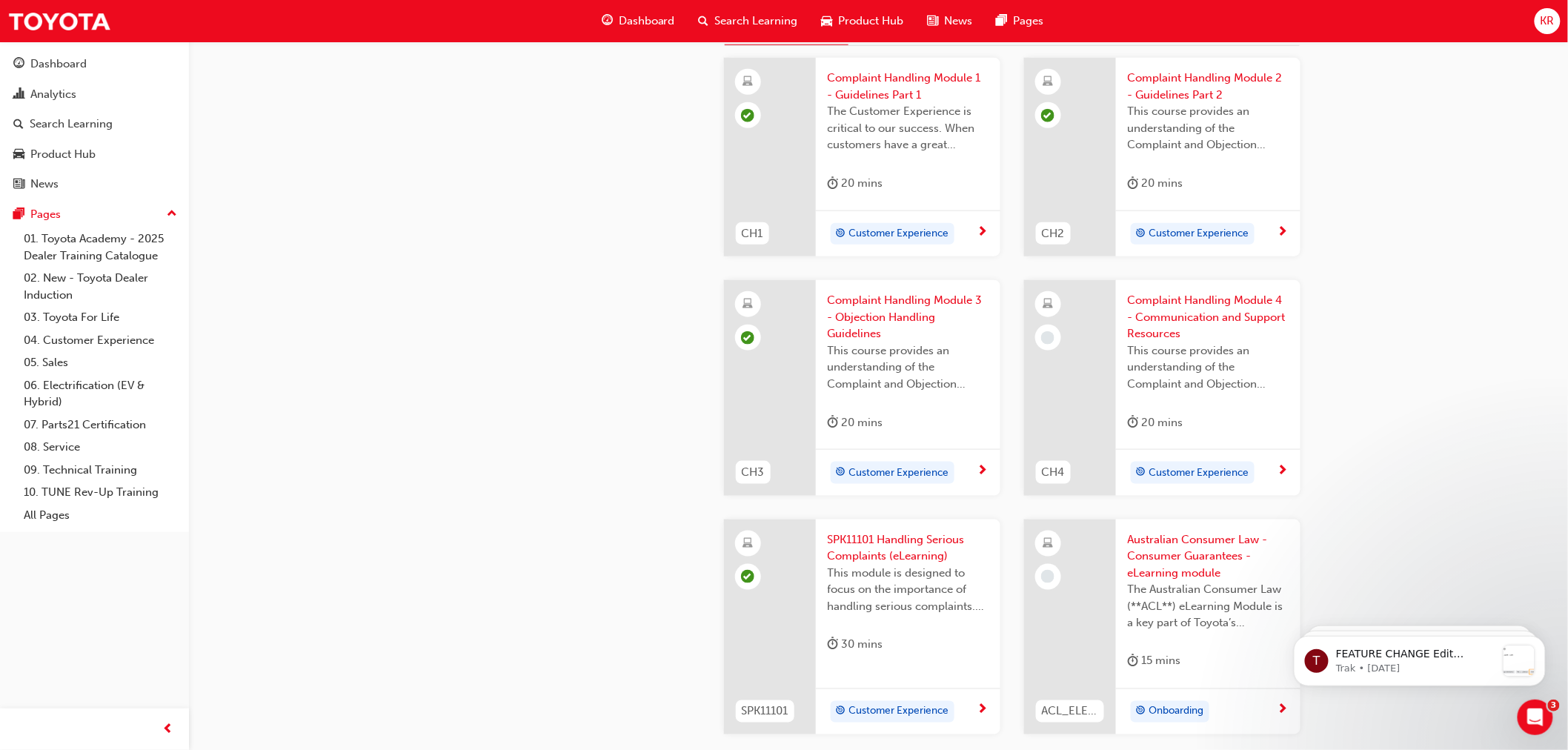
scroll to position [593, 0]
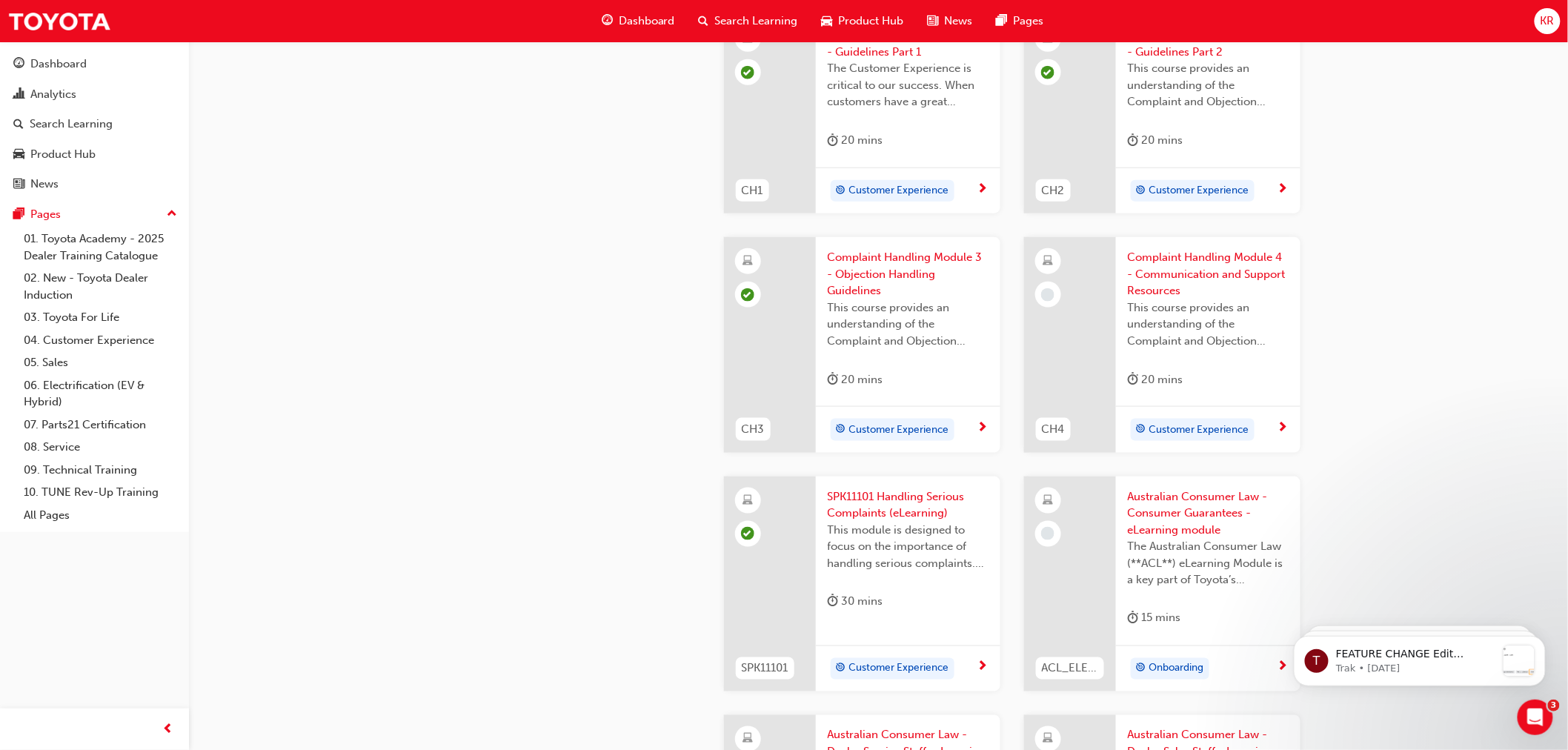
click at [1161, 278] on span "Complaint Handling Module 4 - Communication and Support Resources" at bounding box center [1209, 274] width 161 height 50
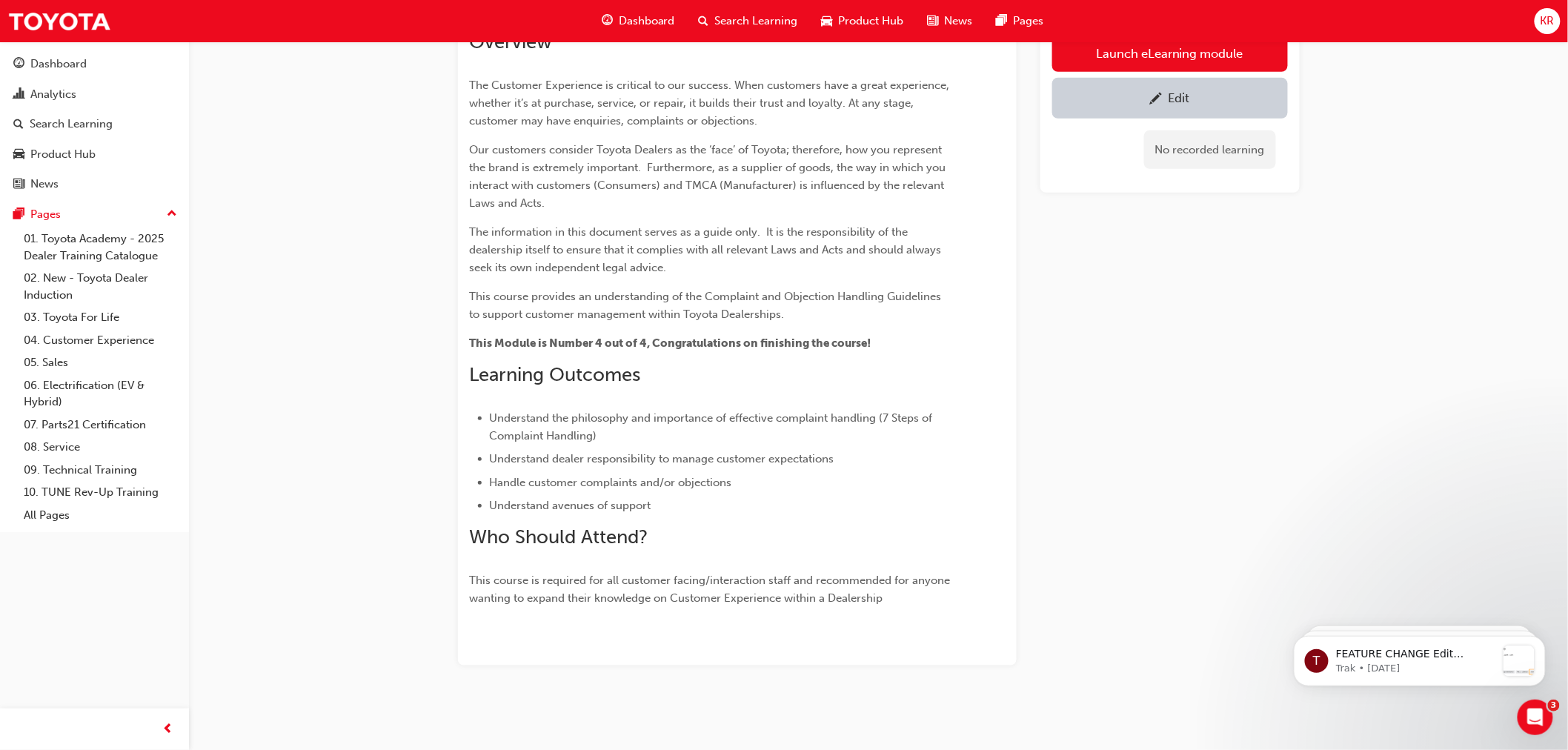
click at [1162, 37] on div "Dashboard Search Learning Product Hub News Pages KR" at bounding box center [784, 21] width 1568 height 42
click at [1160, 48] on button "Launch eLearning module" at bounding box center [1170, 52] width 236 height 37
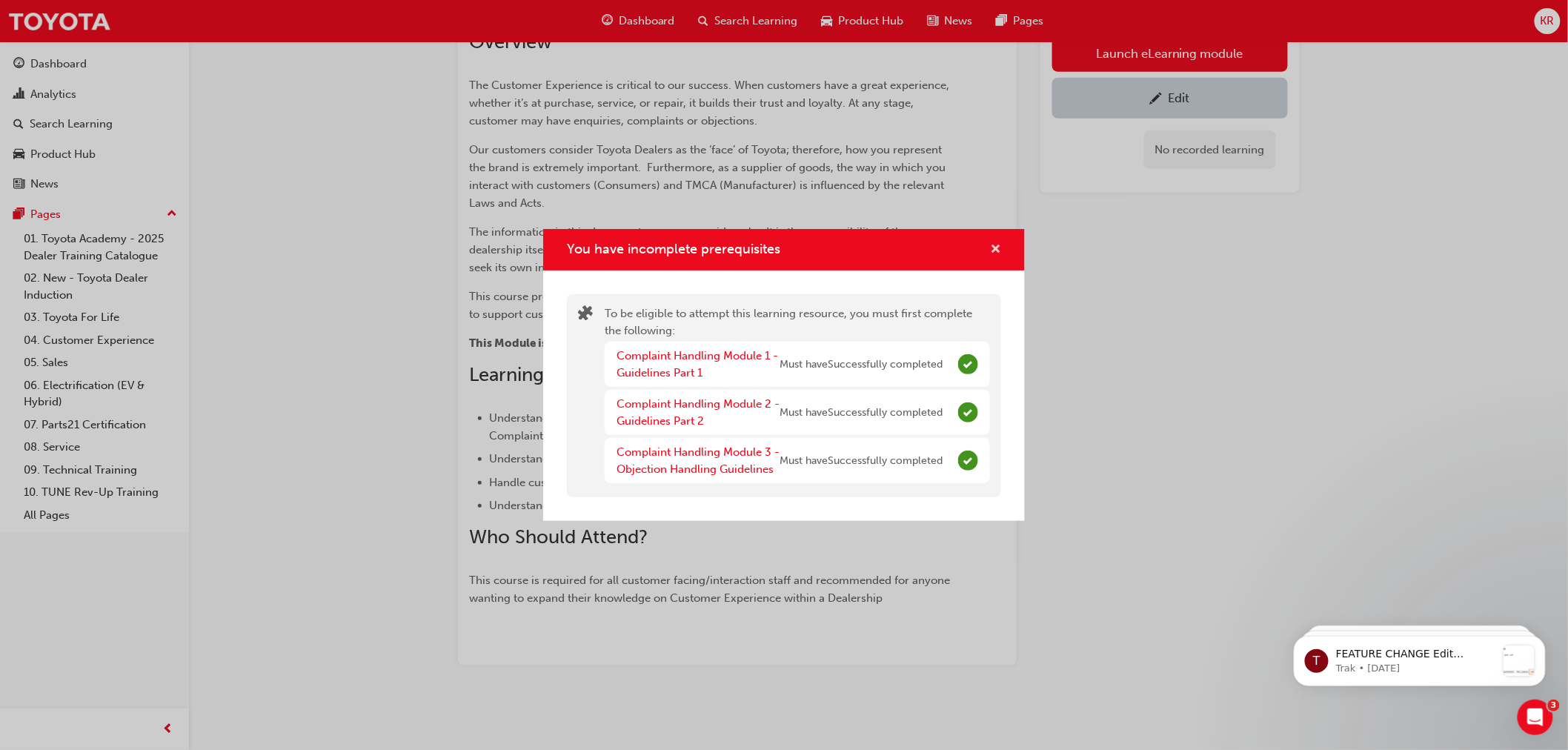
click at [994, 244] on span "cross-icon" at bounding box center [996, 250] width 11 height 13
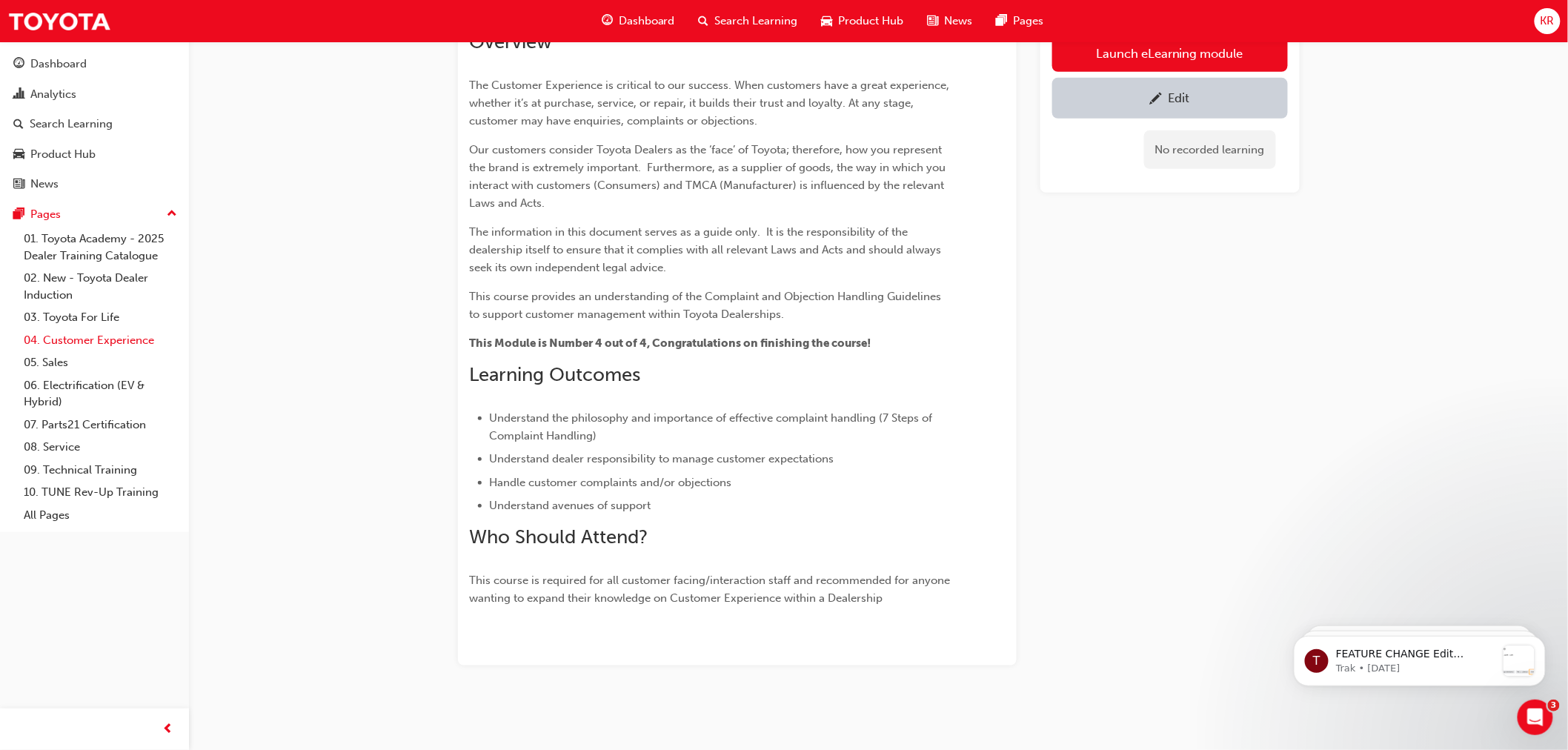
click at [94, 342] on link "04. Customer Experience" at bounding box center [100, 340] width 165 height 23
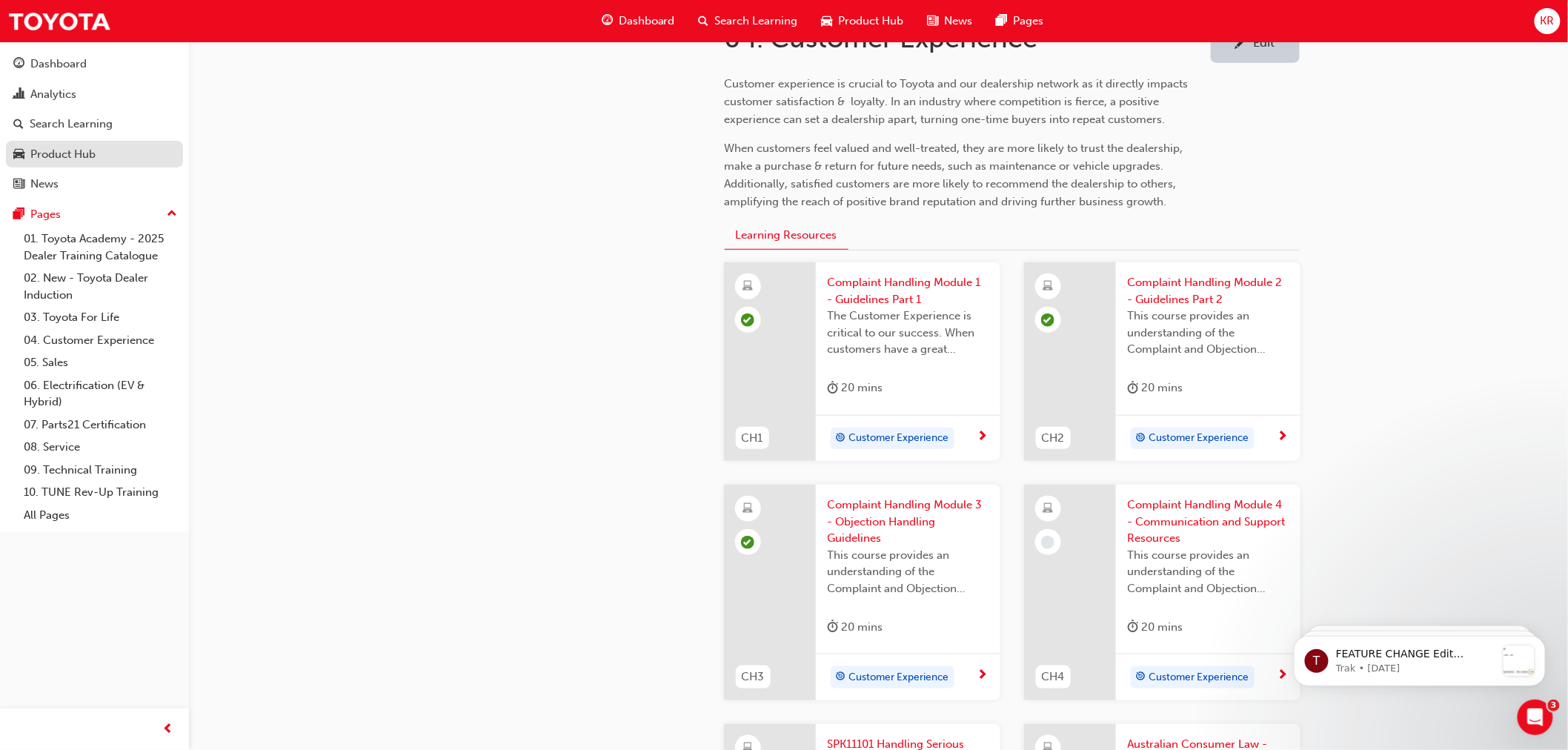
click at [70, 154] on div "Product Hub" at bounding box center [63, 155] width 65 height 17
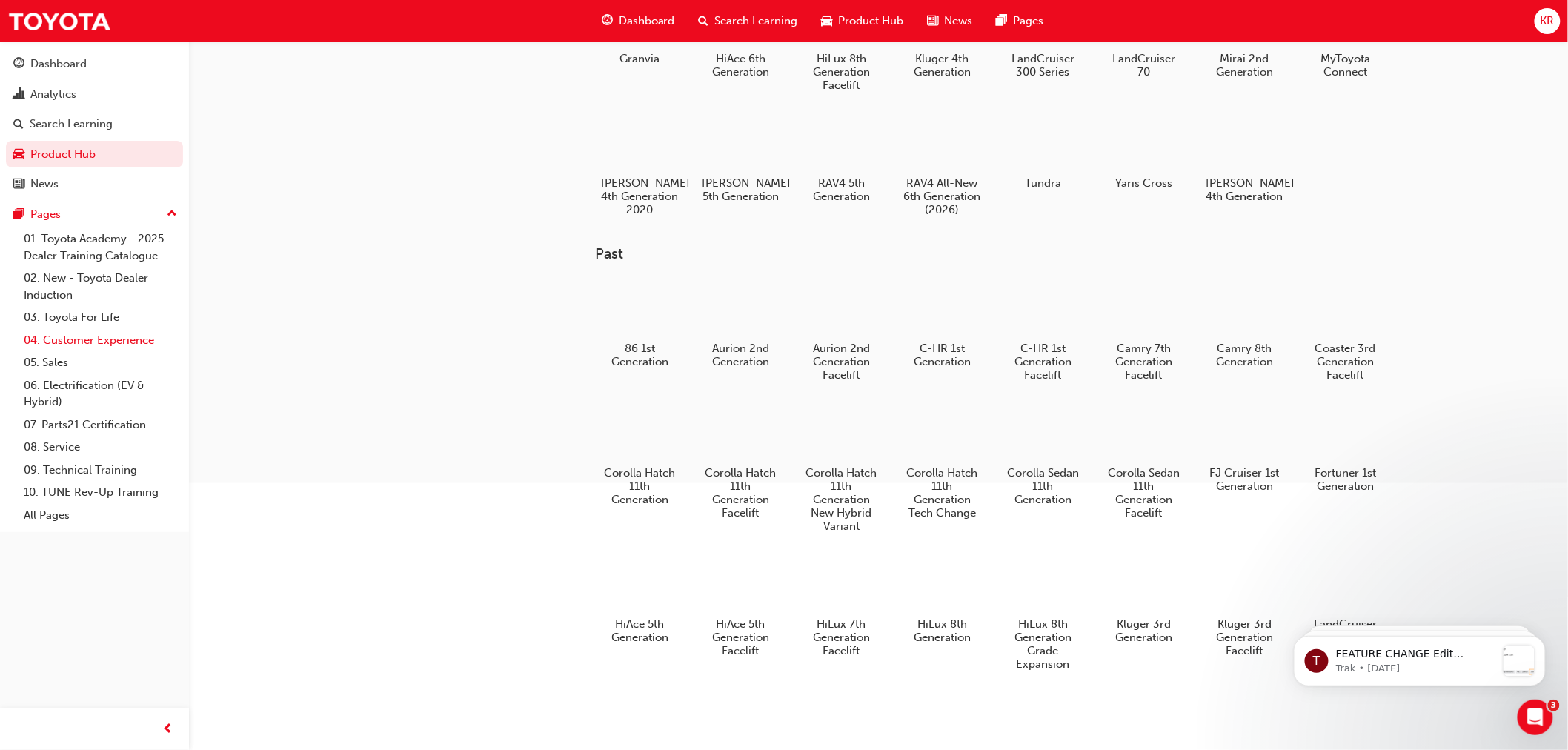
click at [63, 336] on link "04. Customer Experience" at bounding box center [100, 340] width 165 height 23
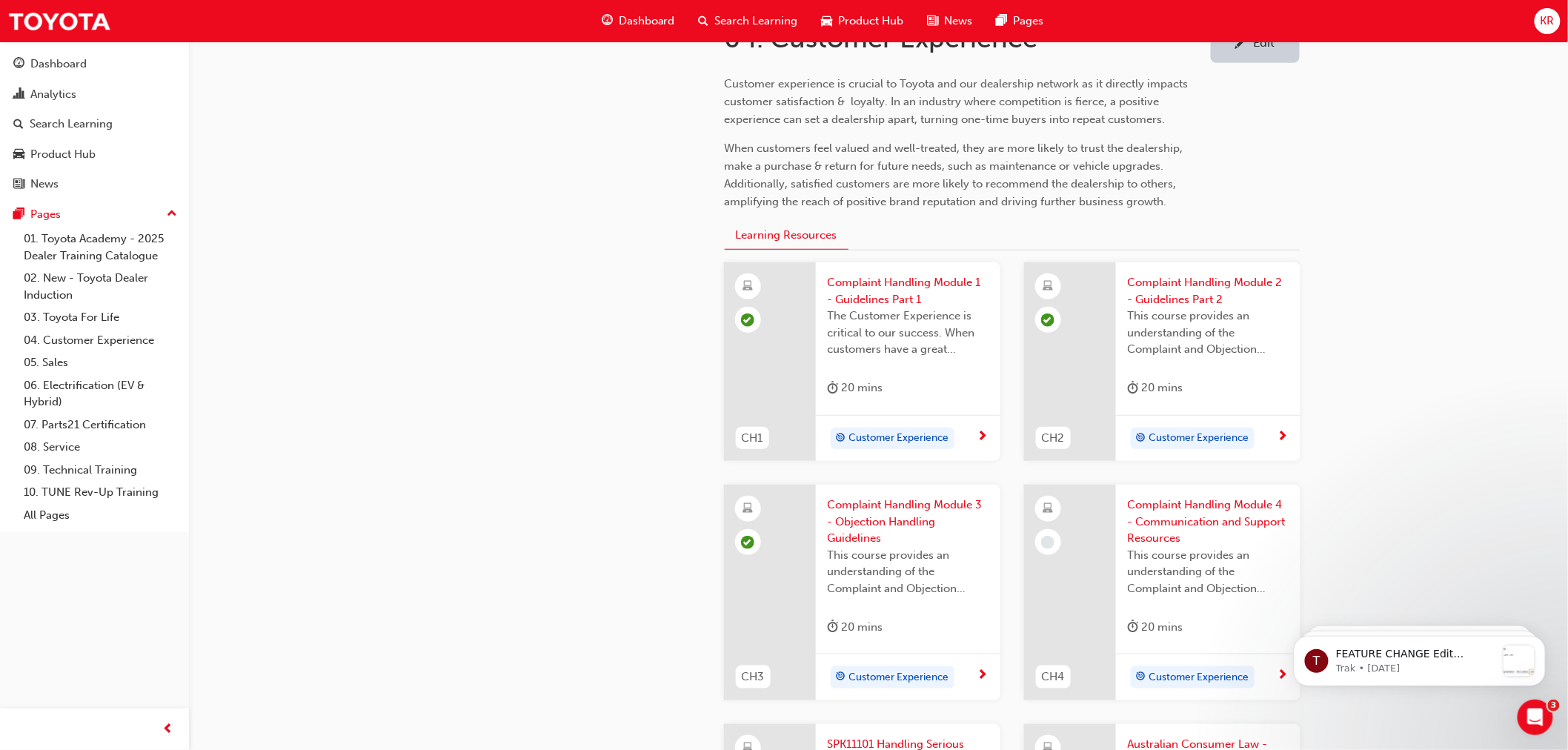
scroll to position [510, 0]
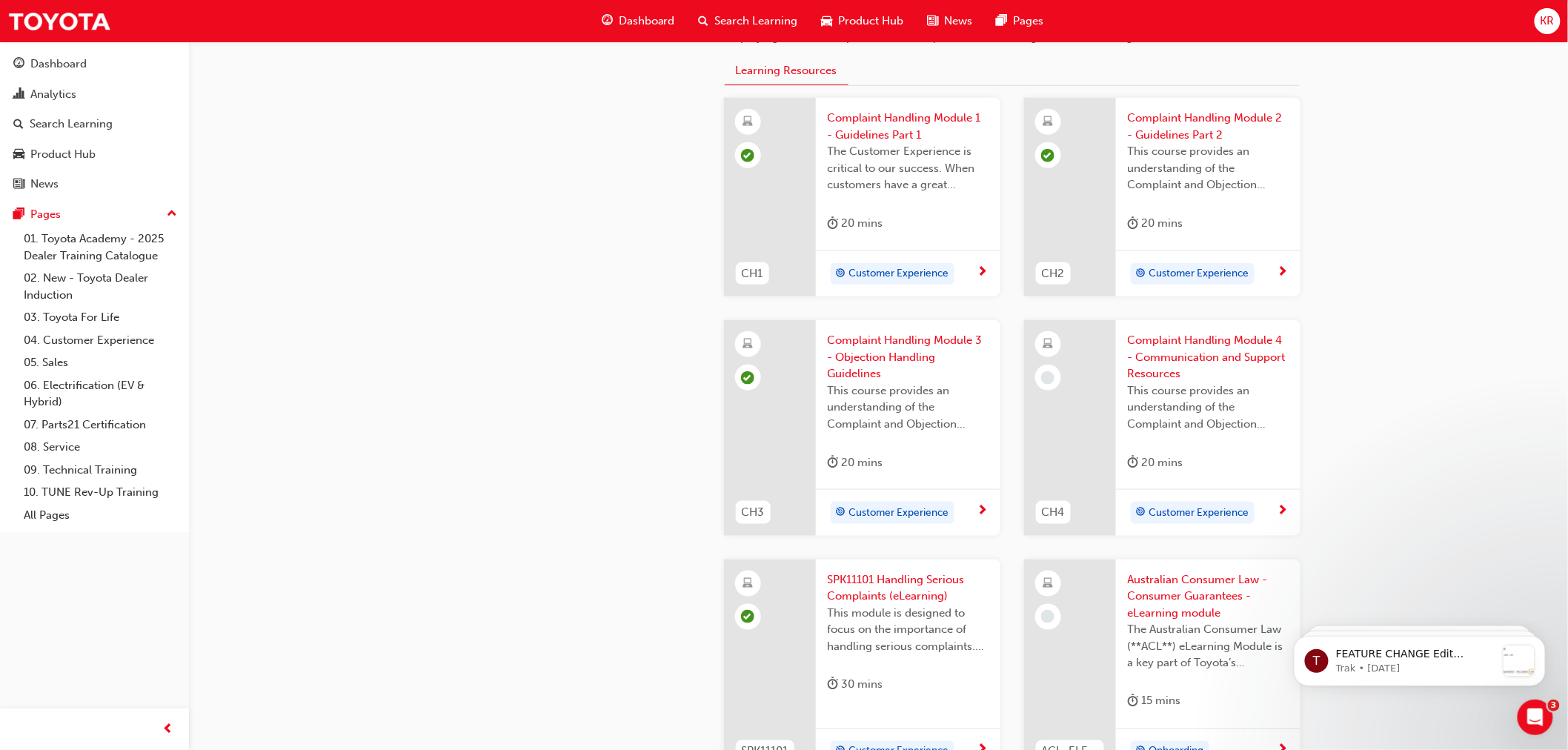
click at [1174, 350] on span "Complaint Handling Module 4 - Communication and Support Resources" at bounding box center [1209, 357] width 161 height 50
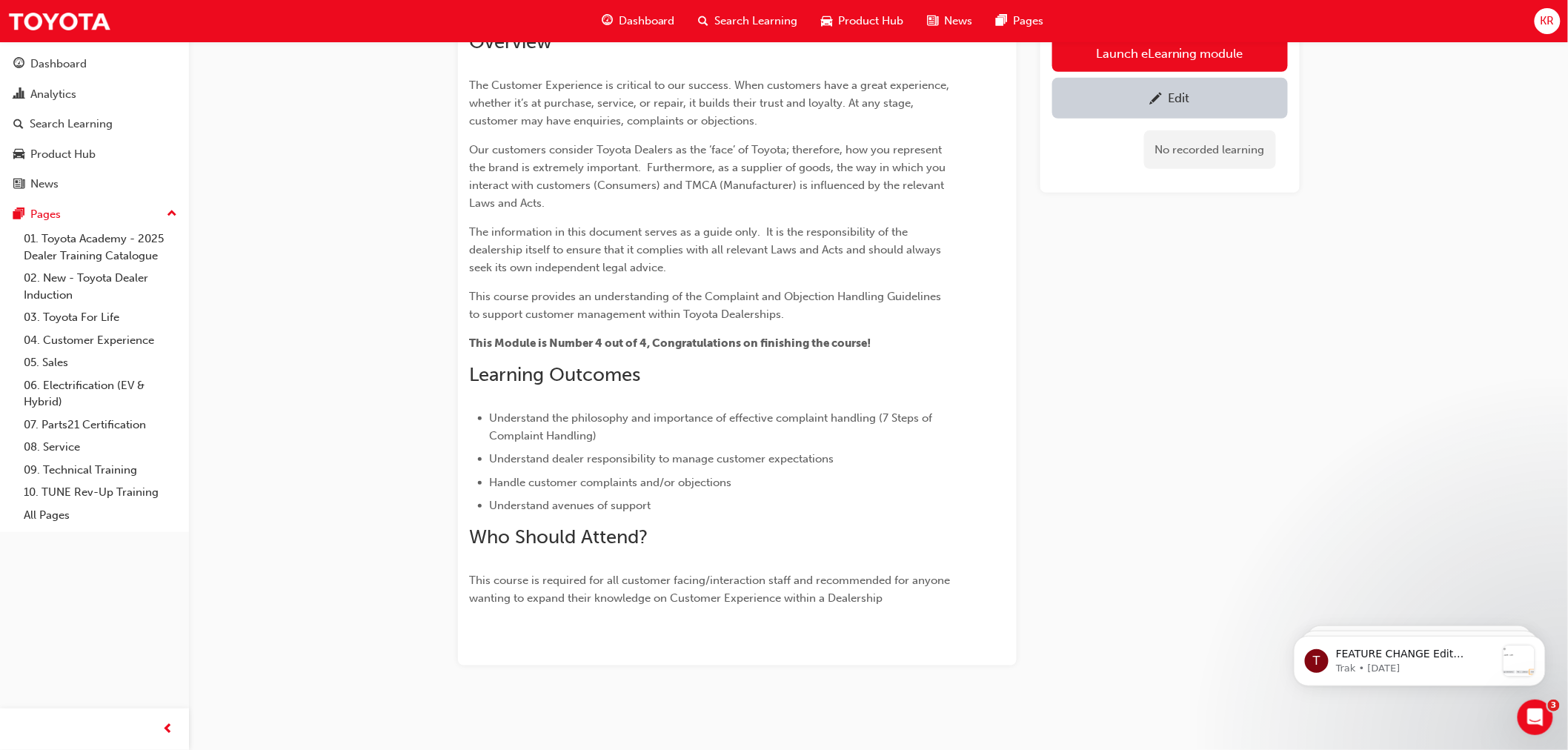
scroll to position [215, 0]
click at [1164, 53] on link "Launch eLearning module" at bounding box center [1170, 52] width 236 height 37
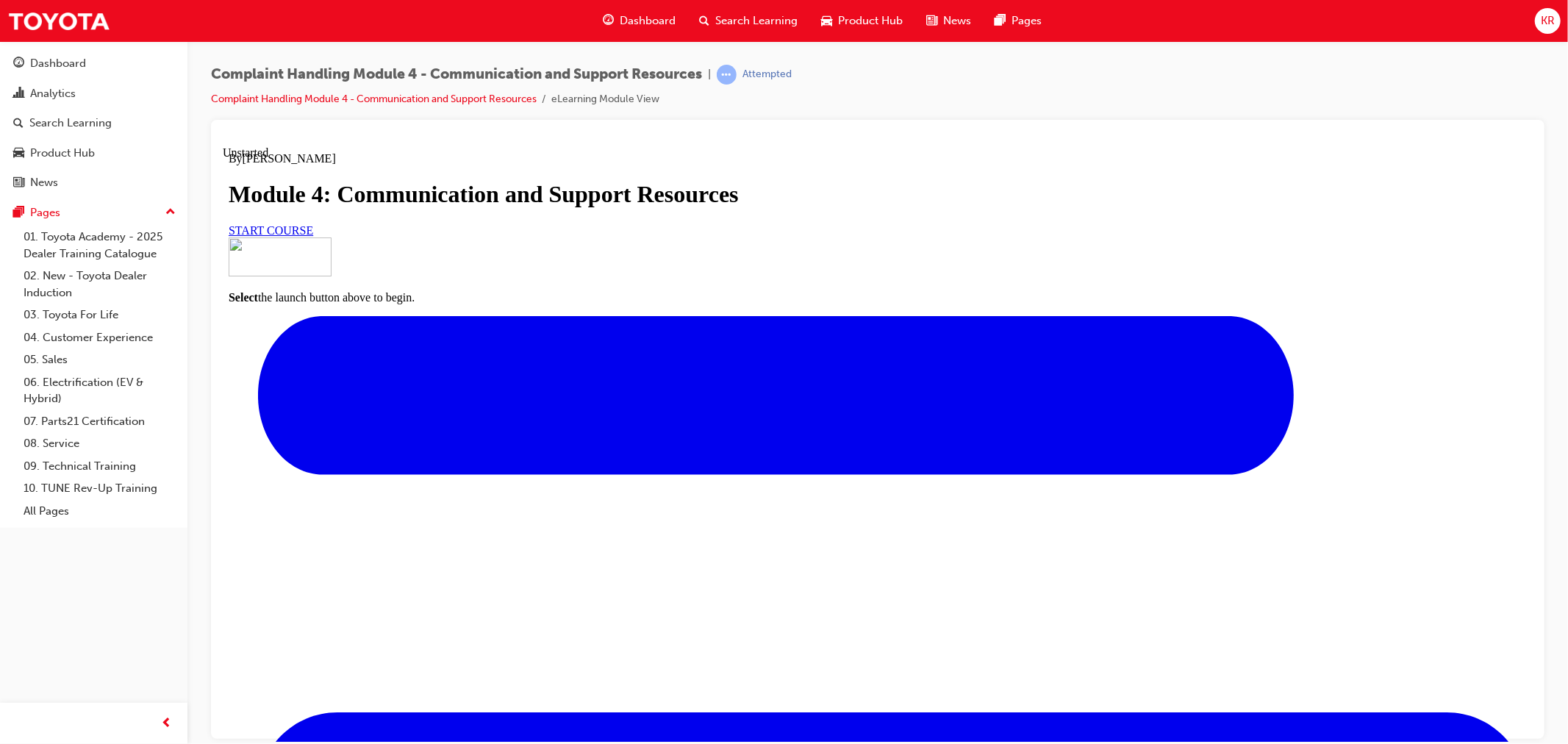
click at [313, 236] on span "START COURSE" at bounding box center [270, 230] width 85 height 12
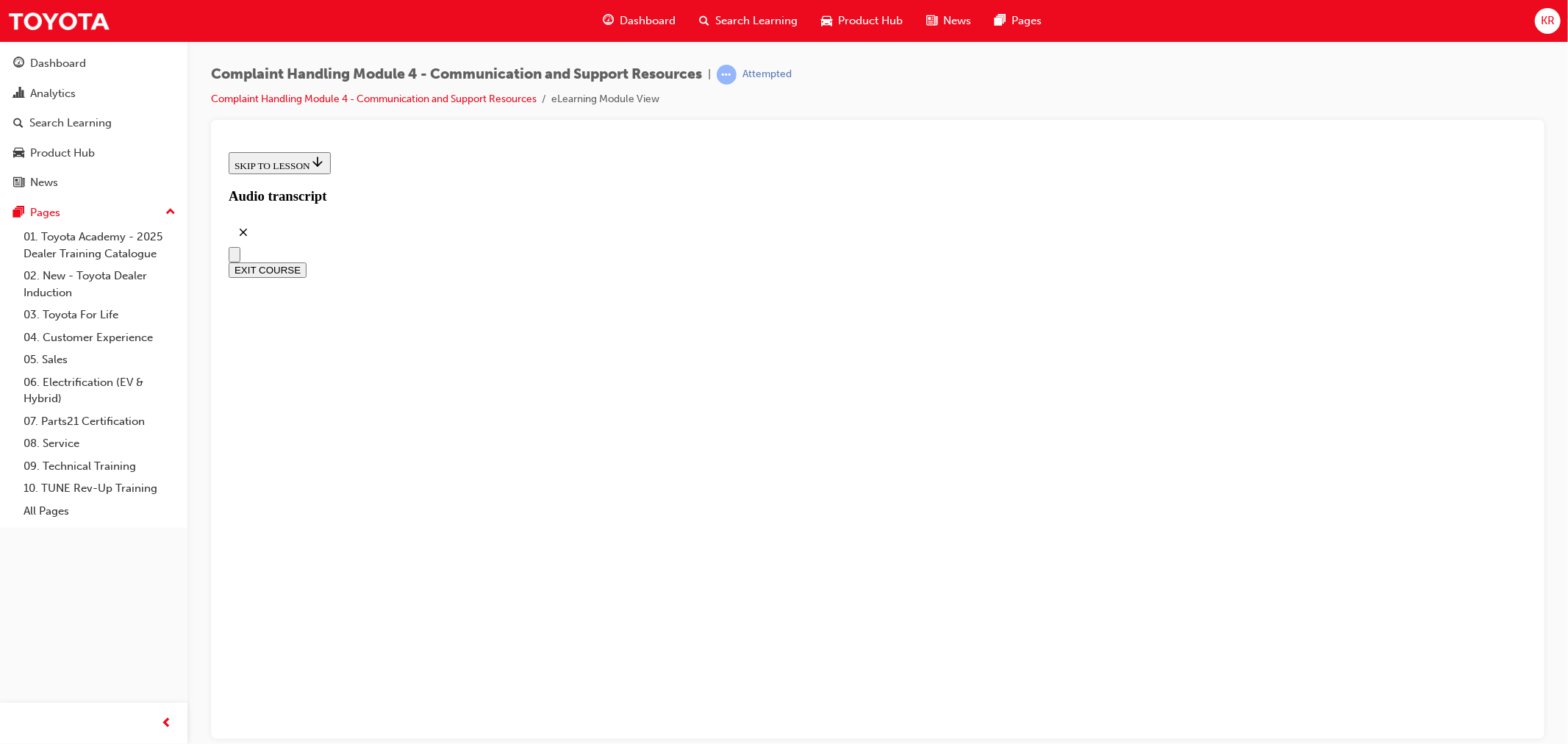
scroll to position [329, 0]
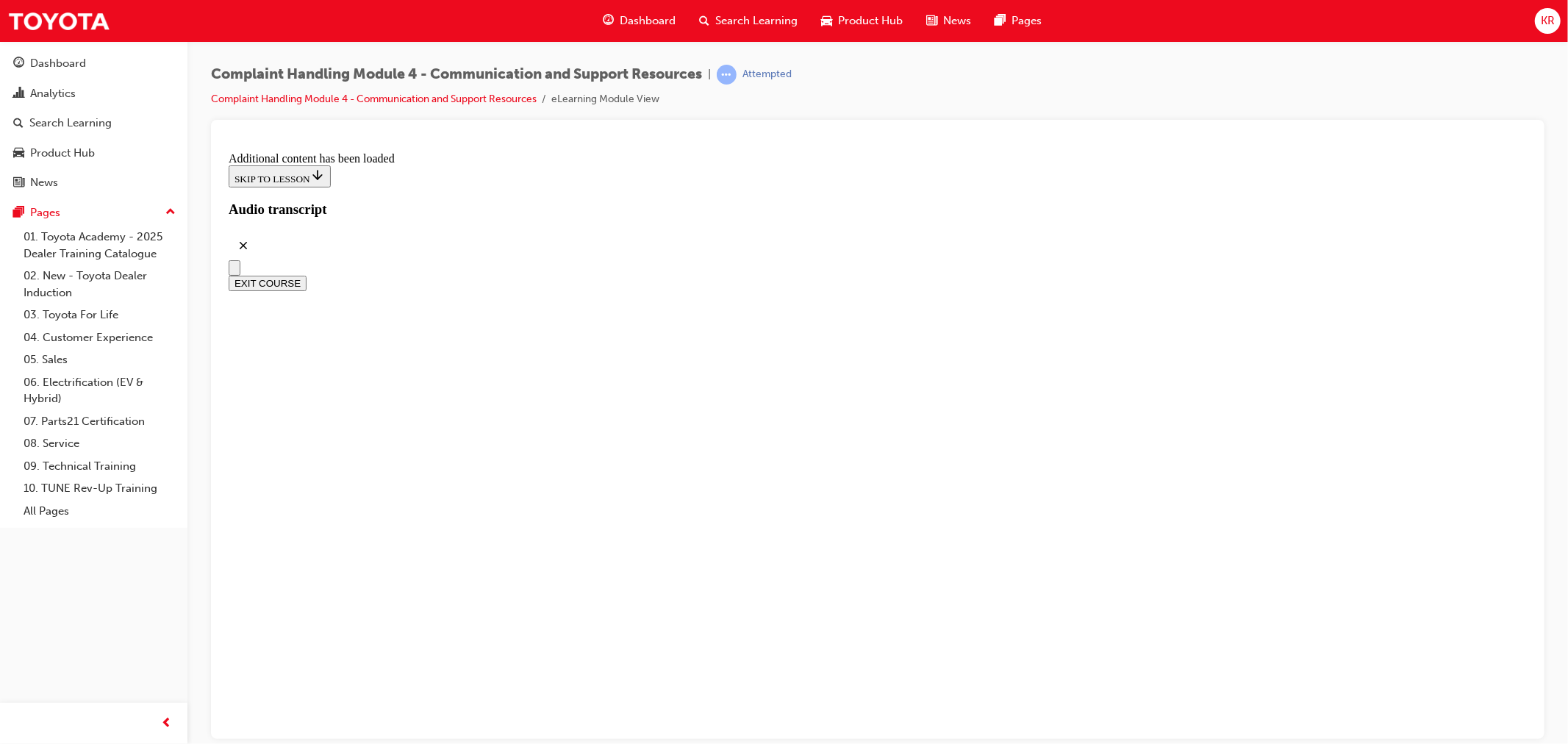
scroll to position [8058, 0]
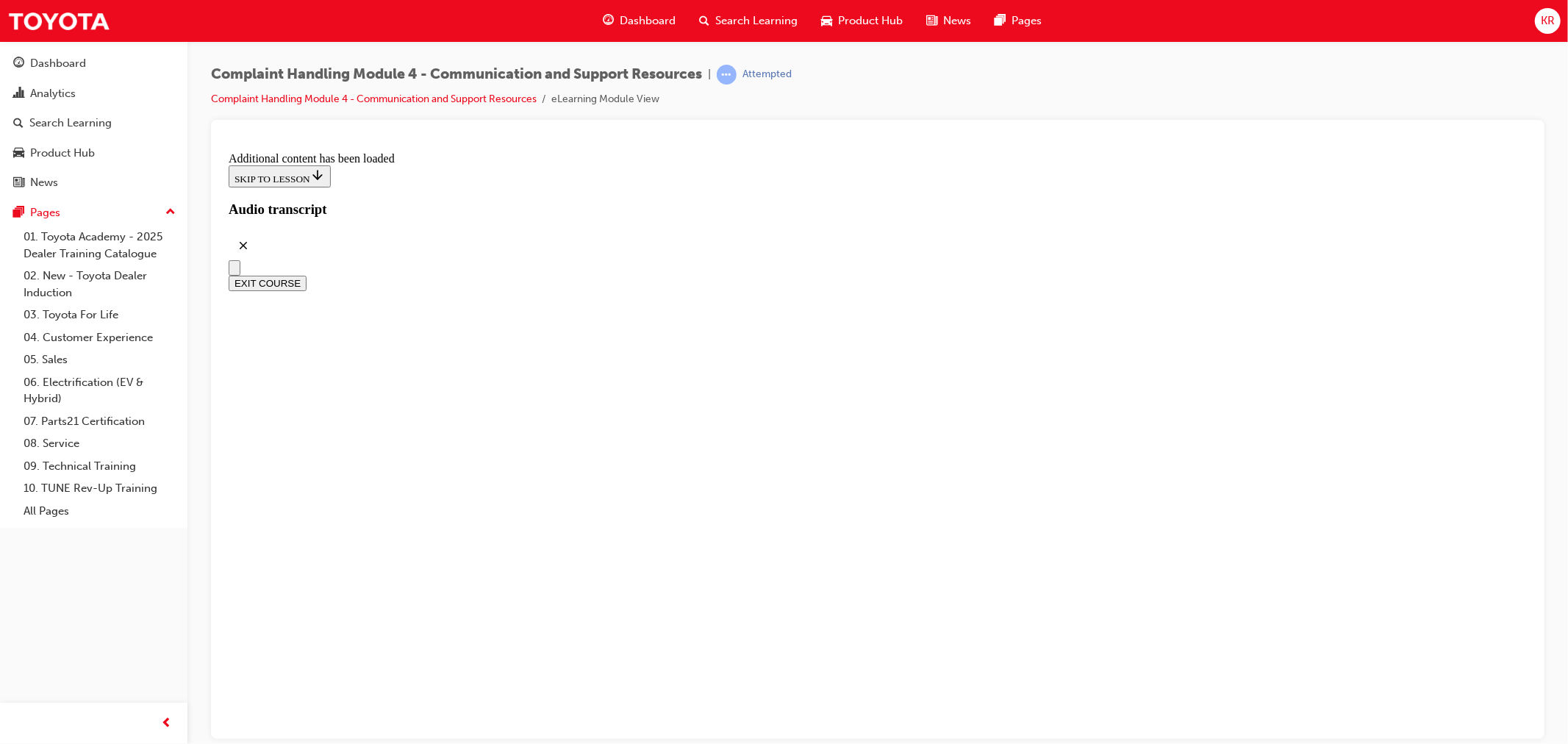
radio input "true"
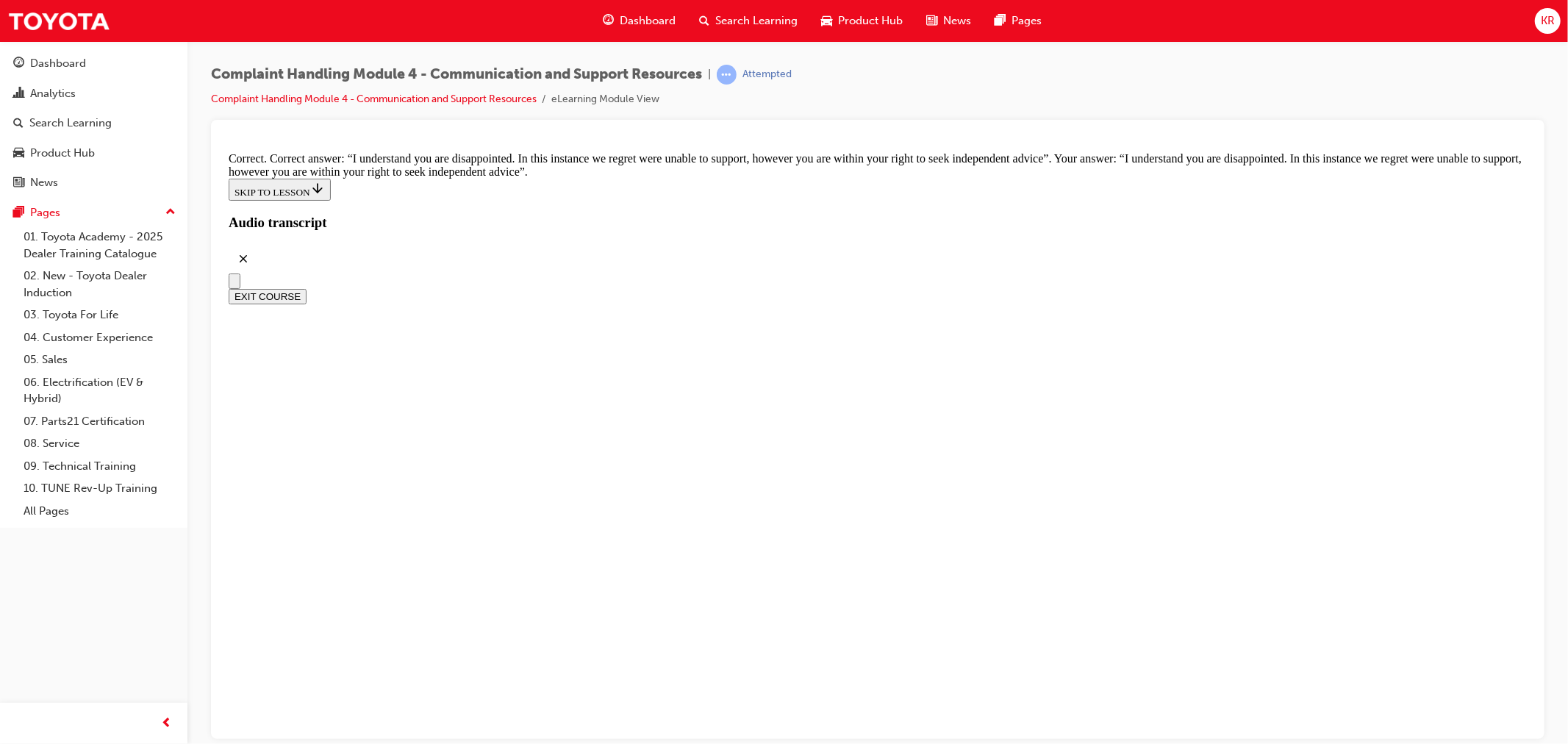
scroll to position [9560, 0]
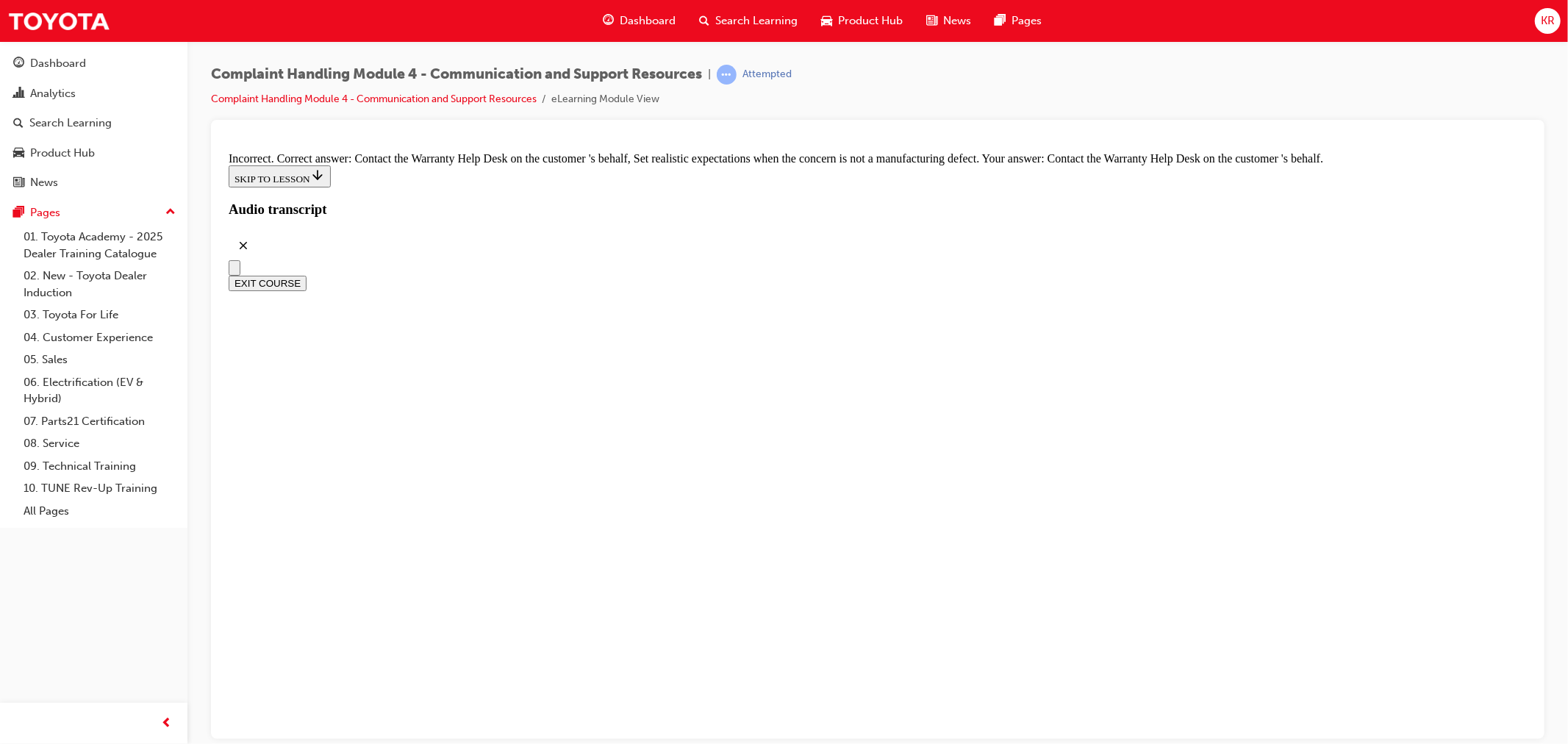
checkbox input "false"
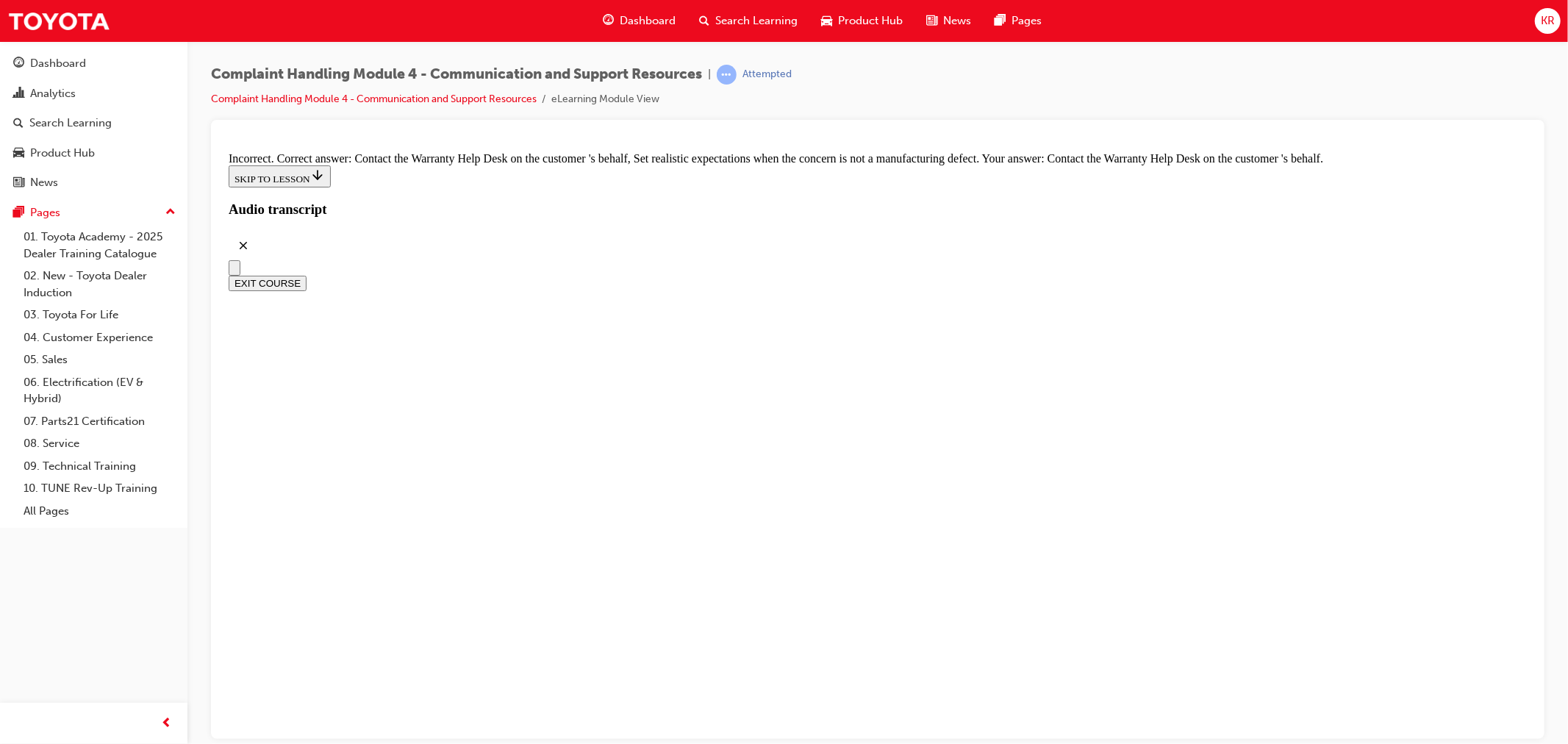
checkbox input "true"
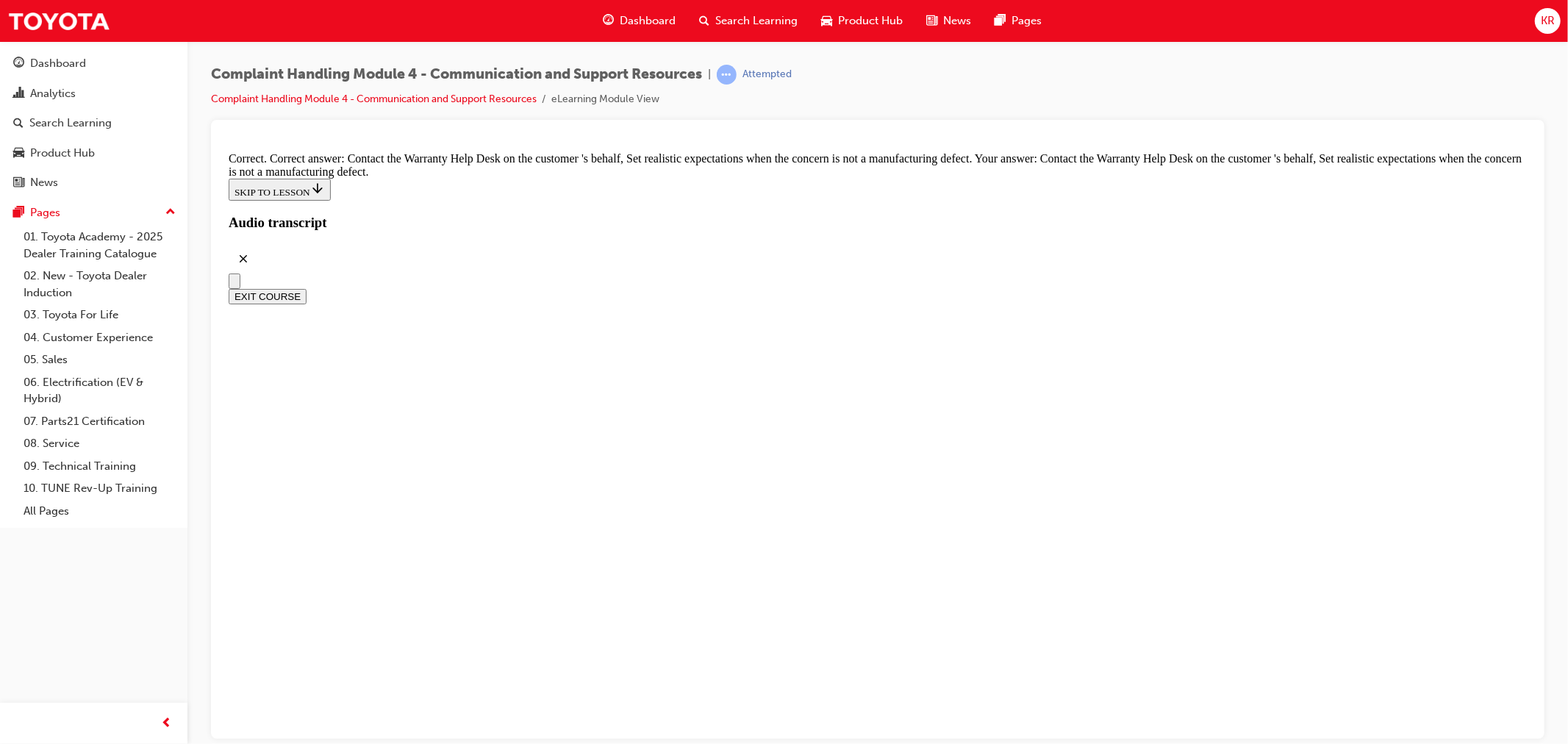
checkbox input "true"
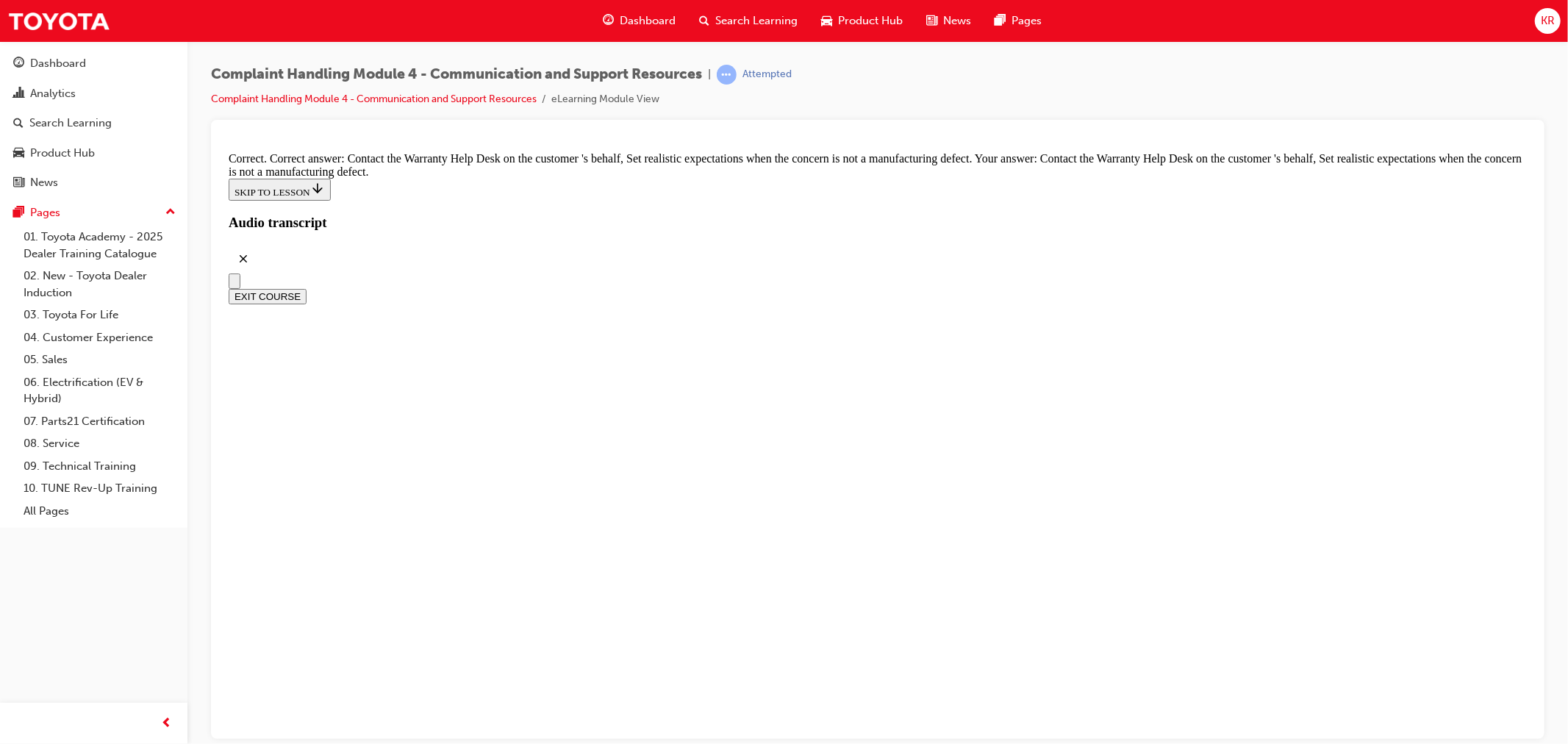
checkbox input "true"
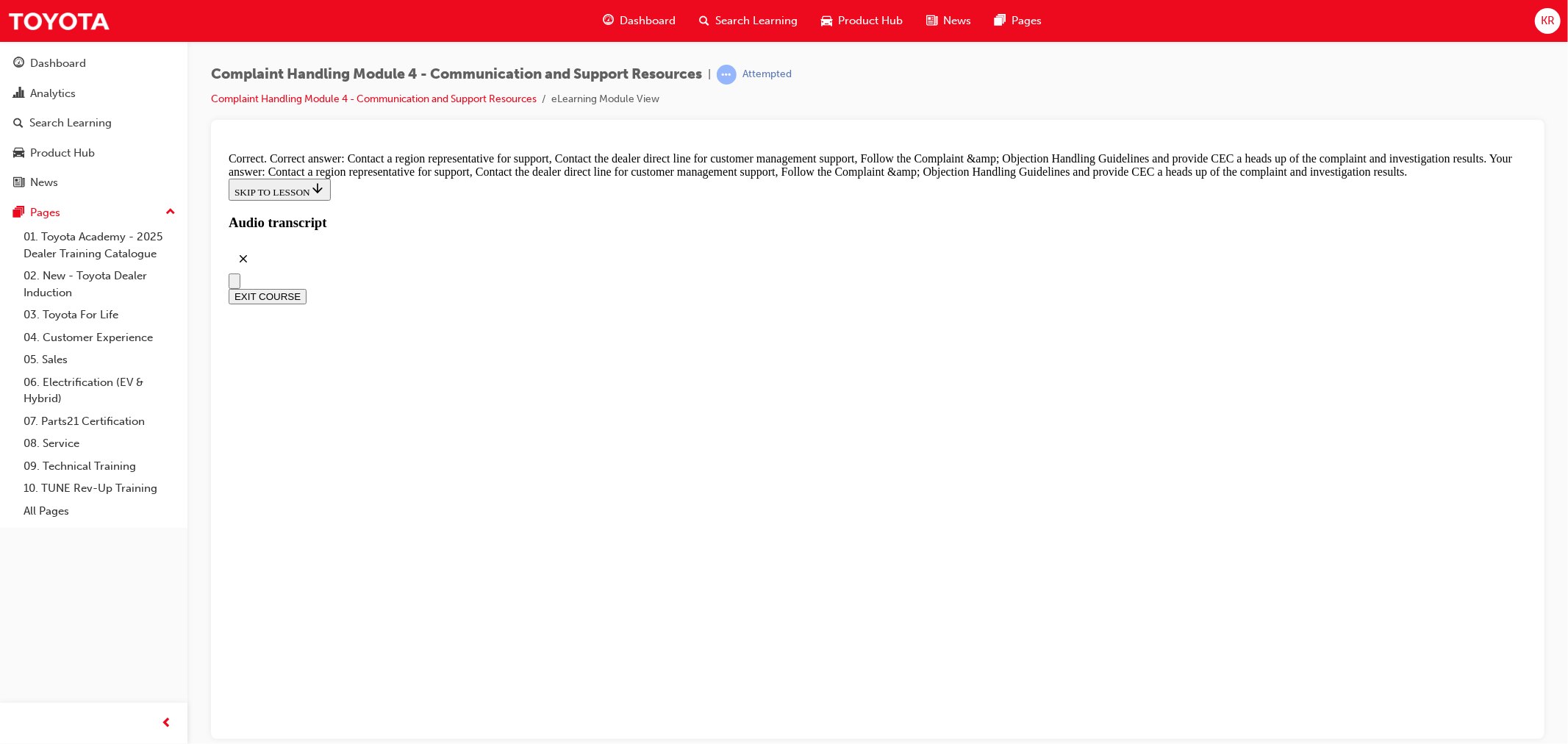
scroll to position [10703, 0]
radio input "true"
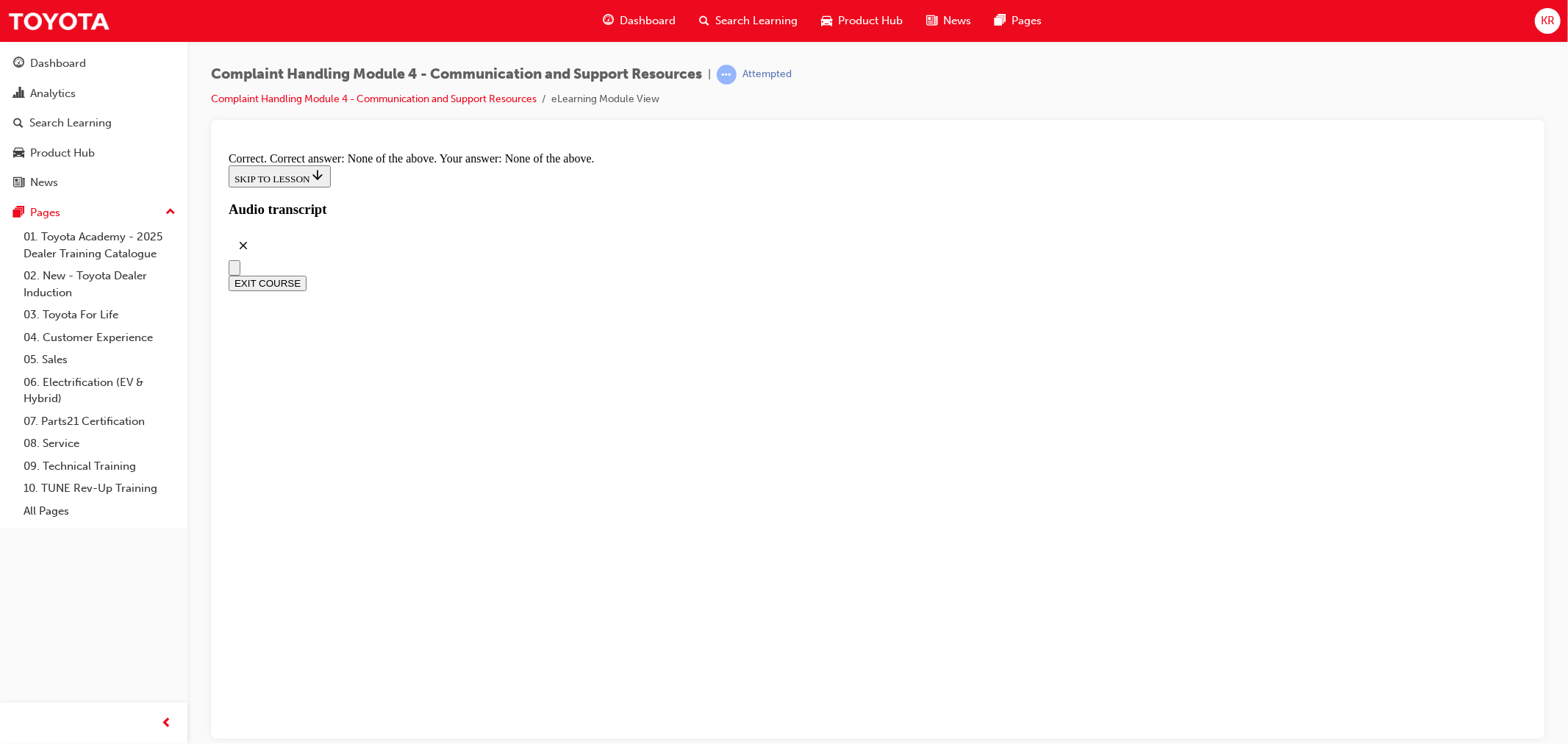
click at [306, 275] on button "EXIT COURSE" at bounding box center [267, 282] width 78 height 16
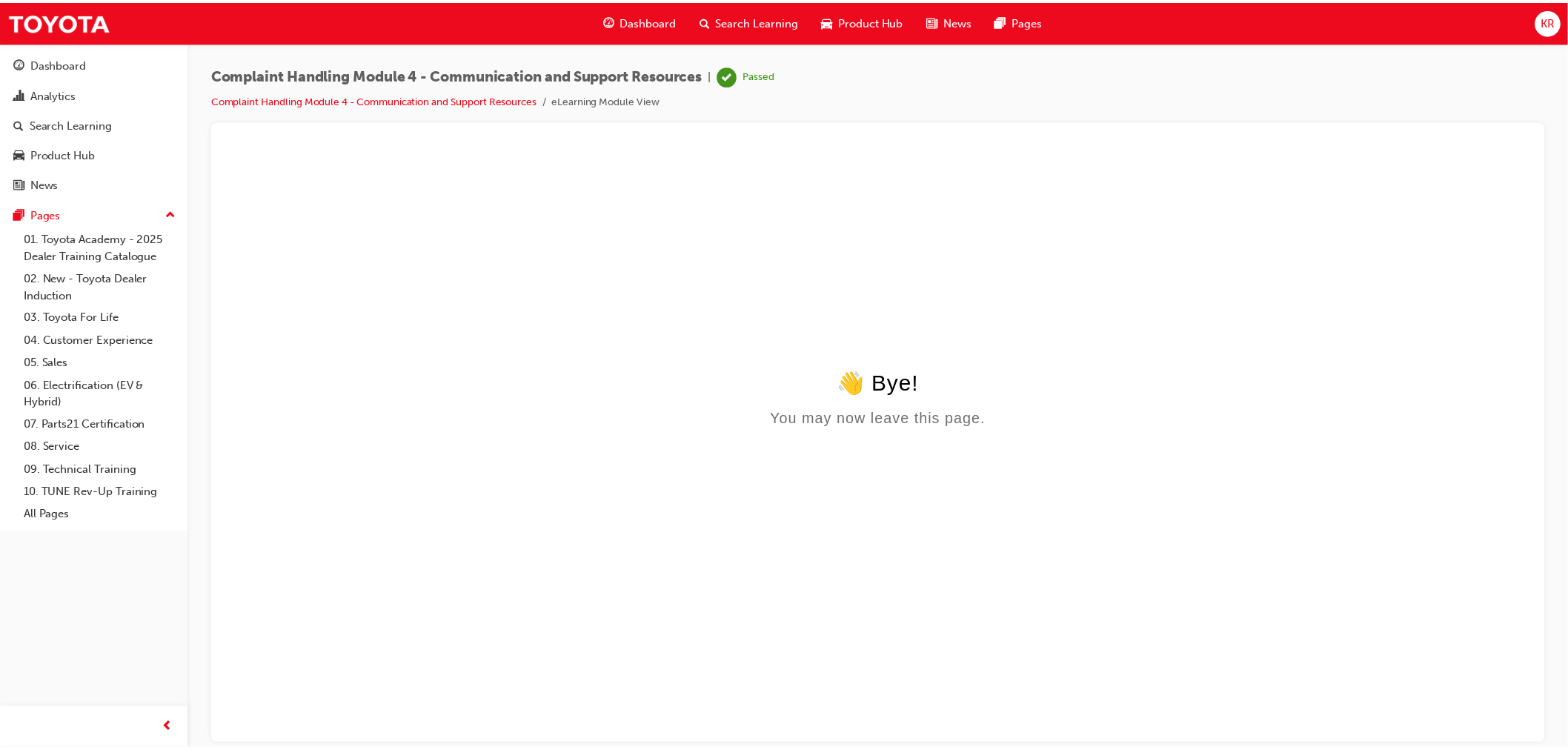
scroll to position [0, 0]
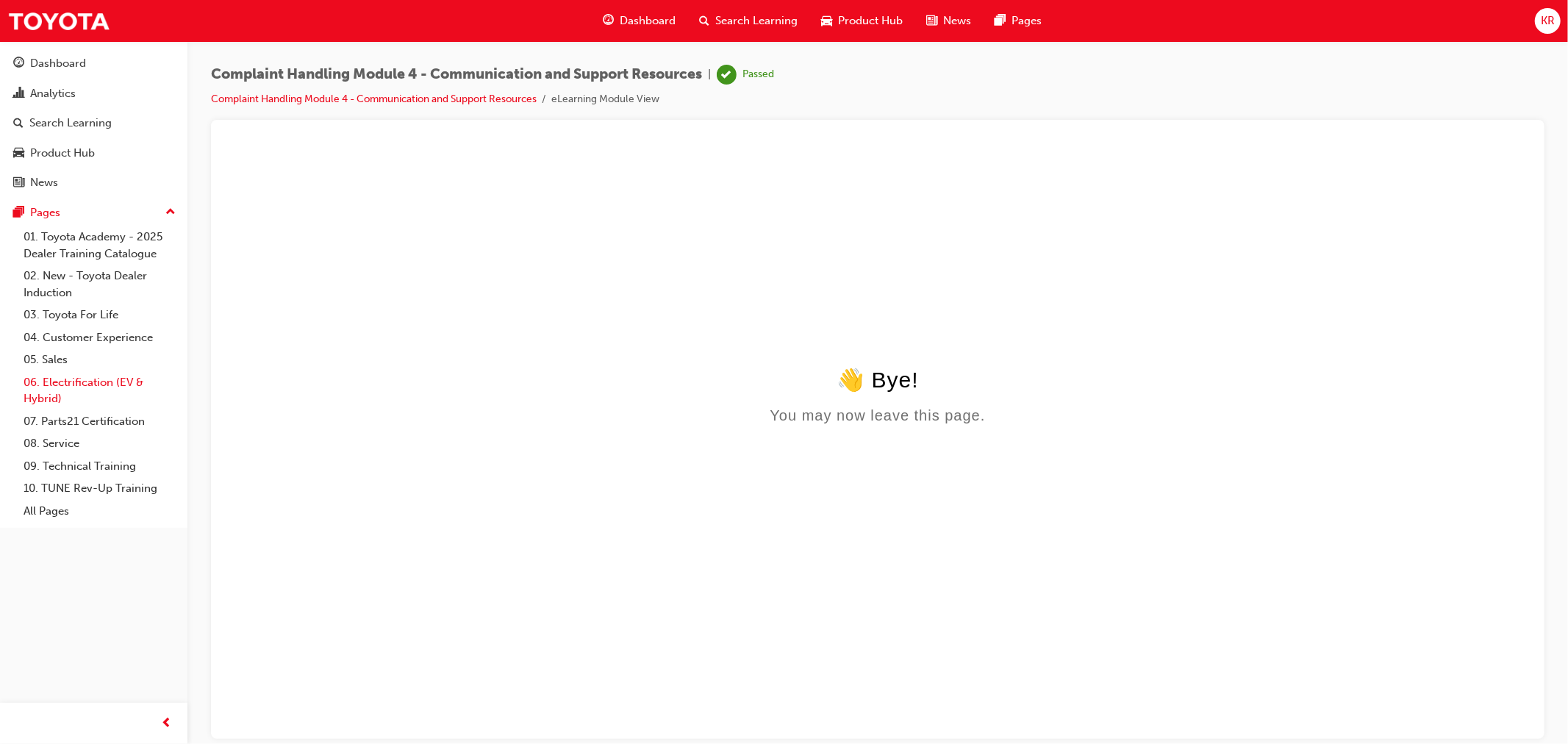
click at [85, 390] on link "06. Electrification (EV & Hybrid)" at bounding box center [99, 390] width 164 height 39
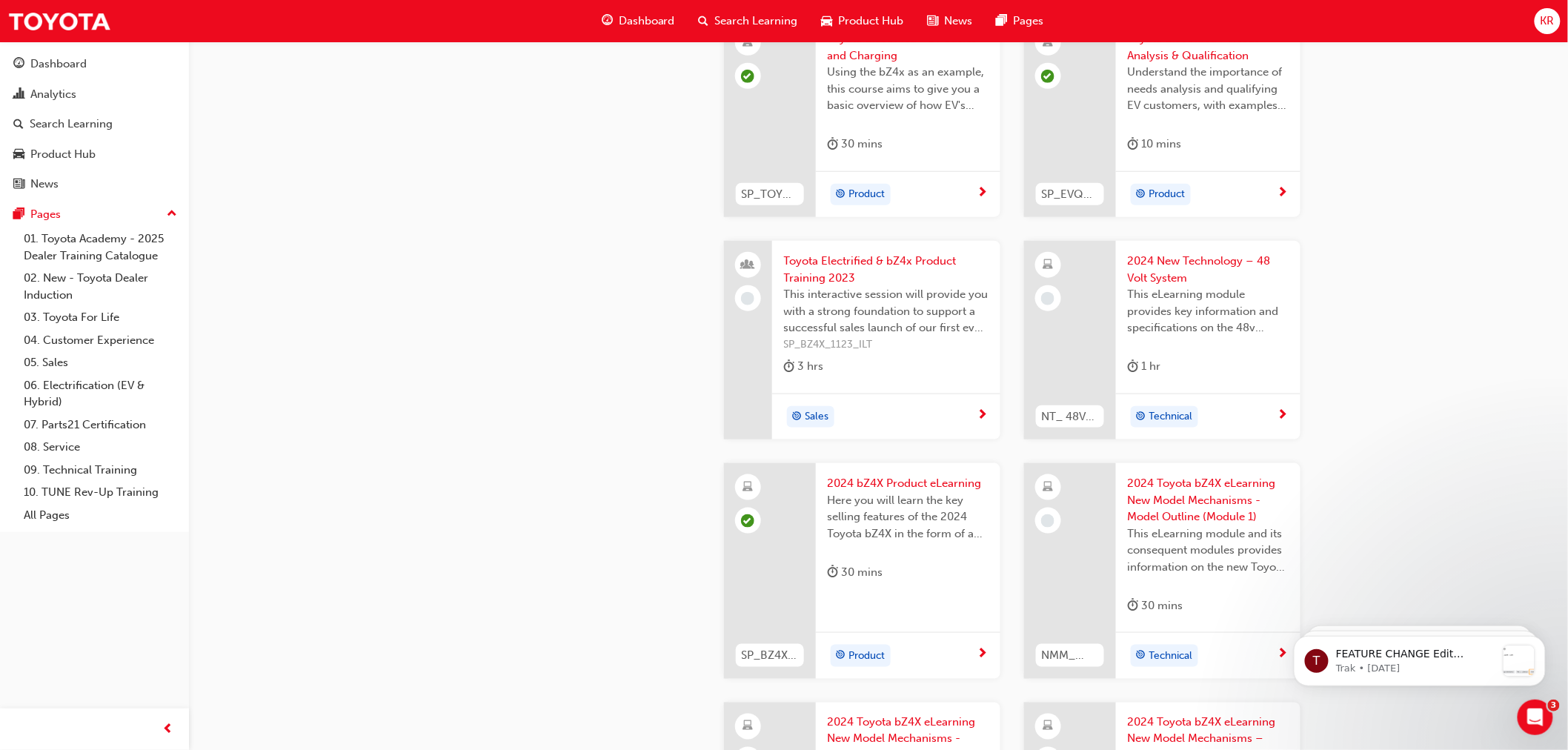
scroll to position [493, 0]
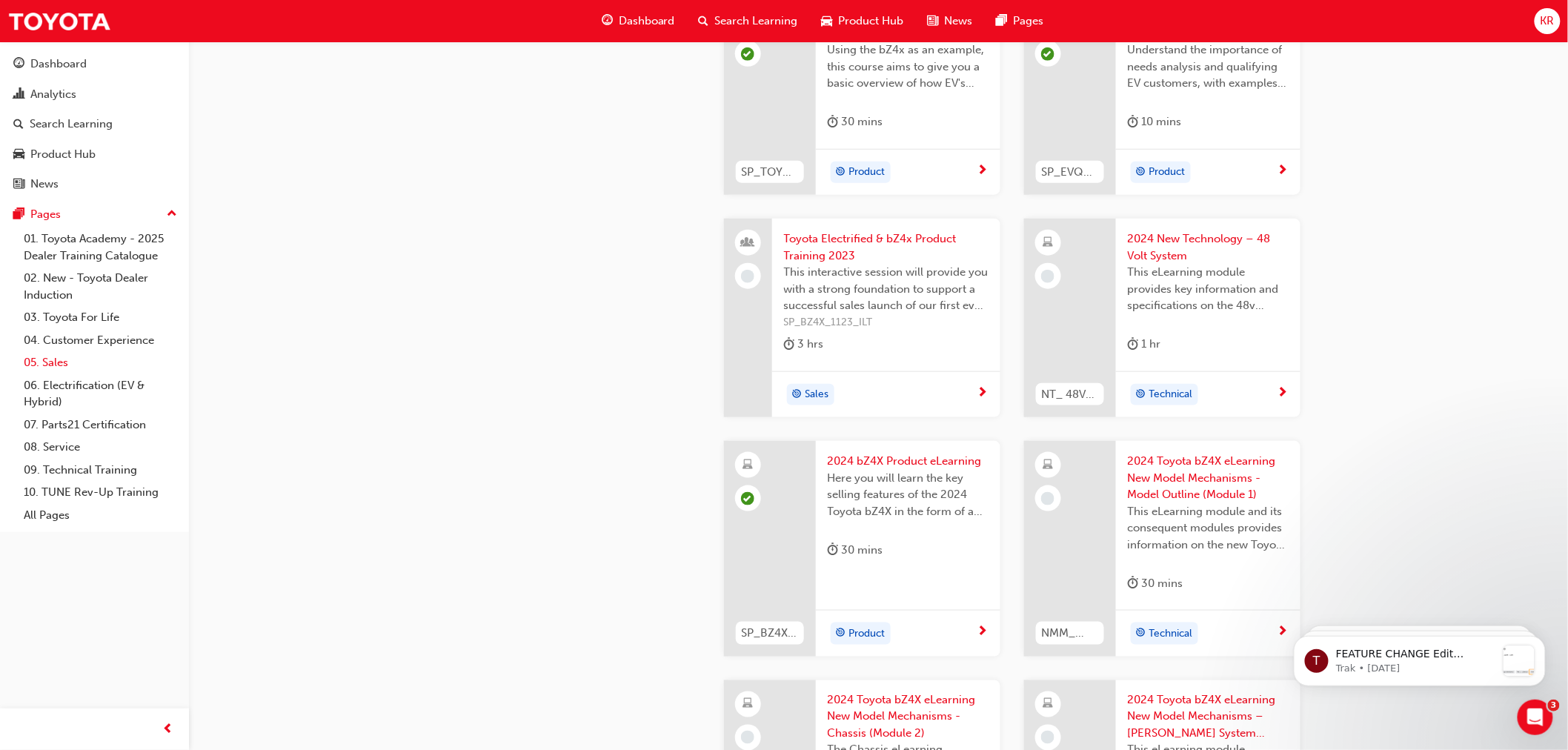
drag, startPoint x: 67, startPoint y: 342, endPoint x: 145, endPoint y: 360, distance: 80.0
click at [67, 342] on link "04. Customer Experience" at bounding box center [100, 340] width 165 height 23
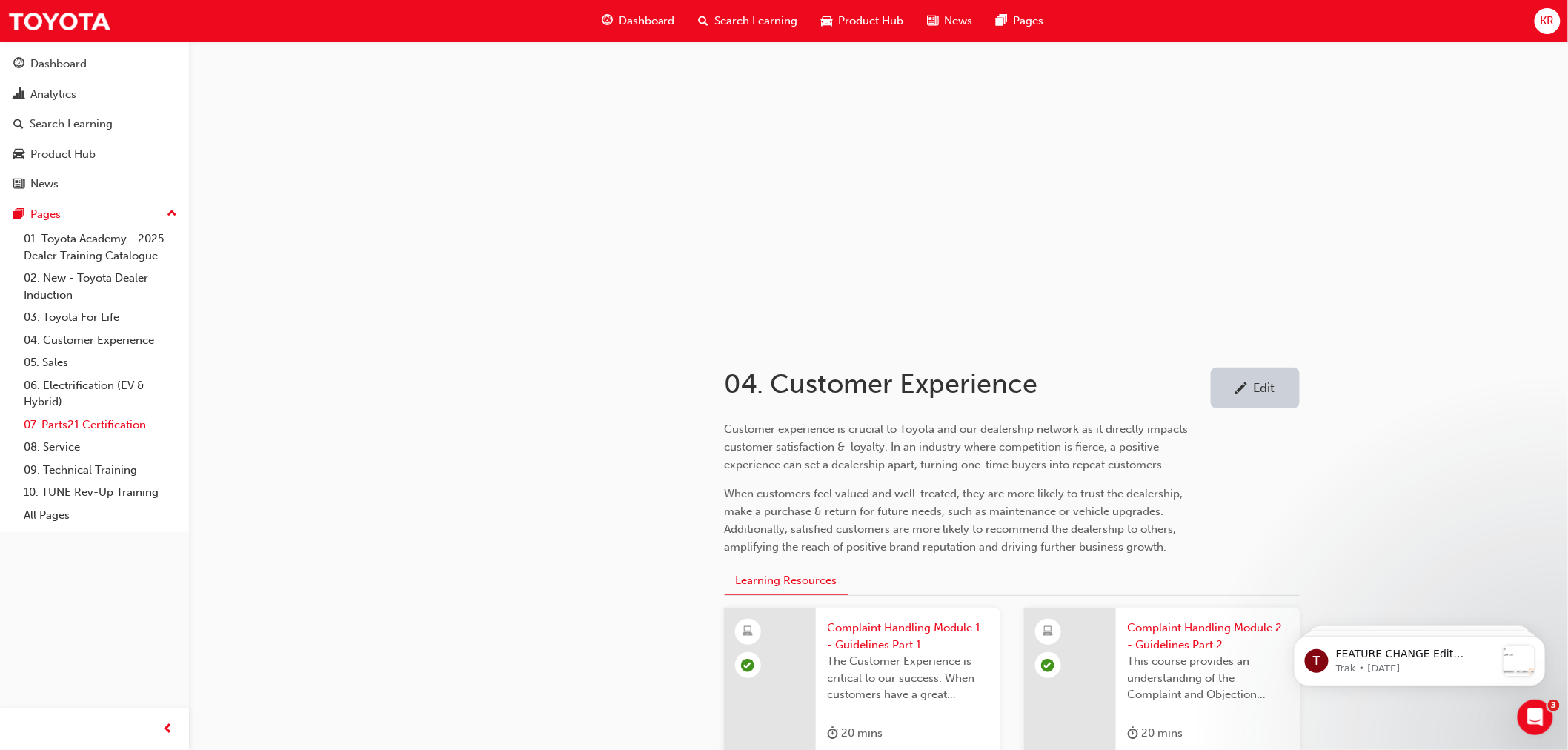
click at [95, 428] on link "07. Parts21 Certification" at bounding box center [100, 425] width 165 height 23
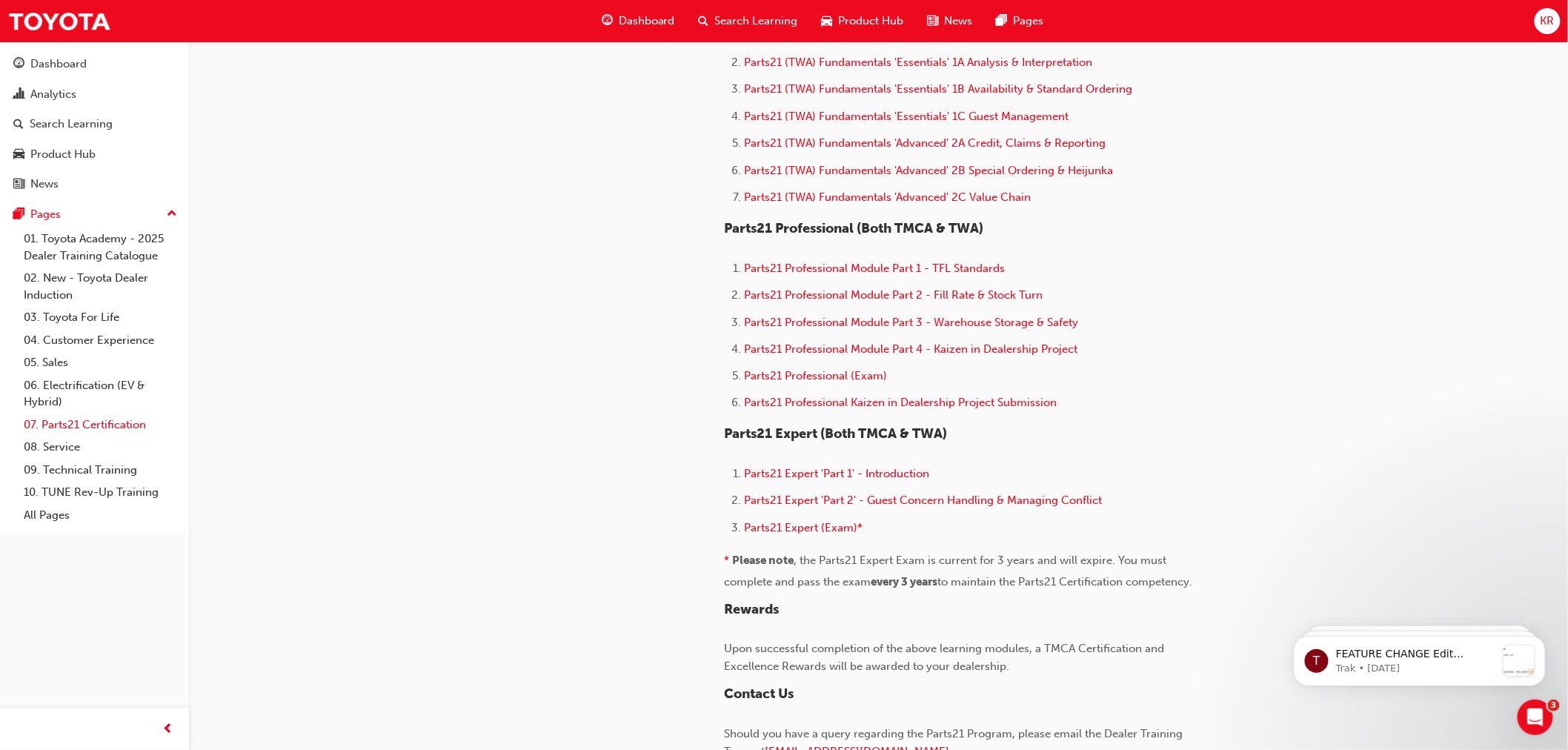
scroll to position [823, 0]
click at [70, 453] on link "08. Service" at bounding box center [100, 447] width 165 height 23
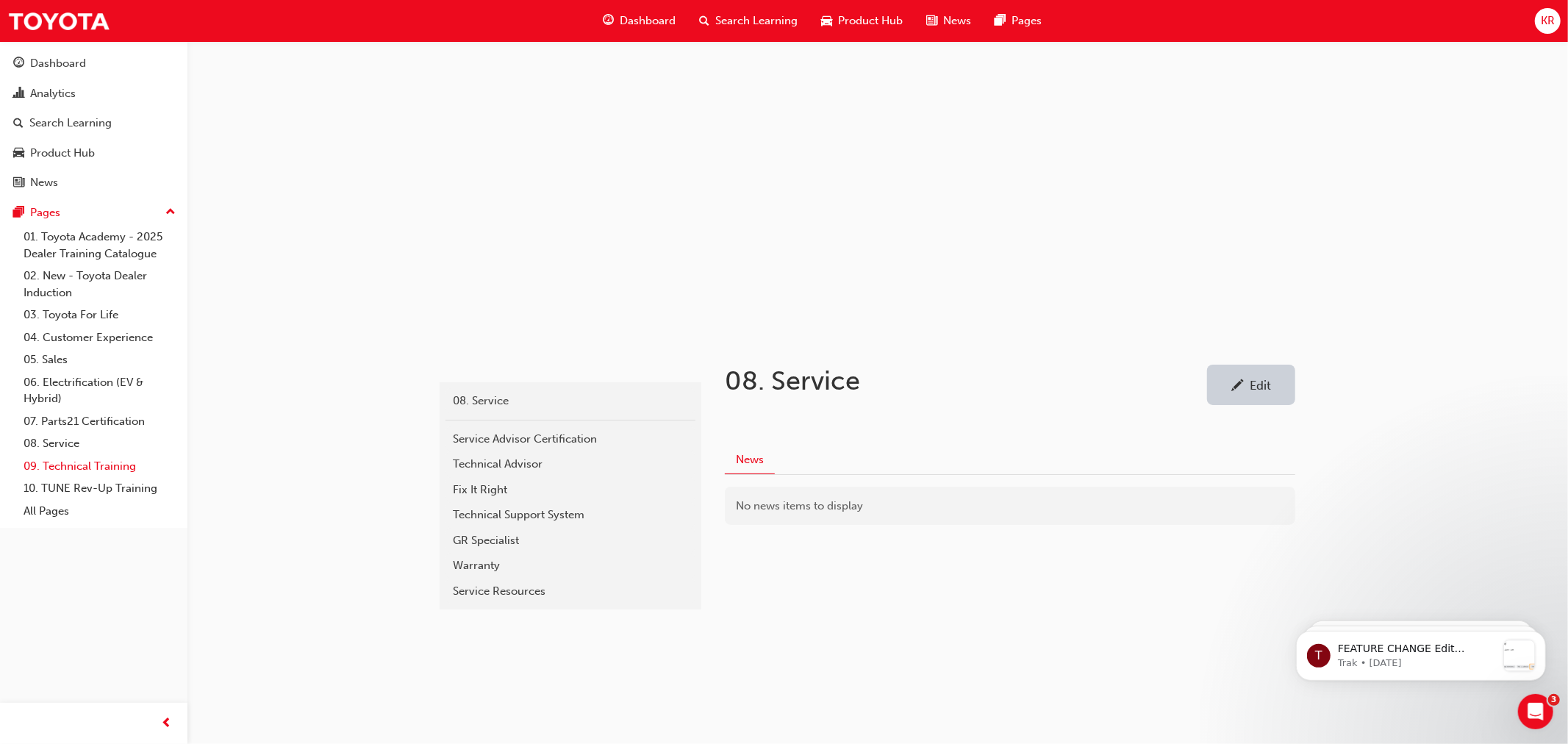
click at [59, 472] on link "09. Technical Training" at bounding box center [99, 465] width 164 height 22
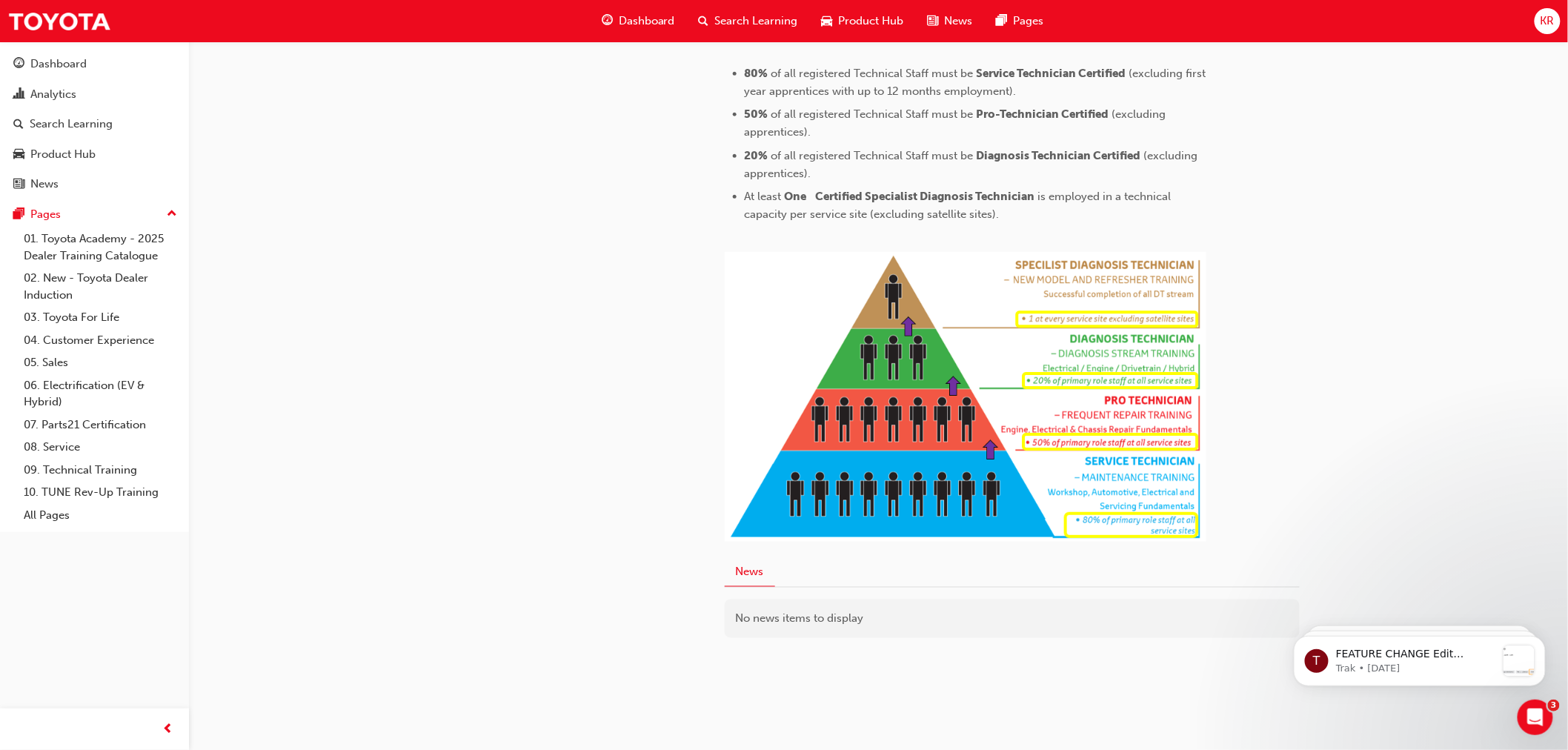
scroll to position [668, 0]
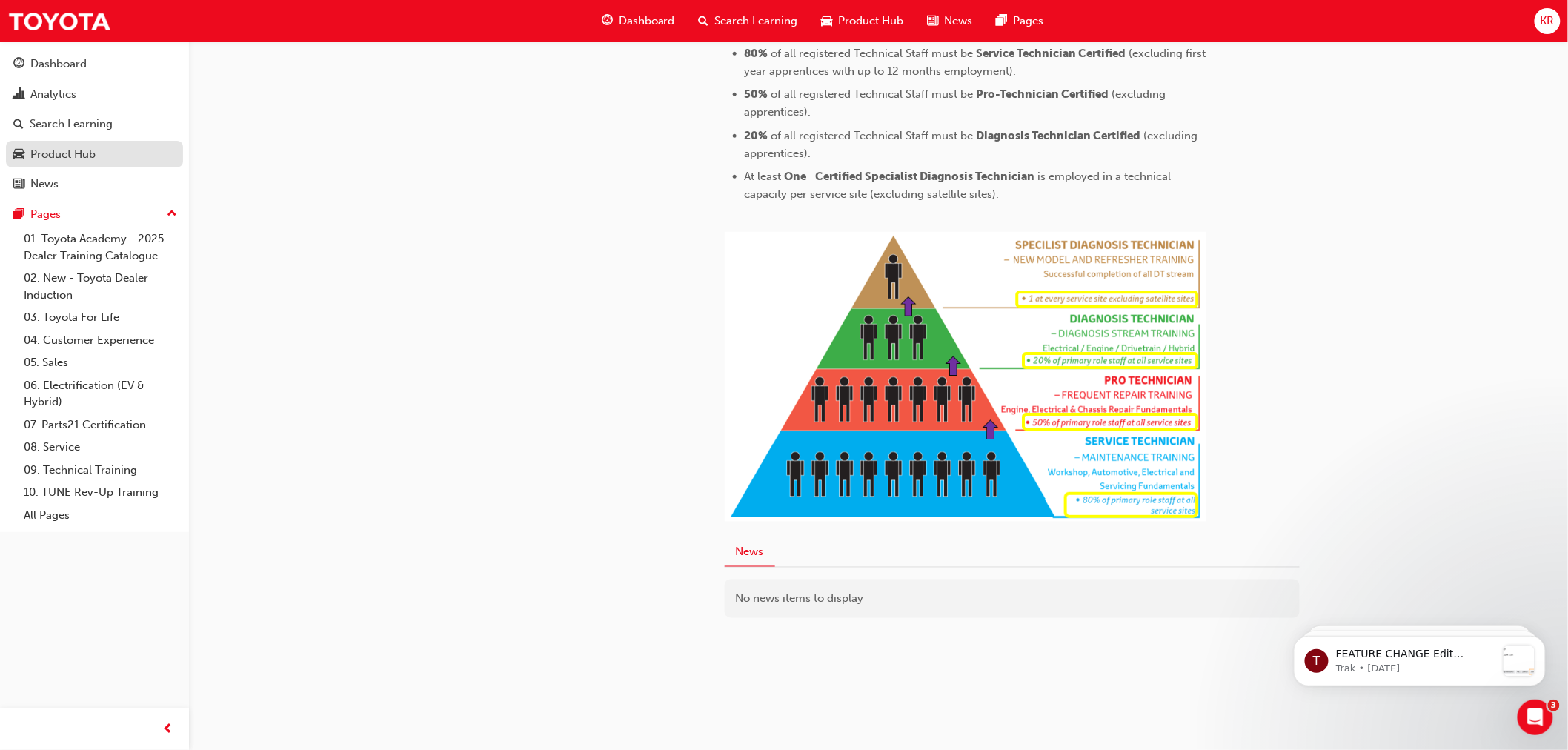
click at [73, 153] on div "Product Hub" at bounding box center [63, 155] width 65 height 17
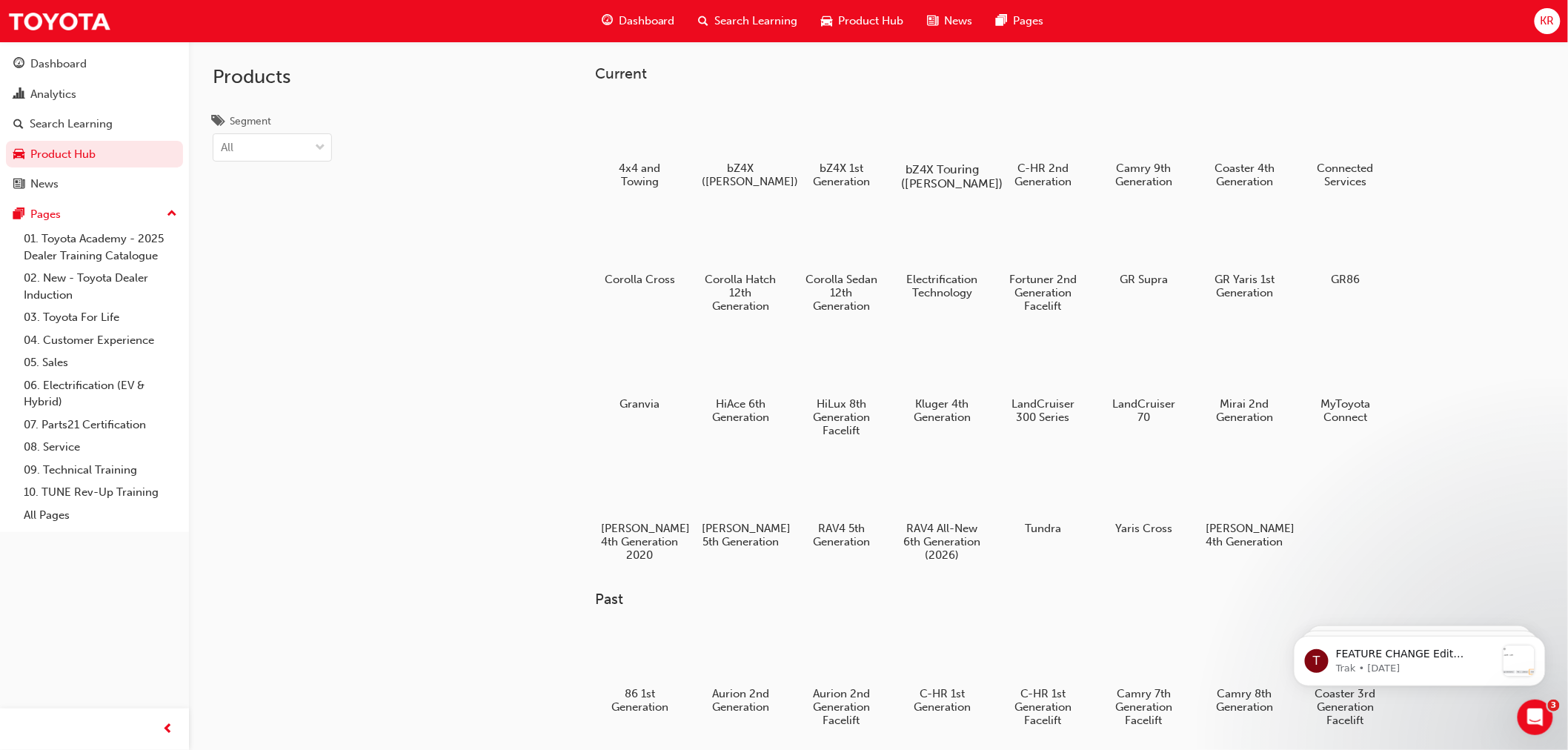
click at [934, 120] on div at bounding box center [942, 126] width 82 height 59
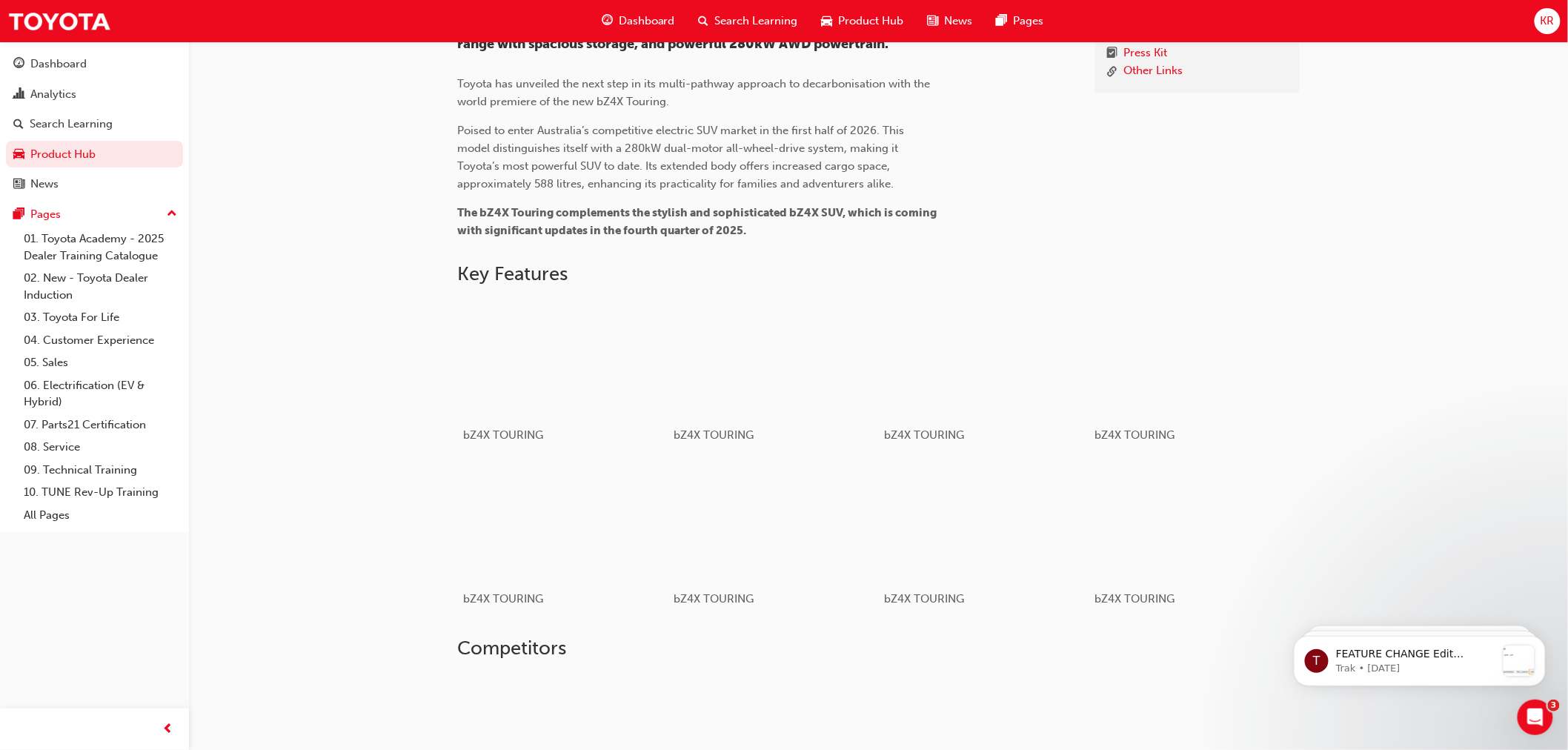
scroll to position [164, 0]
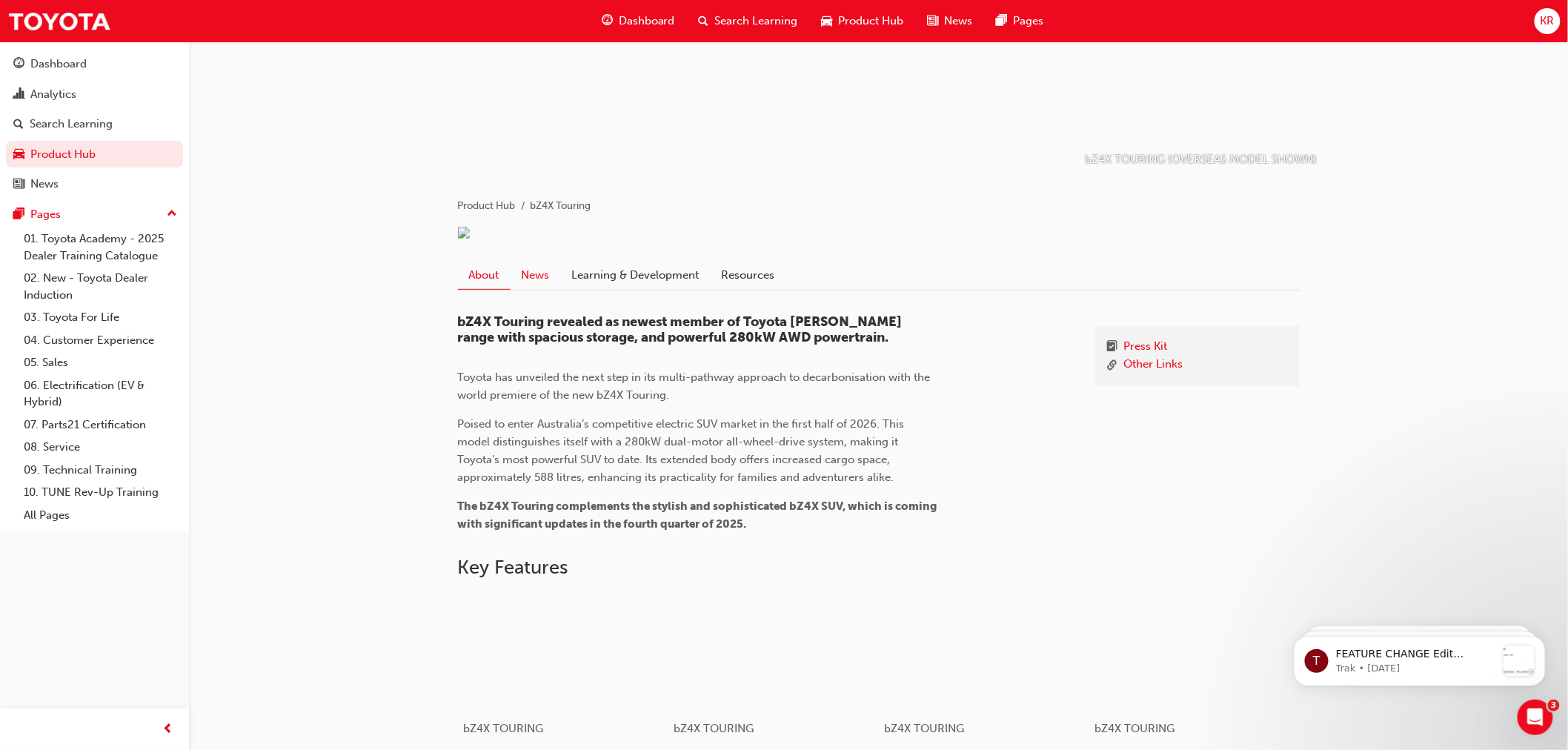
click at [542, 276] on link "News" at bounding box center [536, 275] width 50 height 28
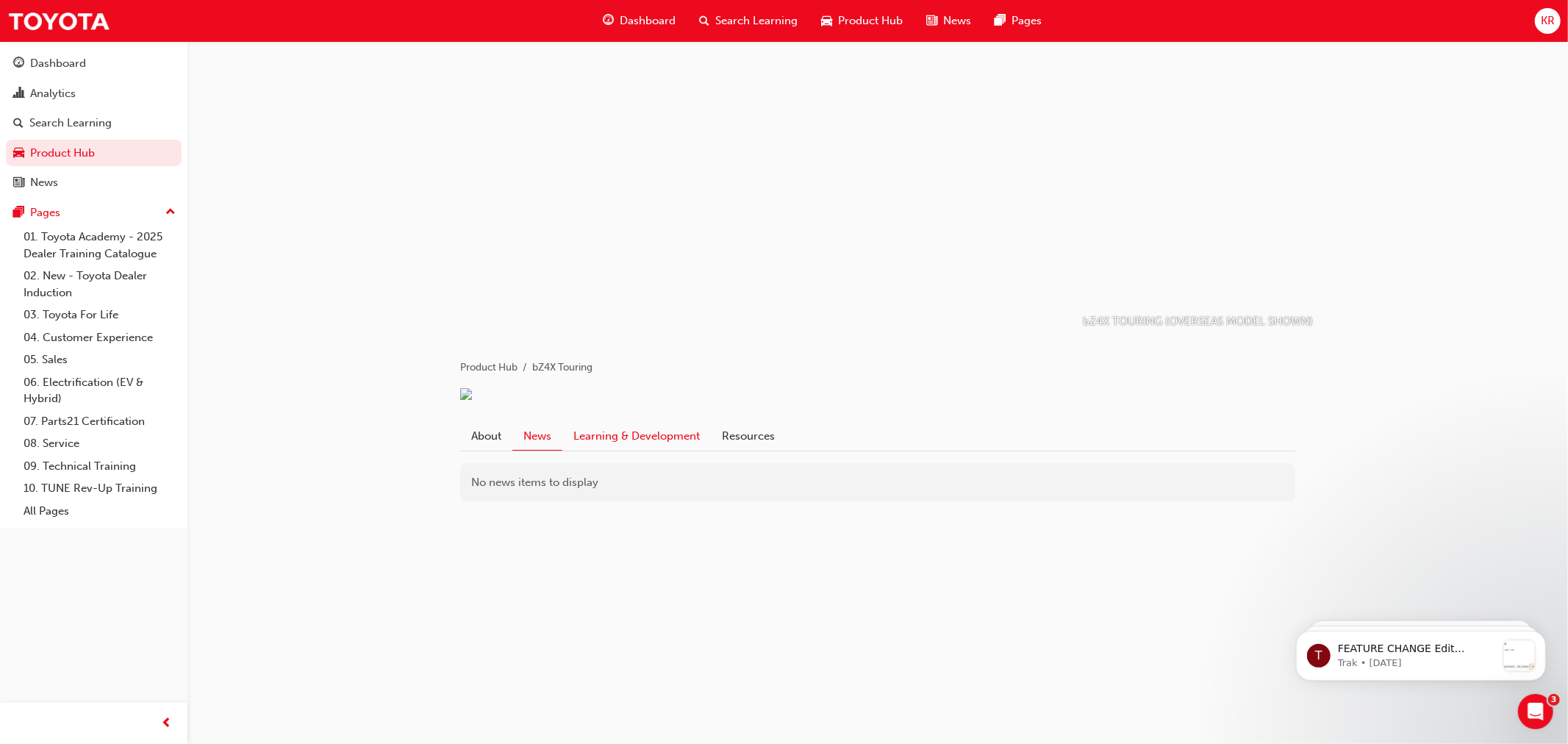
click at [642, 445] on link "Learning & Development" at bounding box center [637, 436] width 148 height 28
click at [644, 437] on link "Learning & Development" at bounding box center [630, 436] width 148 height 29
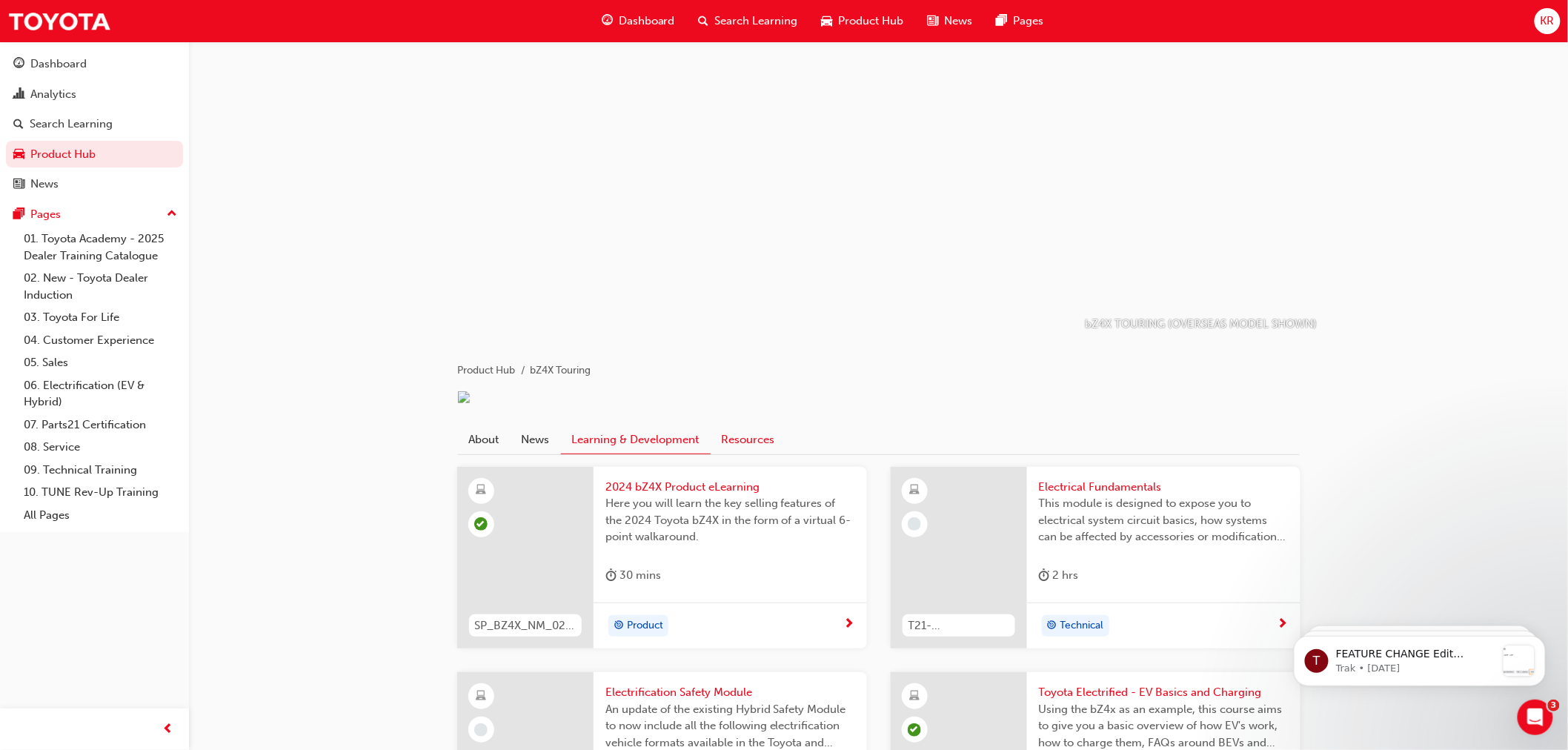
click at [761, 442] on link "Resources" at bounding box center [748, 440] width 76 height 28
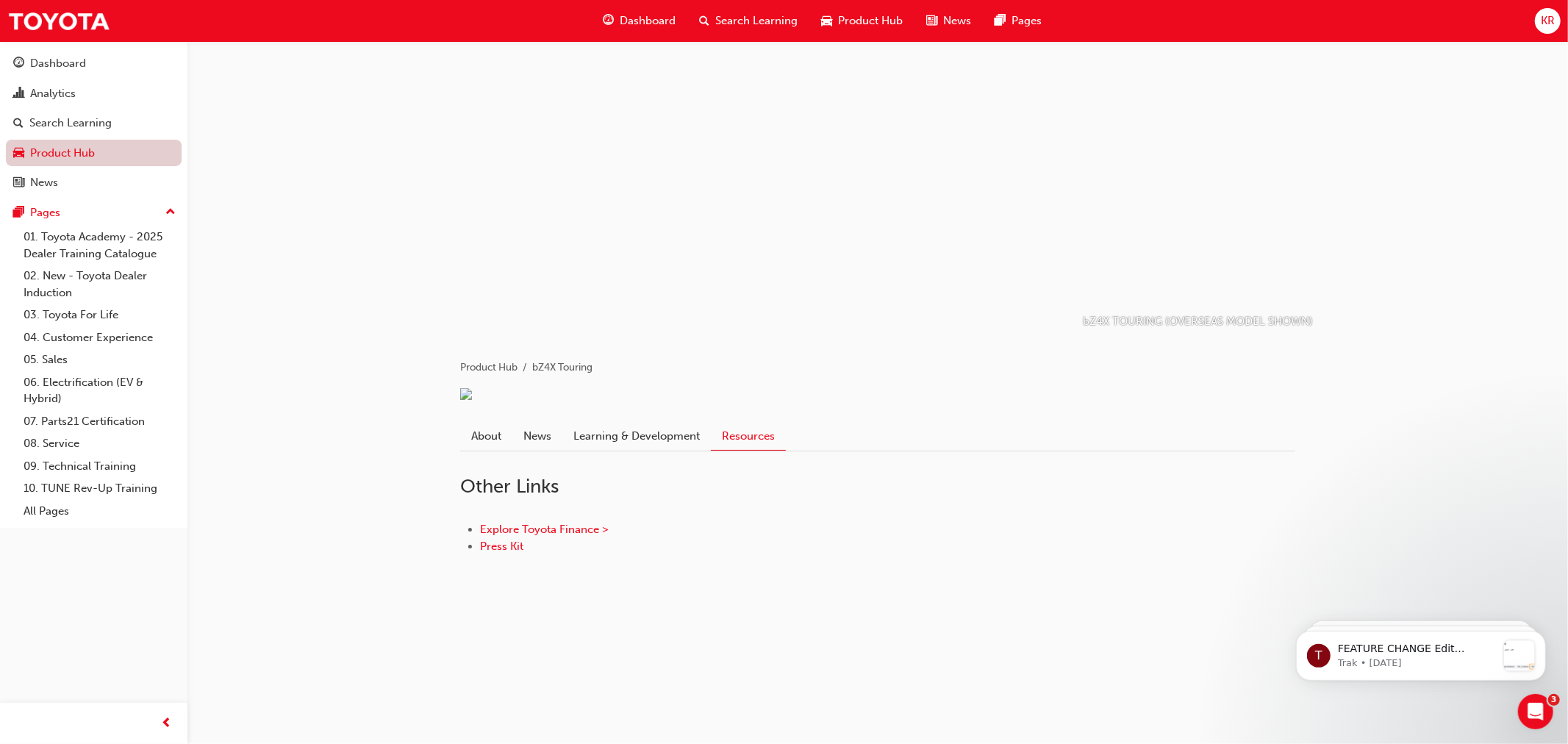
click at [71, 157] on link "Product Hub" at bounding box center [94, 153] width 175 height 27
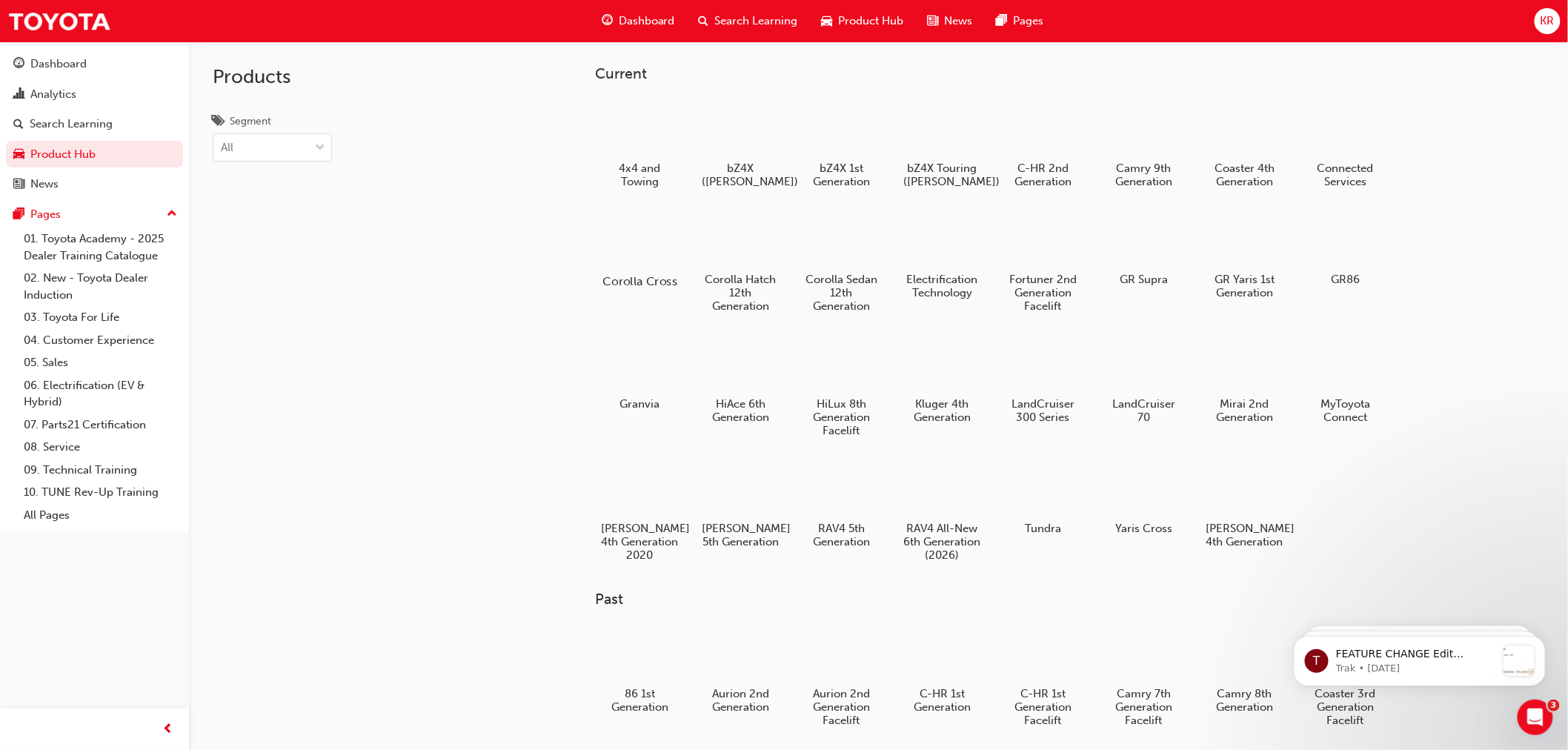
click at [642, 254] on div at bounding box center [639, 239] width 82 height 59
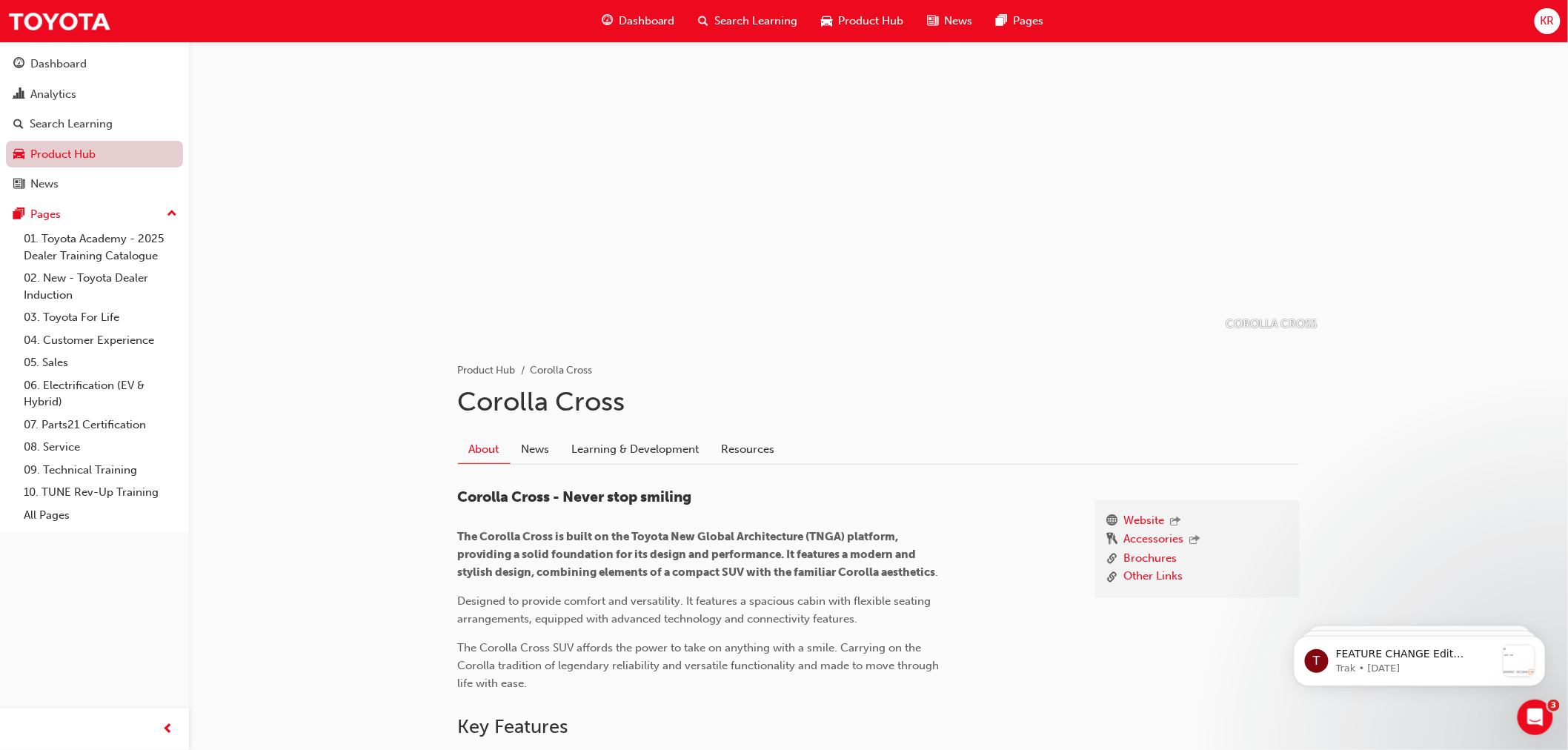
click at [61, 145] on link "Product Hub" at bounding box center [95, 154] width 177 height 27
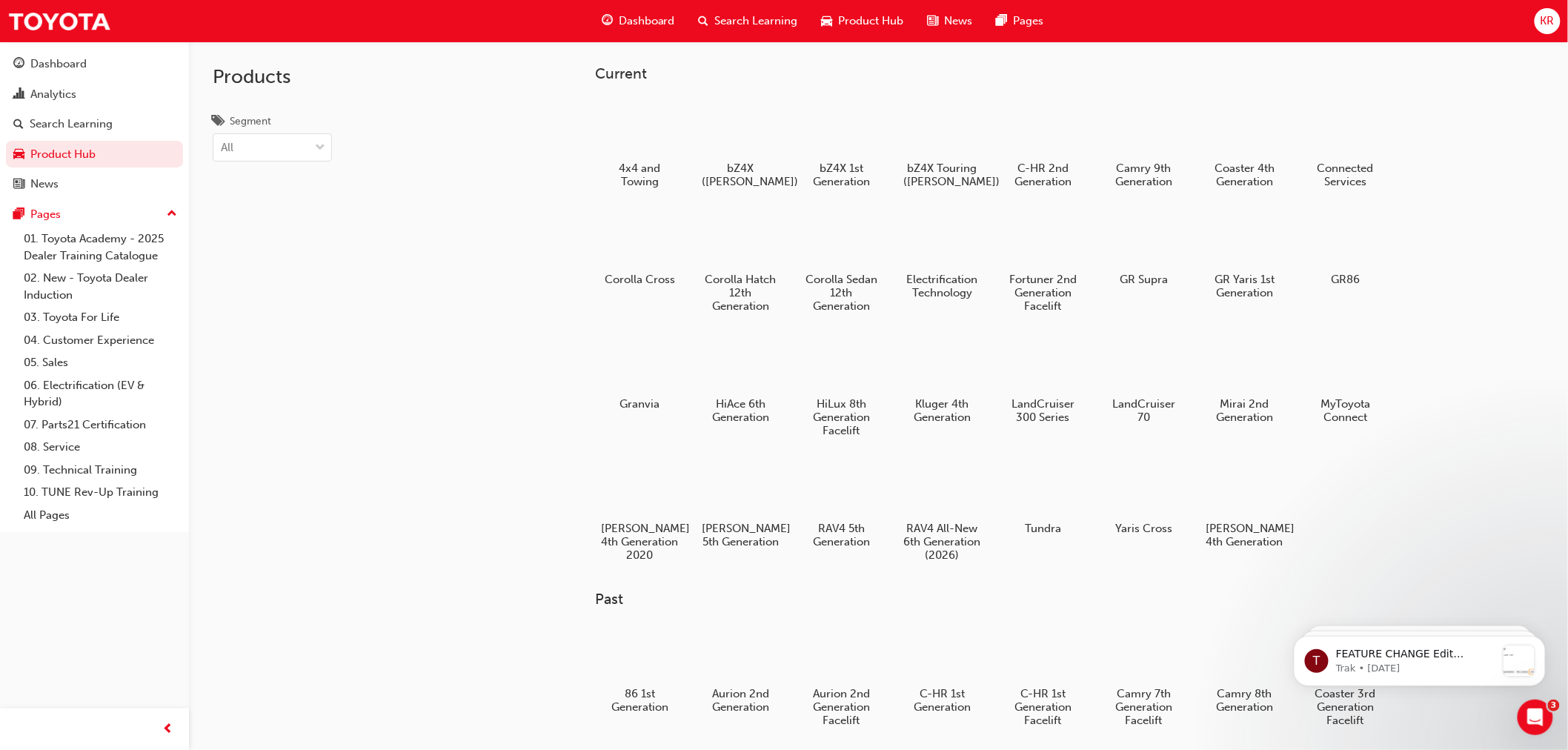
click at [838, 484] on div at bounding box center [841, 487] width 77 height 56
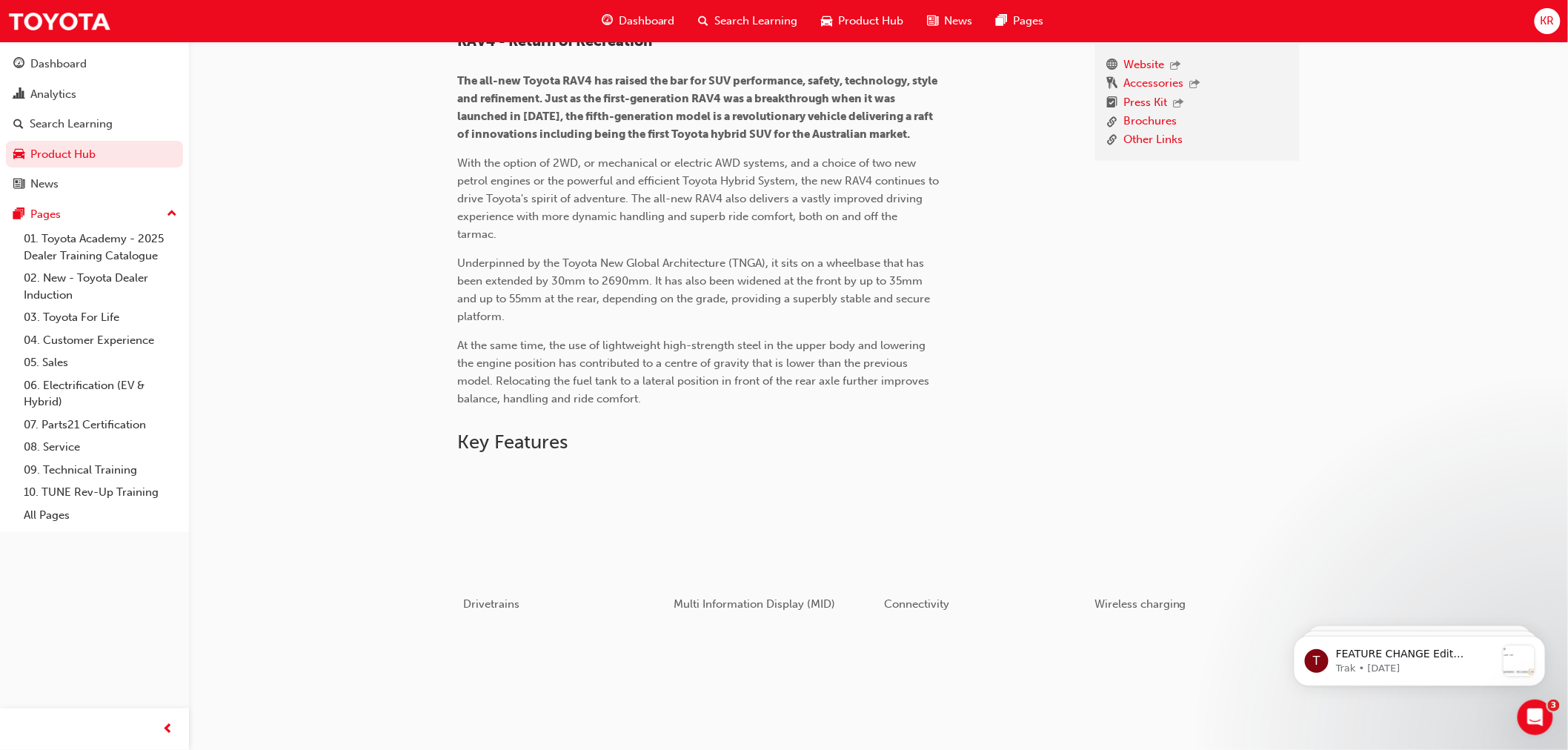
scroll to position [164, 0]
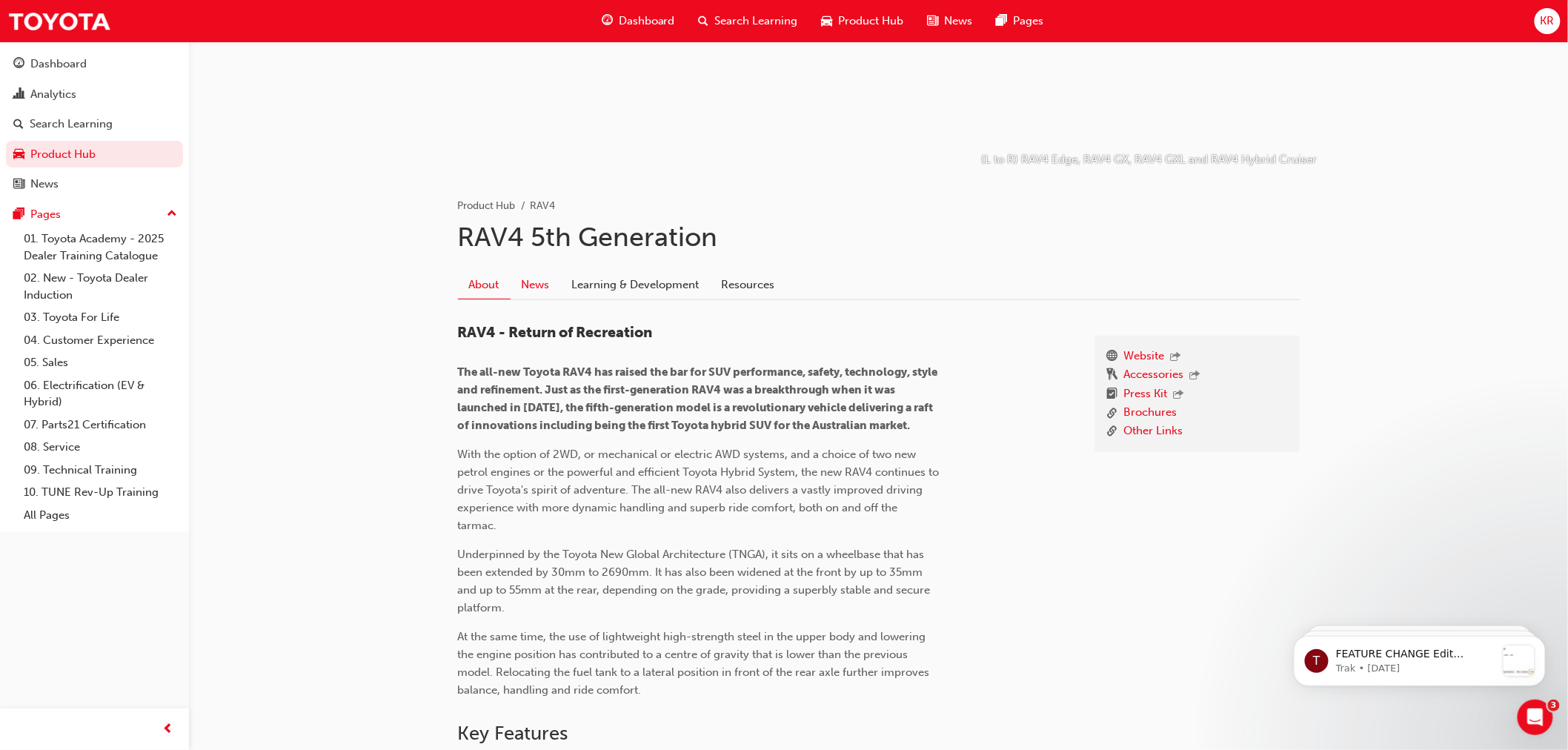
click at [530, 275] on link "News" at bounding box center [536, 285] width 50 height 28
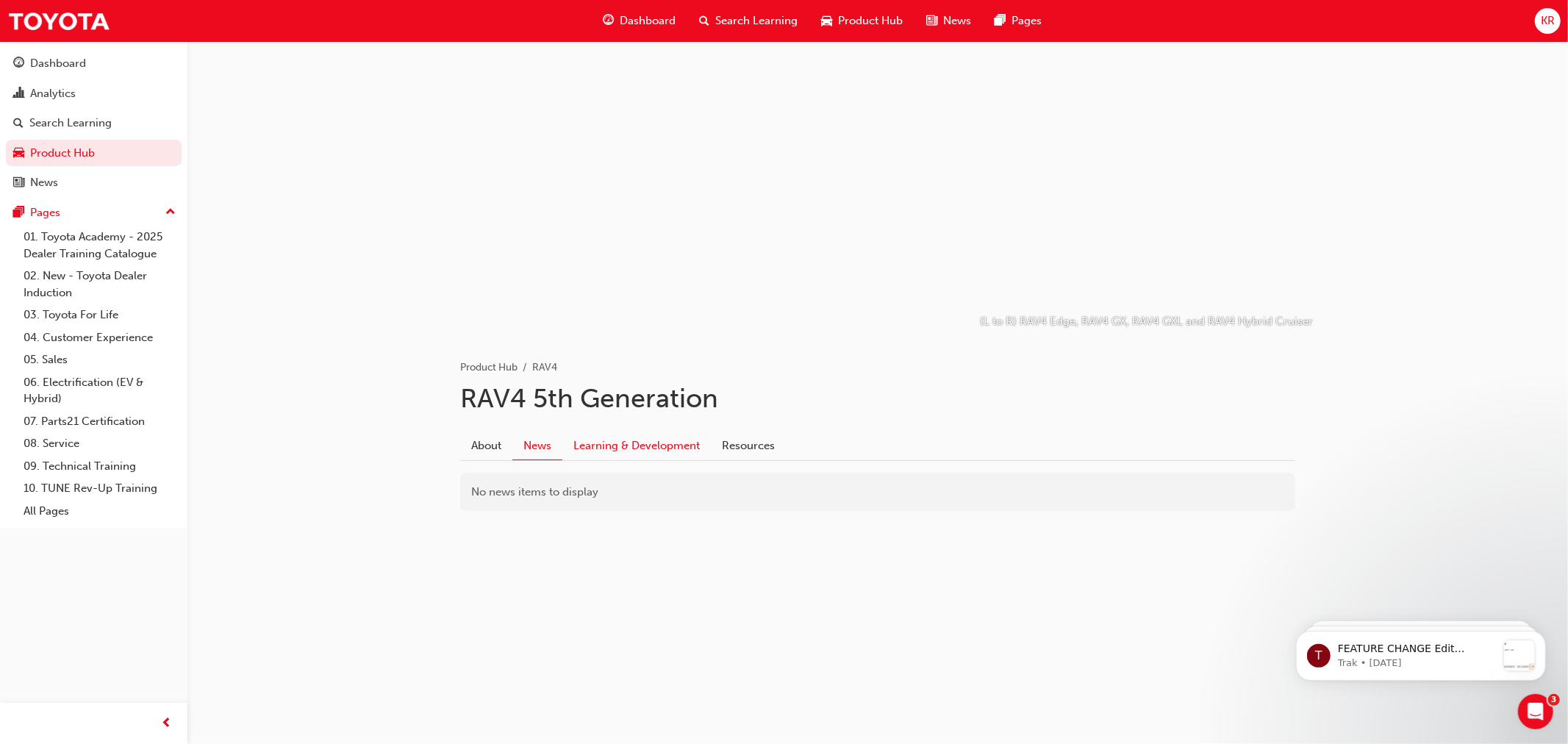
click at [646, 437] on link "Learning & Development" at bounding box center [637, 445] width 148 height 28
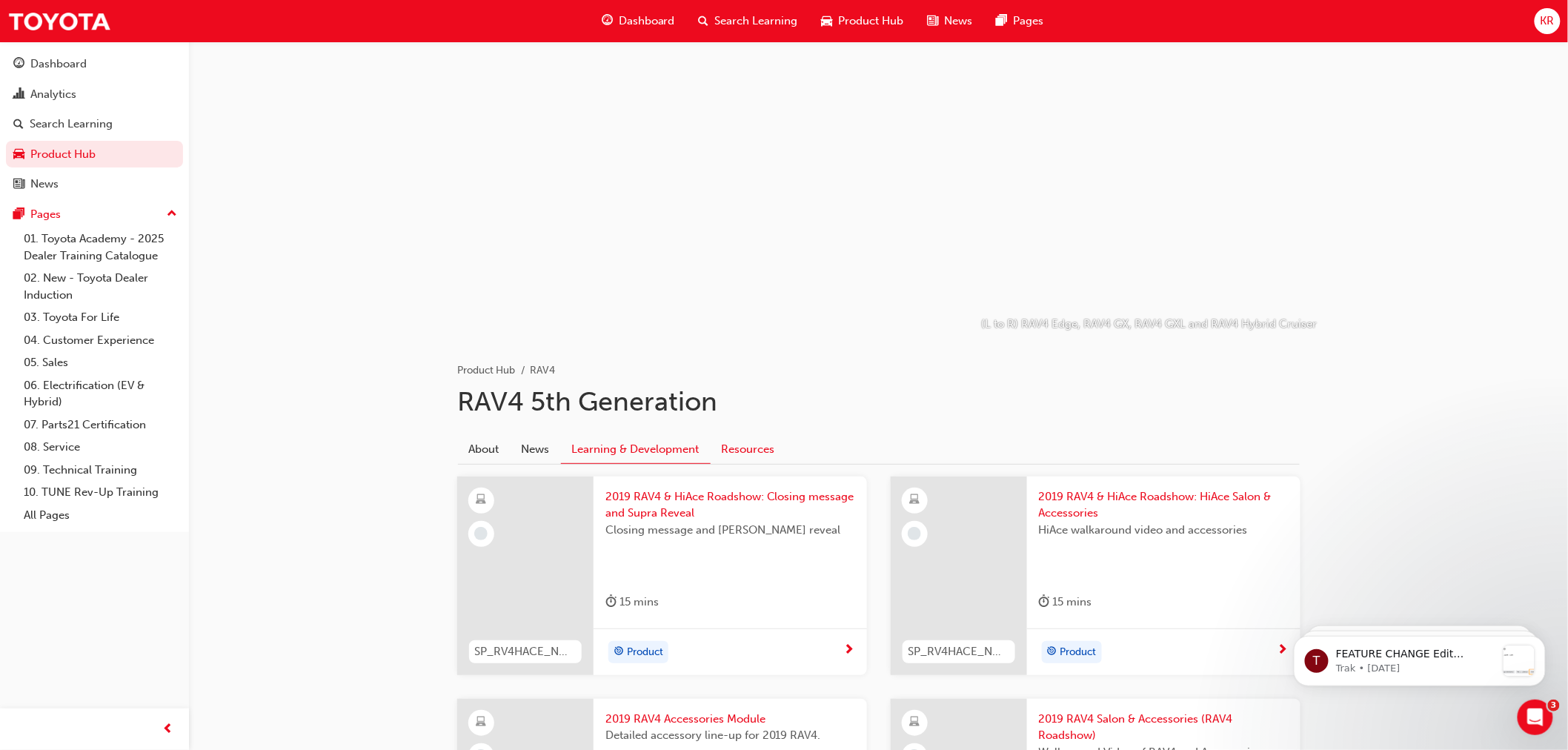
click at [752, 449] on link "Resources" at bounding box center [748, 449] width 76 height 28
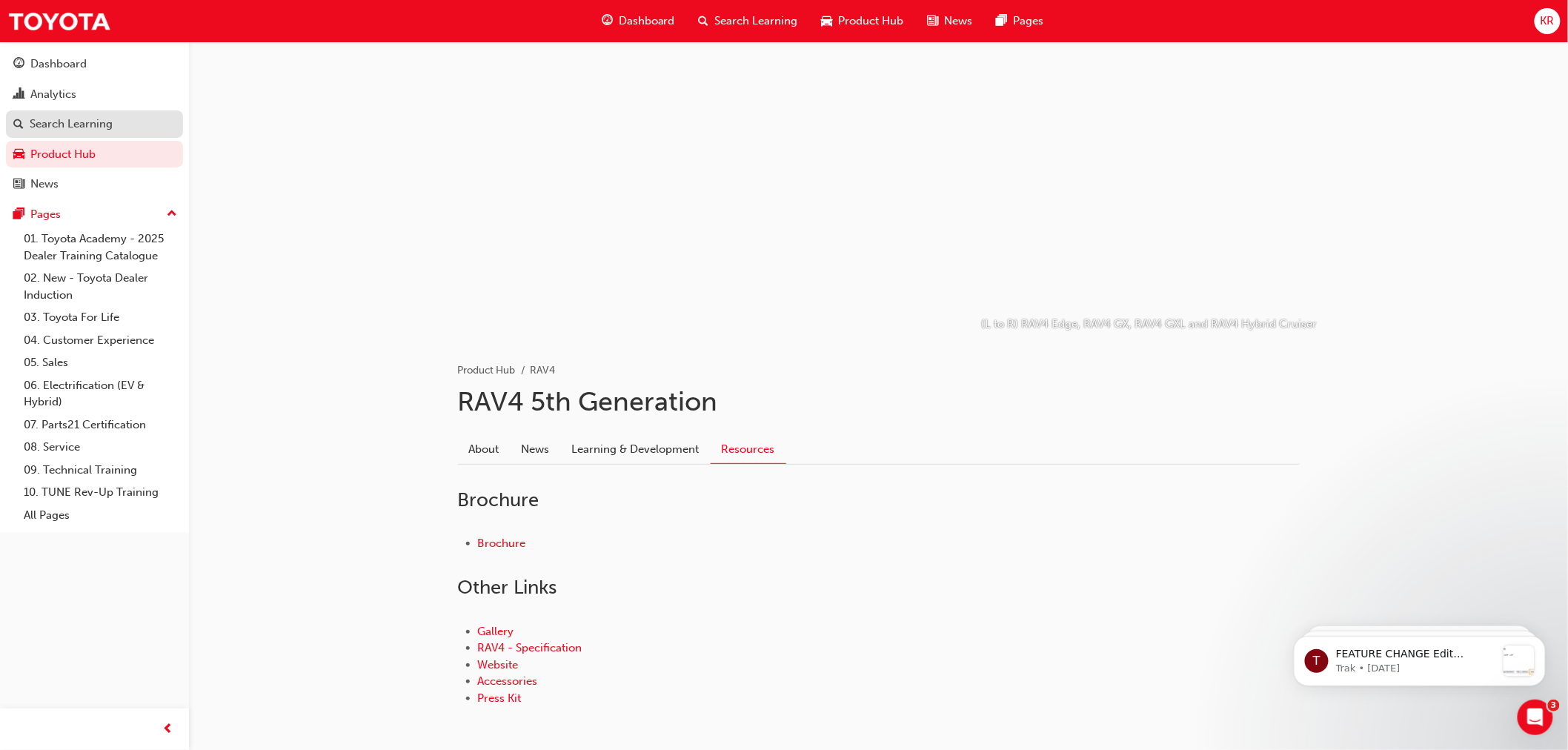
click at [72, 131] on div "Search Learning" at bounding box center [71, 124] width 83 height 17
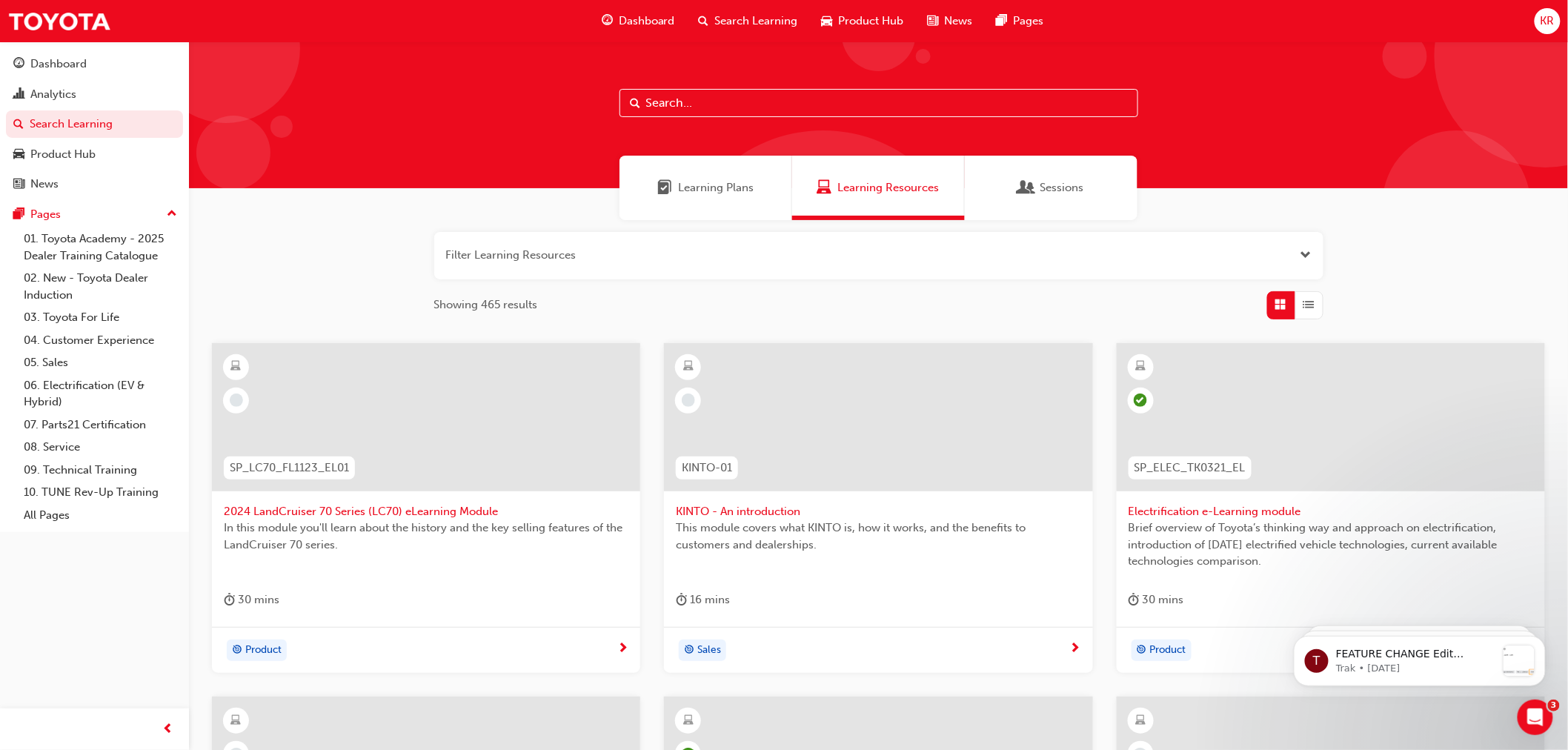
click at [678, 102] on input "text" at bounding box center [879, 103] width 519 height 28
click at [662, 97] on input "text" at bounding box center [879, 103] width 519 height 28
type input "DTI"
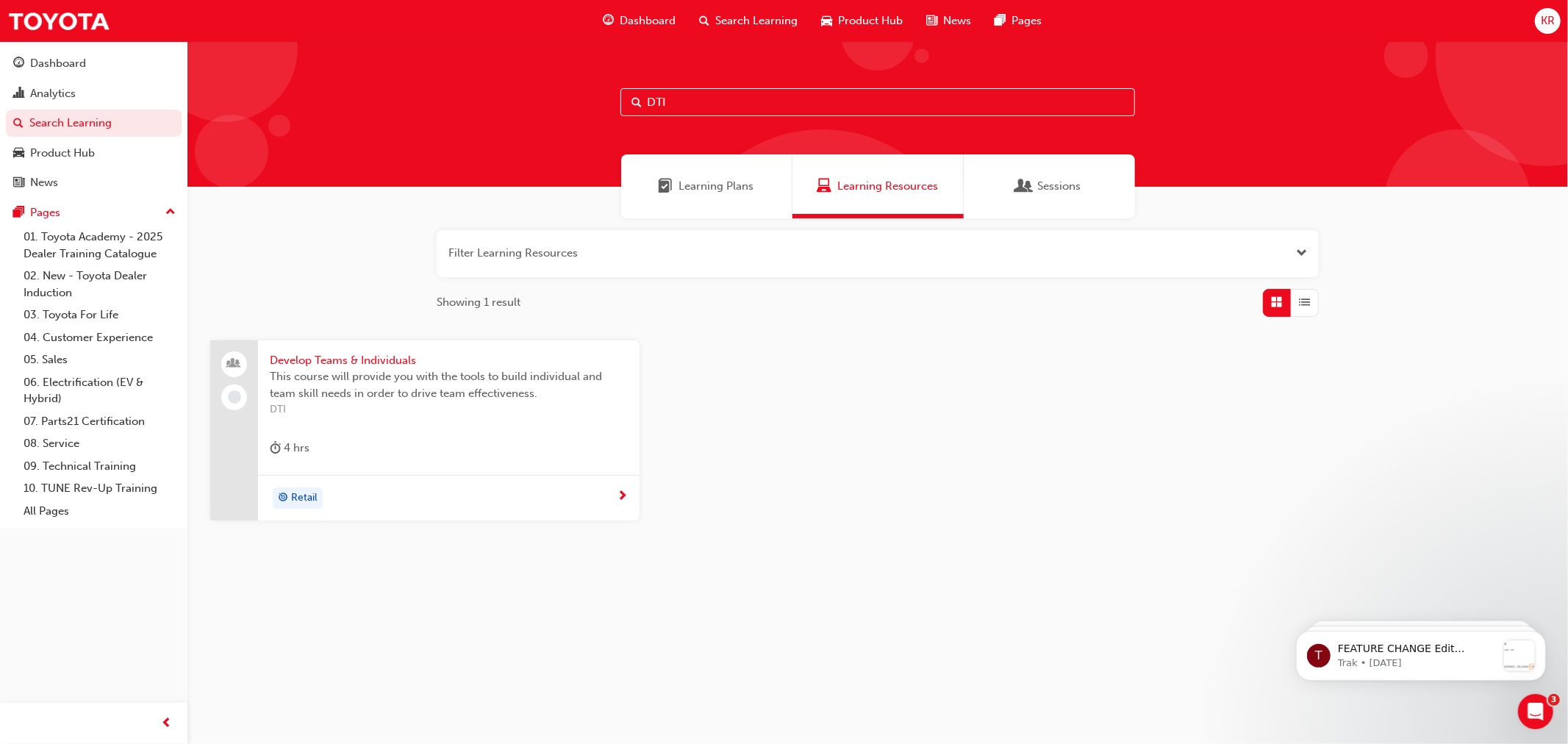
click at [321, 358] on span "Develop Teams & Individuals" at bounding box center [449, 361] width 358 height 17
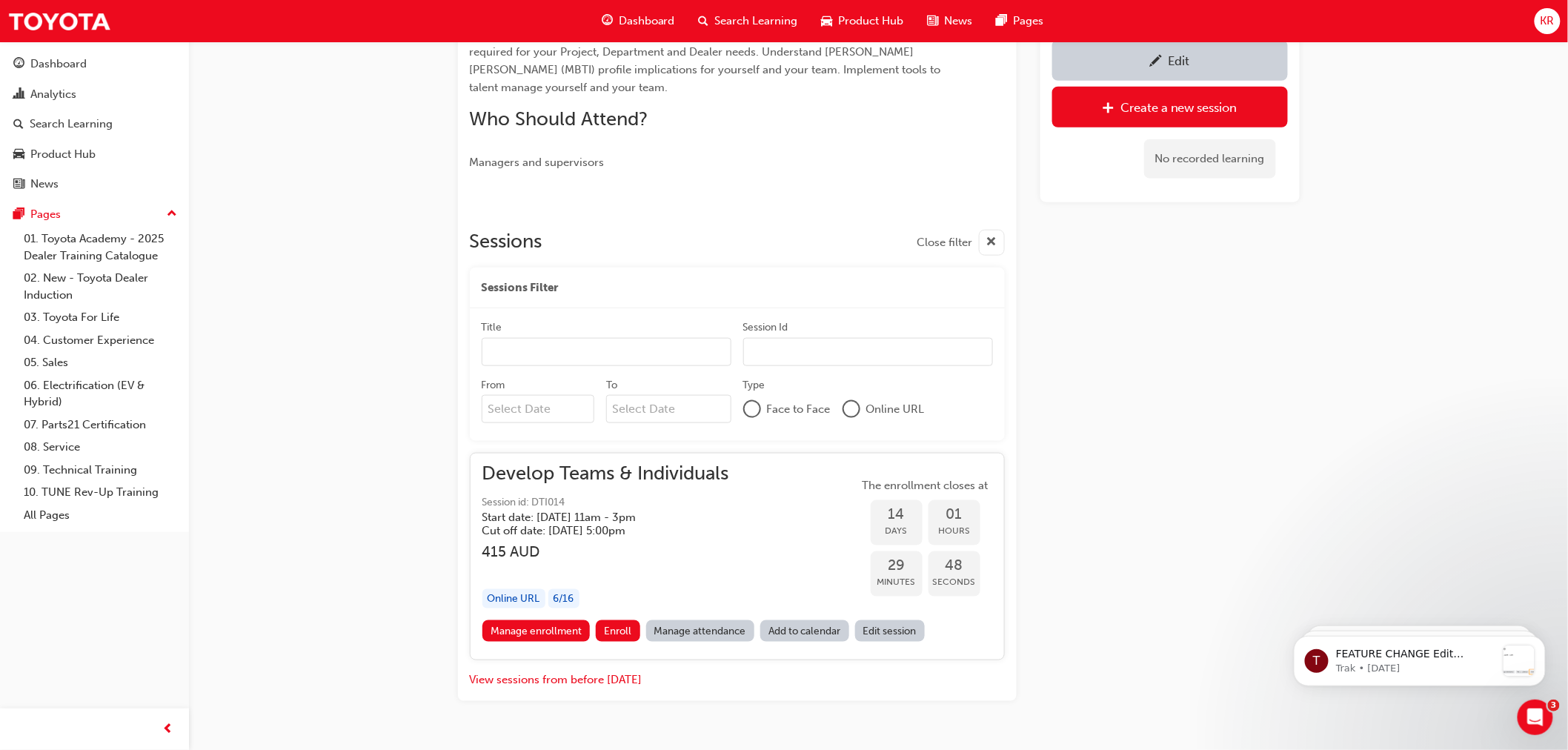
scroll to position [549, 0]
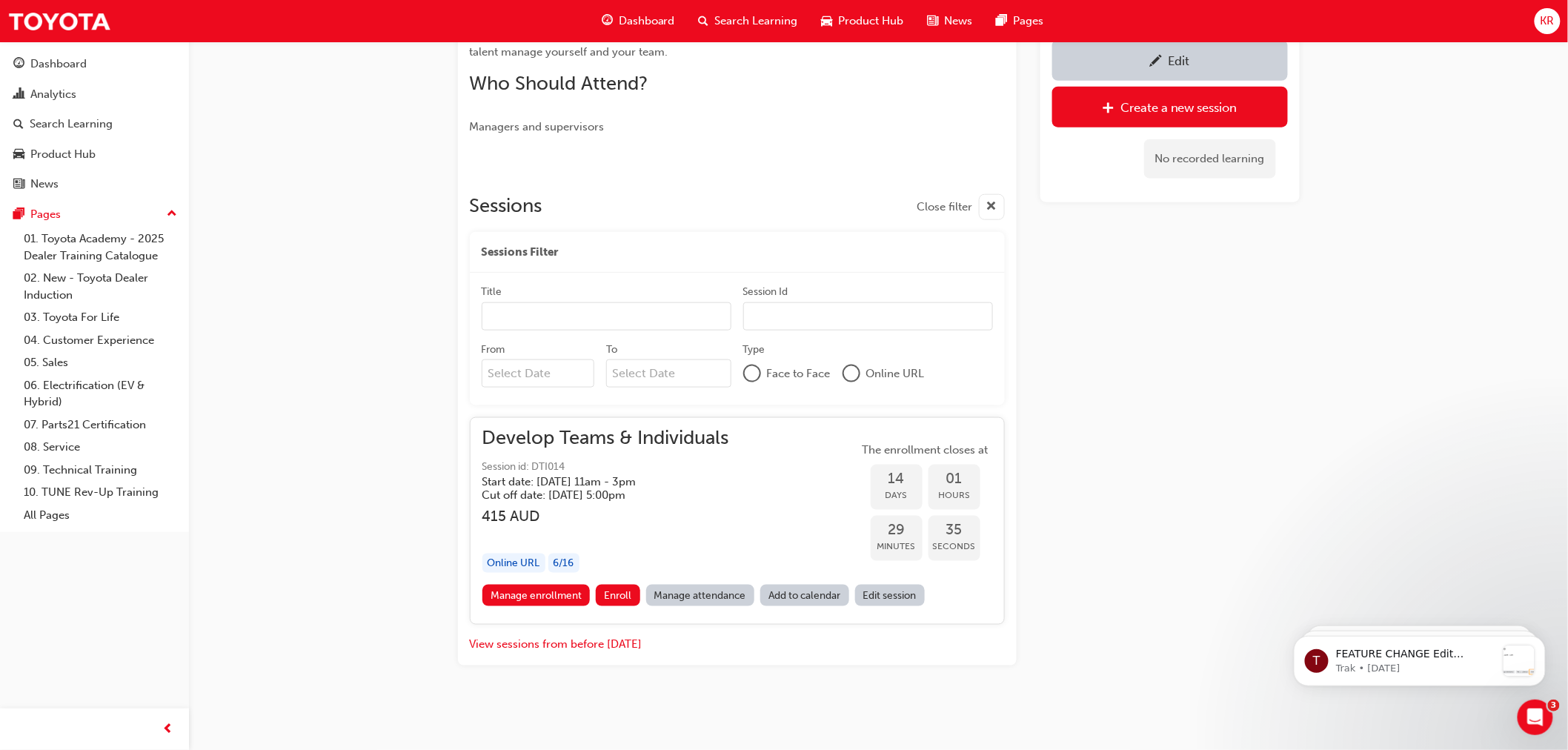
click at [620, 431] on span "Develop Teams & Individuals" at bounding box center [606, 438] width 246 height 17
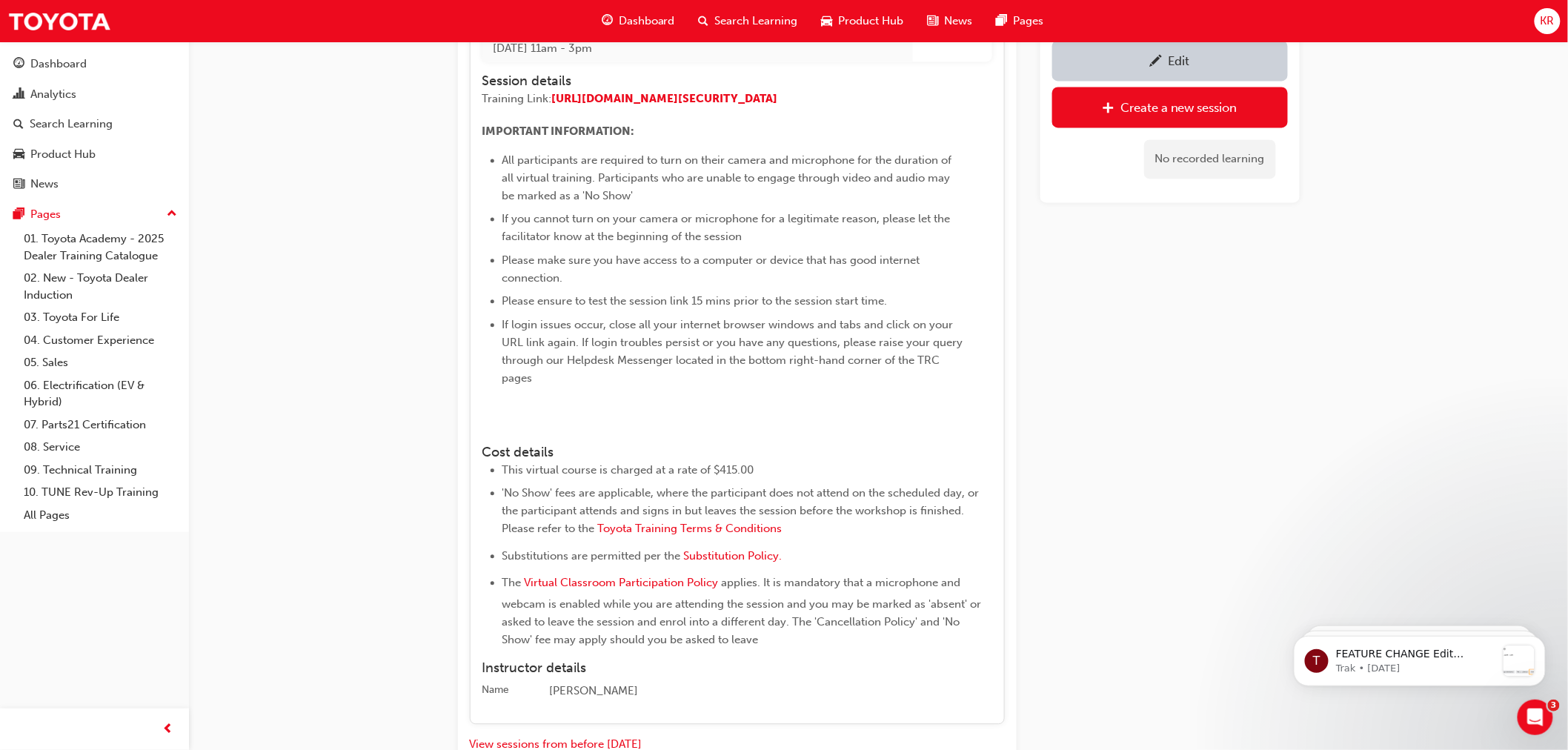
scroll to position [1290, 0]
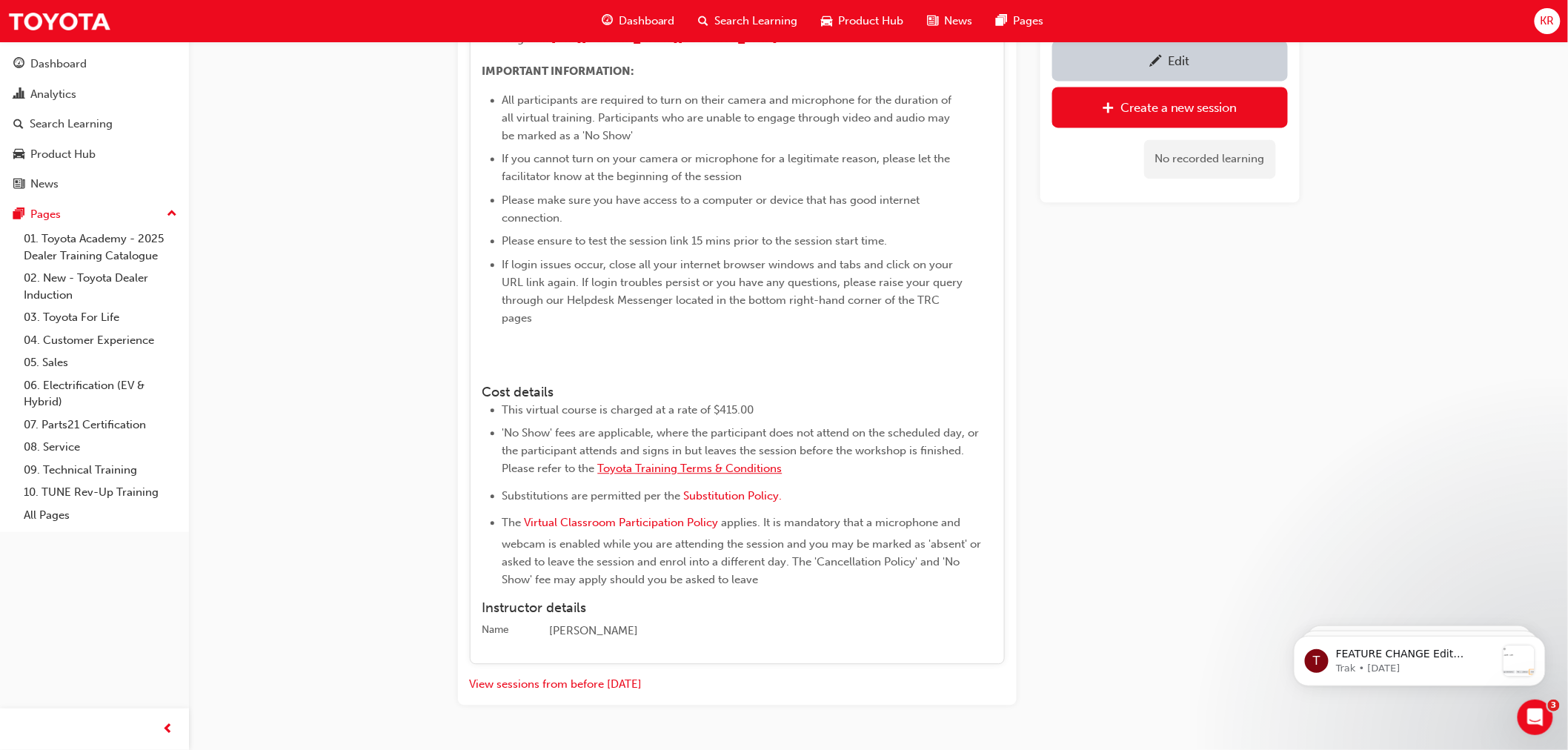
click at [667, 475] on span "Toyota Training Terms & Conditions" at bounding box center [690, 468] width 185 height 13
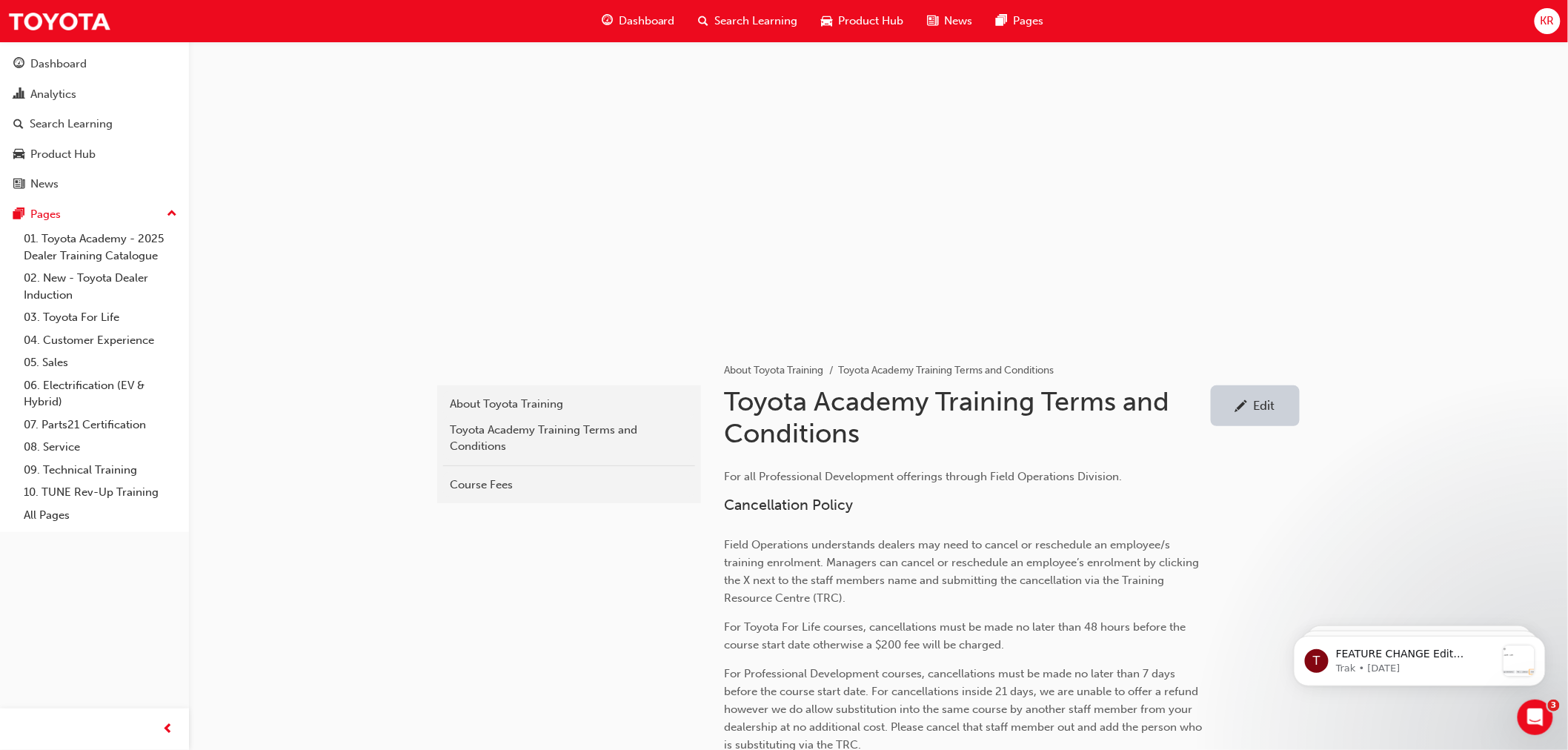
click at [484, 476] on div "Course Fees" at bounding box center [569, 485] width 237 height 17
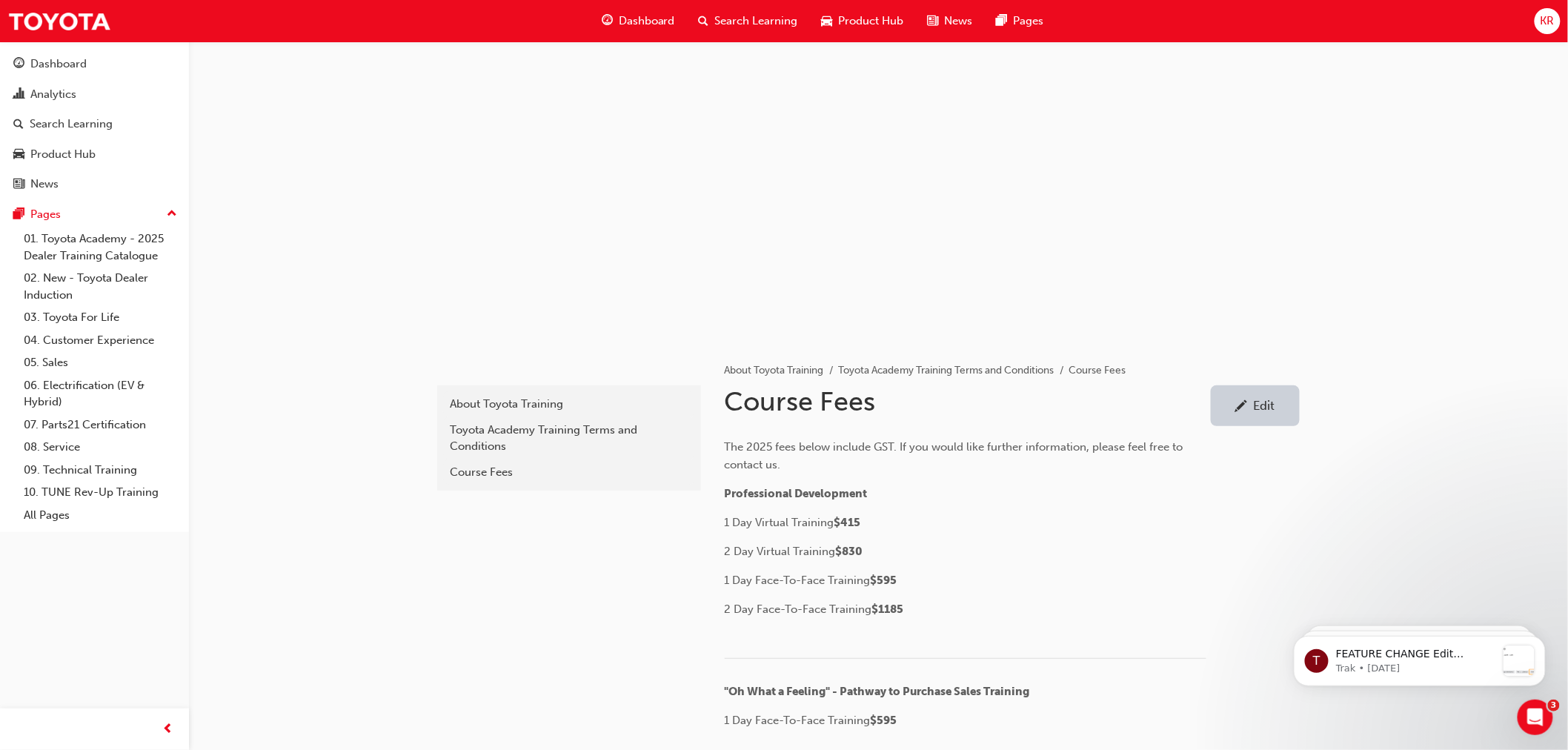
drag, startPoint x: 499, startPoint y: 397, endPoint x: 497, endPoint y: 415, distance: 18.1
click at [499, 397] on div "About Toyota Training" at bounding box center [569, 404] width 237 height 17
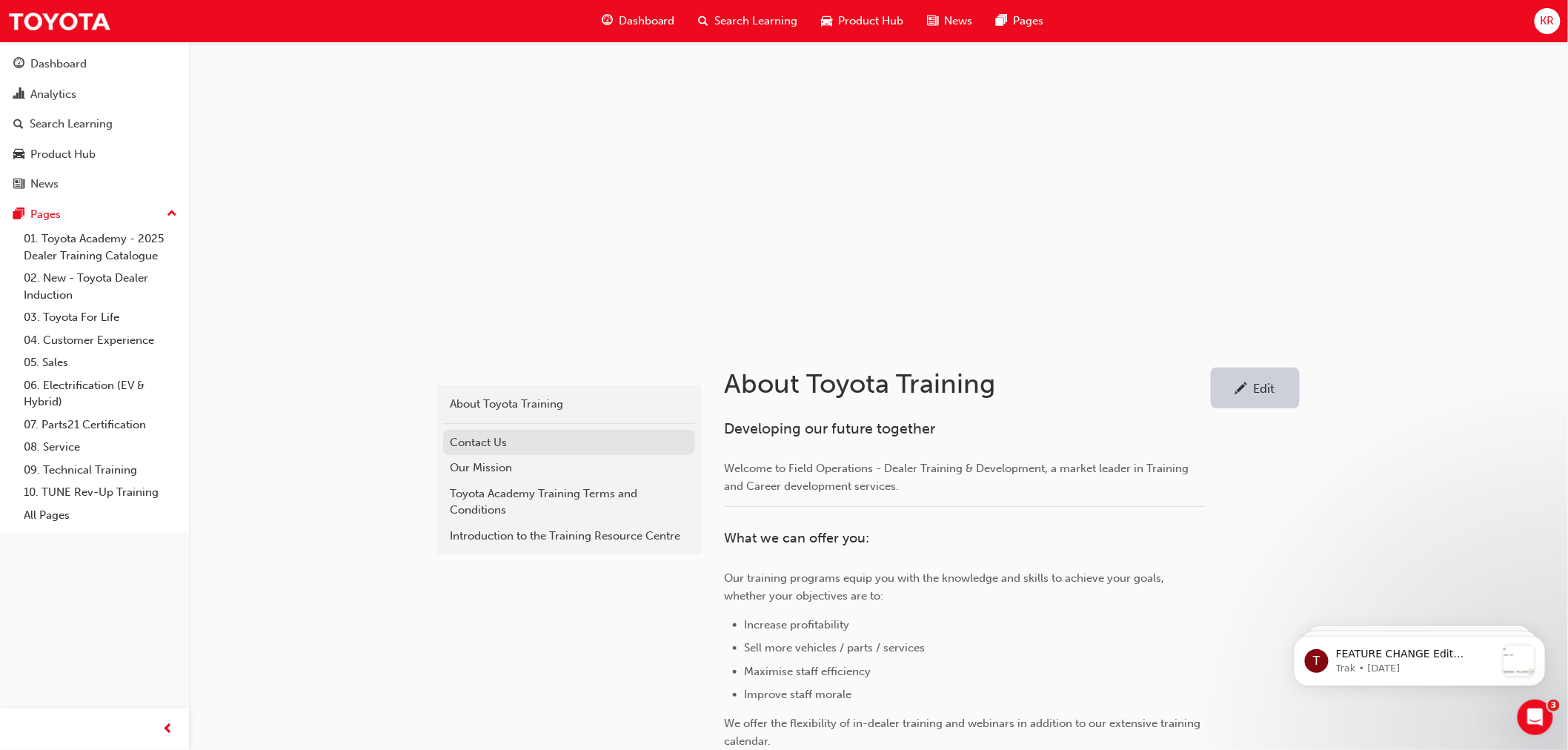
click at [497, 438] on div "Contact Us" at bounding box center [569, 443] width 237 height 17
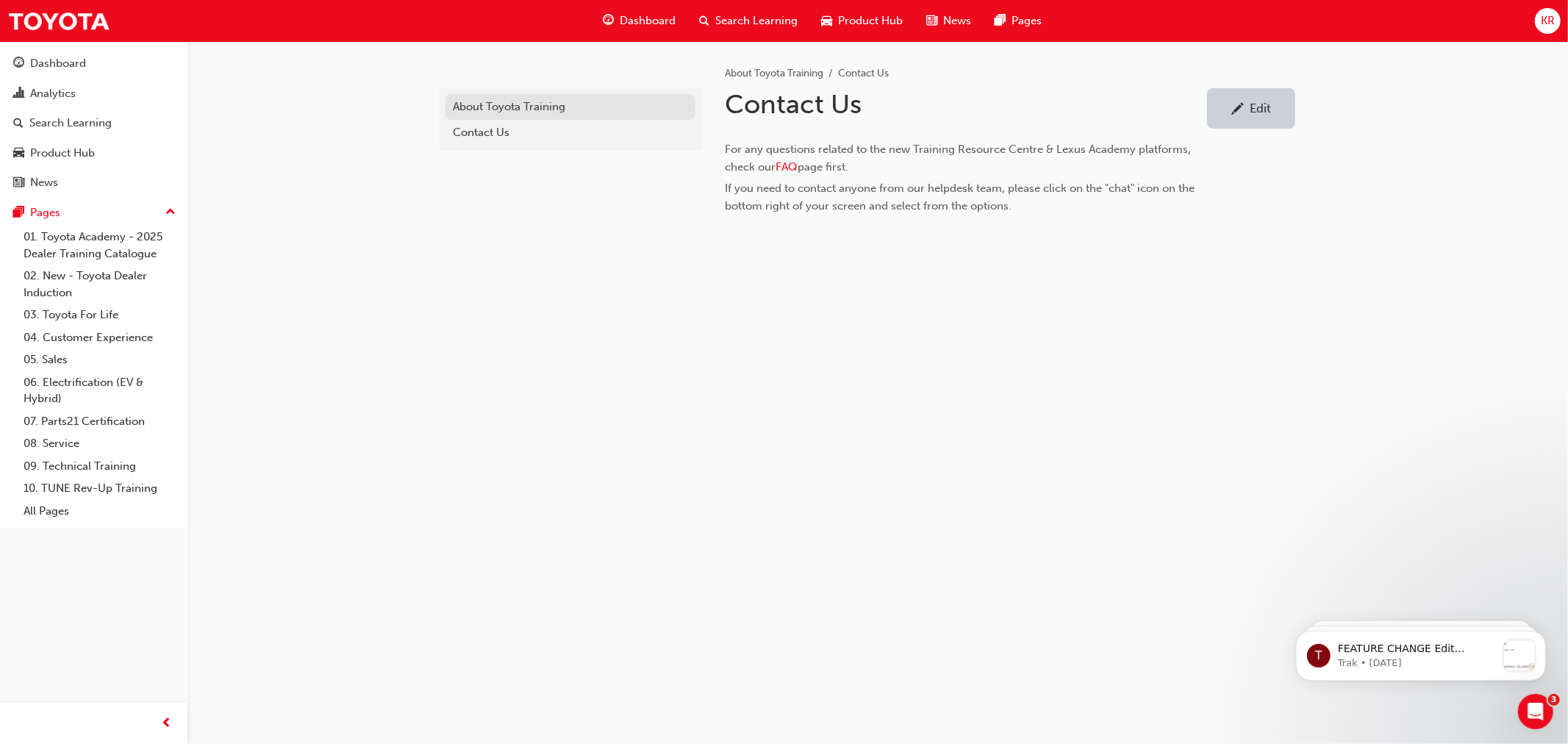
click at [475, 109] on div "About Toyota Training" at bounding box center [571, 107] width 235 height 17
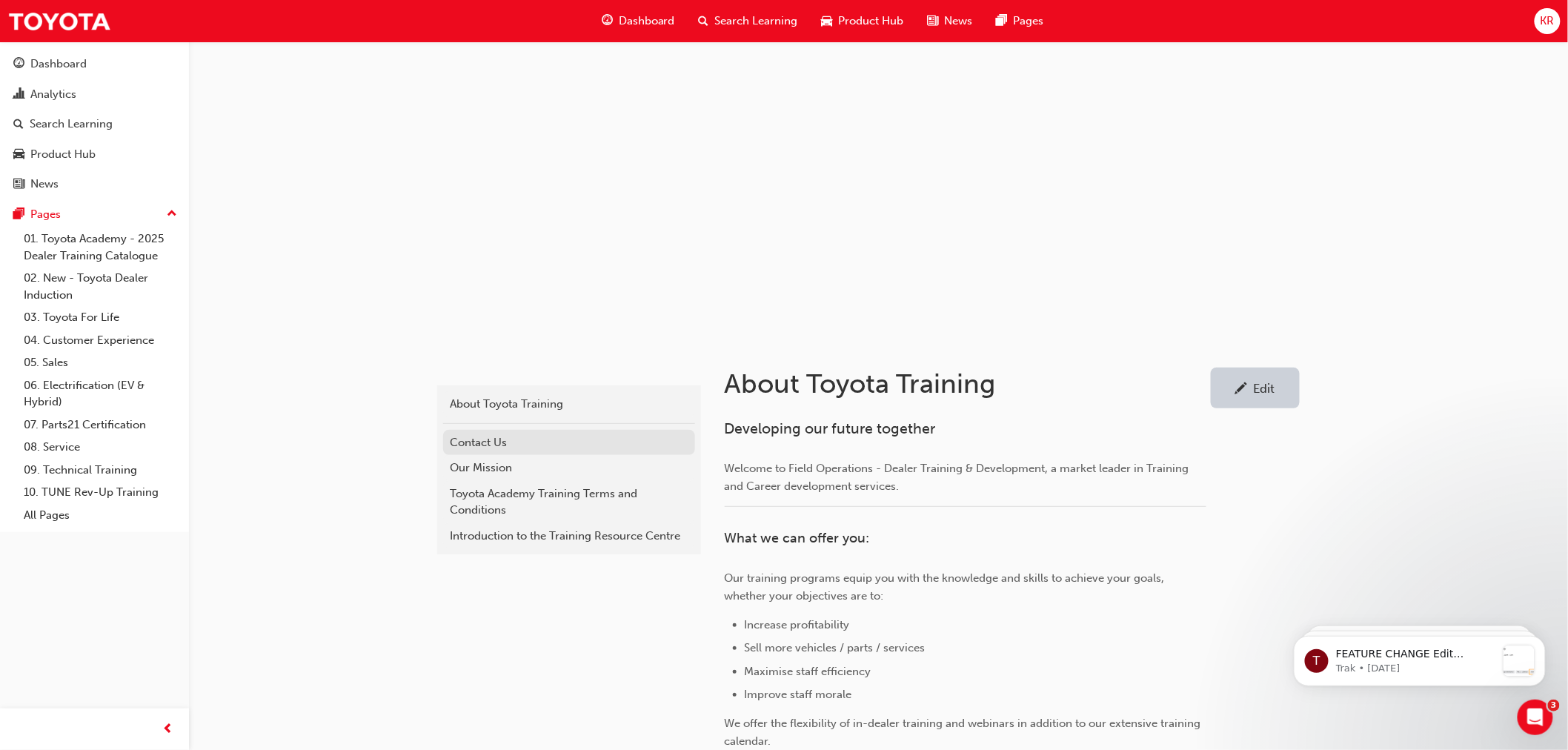
click at [502, 440] on div "Contact Us" at bounding box center [569, 443] width 237 height 17
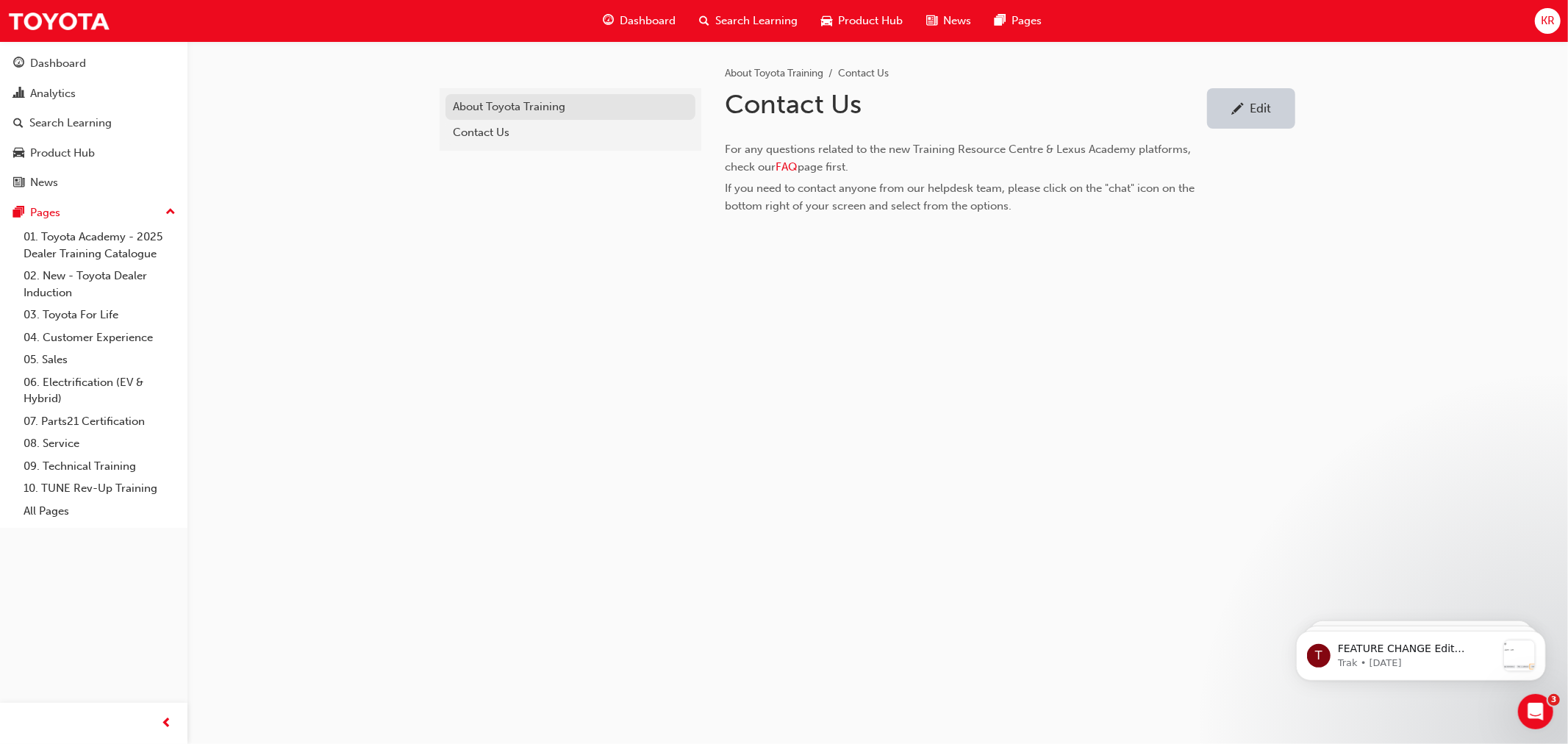
click at [519, 99] on div "About Toyota Training" at bounding box center [571, 107] width 235 height 17
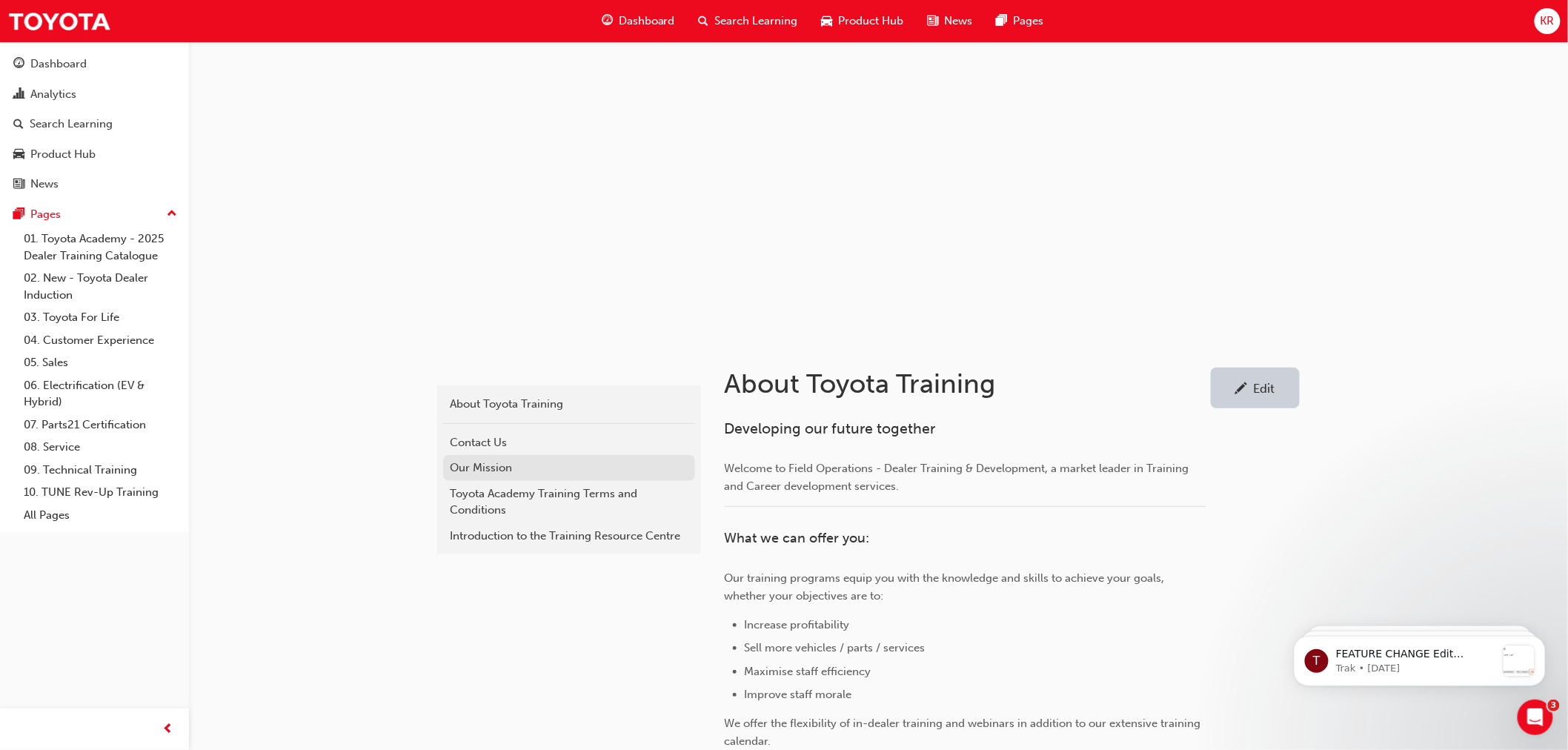
click at [475, 469] on div "Our Mission" at bounding box center [569, 468] width 237 height 17
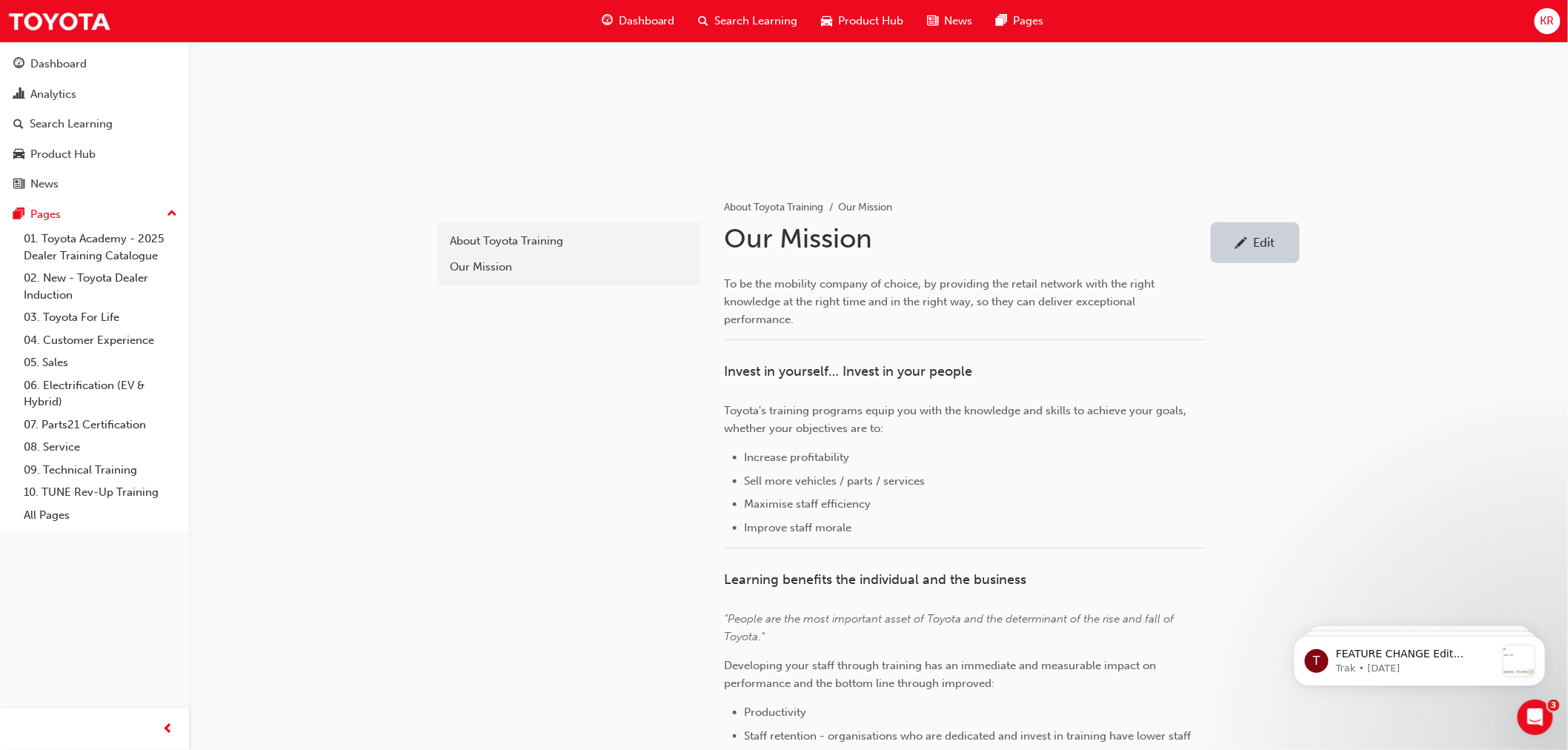
scroll to position [128, 0]
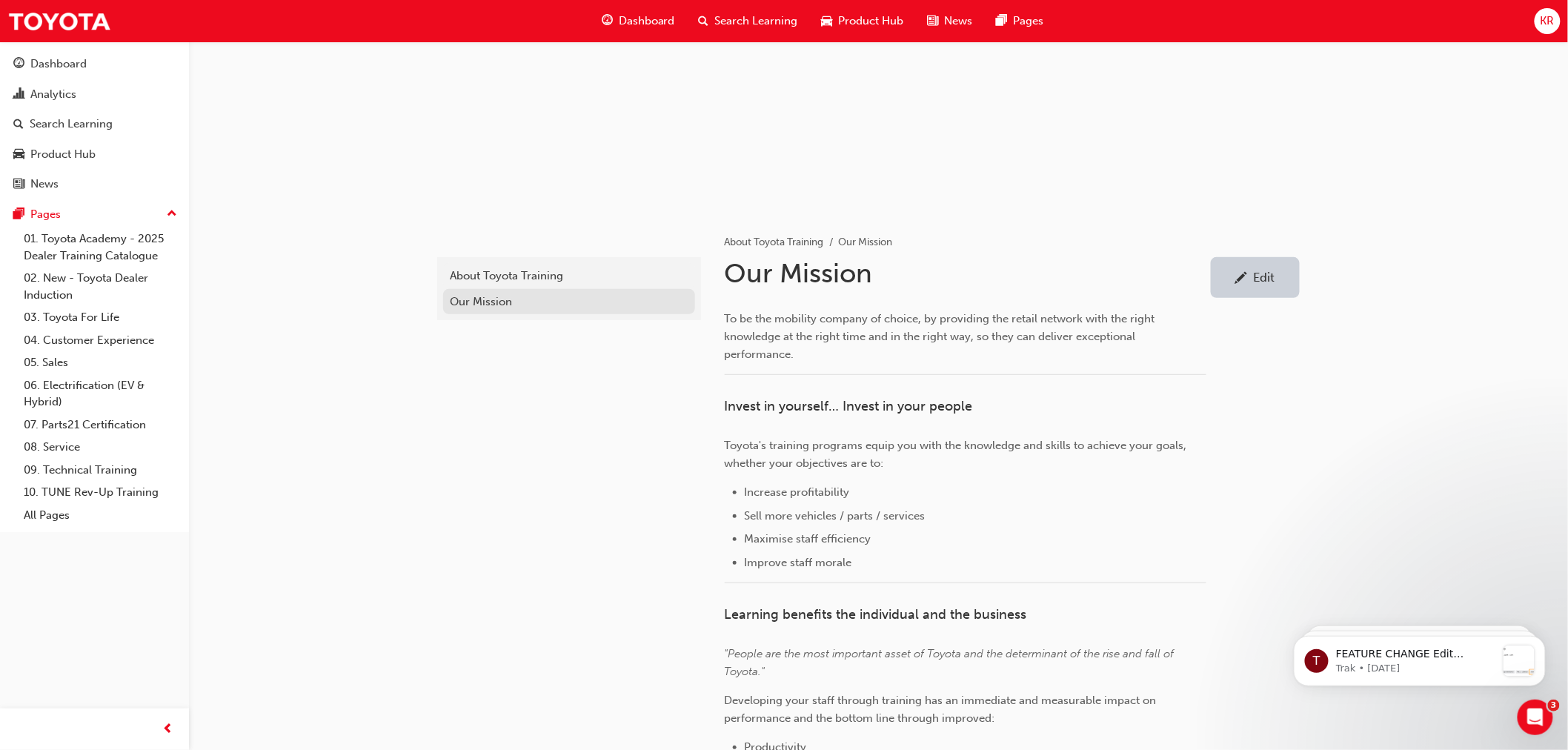
click at [479, 294] on div "Our Mission" at bounding box center [569, 302] width 237 height 17
click at [493, 275] on div "About Toyota Training" at bounding box center [569, 276] width 237 height 17
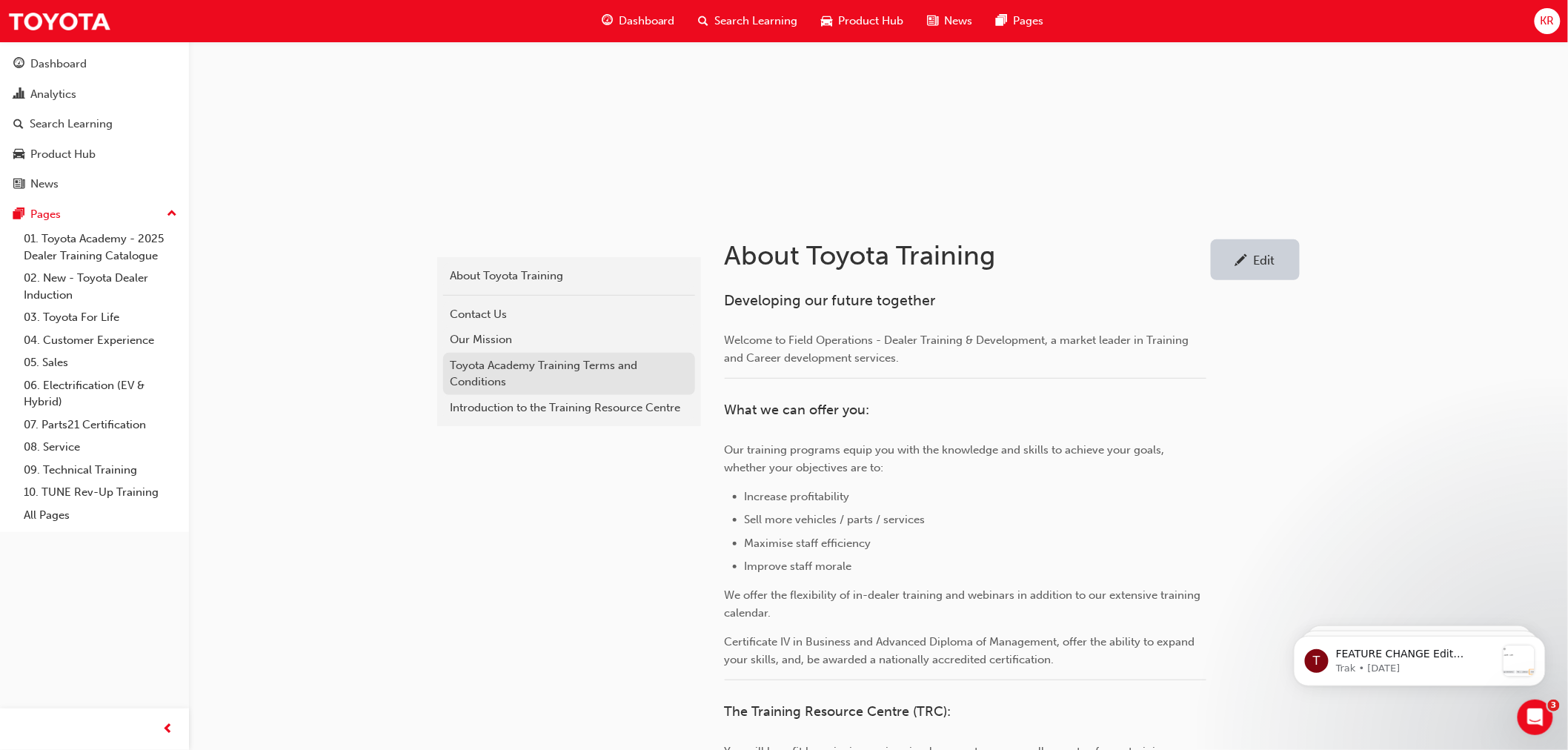
click at [463, 376] on div "Toyota Academy Training Terms and Conditions" at bounding box center [569, 374] width 237 height 34
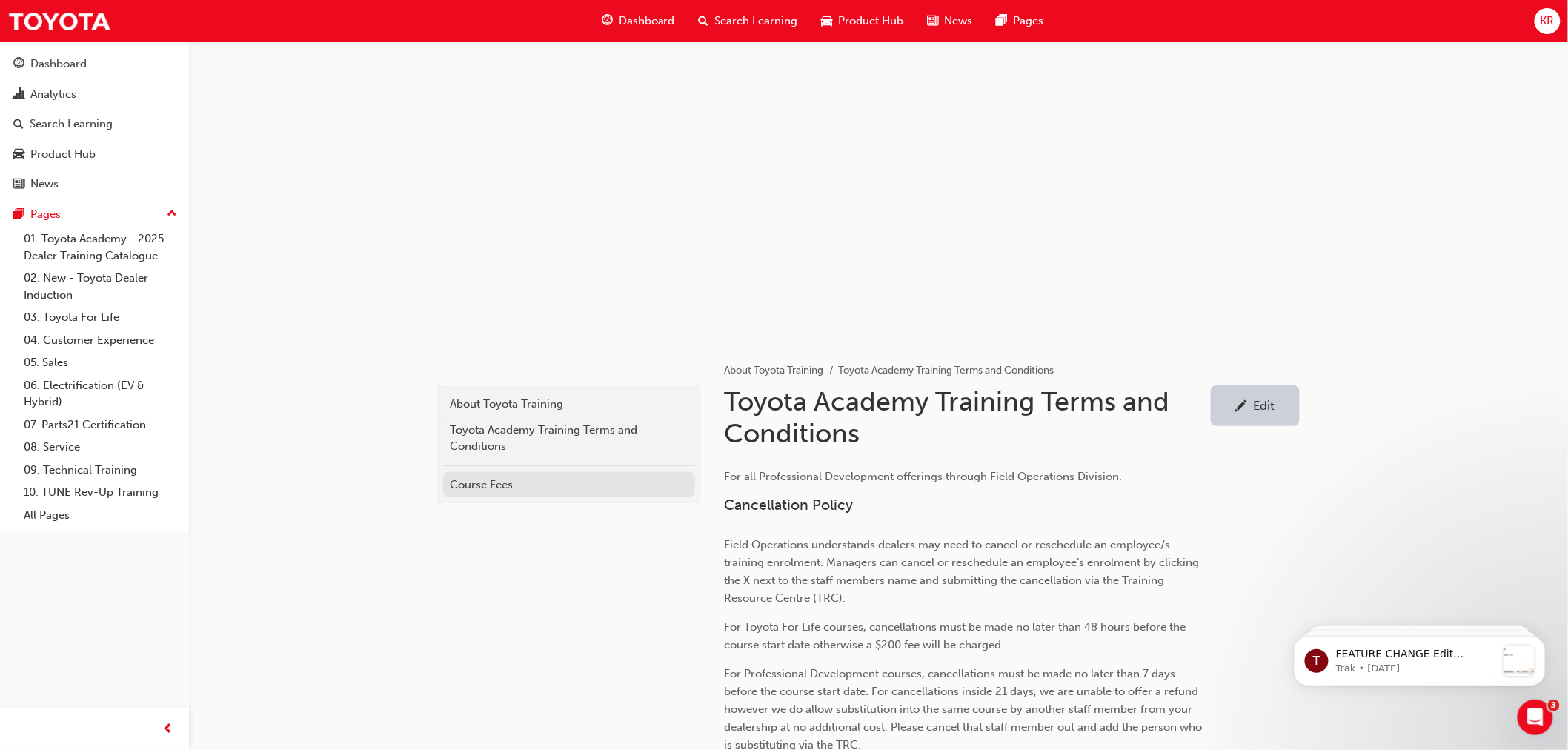
click at [470, 472] on link "Course Fees" at bounding box center [569, 484] width 252 height 26
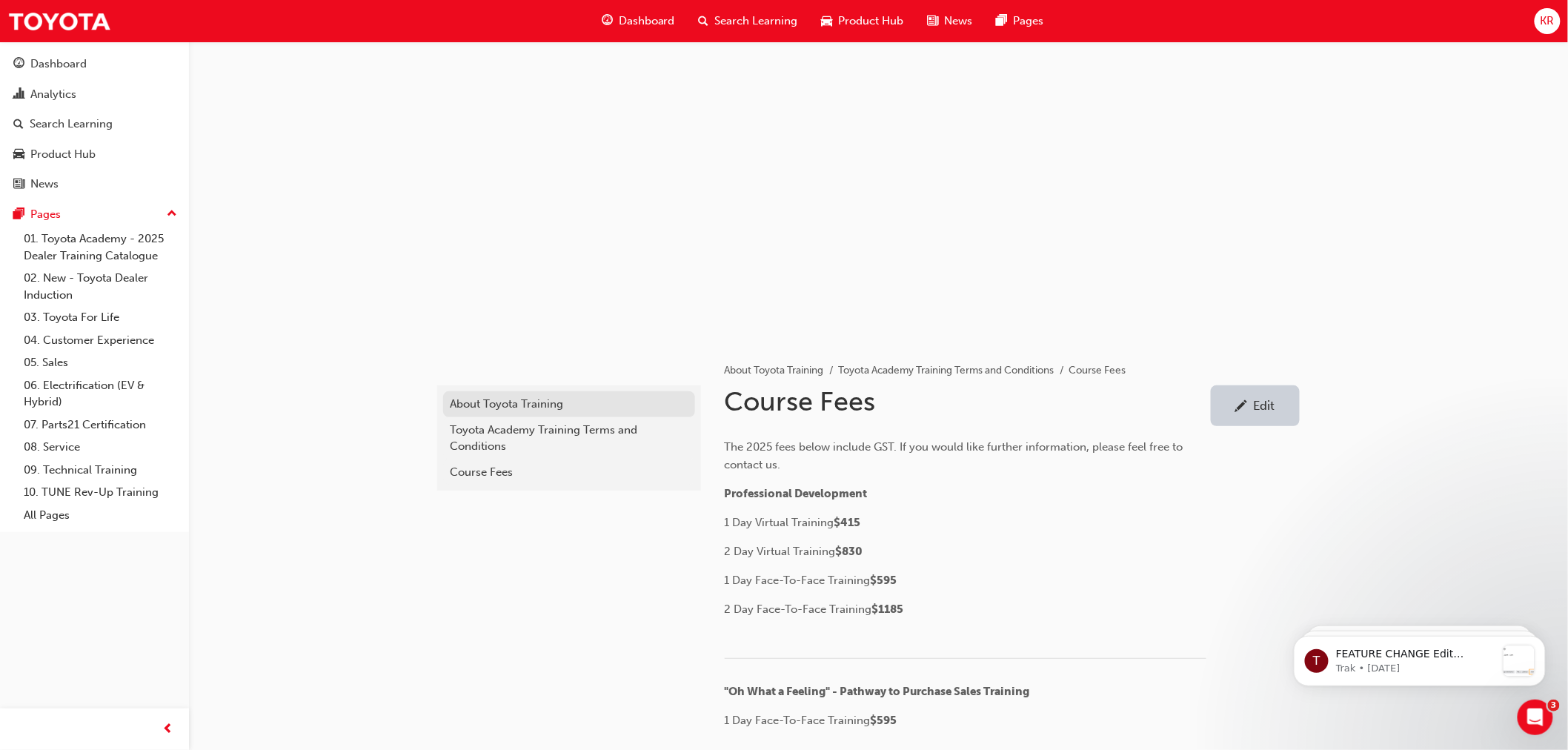
click at [491, 402] on div "About Toyota Training" at bounding box center [569, 404] width 237 height 17
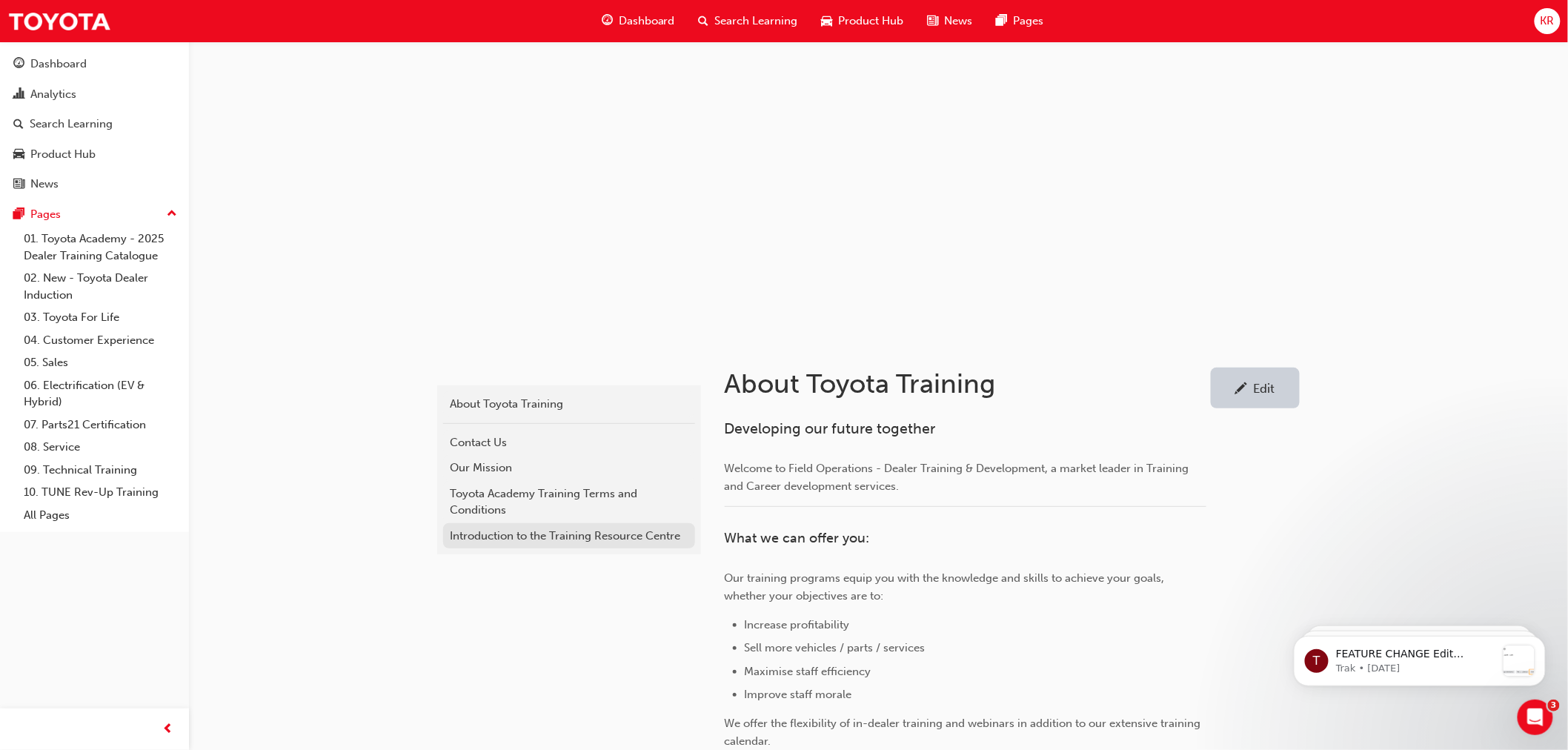
click at [552, 527] on div "Introduction to the Training Resource Centre" at bounding box center [569, 536] width 237 height 17
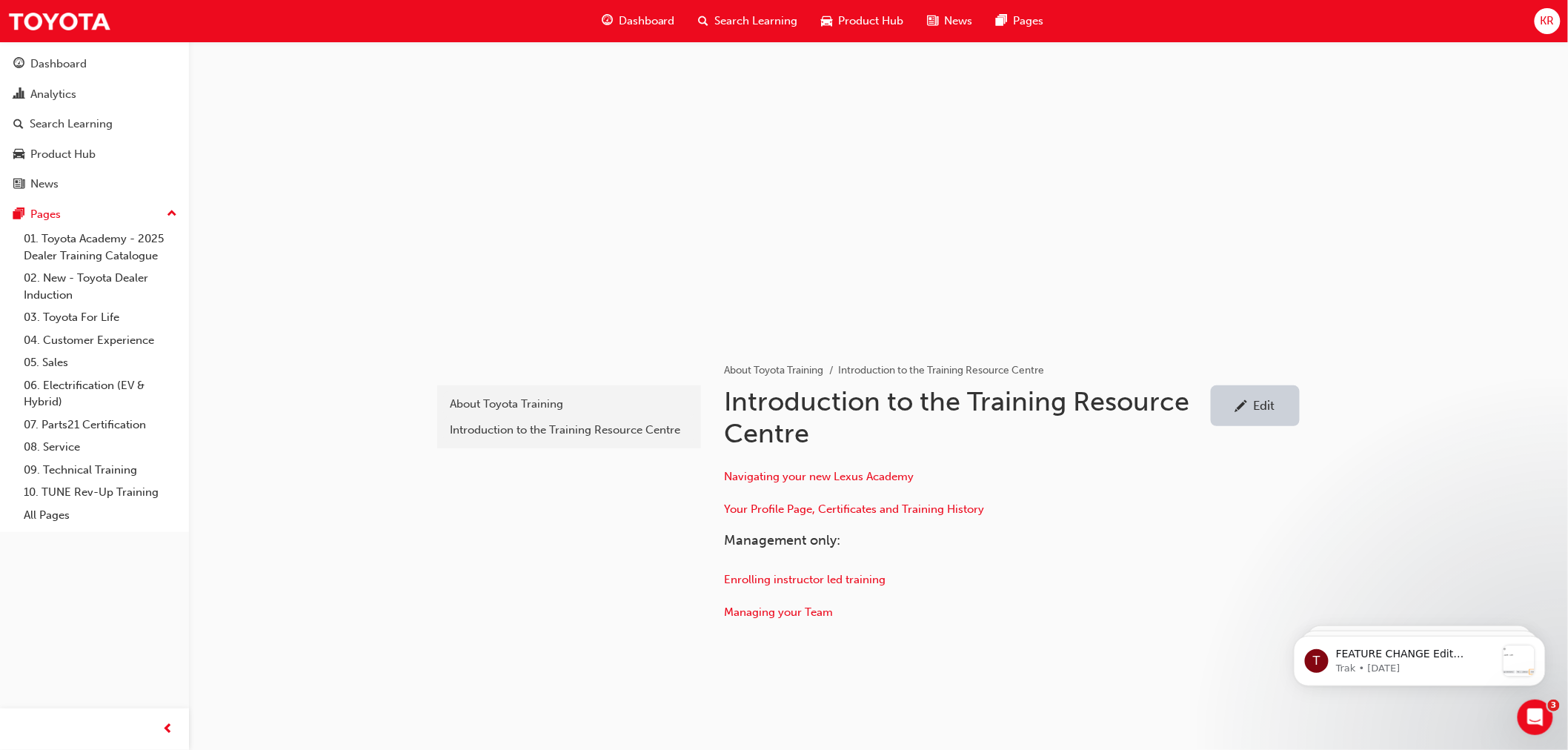
click at [1544, 22] on span "KR" at bounding box center [1548, 21] width 14 height 17
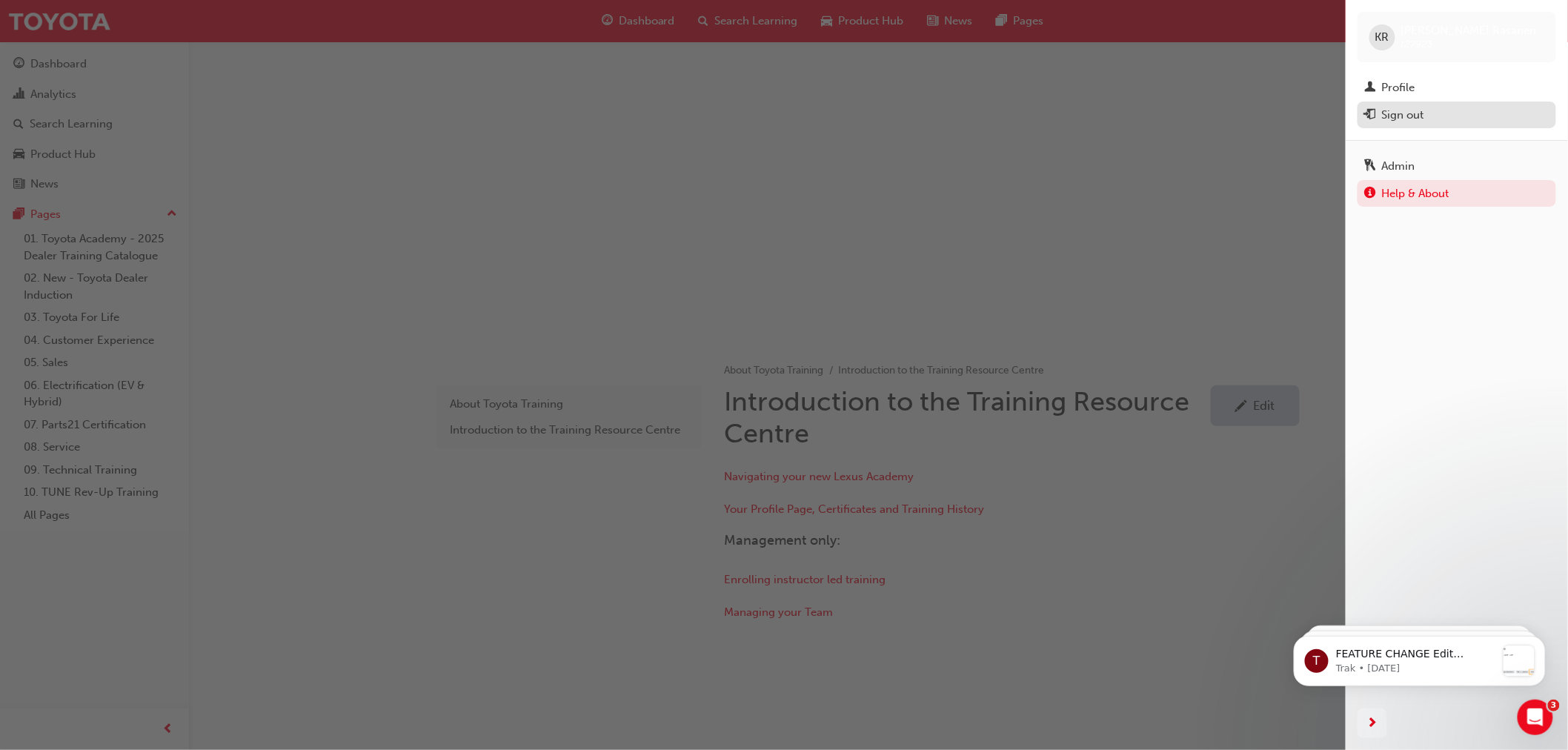
click at [1394, 119] on div "Sign out" at bounding box center [1404, 115] width 42 height 17
